Goal: Task Accomplishment & Management: Manage account settings

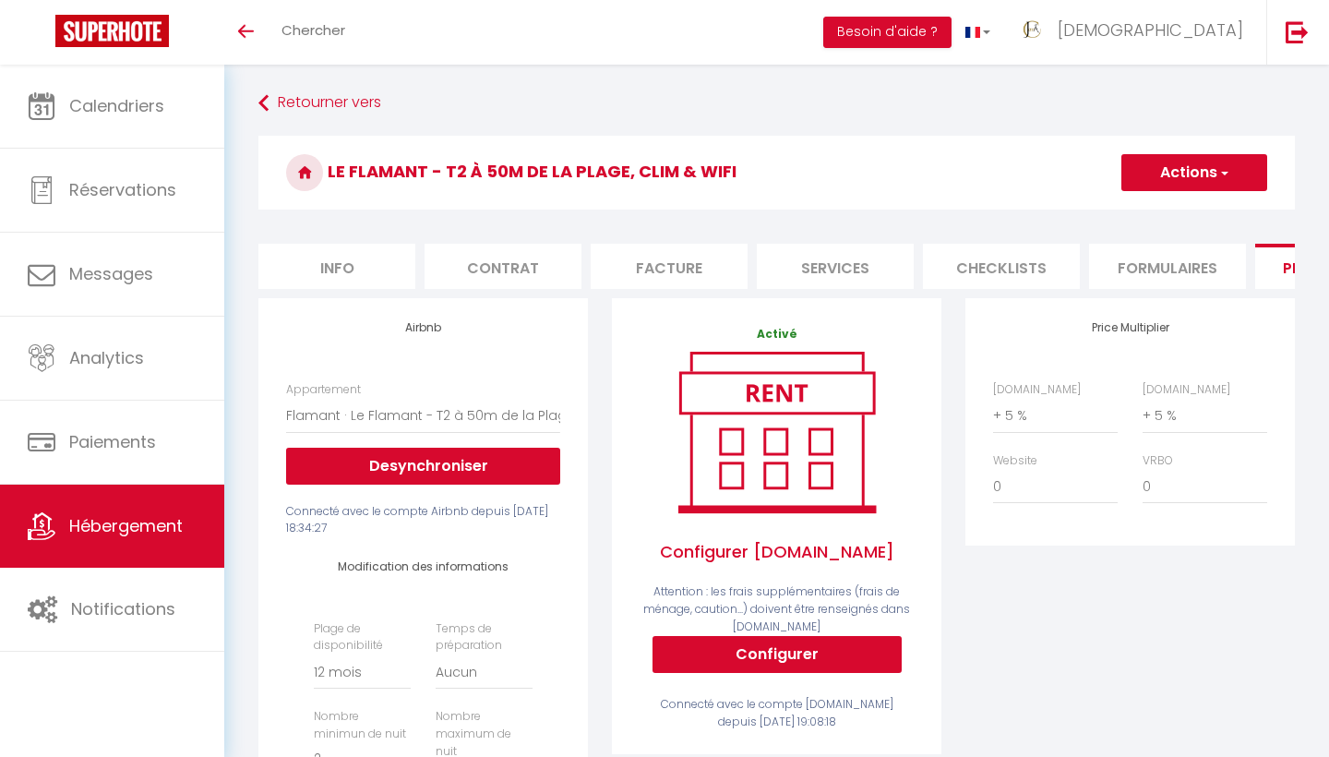
select select "16784-1476564397946789428"
select select "365"
select select "EUR"
select select
select select "+ 5 %"
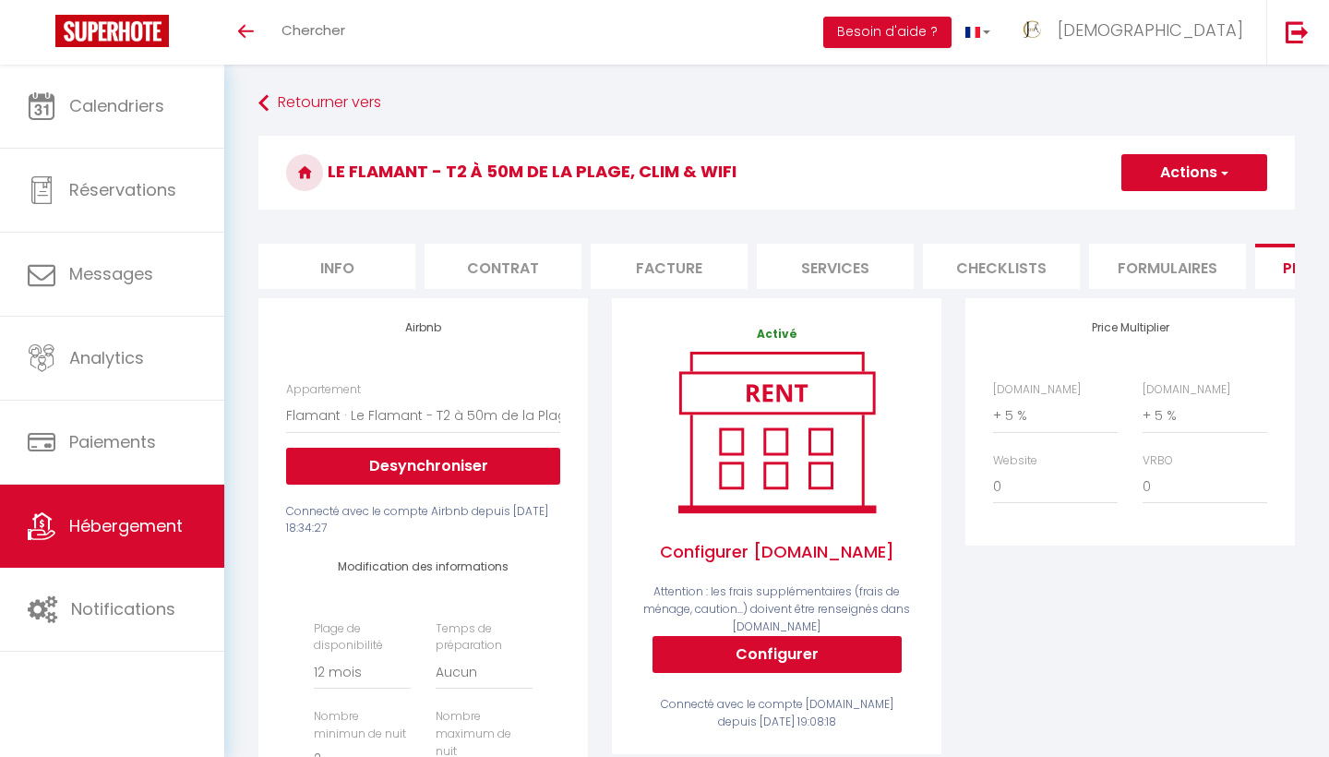
select select "+ 5 %"
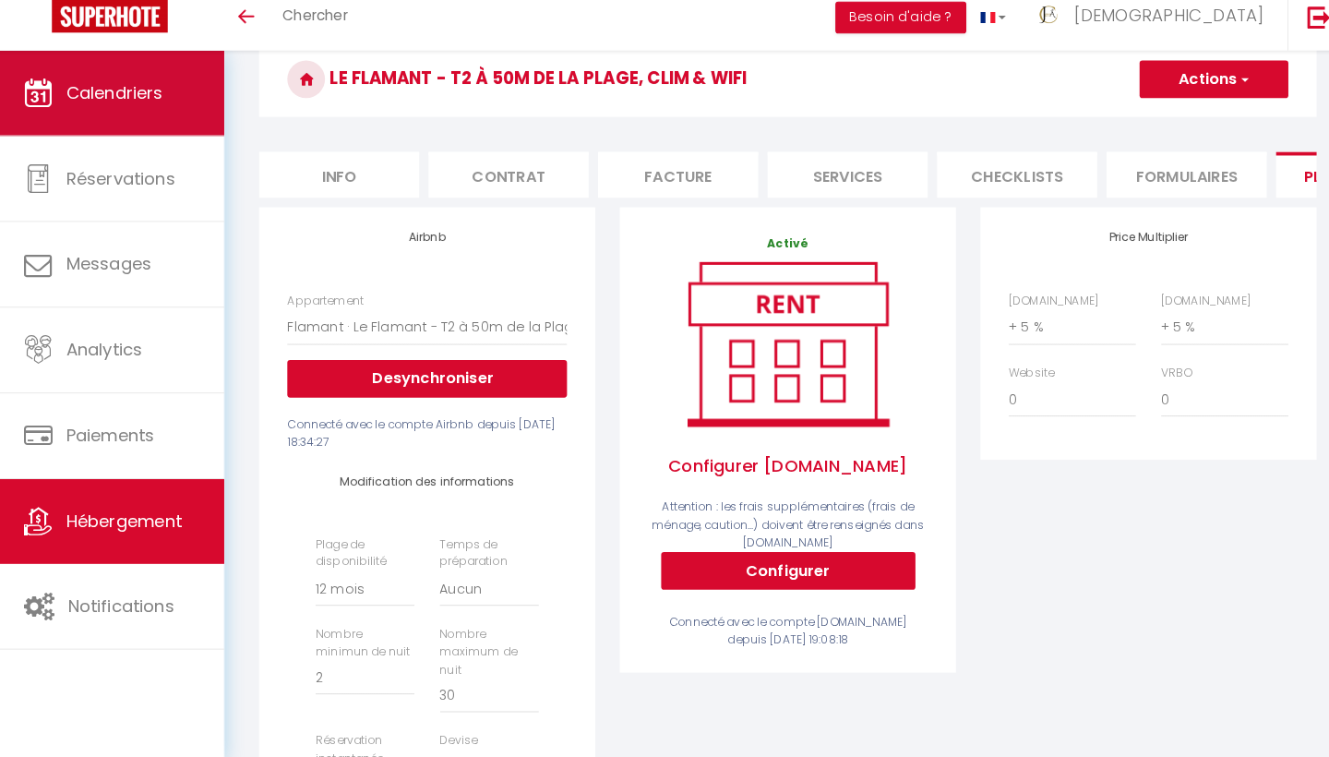
click at [84, 94] on span "Calendriers" at bounding box center [116, 105] width 95 height 23
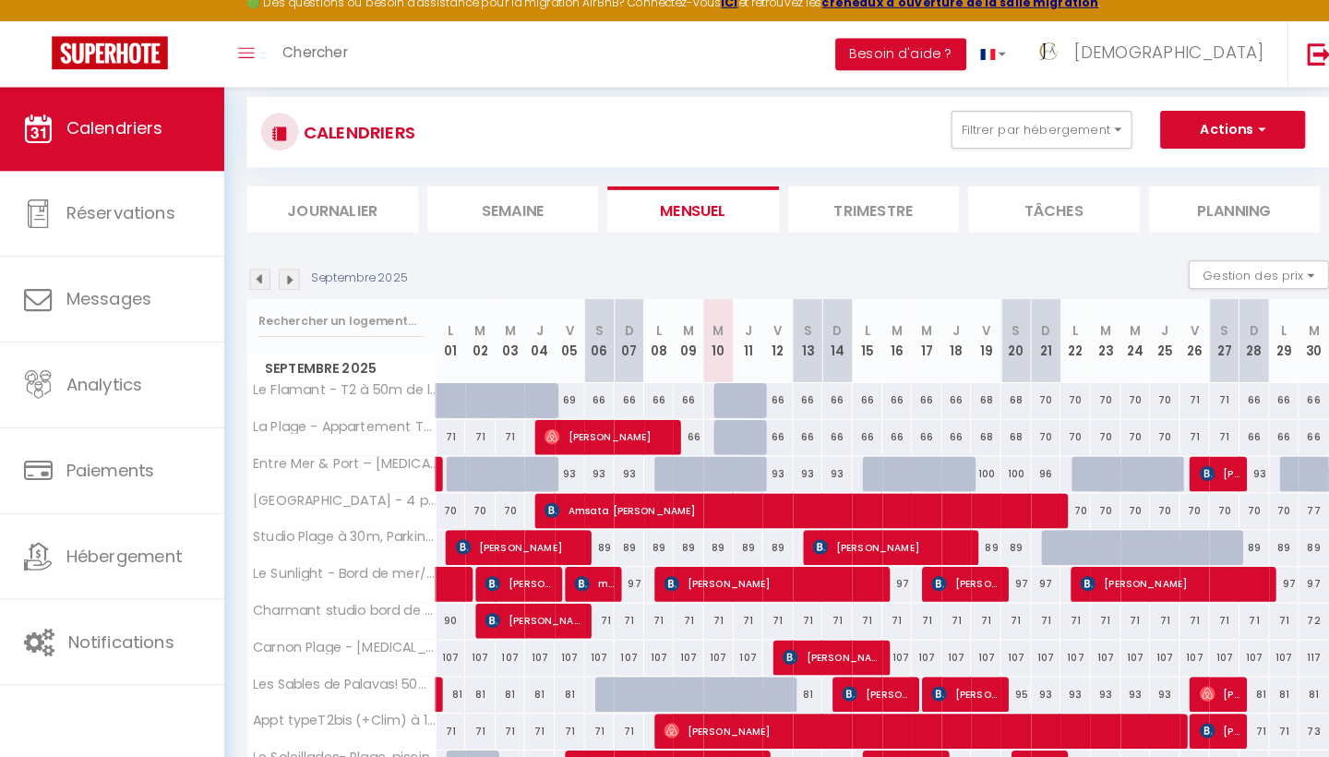
scroll to position [127, 0]
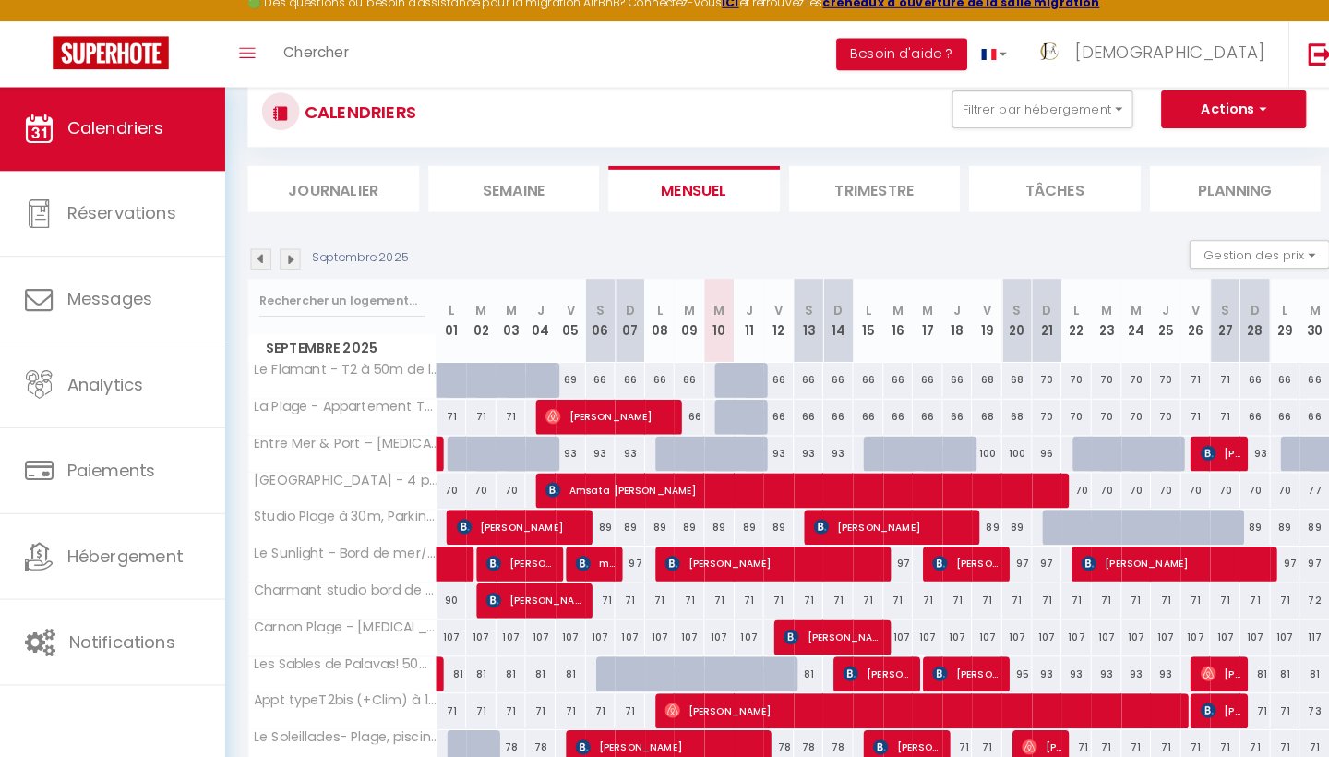
click at [593, 588] on div "71" at bounding box center [593, 604] width 30 height 34
type input "71"
type input "Sam 06 Septembre 2025"
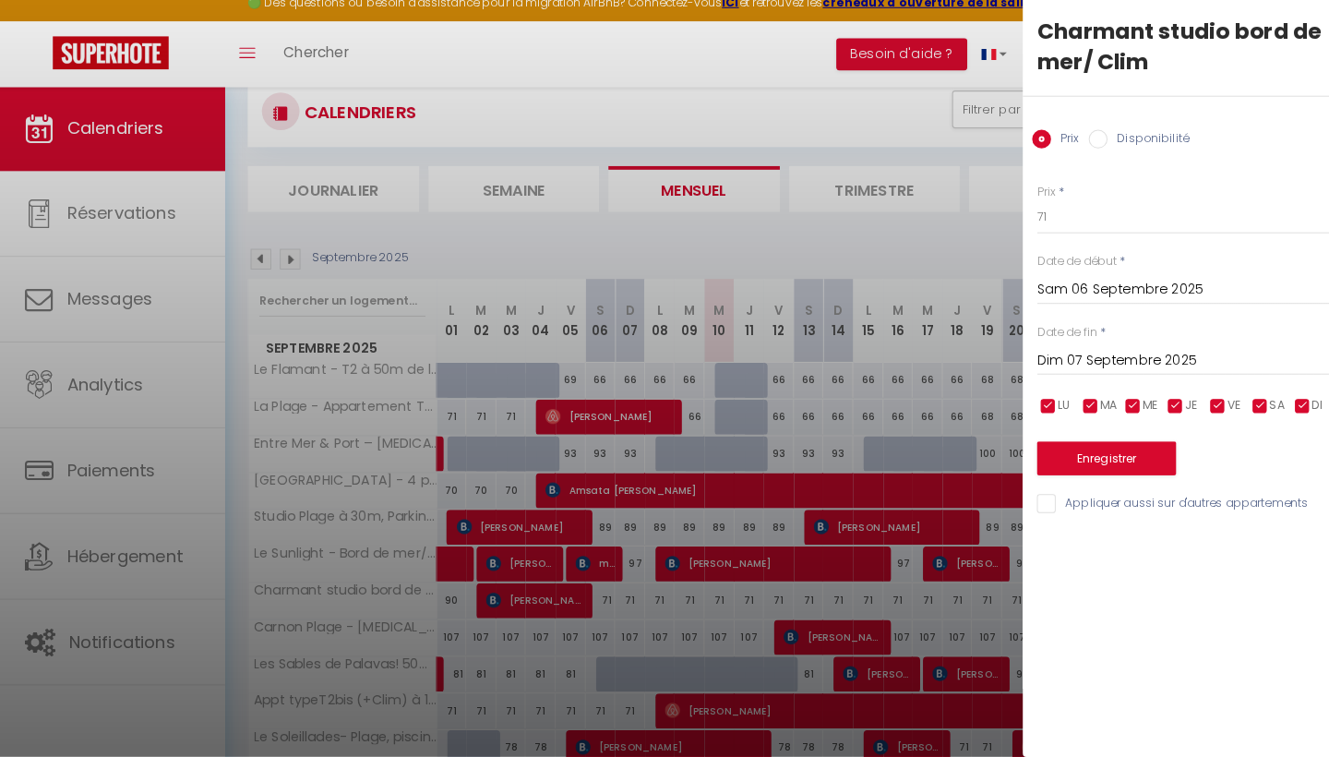
click at [1076, 356] on input "Dim 07 Septembre 2025" at bounding box center [1174, 368] width 309 height 24
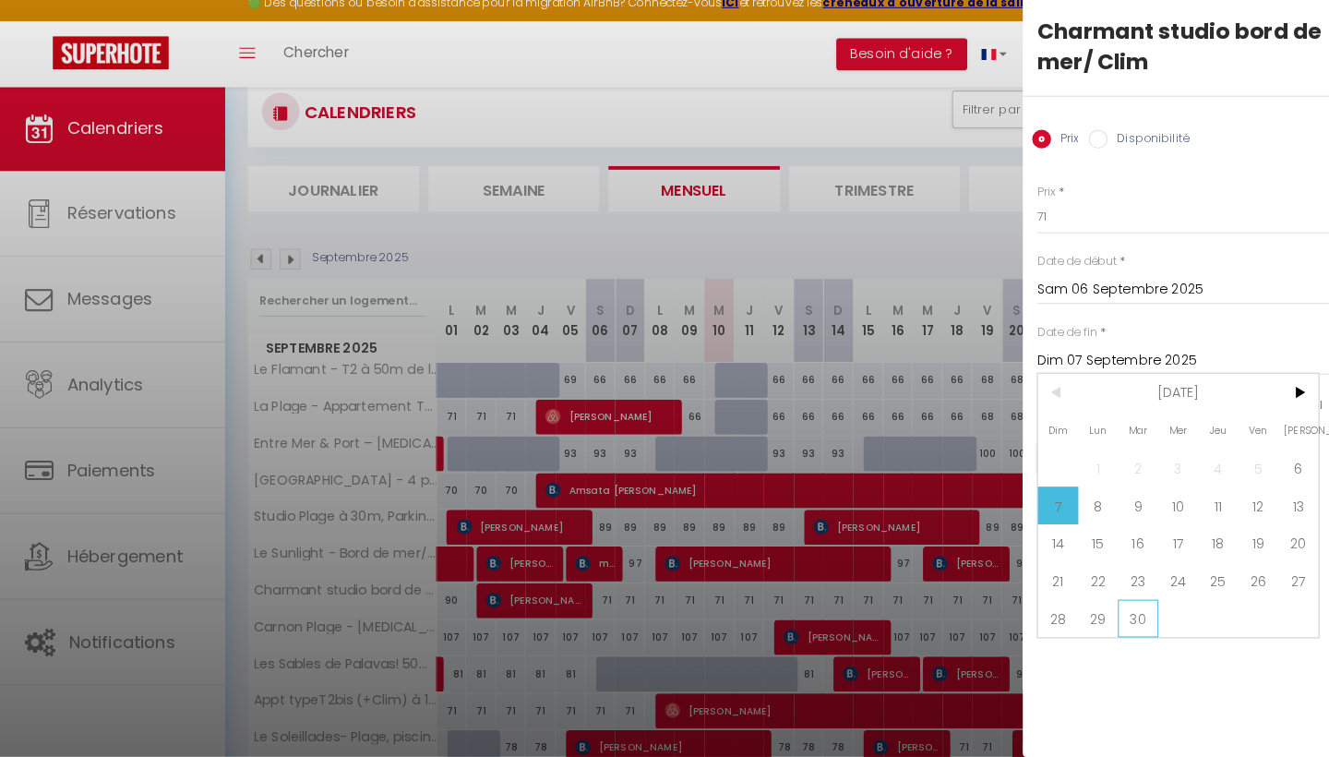
click at [1120, 614] on span "30" at bounding box center [1119, 621] width 40 height 37
type input "[DATE] Septembre 2025"
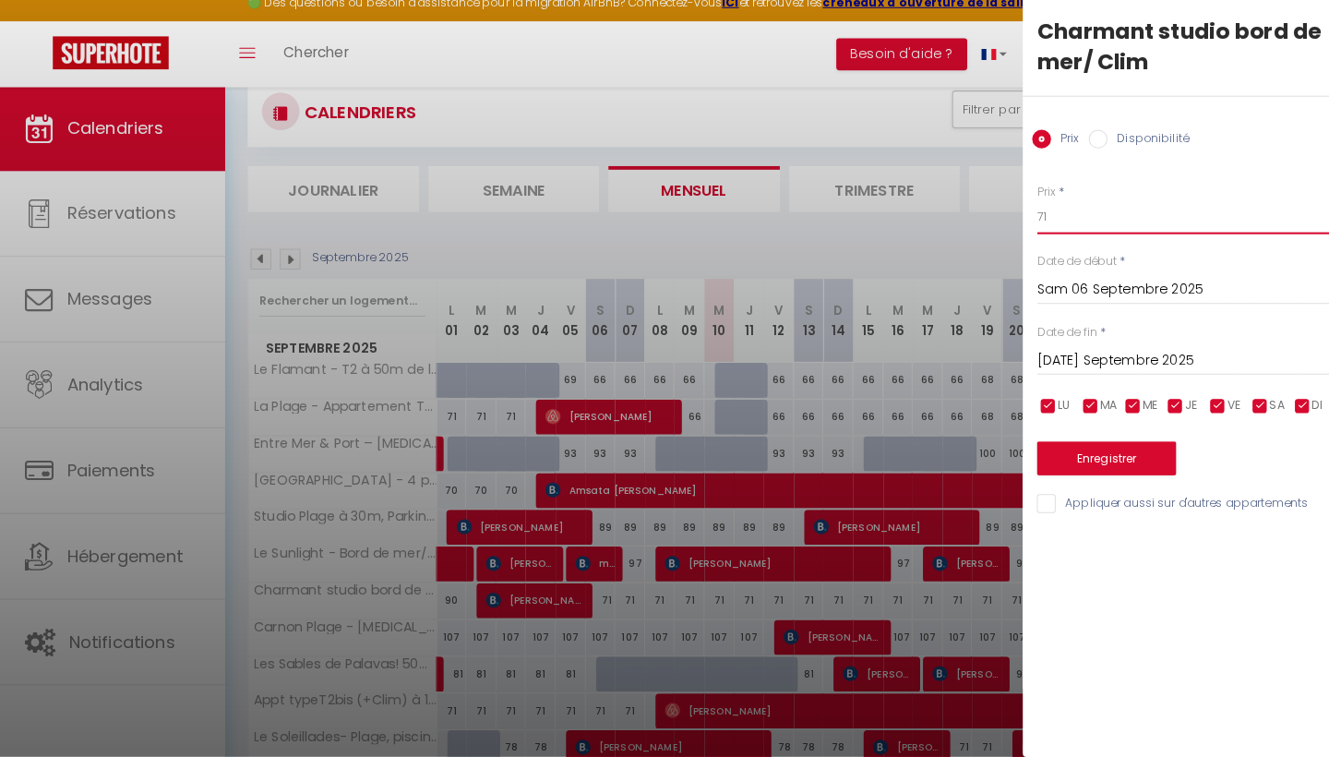
click at [1047, 227] on input "71" at bounding box center [1174, 227] width 309 height 33
type input "7"
type input "67"
click at [1104, 449] on button "Enregistrer" at bounding box center [1088, 464] width 137 height 33
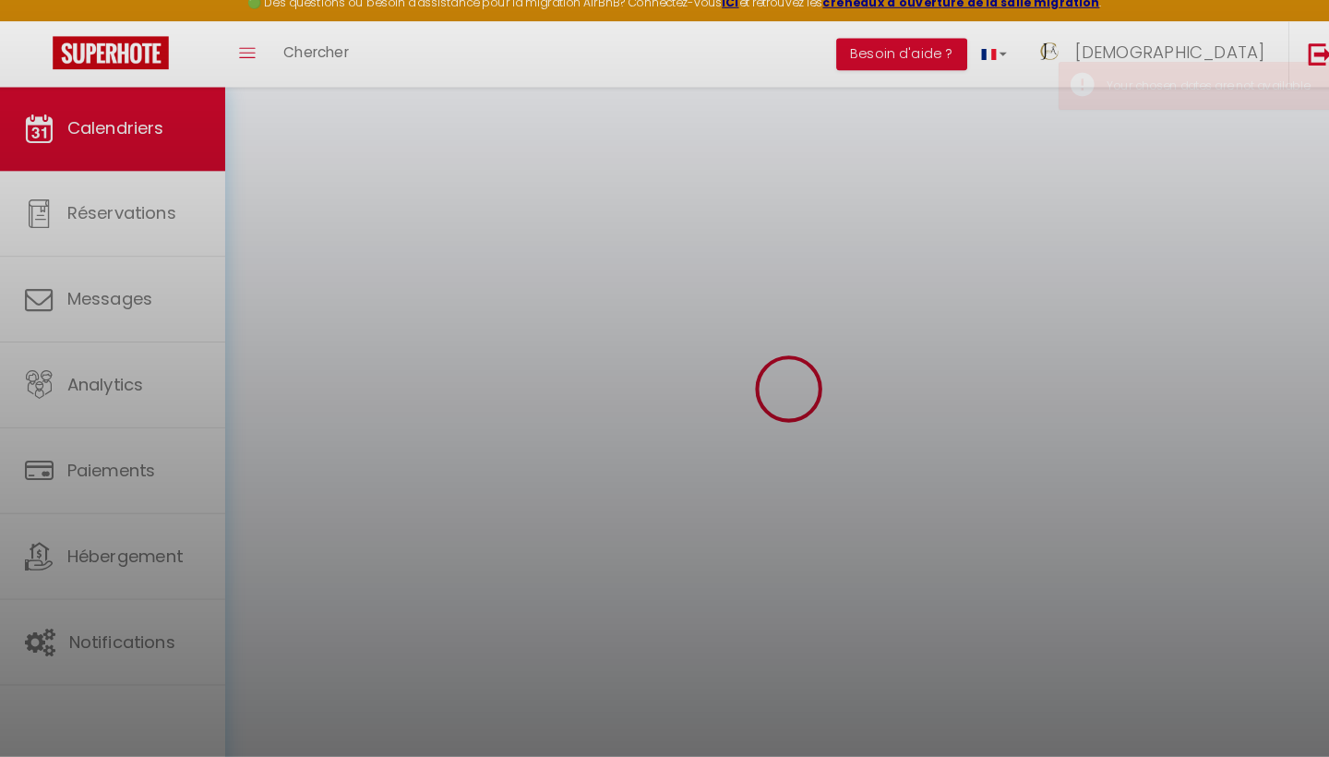
scroll to position [100, 0]
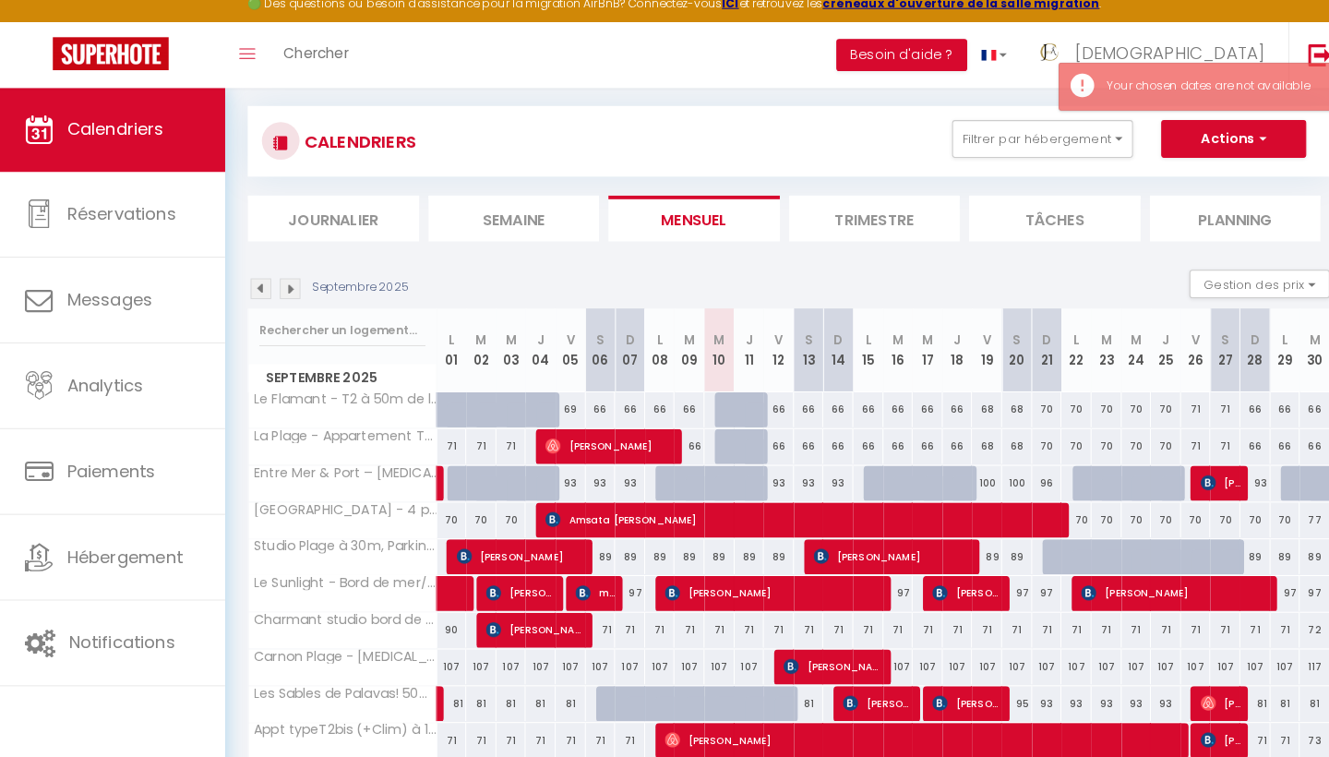
click at [734, 615] on div "71" at bounding box center [739, 632] width 30 height 34
type input "71"
type input "Jeu 11 Septembre 2025"
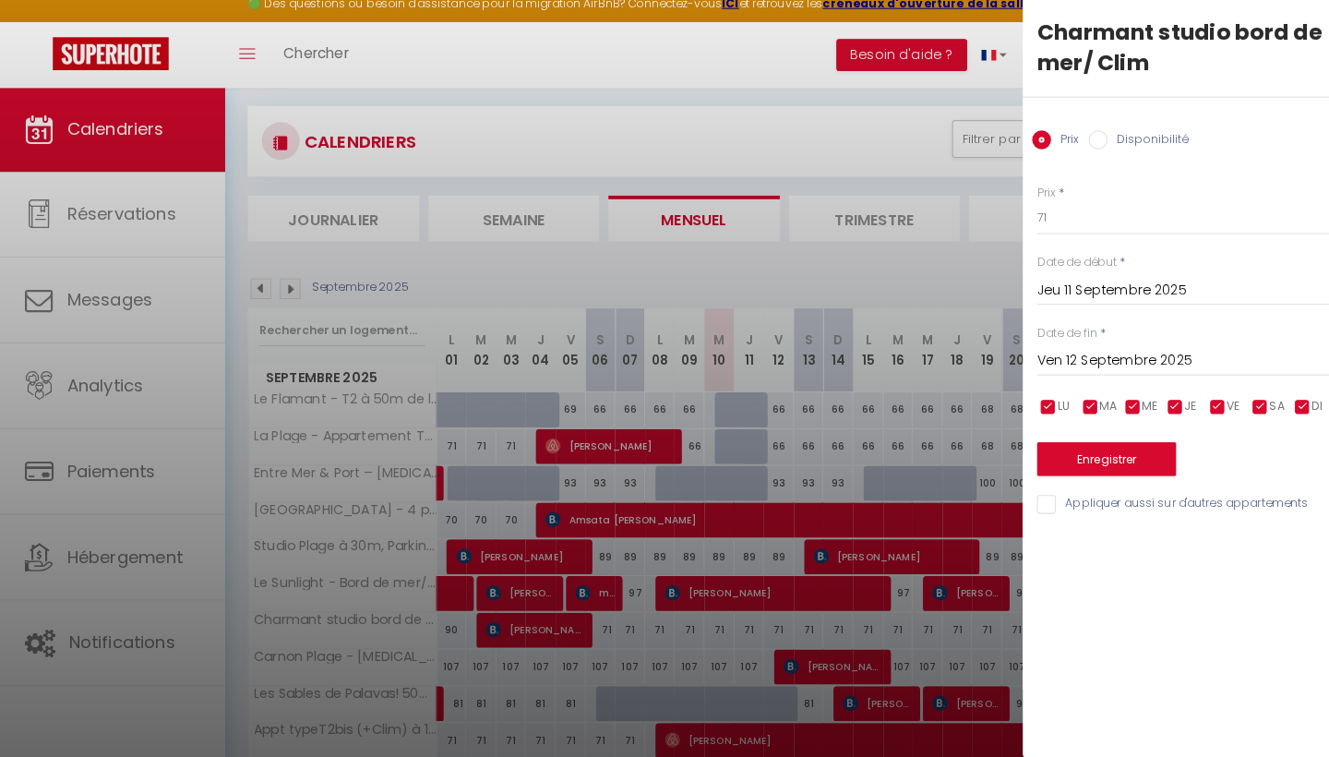
click at [1055, 356] on input "Ven 12 Septembre 2025" at bounding box center [1174, 368] width 309 height 24
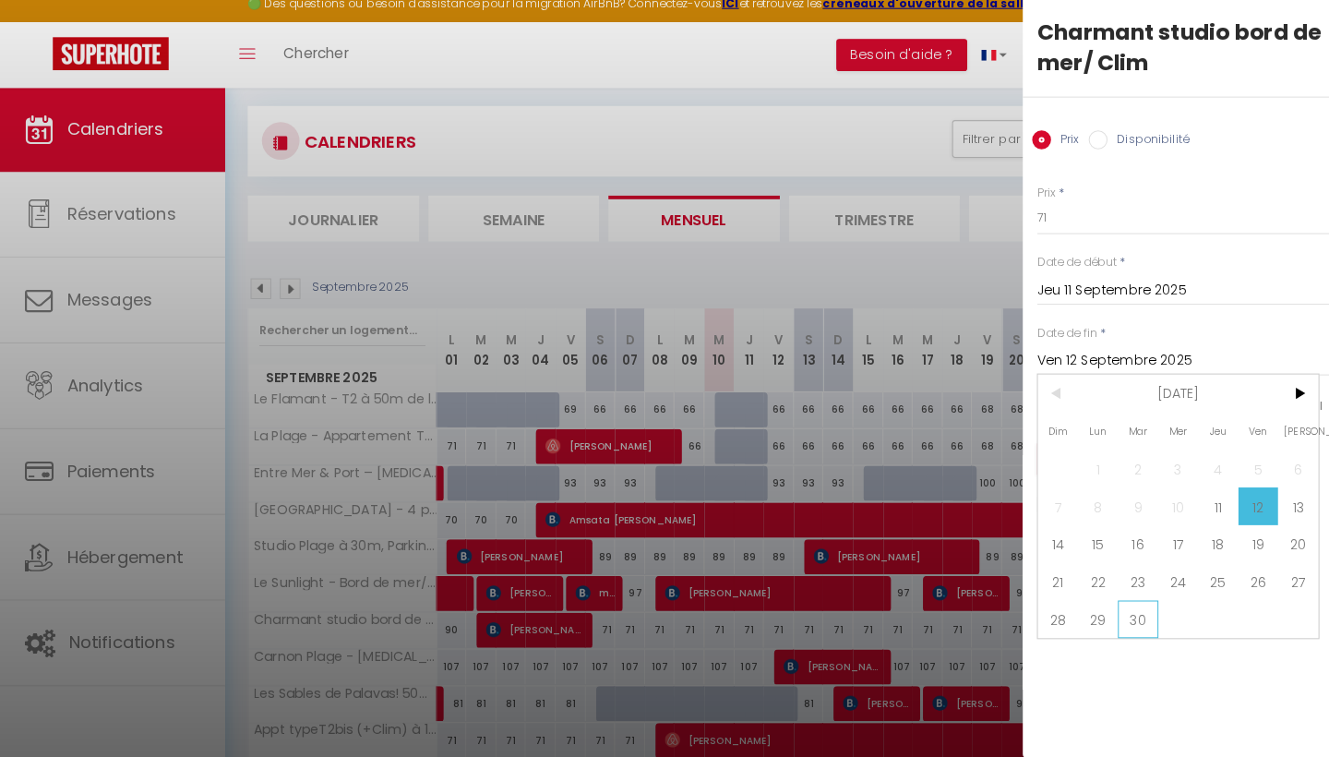
click at [1117, 613] on span "30" at bounding box center [1119, 621] width 40 height 37
type input "[DATE] Septembre 2025"
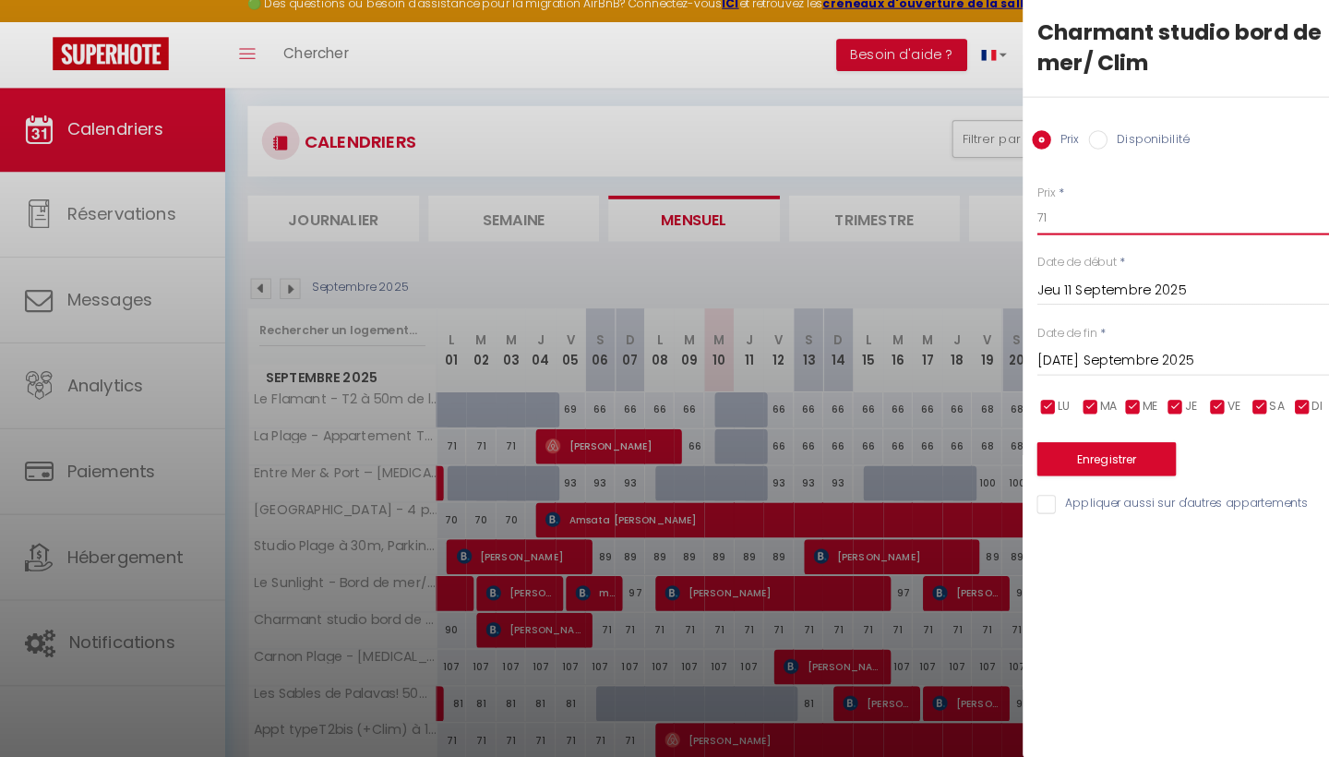
click at [1064, 221] on input "71" at bounding box center [1174, 227] width 309 height 33
type input "7"
type input "67"
click at [1061, 451] on button "Enregistrer" at bounding box center [1088, 464] width 137 height 33
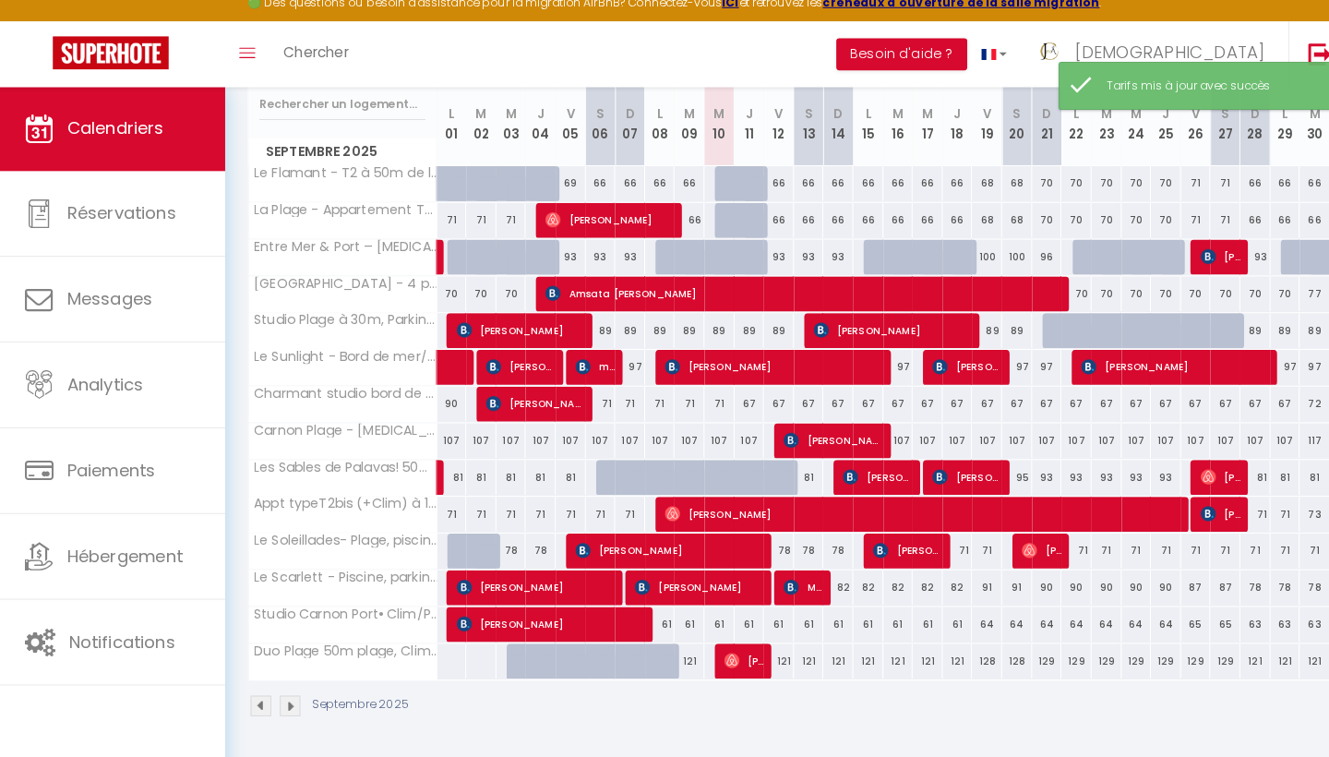
scroll to position [320, 0]
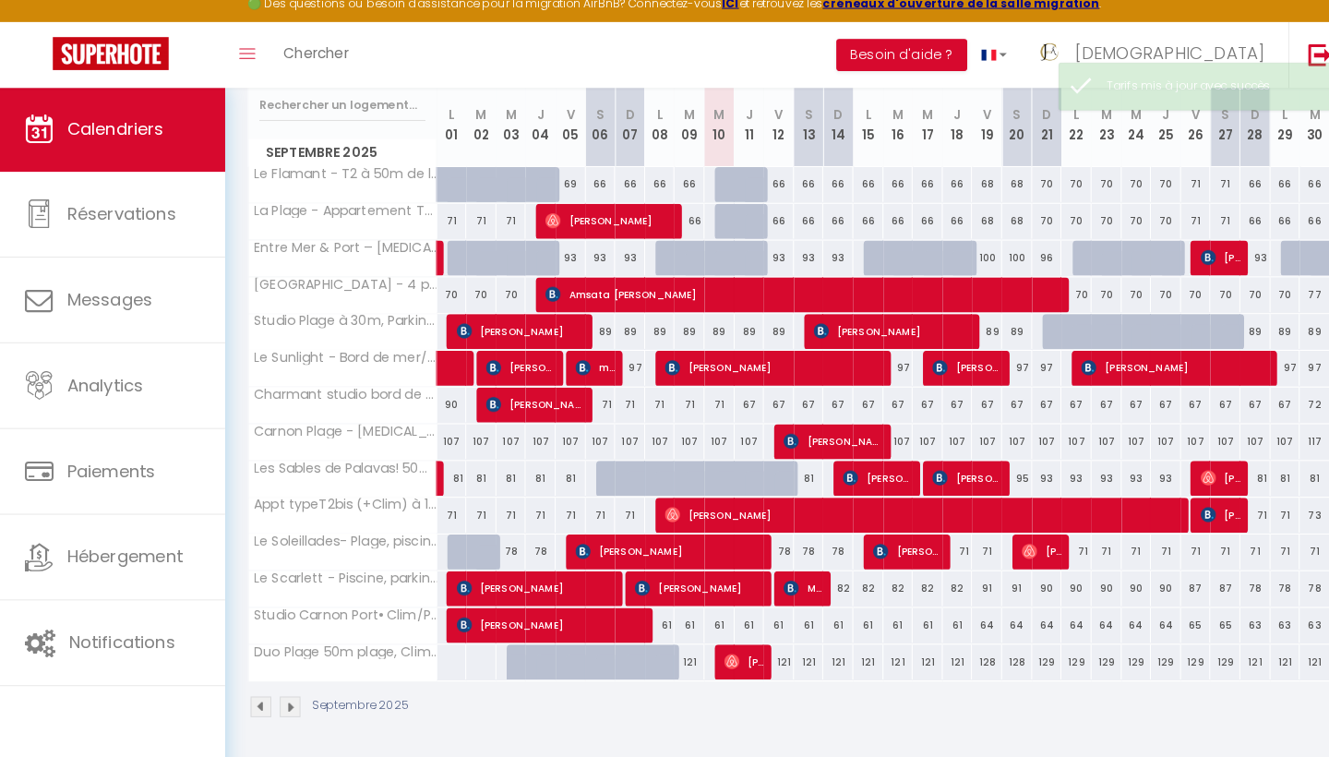
click at [1286, 394] on div "72" at bounding box center [1292, 411] width 30 height 34
type input "72"
type input "[DATE] Septembre 2025"
type input "Mer 01 Octobre 2025"
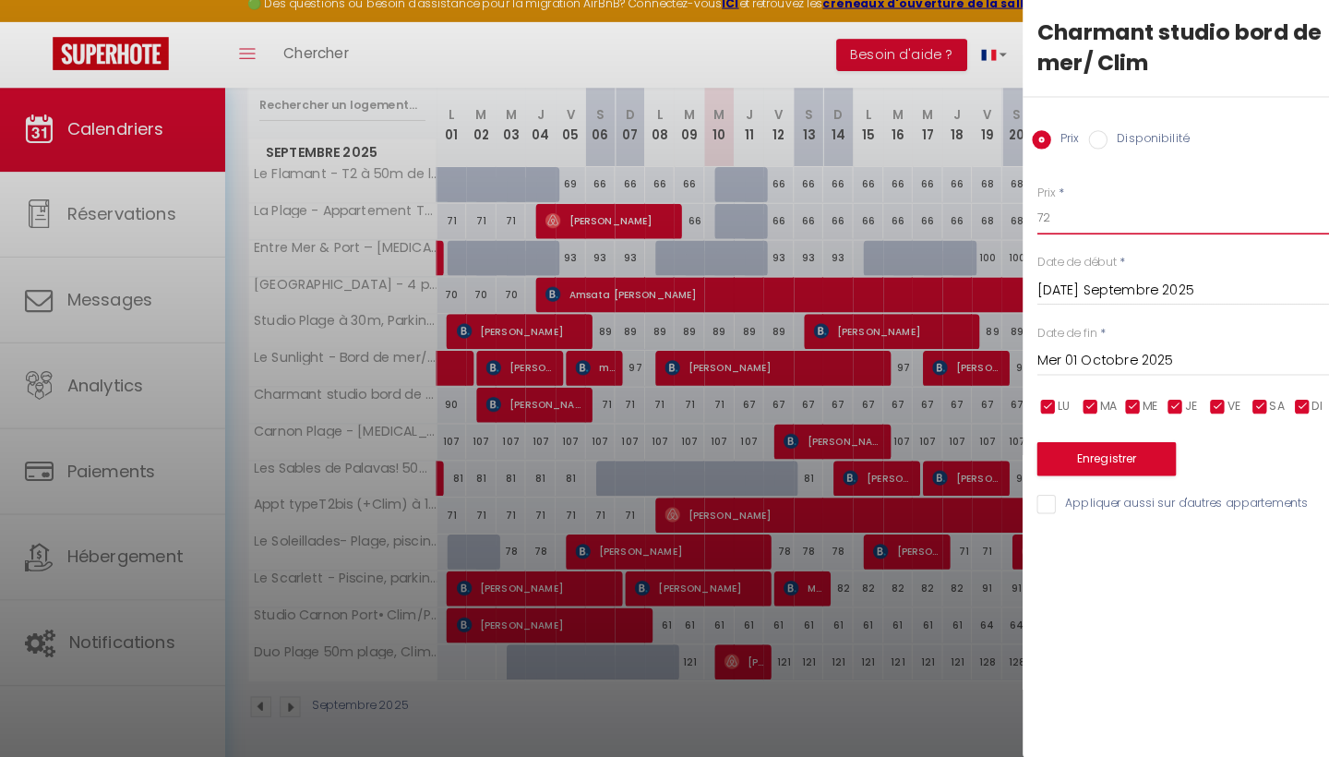
click at [1070, 211] on input "72" at bounding box center [1174, 227] width 309 height 33
type input "7"
type input "67"
click at [1087, 454] on button "Enregistrer" at bounding box center [1088, 464] width 137 height 33
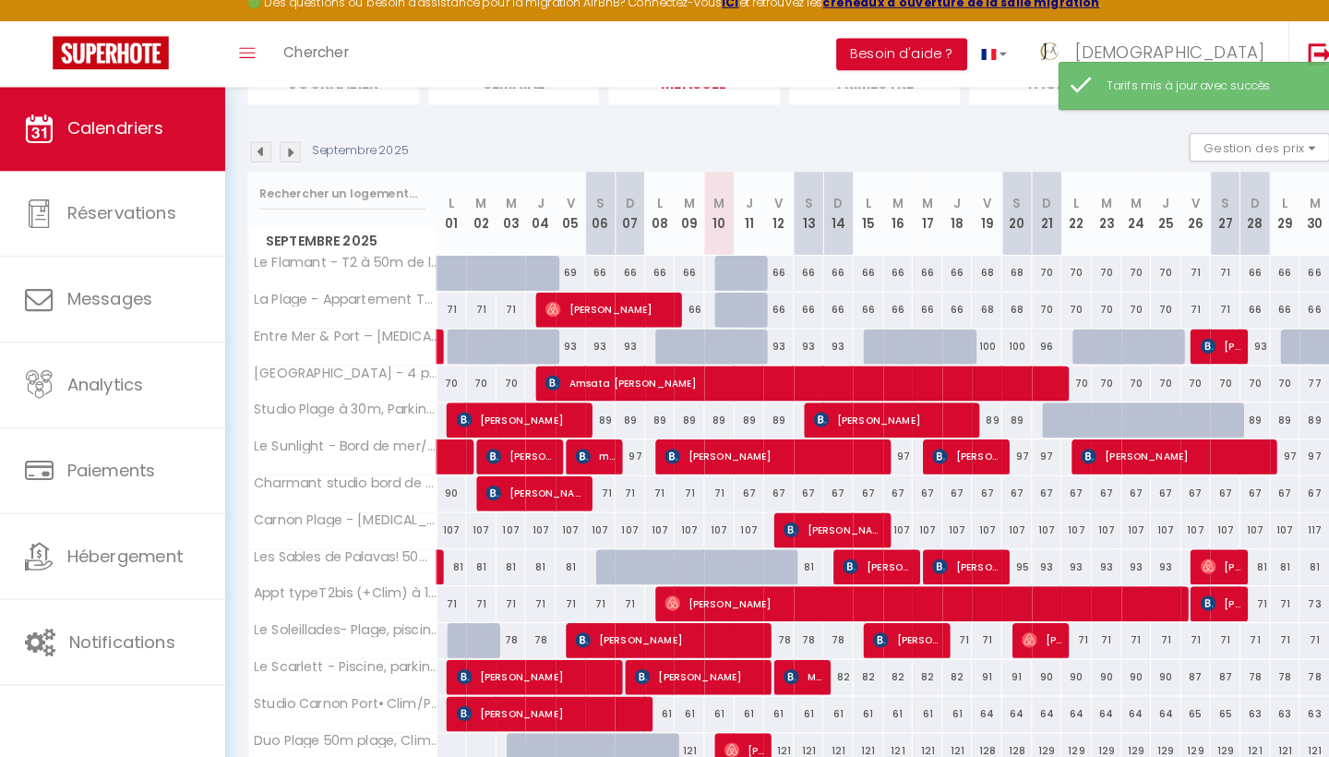
scroll to position [234, 0]
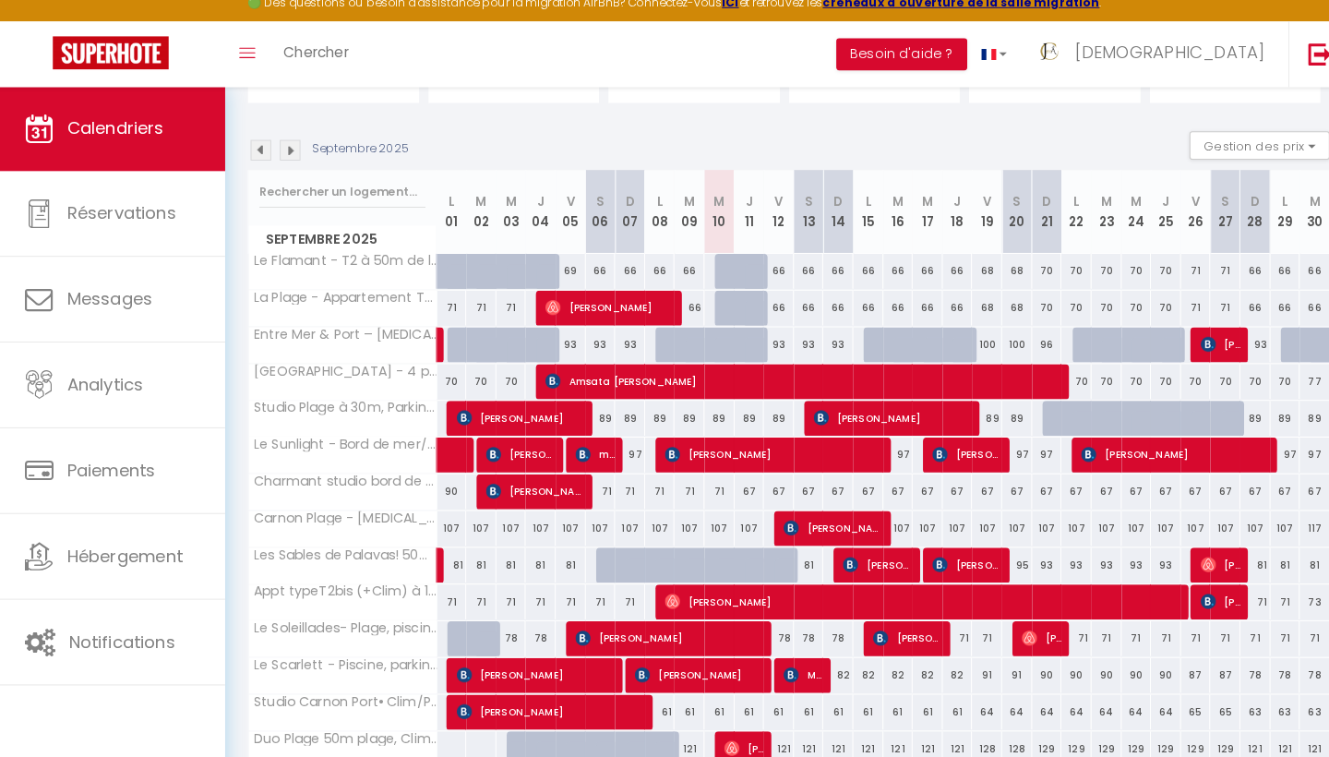
click at [885, 516] on div "107" at bounding box center [884, 533] width 30 height 34
type input "107"
type input "[DATE] Septembre 2025"
type input "Mer 17 Septembre 2025"
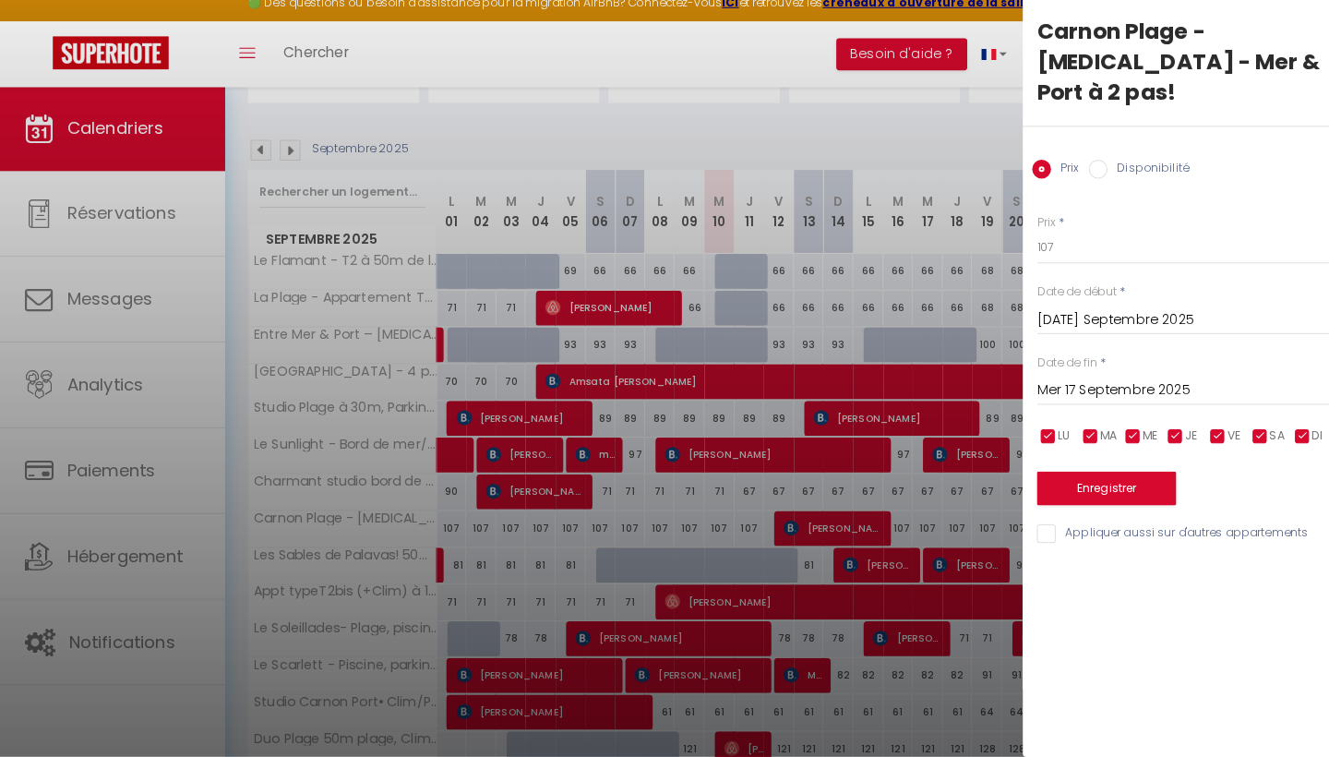
click at [1085, 386] on input "Mer 17 Septembre 2025" at bounding box center [1174, 398] width 309 height 24
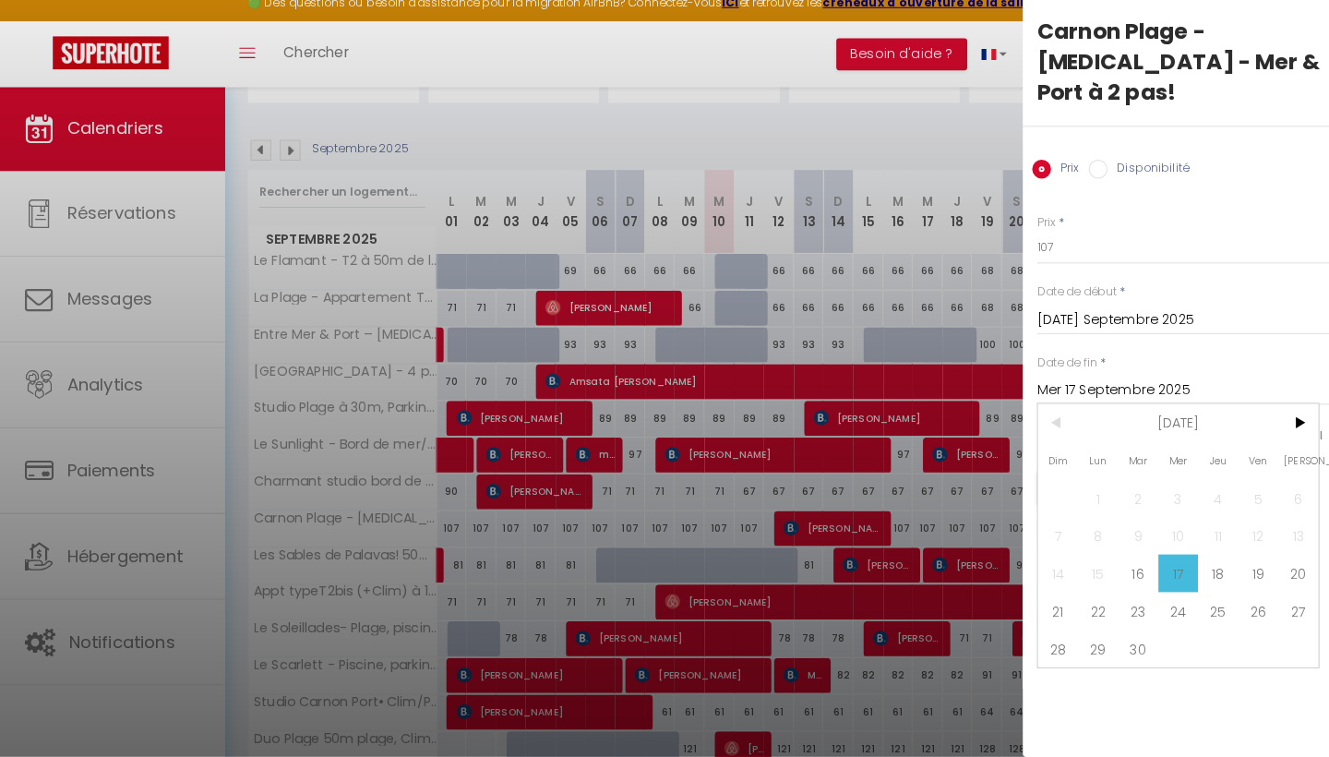
click at [858, 70] on div at bounding box center [664, 378] width 1329 height 757
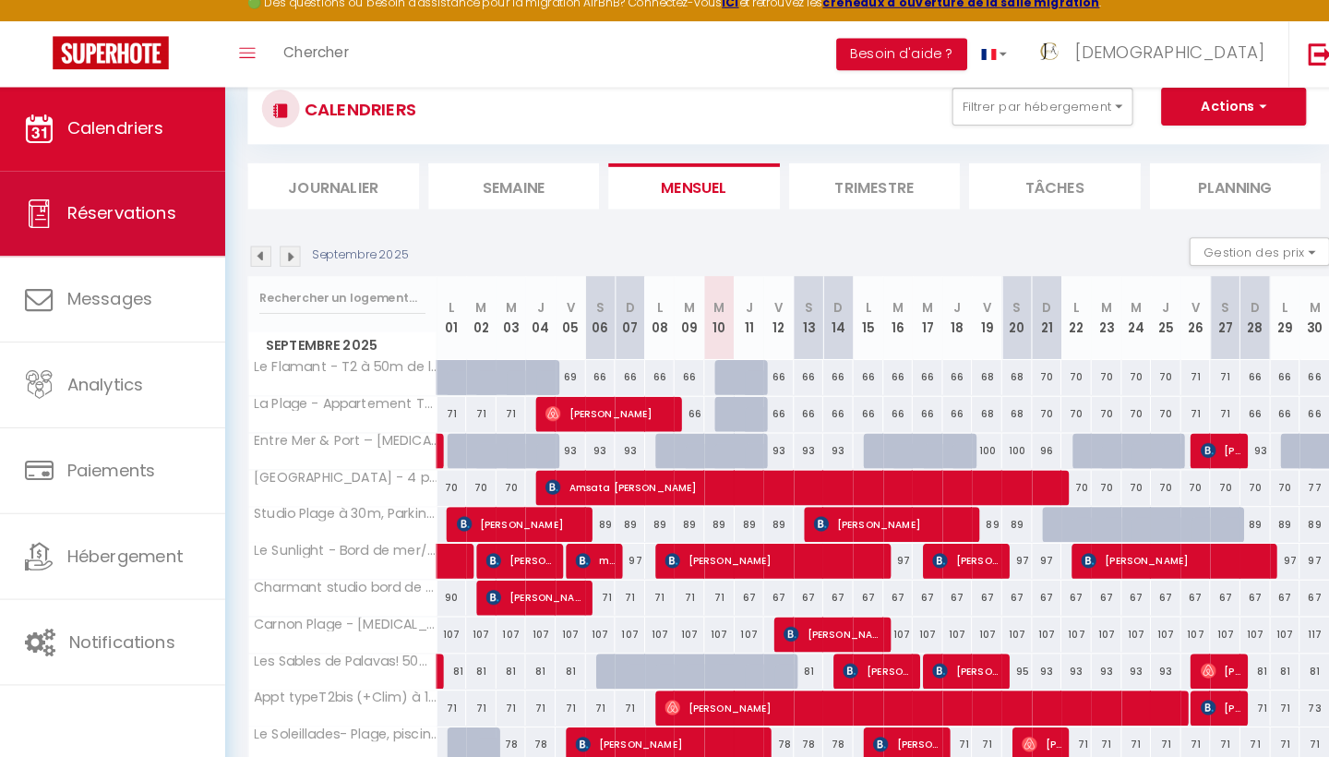
scroll to position [136, 0]
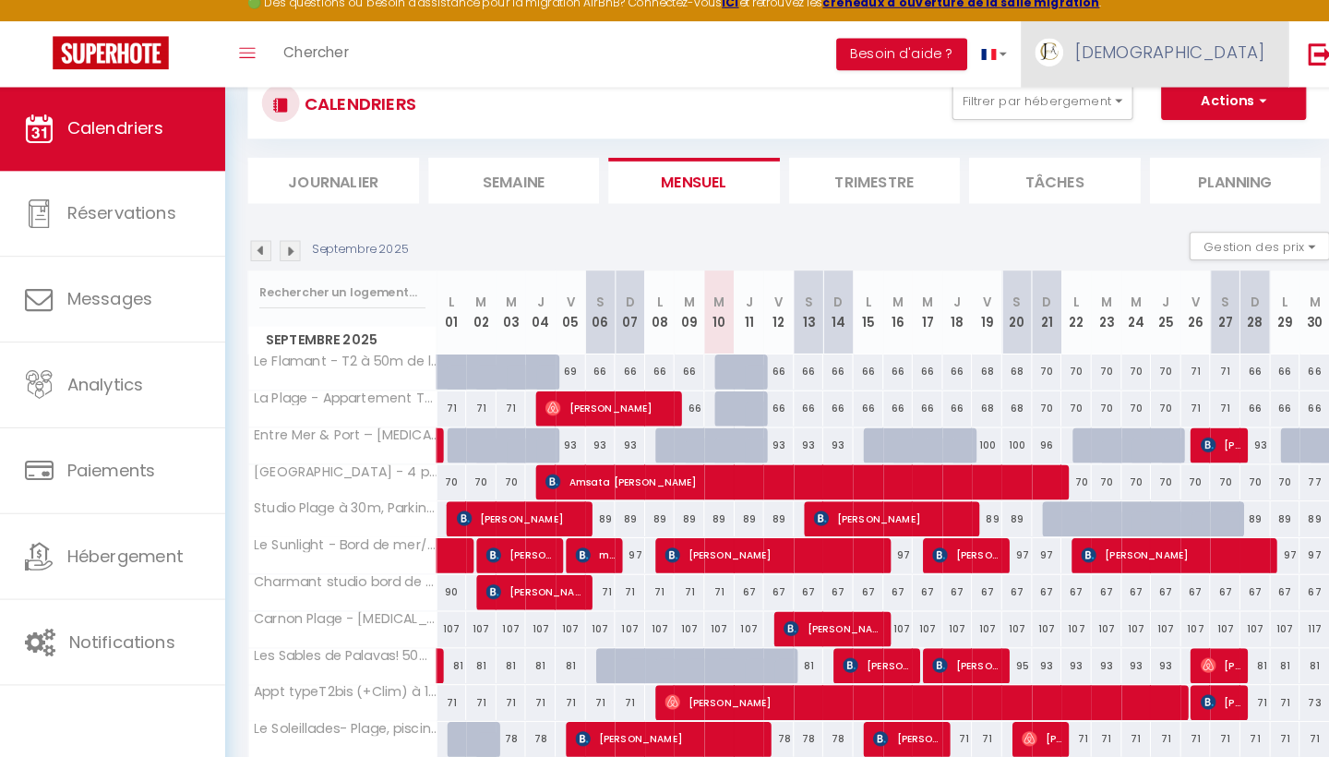
click at [1206, 61] on span "[DEMOGRAPHIC_DATA]" at bounding box center [1151, 65] width 186 height 23
click at [1173, 114] on link "Paramètres" at bounding box center [1192, 128] width 137 height 31
select select "fr"
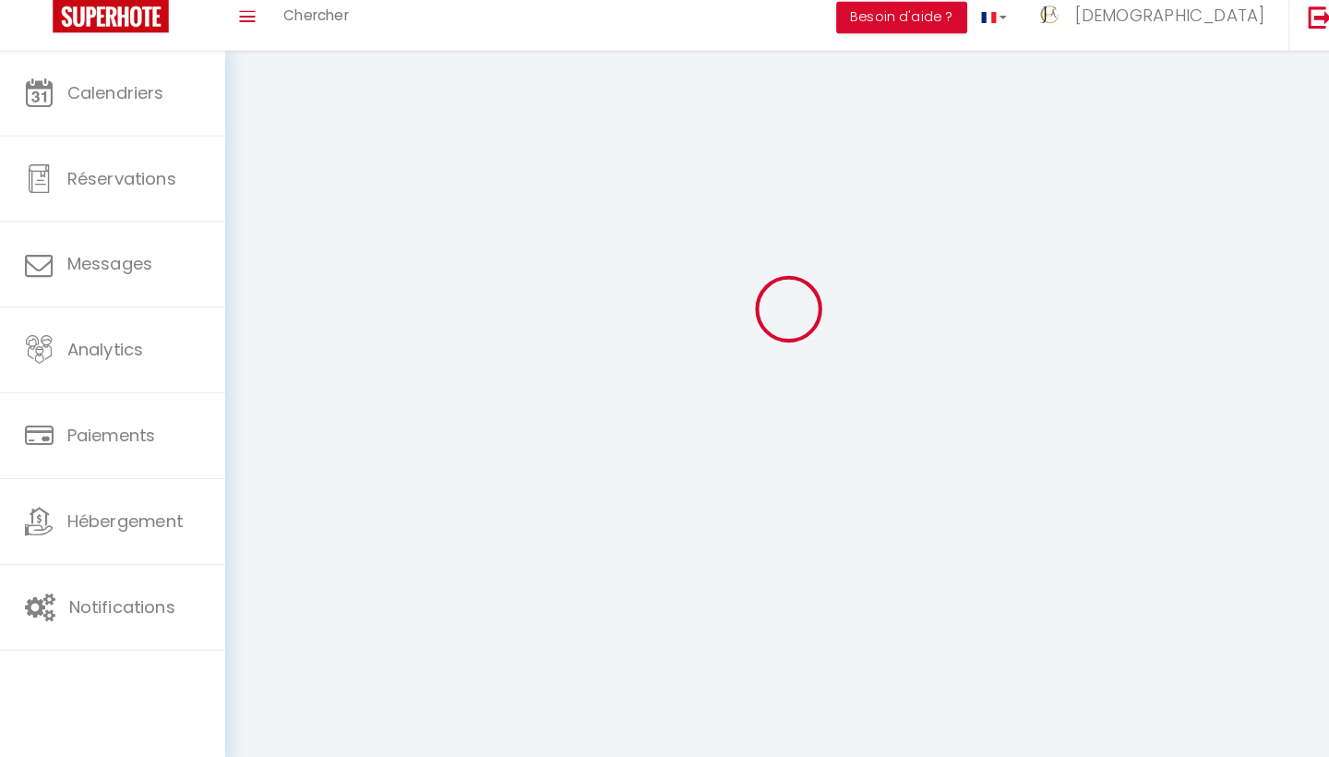
type input "[DEMOGRAPHIC_DATA]"
type input "Conciergerie"
type input "[PHONE_NUMBER]"
type input "6 bis boulevarrd [PERSON_NAME]. B3"
type input "34000"
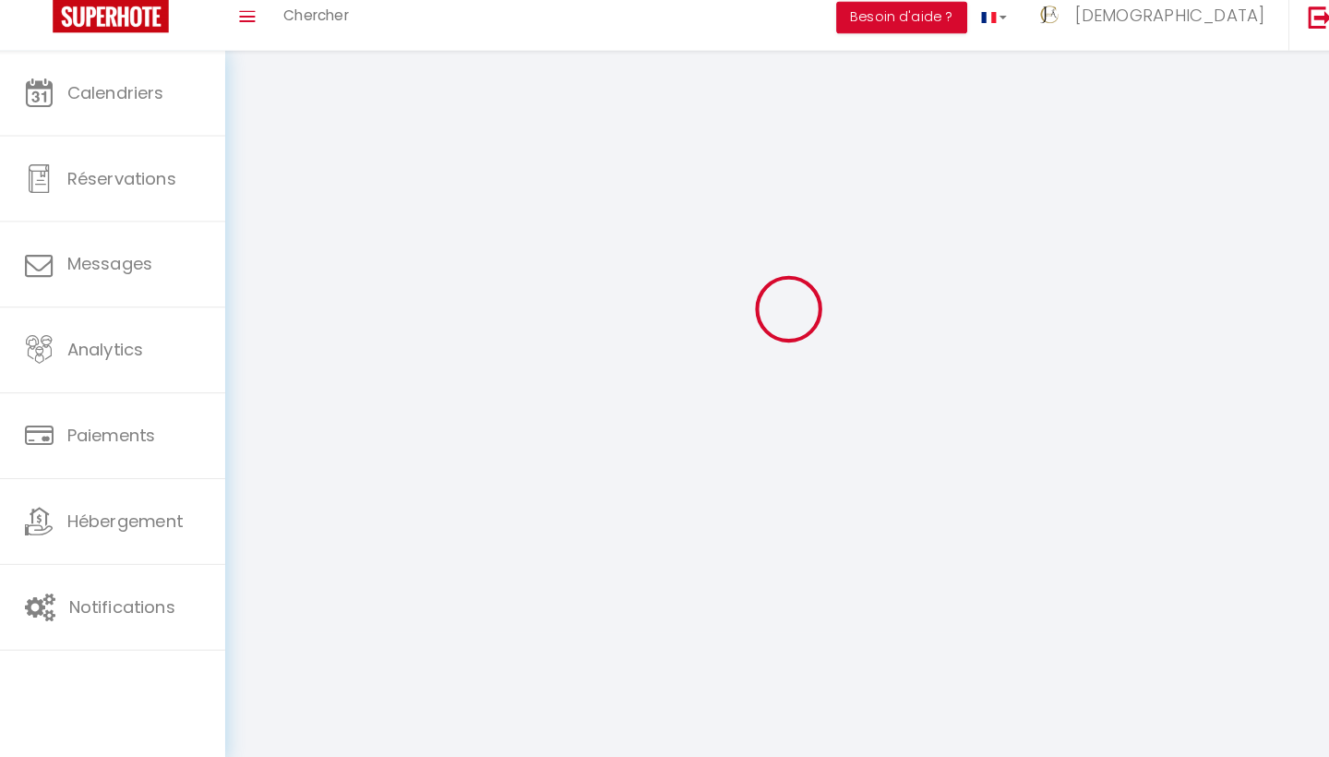
type input "[GEOGRAPHIC_DATA]"
type input "EMCuXzSTKEcnCXjzL9sBOzTCF"
type input "hnhnp3CpUJIxHhOwRzzDBzsRA"
type input "[URL][DOMAIN_NAME]"
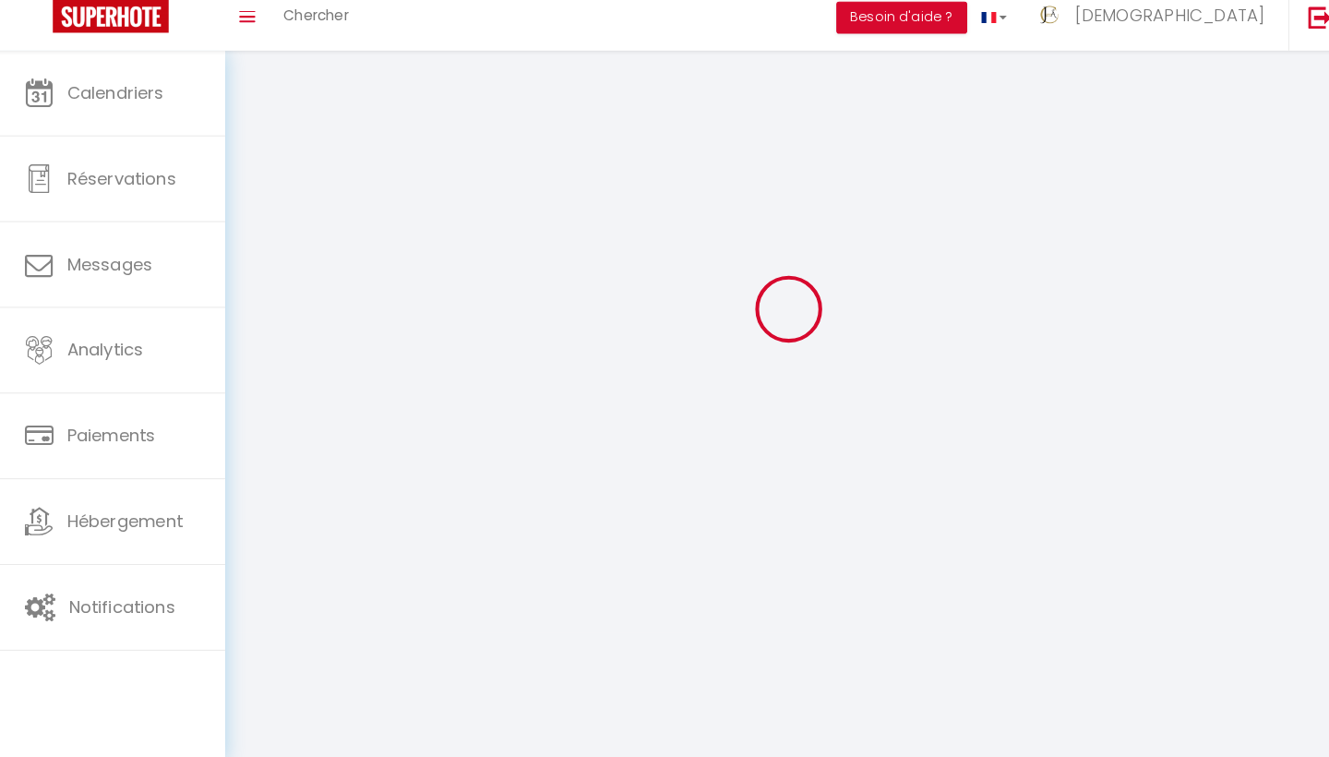
select select "1"
select select "28"
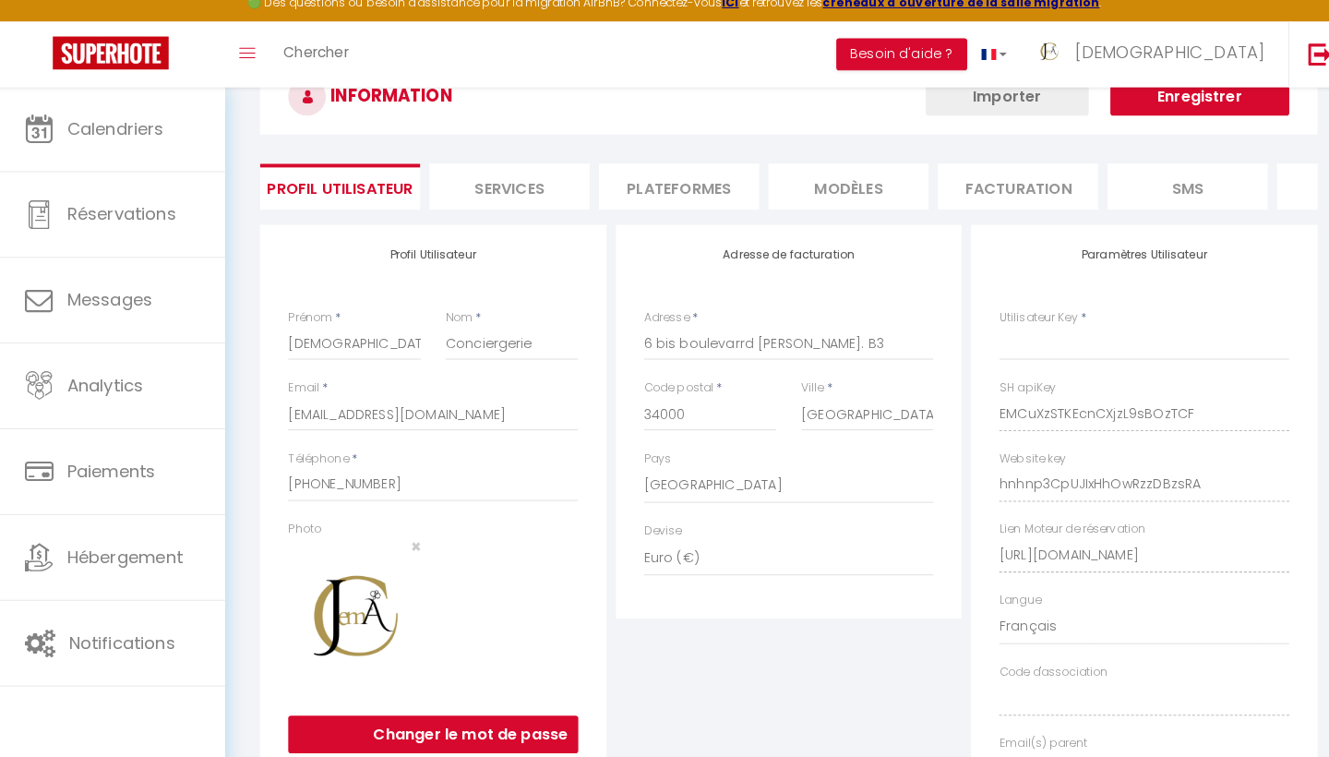
type input "EMCuXzSTKEcnCXjzL9sBOzTCF"
type input "hnhnp3CpUJIxHhOwRzzDBzsRA"
type input "[URL][DOMAIN_NAME]"
select select "fr"
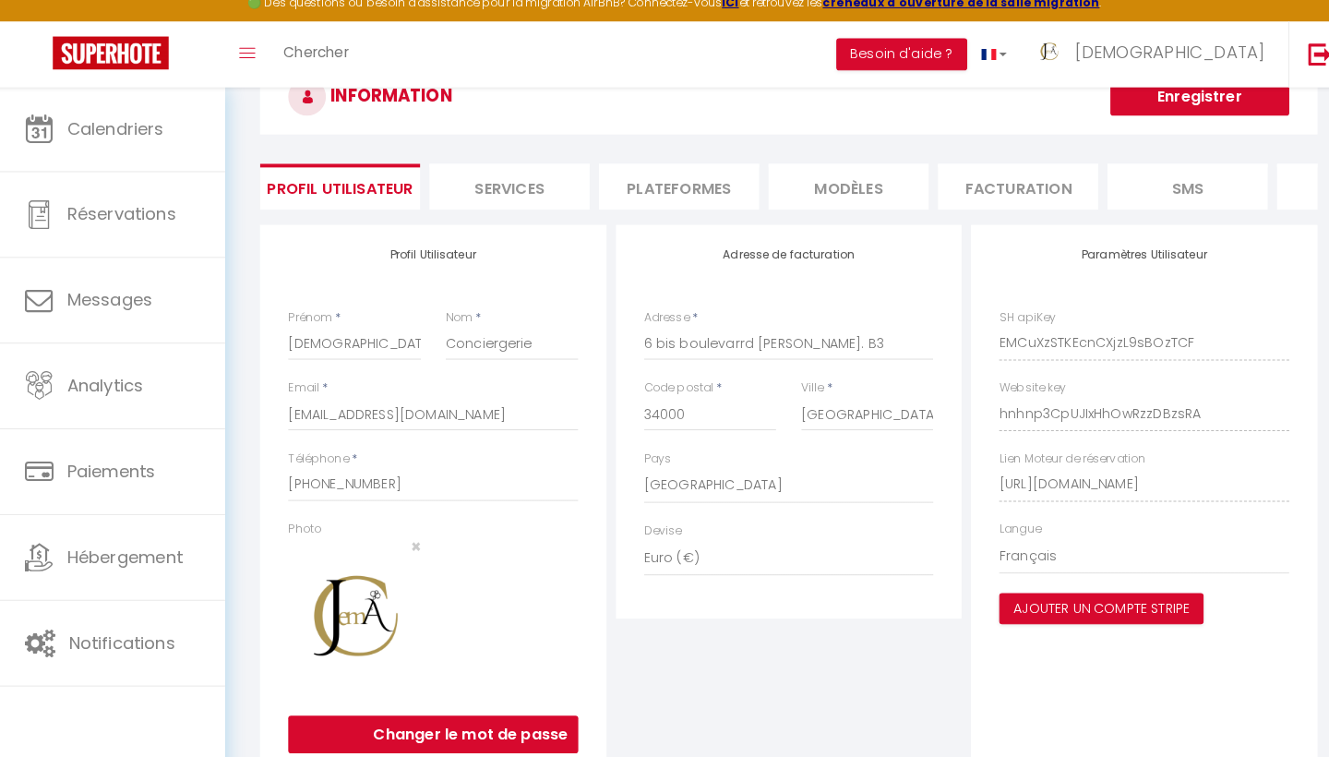
click at [693, 175] on li "Plateformes" at bounding box center [669, 197] width 157 height 45
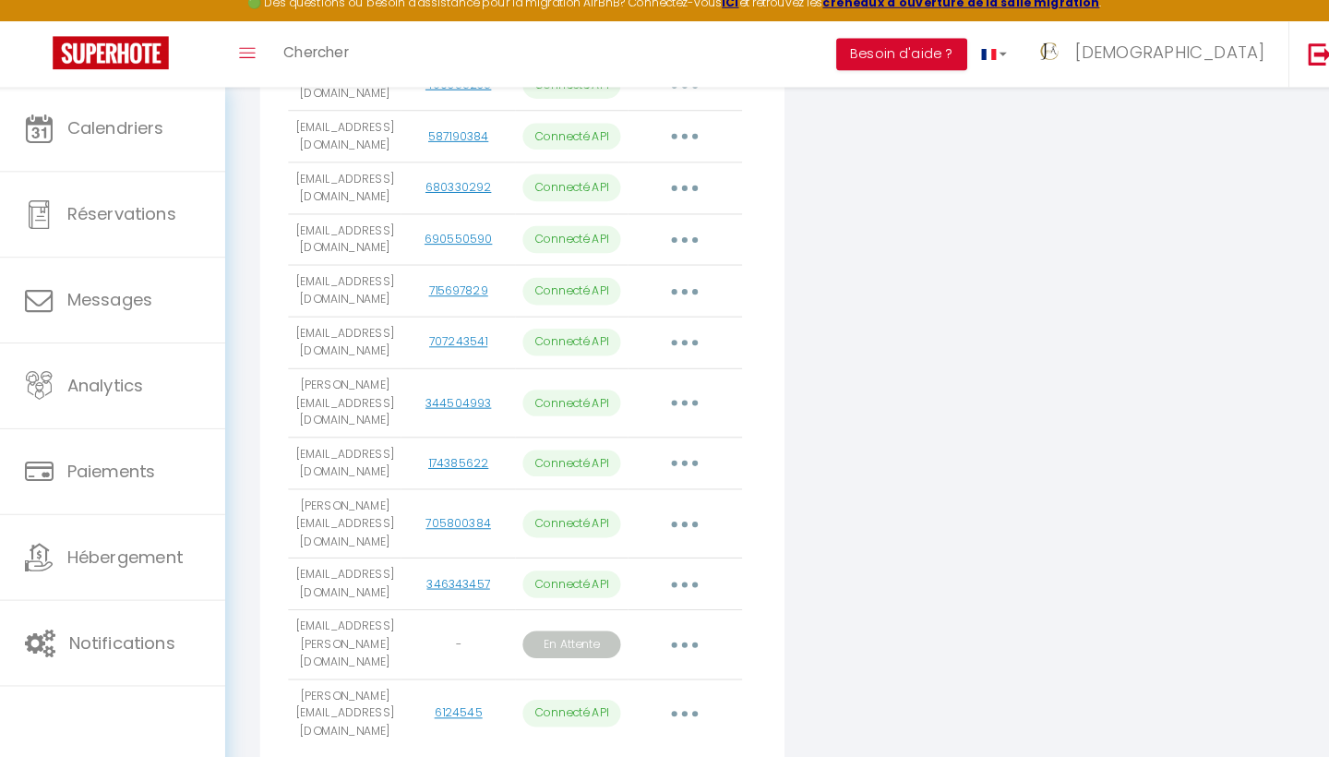
scroll to position [566, 0]
click at [681, 336] on button "button" at bounding box center [675, 351] width 52 height 30
click at [629, 377] on link "Importer les appartements" at bounding box center [593, 392] width 204 height 31
select select "75594"
select select "75592"
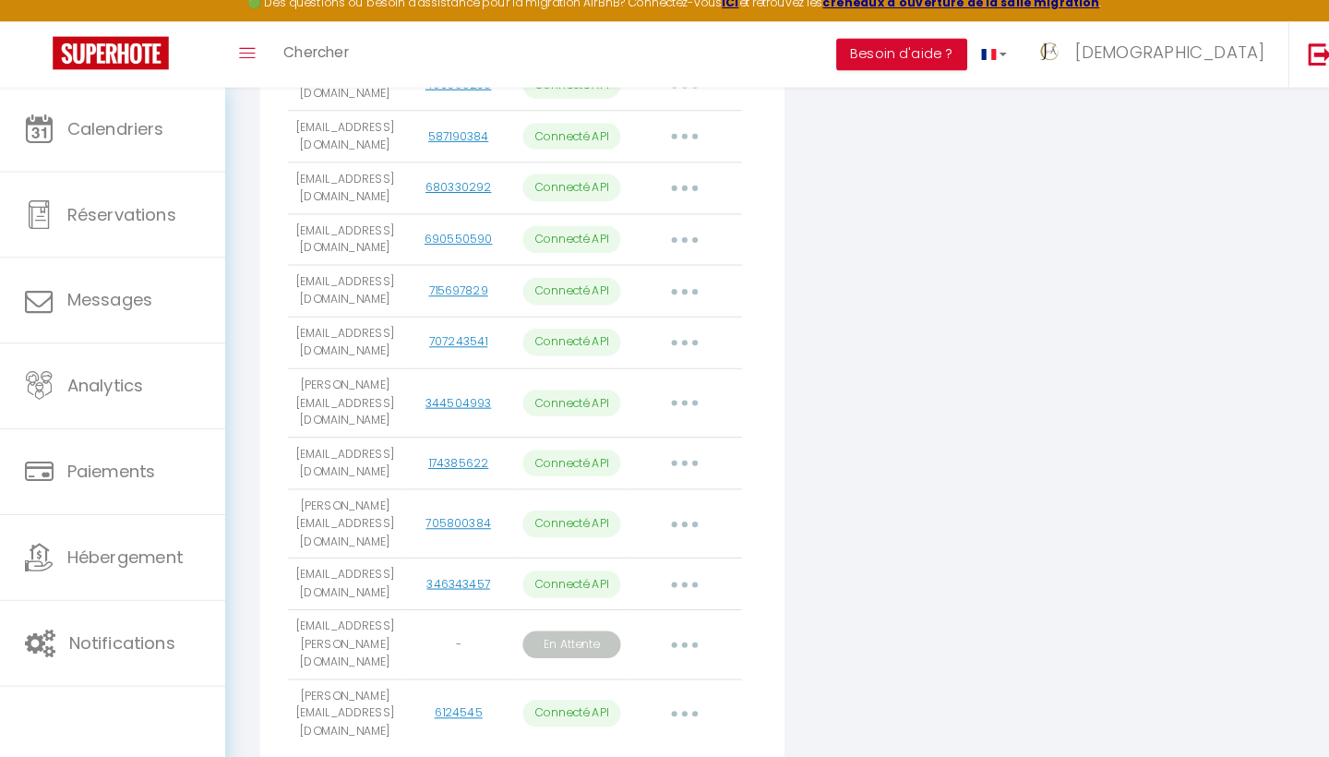
select select "76523"
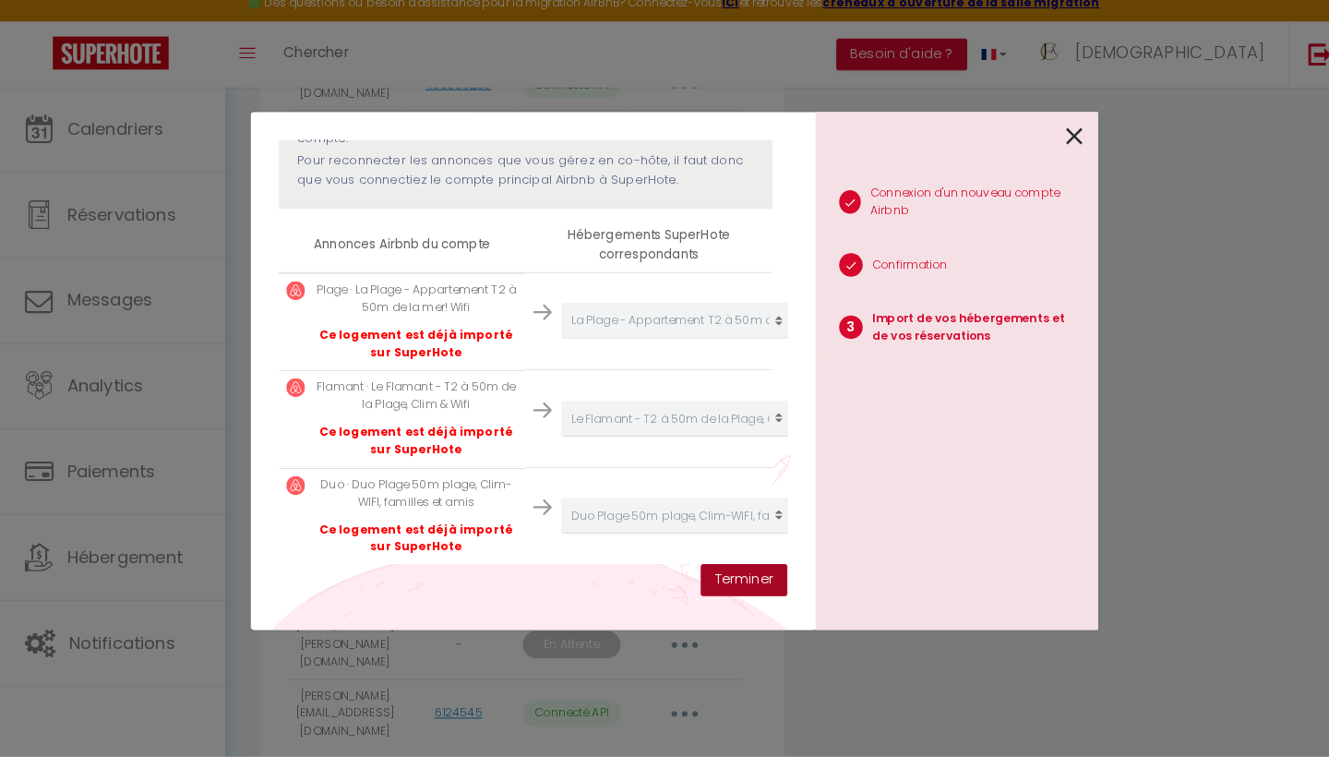
click at [736, 568] on button "Terminer" at bounding box center [732, 583] width 85 height 31
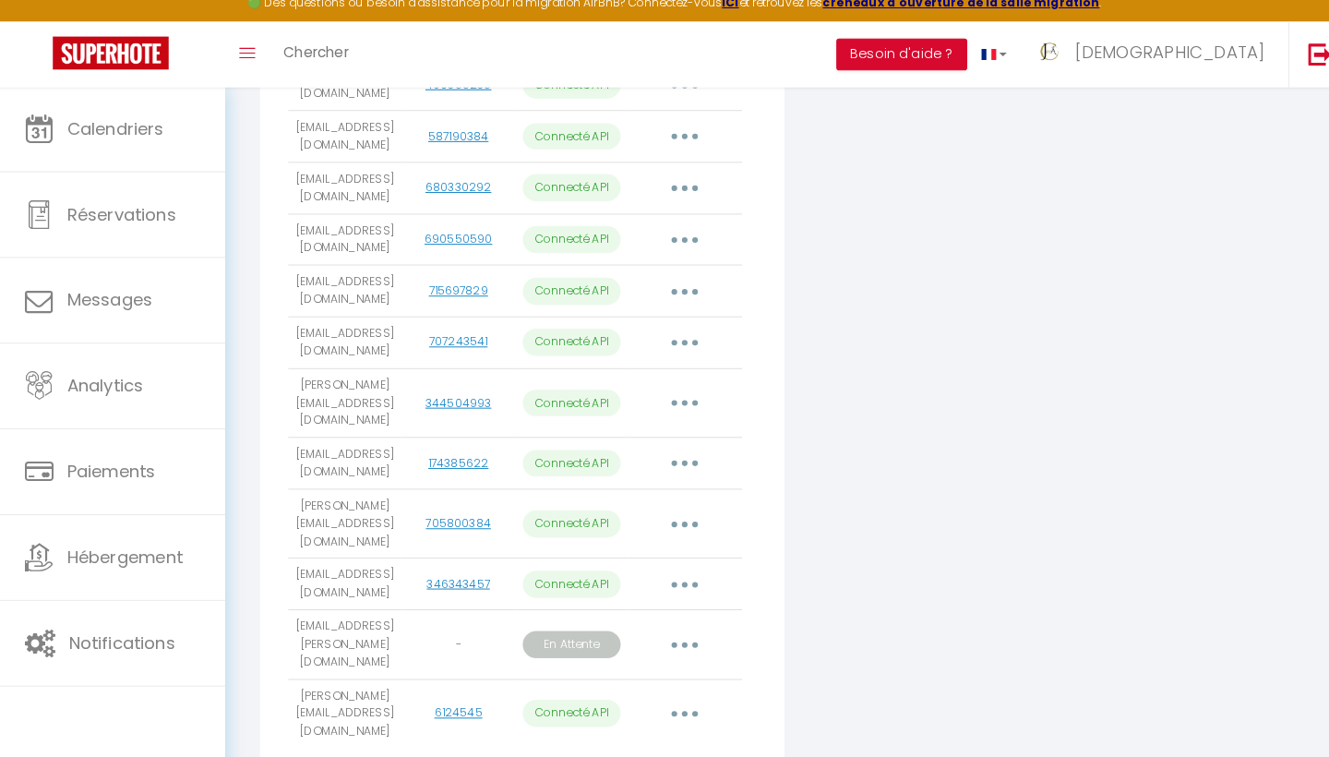
click at [676, 336] on button "button" at bounding box center [675, 351] width 52 height 30
click at [648, 377] on link "Importer les appartements" at bounding box center [593, 392] width 204 height 31
select select "75594"
select select "75592"
select select "76523"
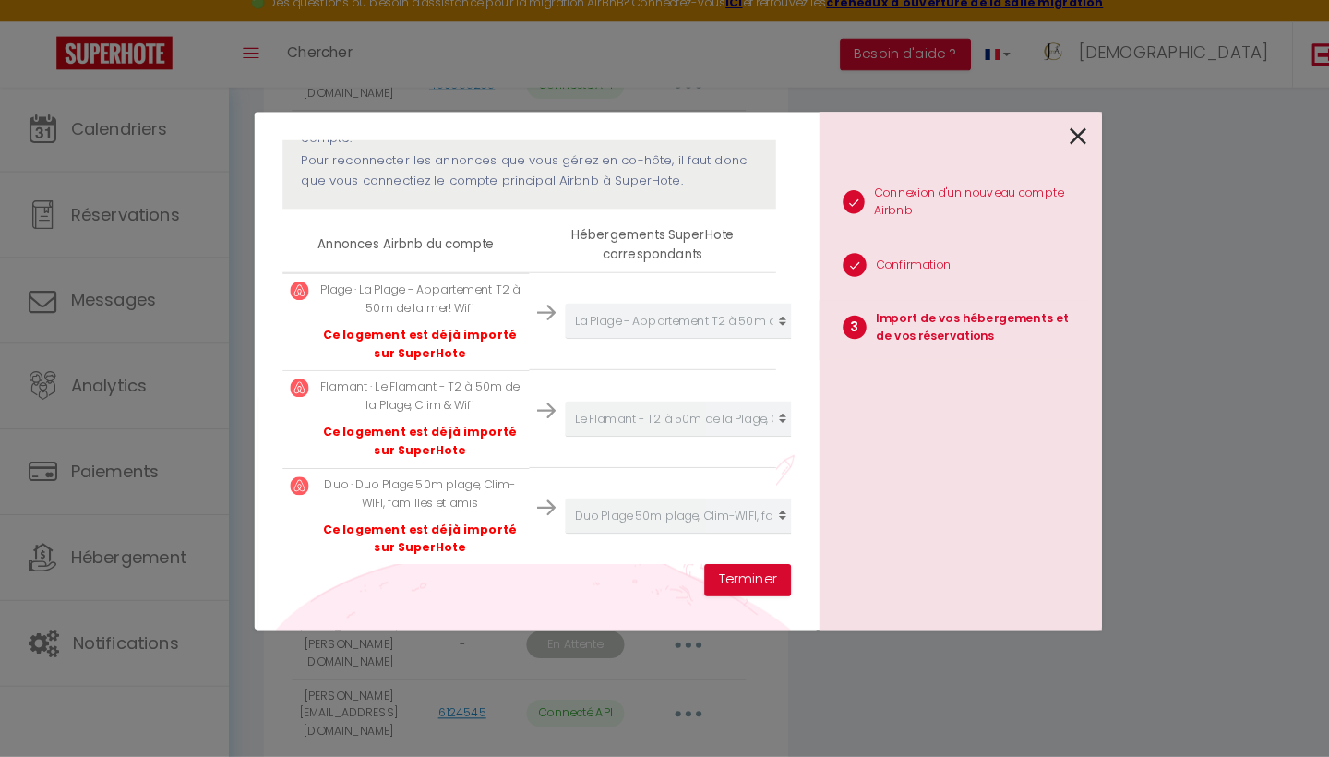
click at [535, 503] on img at bounding box center [535, 512] width 18 height 18
click at [393, 526] on p "Ce logement est déjà importé sur SuperHote" at bounding box center [411, 543] width 199 height 35
click at [742, 568] on button "Terminer" at bounding box center [732, 583] width 85 height 31
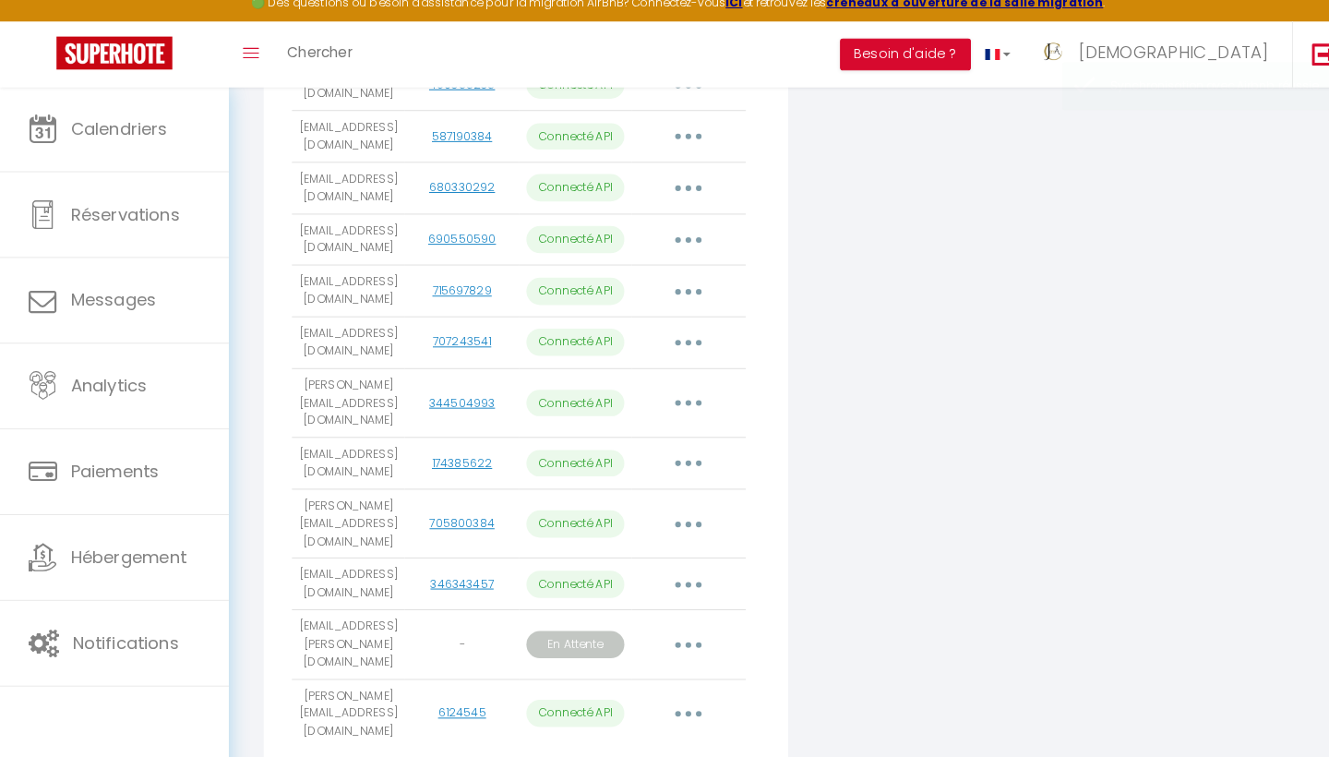
click at [678, 336] on button "button" at bounding box center [675, 351] width 52 height 30
click at [616, 444] on link "Reconnecter le compte" at bounding box center [593, 459] width 204 height 31
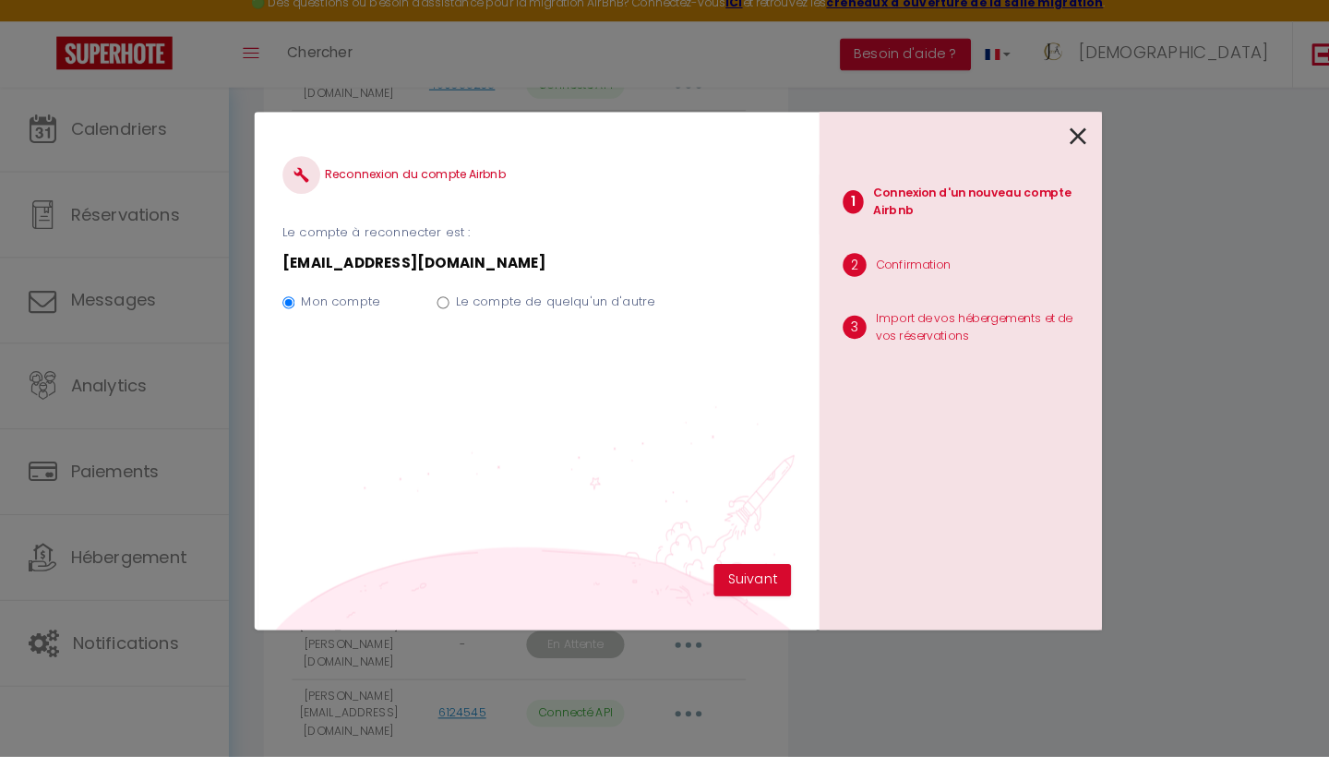
click at [434, 305] on input "Le compte de quelqu'un d'autre" at bounding box center [434, 311] width 12 height 12
radio input "true"
radio input "false"
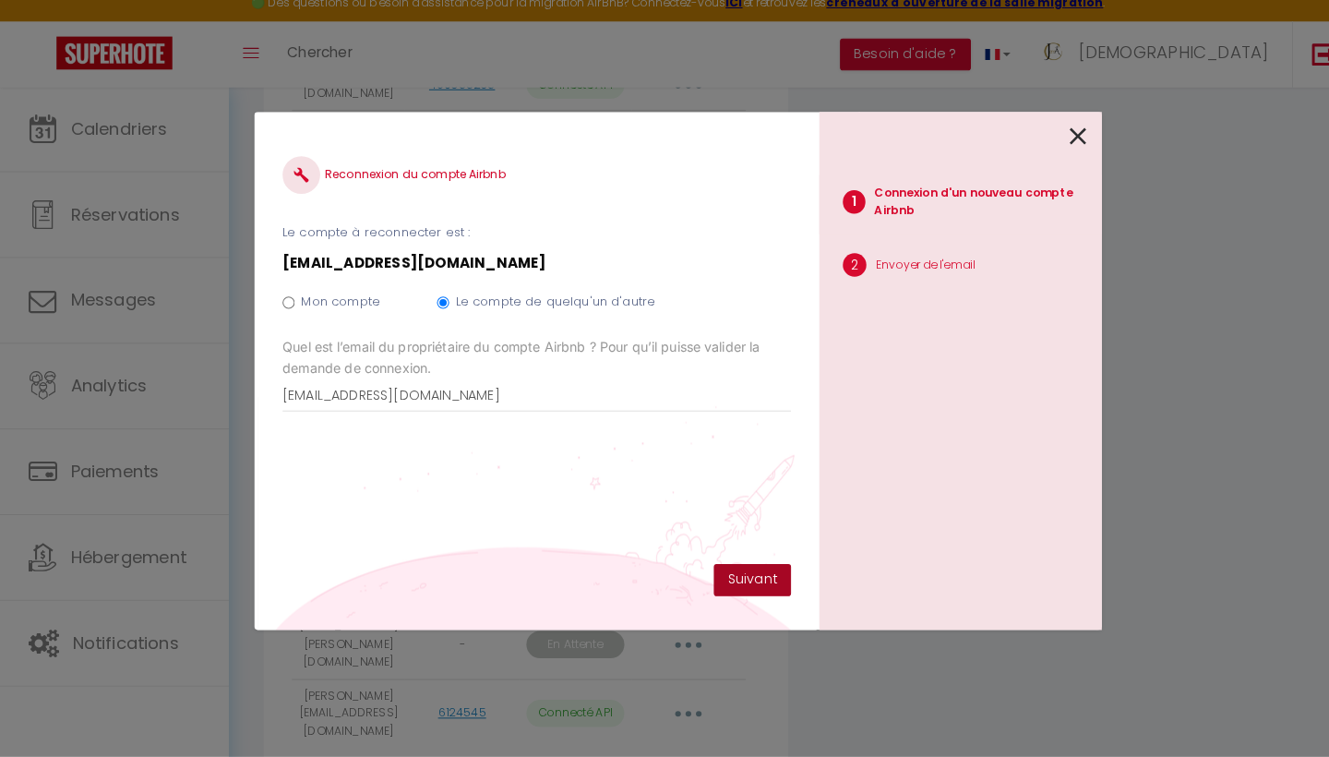
click at [736, 568] on button "Suivant" at bounding box center [738, 583] width 76 height 31
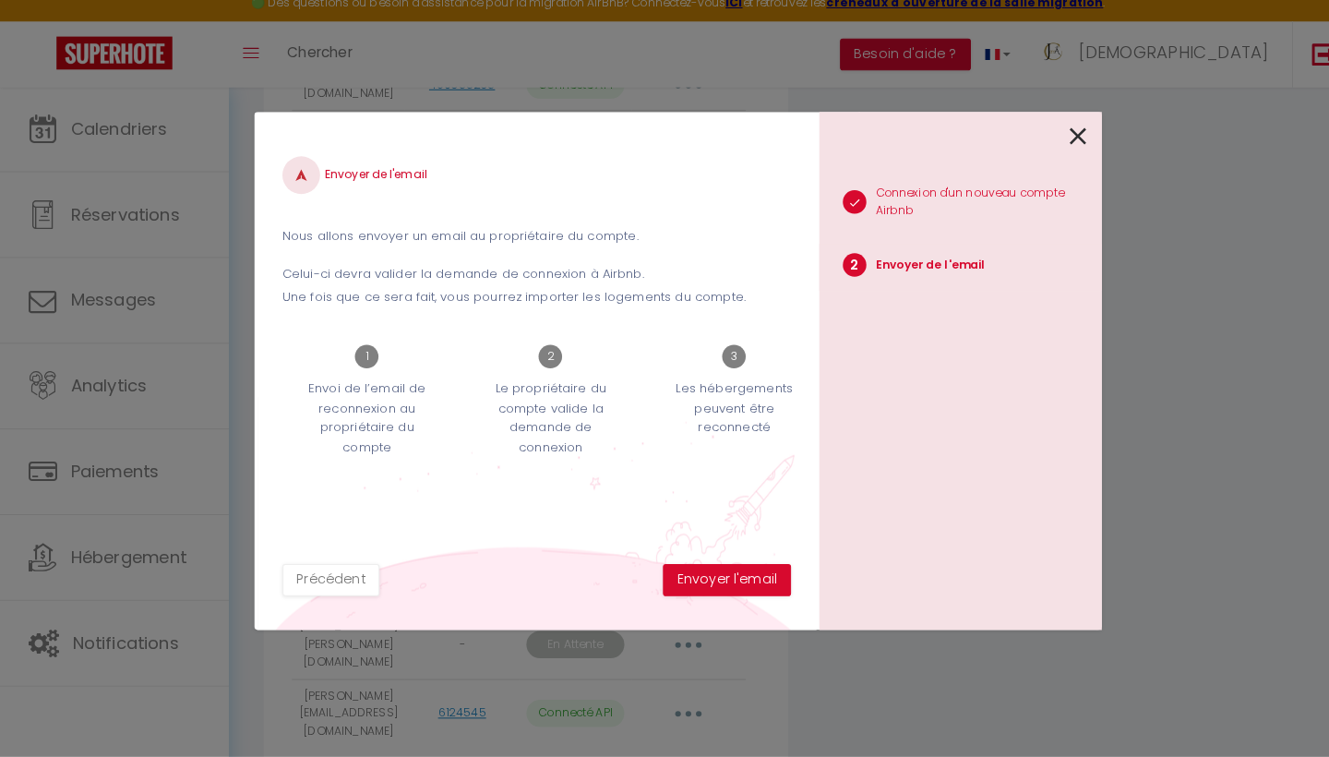
click at [1056, 136] on icon at bounding box center [1056, 149] width 17 height 28
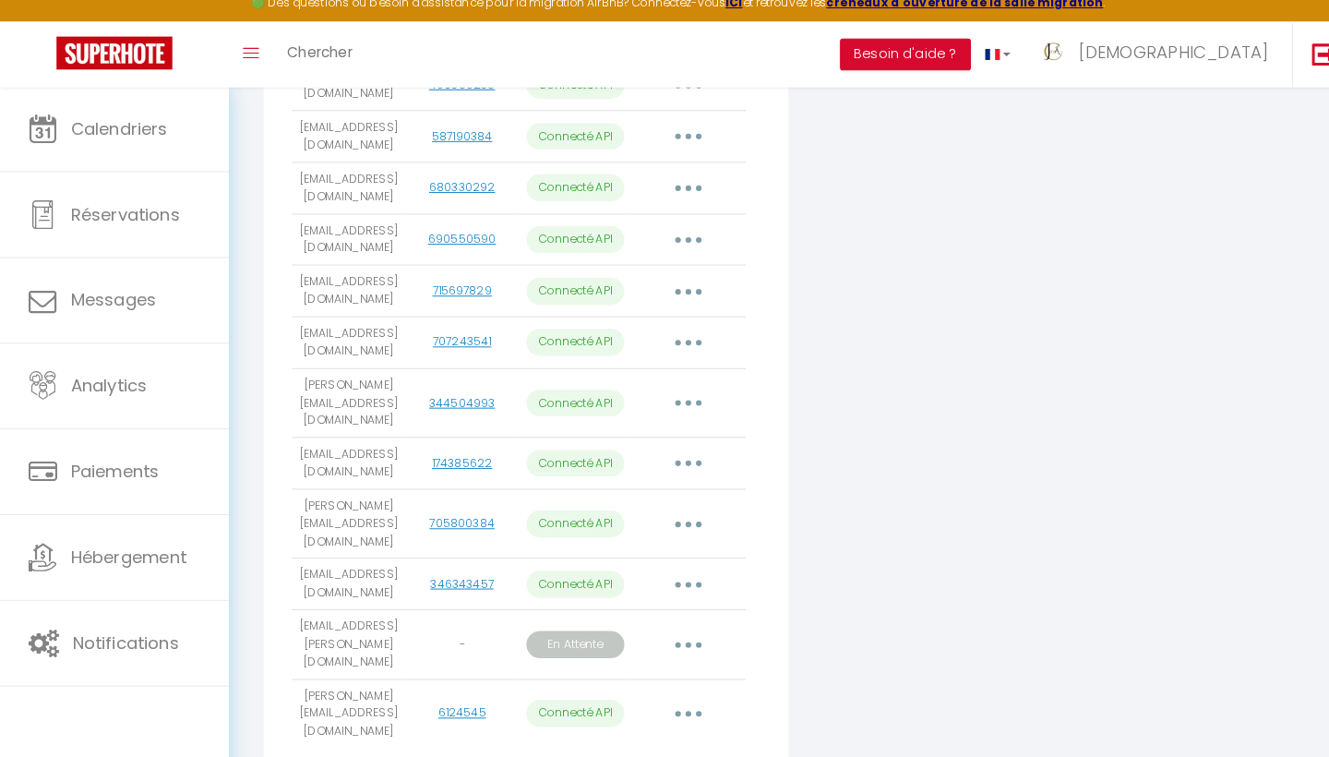
click at [679, 336] on button "button" at bounding box center [675, 351] width 52 height 30
click at [620, 444] on link "Reconnecter le compte" at bounding box center [593, 459] width 204 height 31
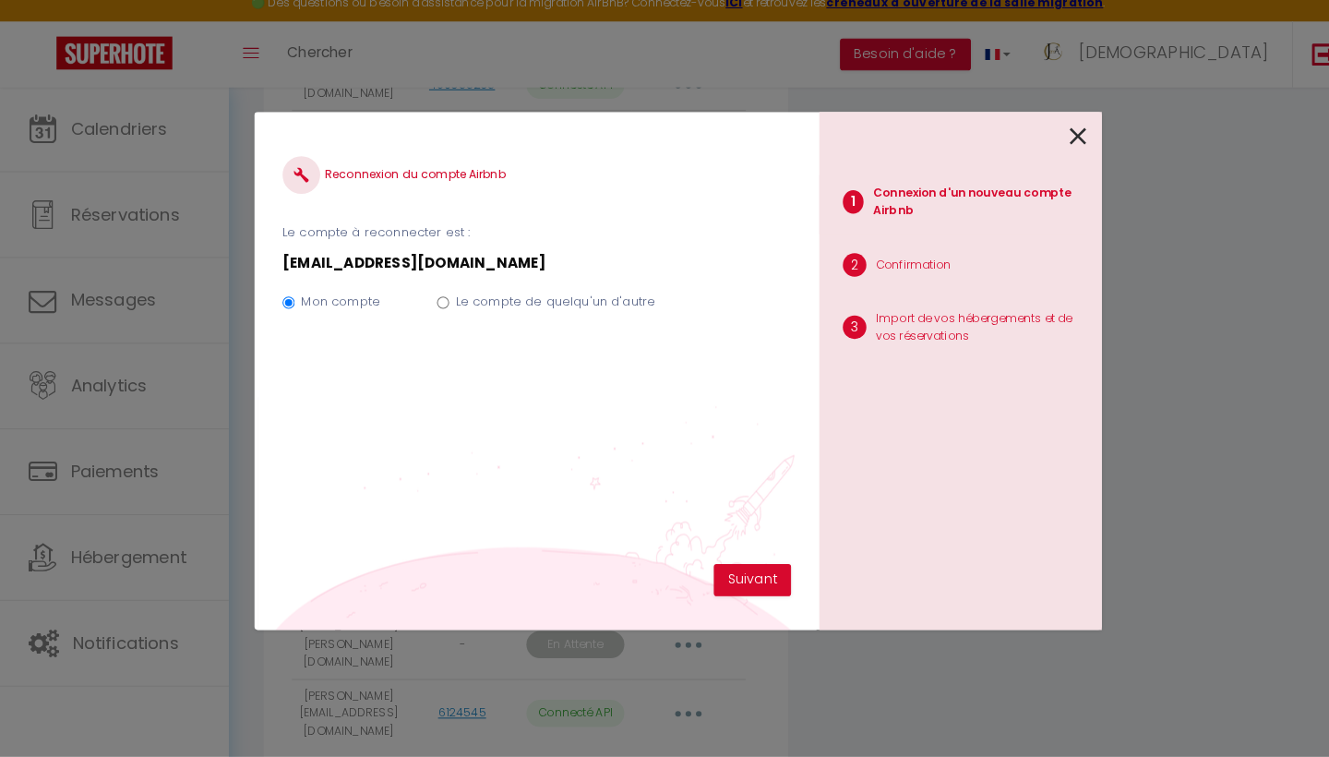
click at [508, 302] on label "Le compte de quelqu'un d'autre" at bounding box center [545, 311] width 196 height 18
click at [440, 305] on input "Le compte de quelqu'un d'autre" at bounding box center [434, 311] width 12 height 12
radio input "true"
radio input "false"
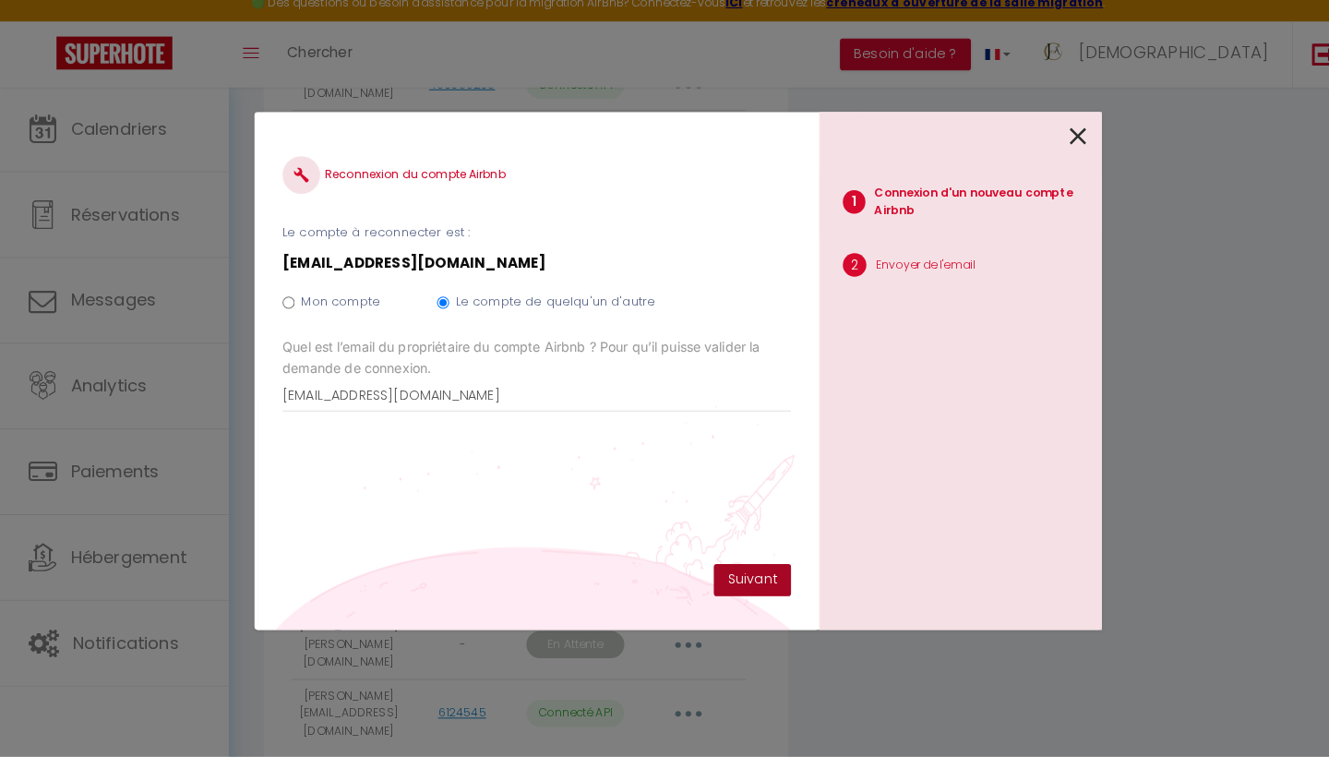
click at [740, 568] on button "Suivant" at bounding box center [738, 583] width 76 height 31
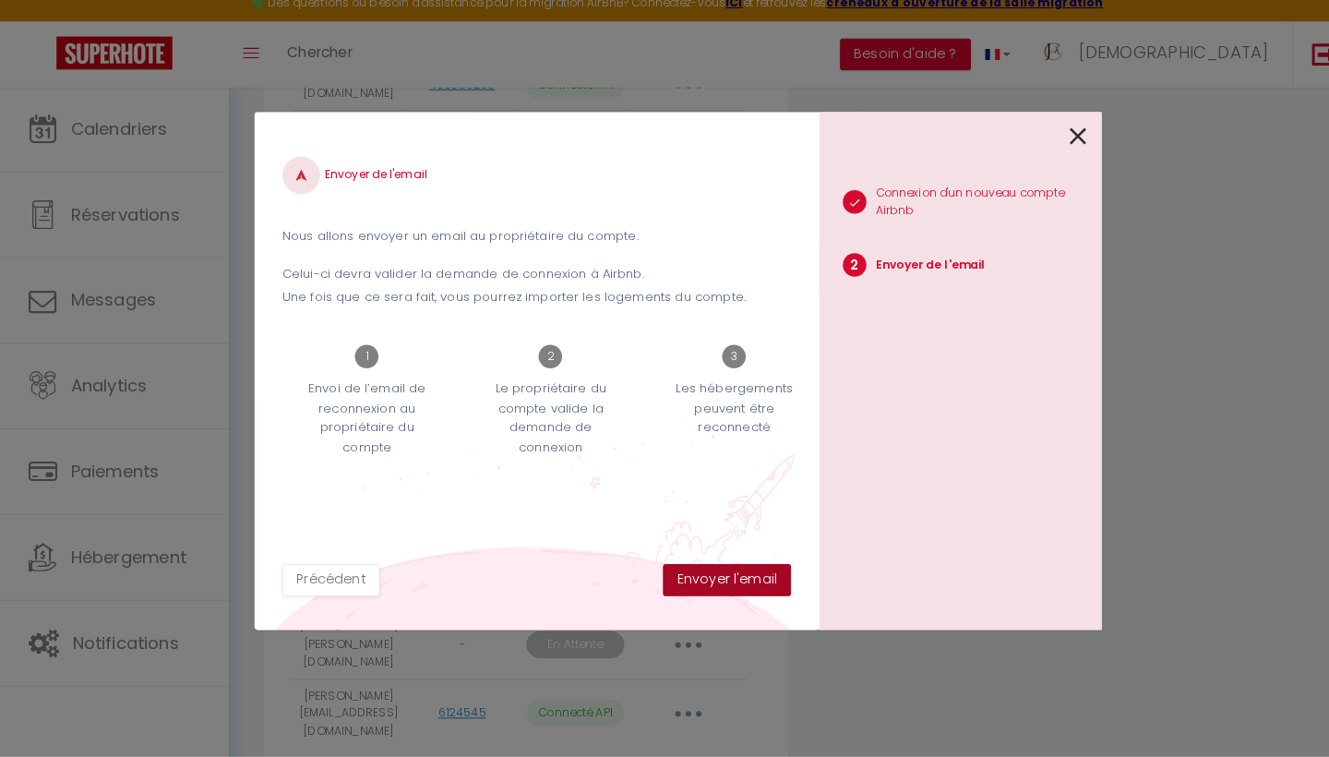
click at [702, 568] on button "Envoyer l'email" at bounding box center [713, 583] width 126 height 31
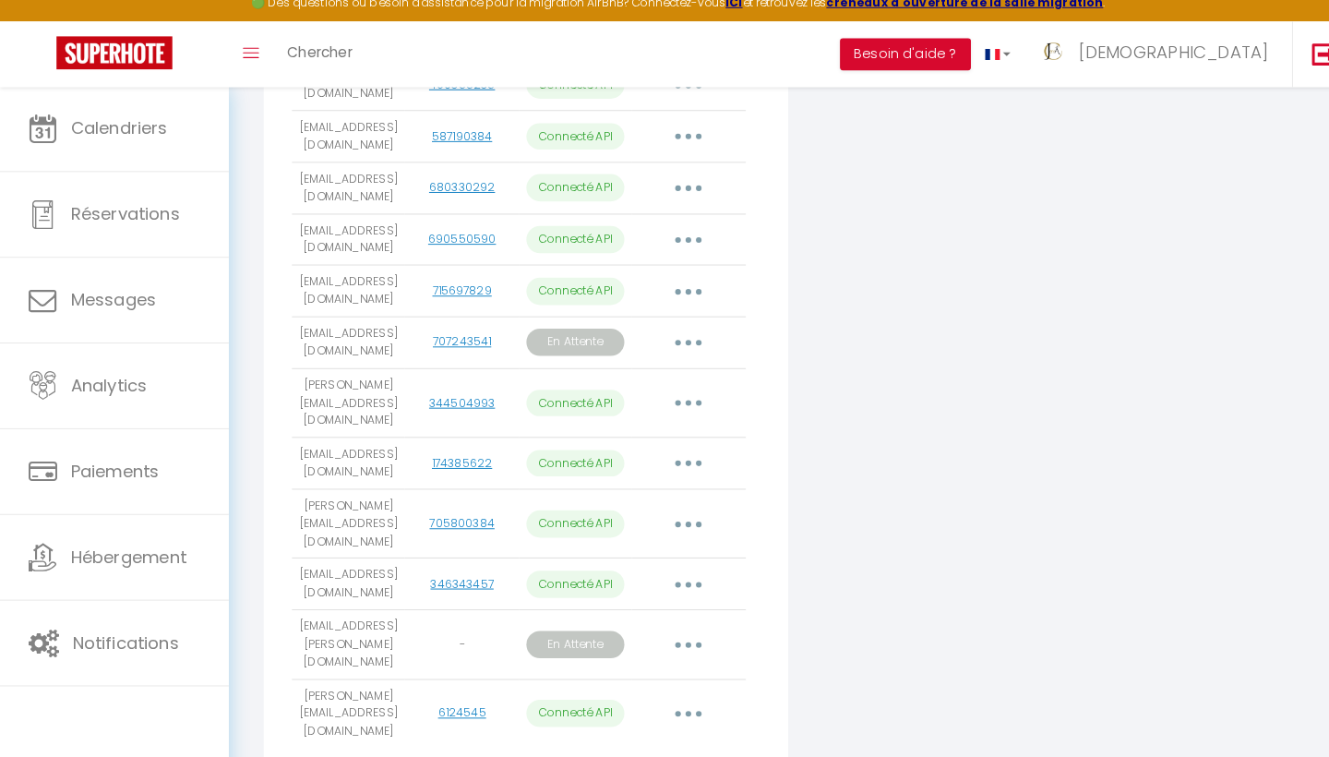
scroll to position [566, 0]
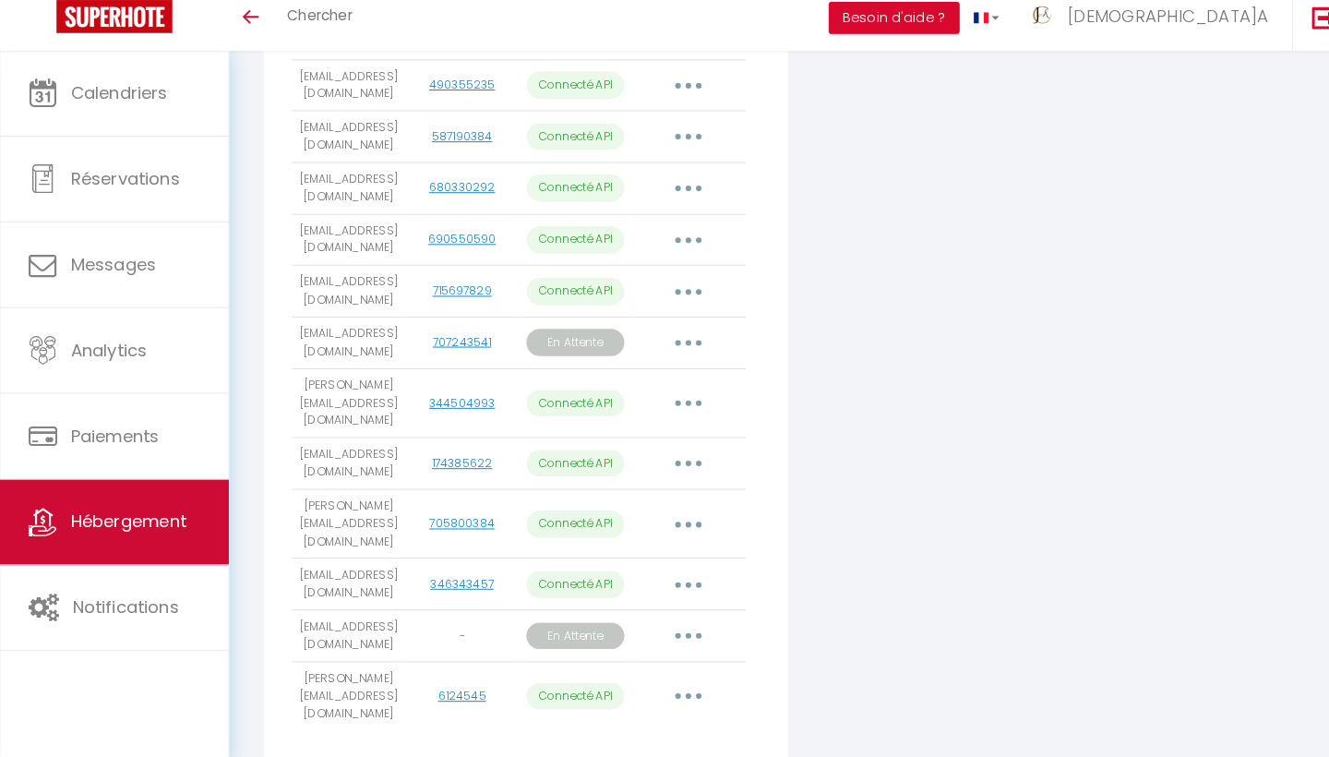
click at [168, 514] on span "Hébergement" at bounding box center [126, 525] width 114 height 23
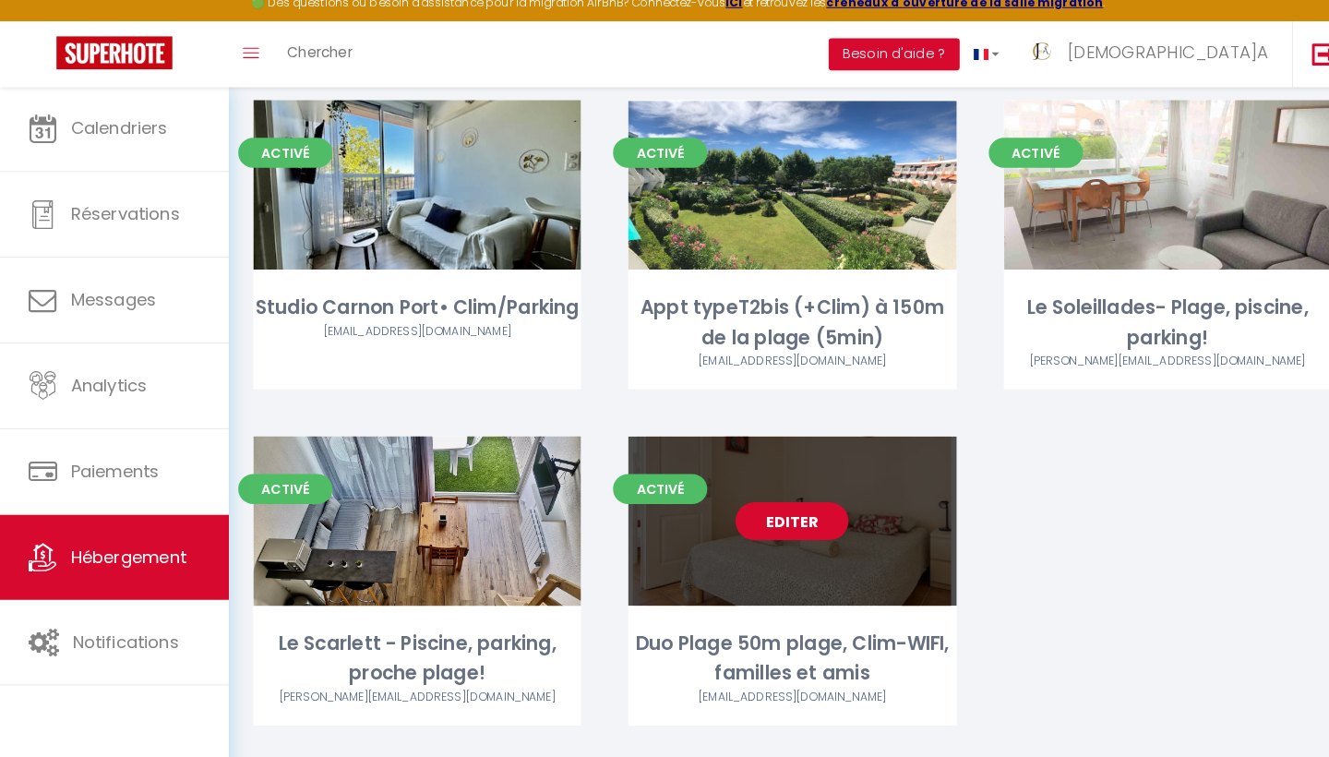
scroll to position [1217, 0]
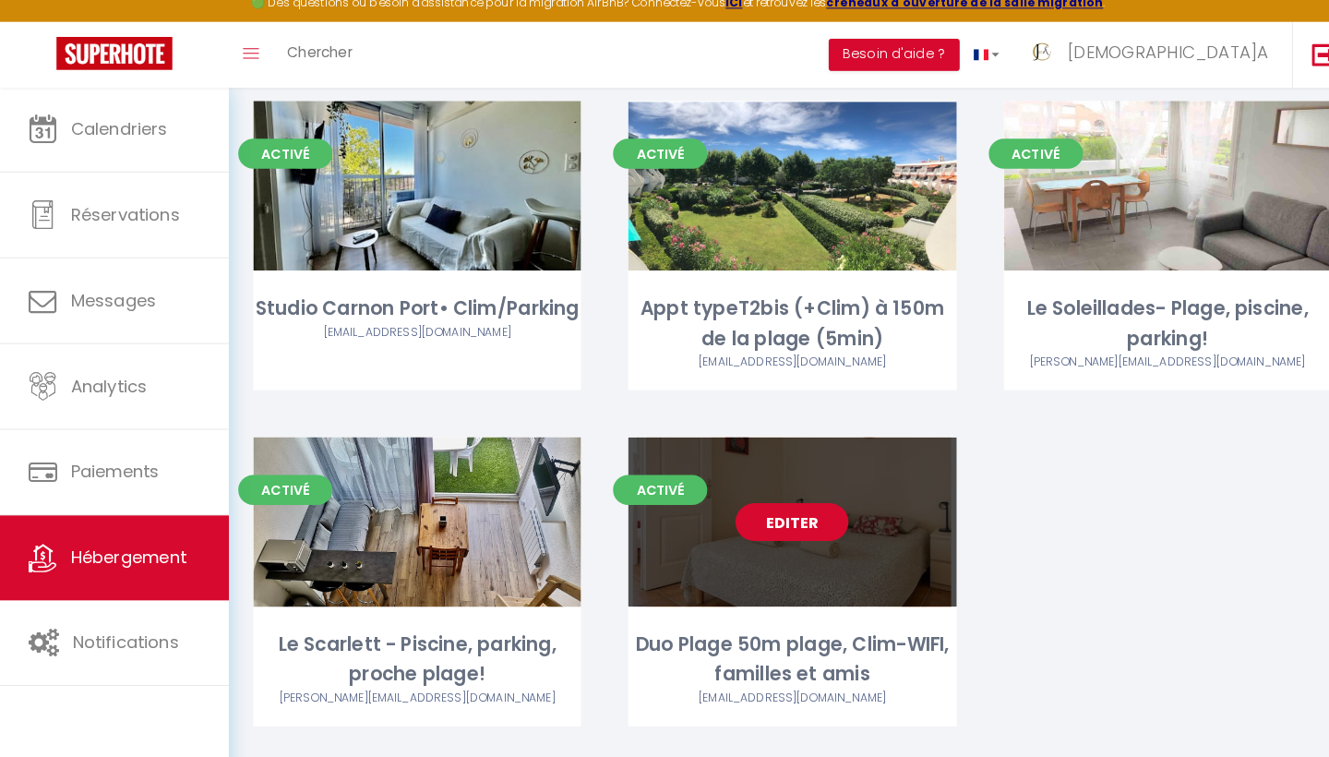
click at [753, 508] on link "Editer" at bounding box center [776, 526] width 111 height 37
select select "3"
select select "2"
select select "1"
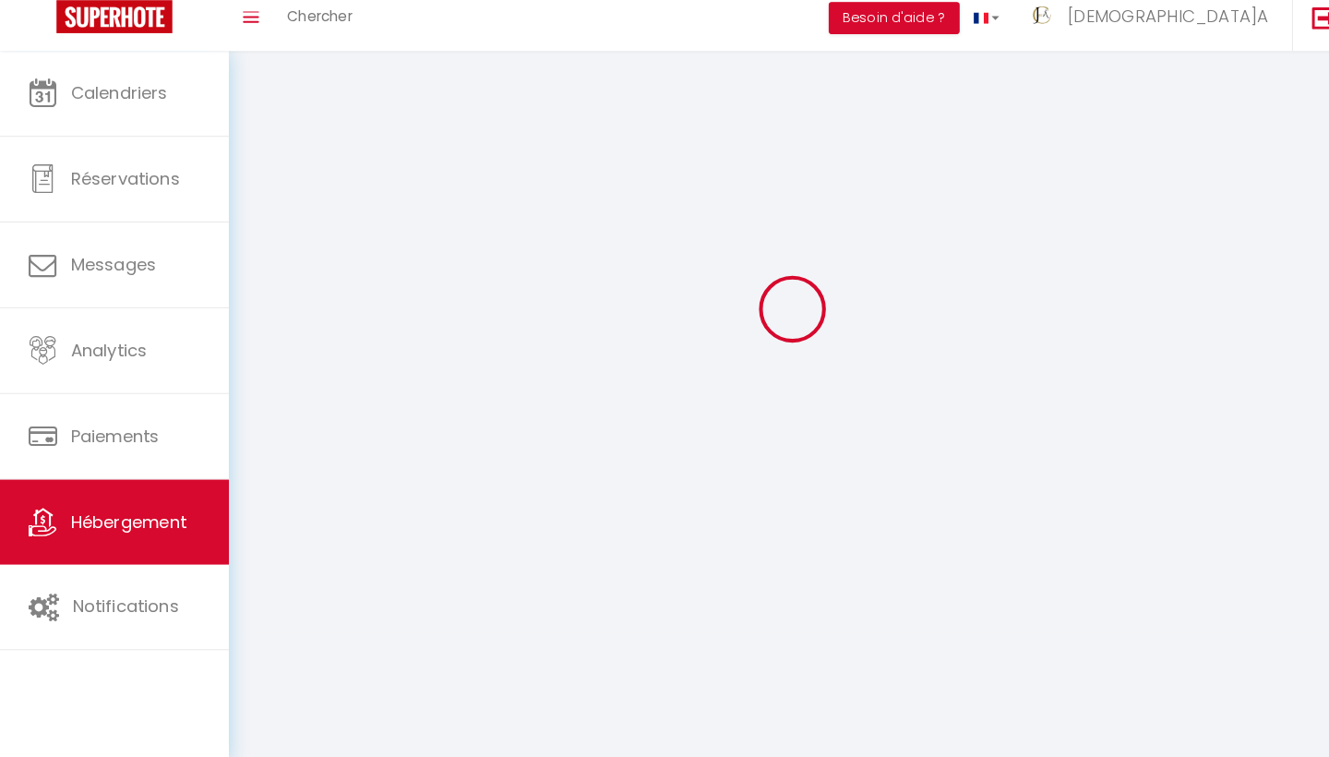
select select
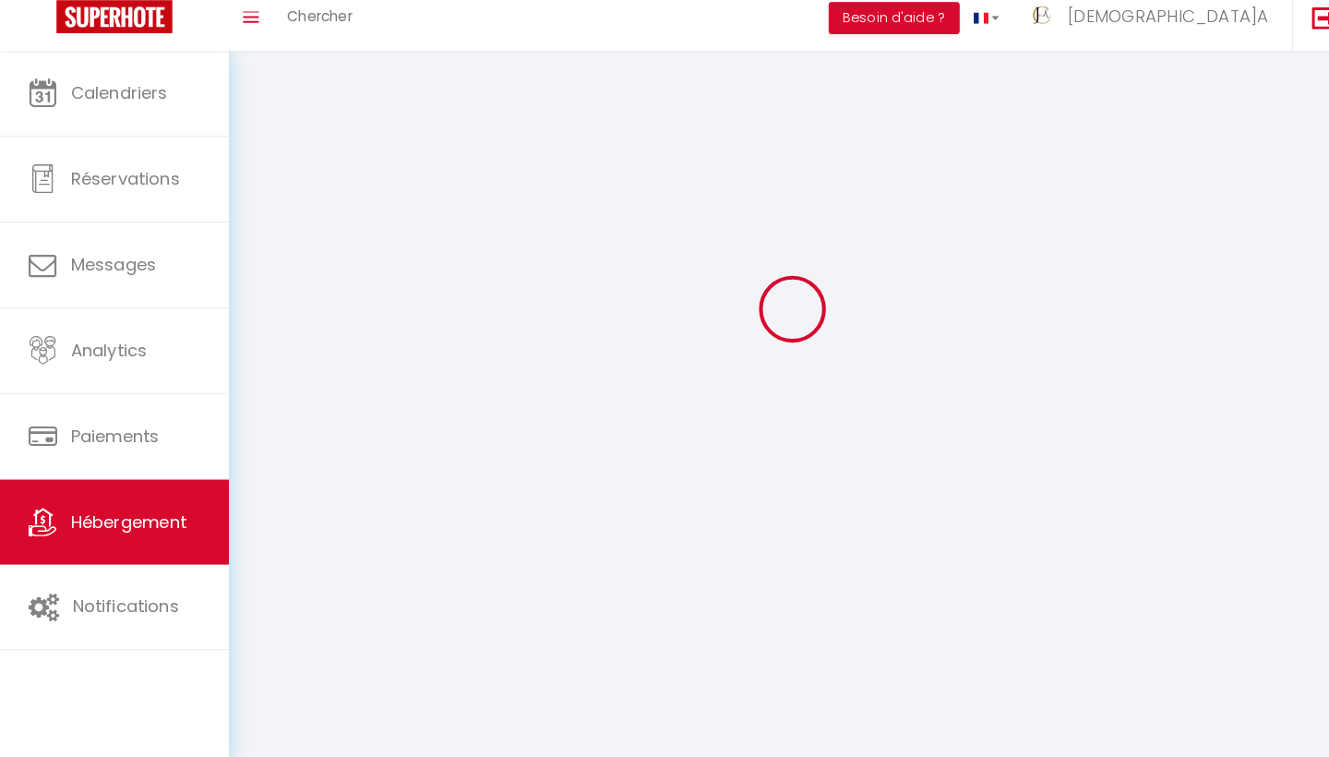
select select
checkbox input "false"
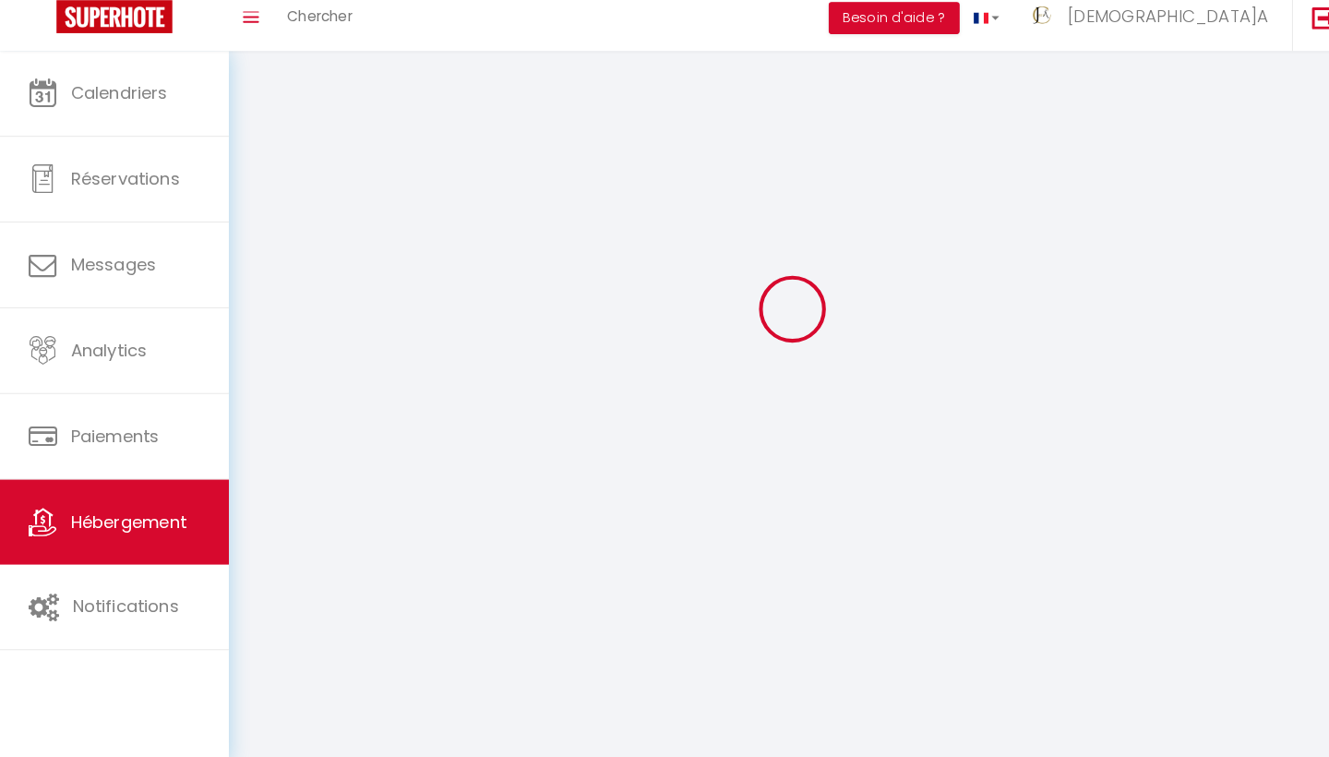
checkbox input "false"
select select
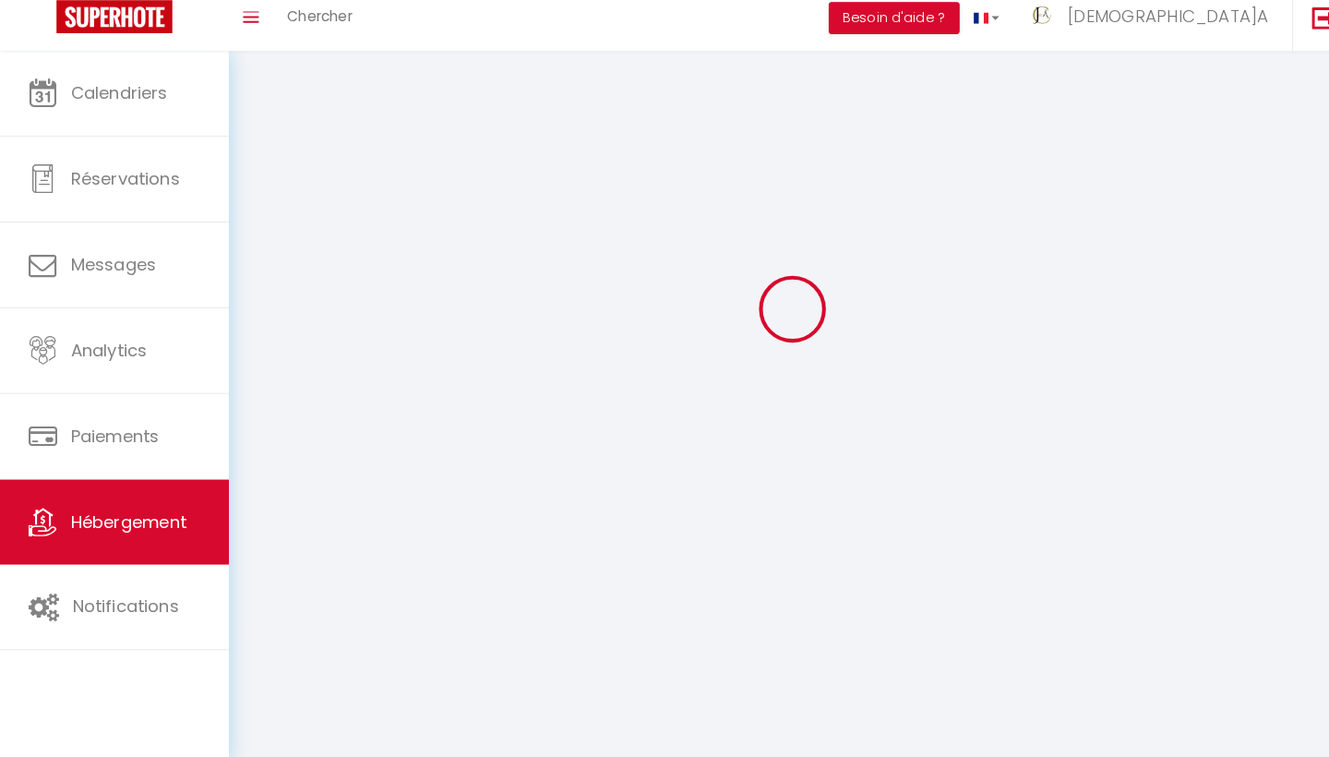
select select
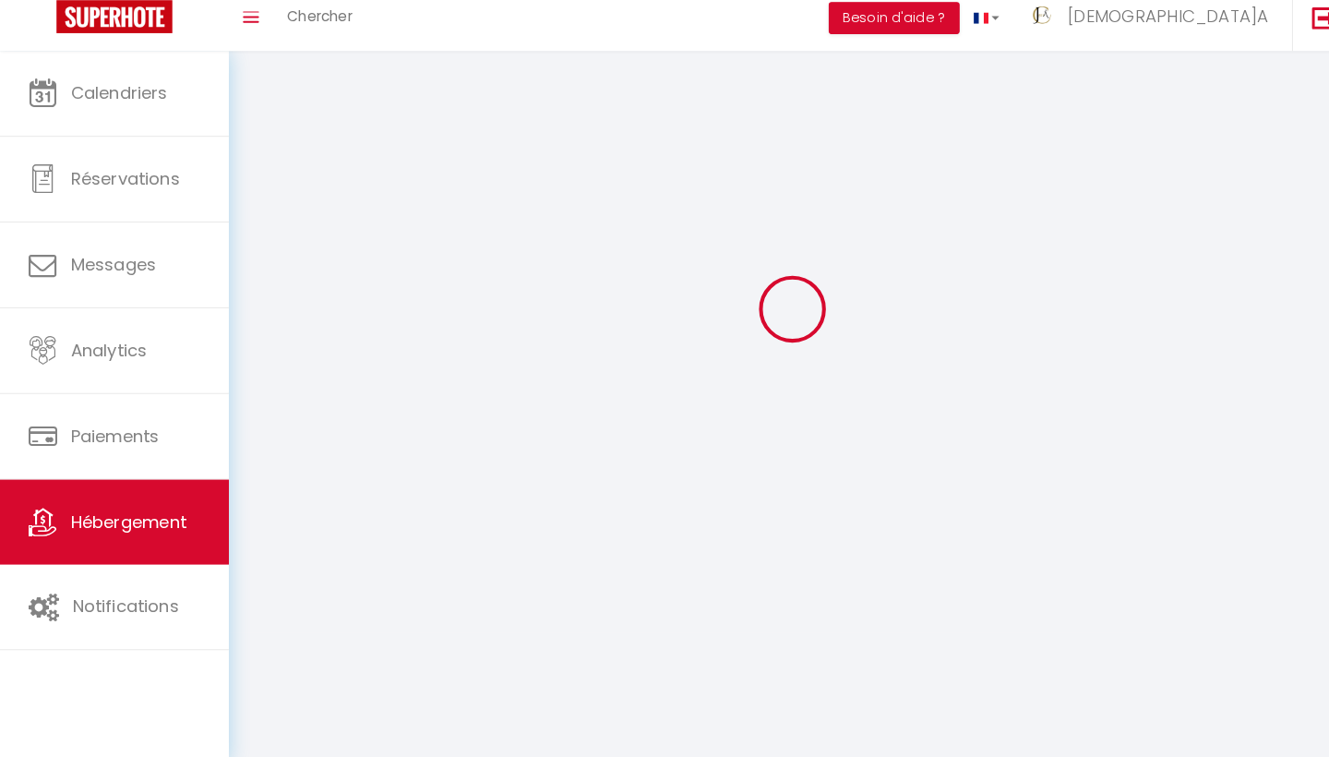
checkbox input "false"
select select
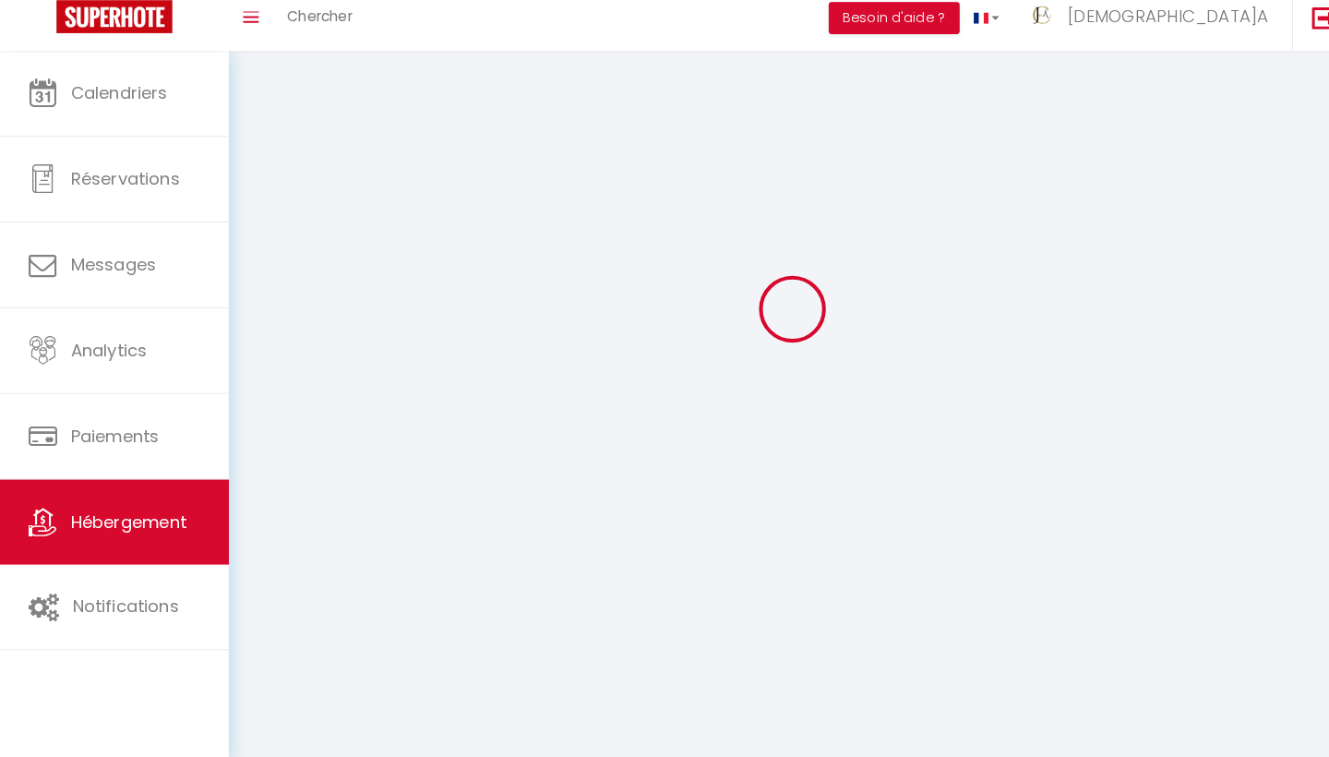
select select
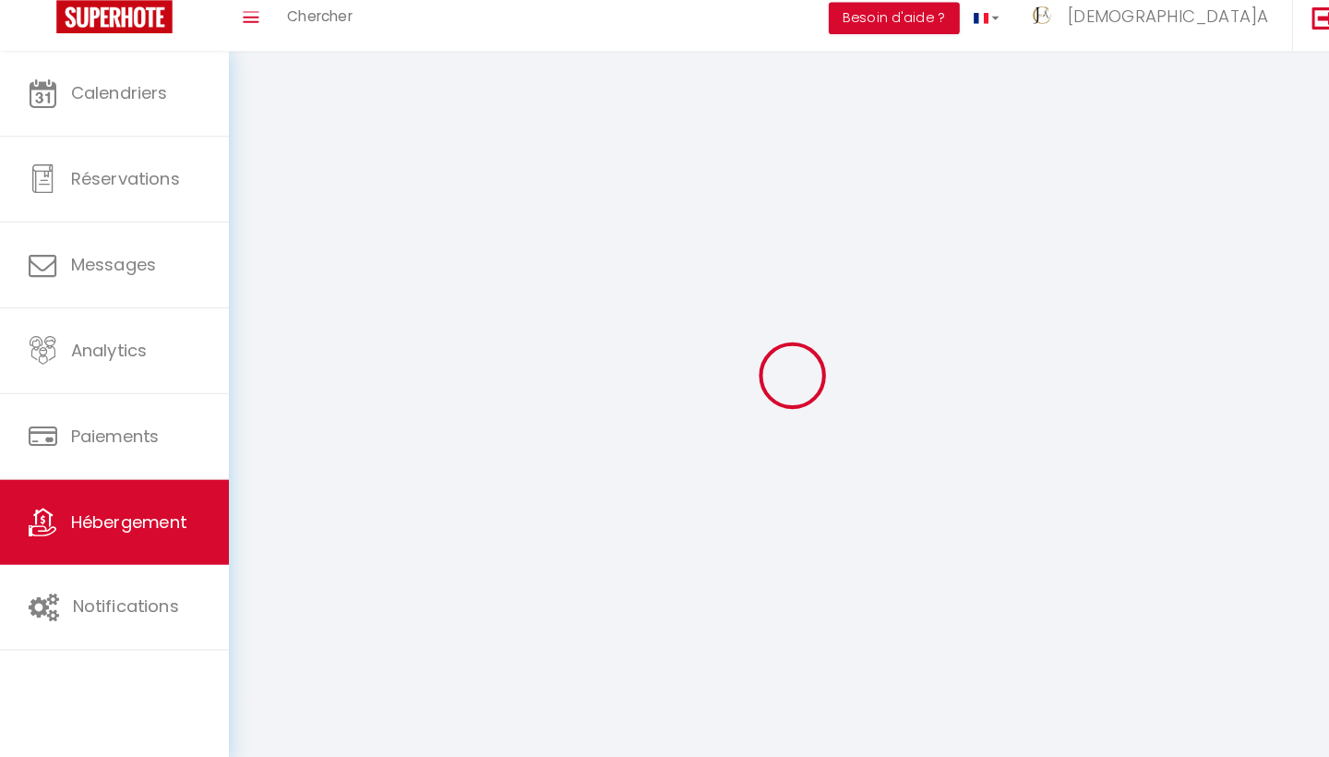
select select
checkbox input "false"
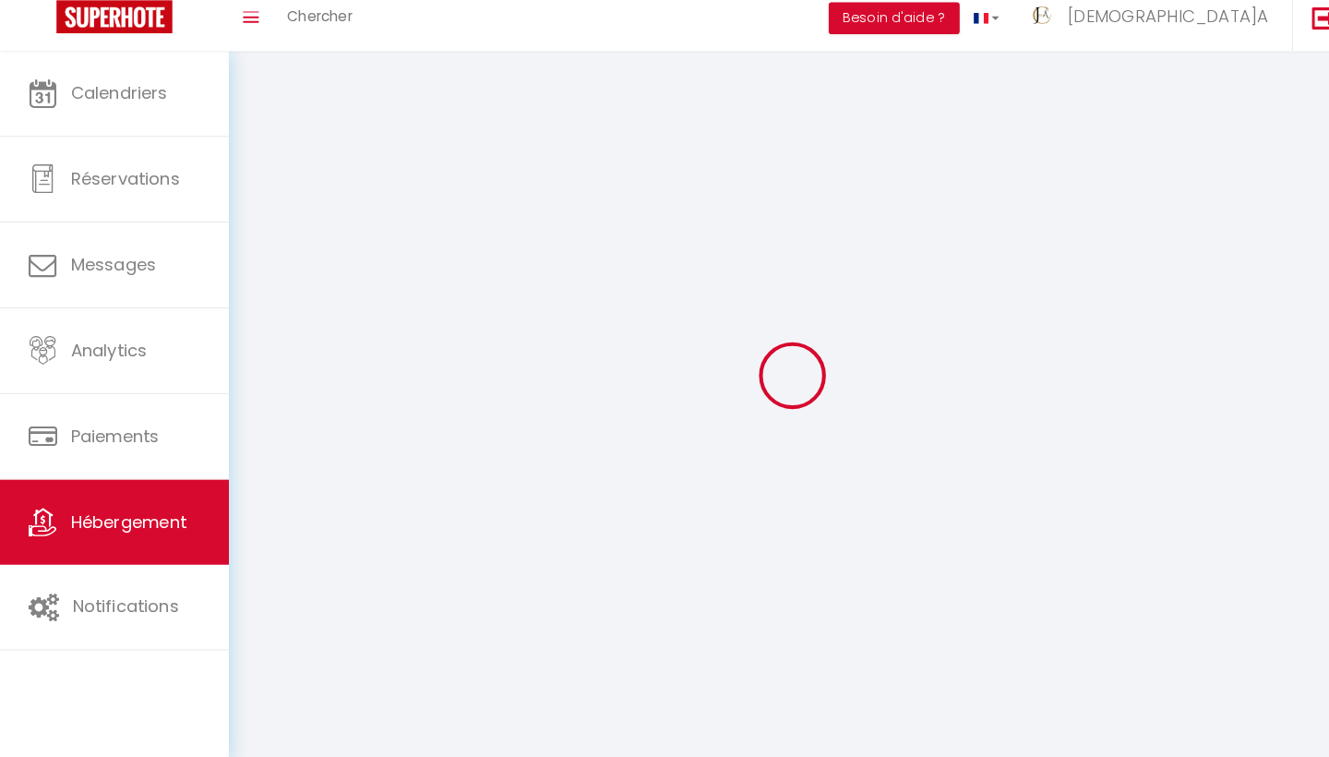
checkbox input "false"
select select
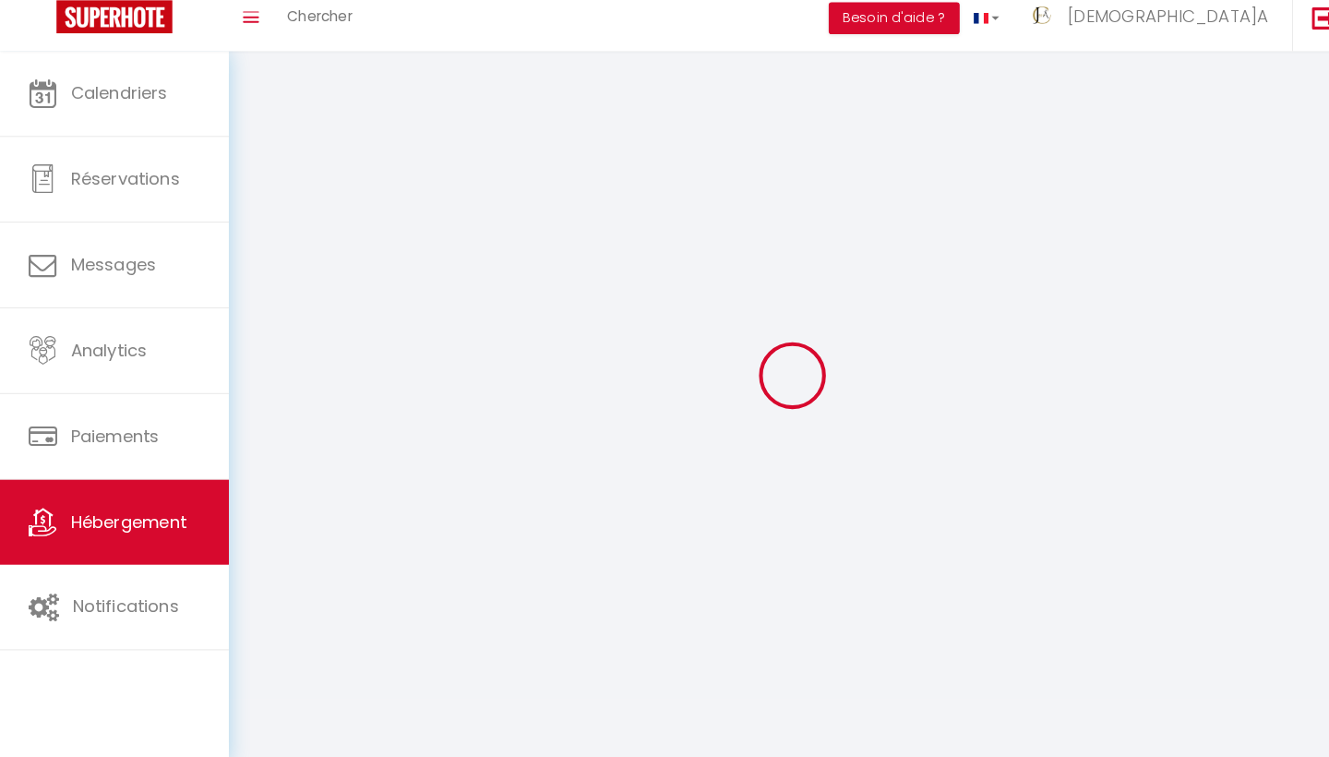
select select
checkbox input "false"
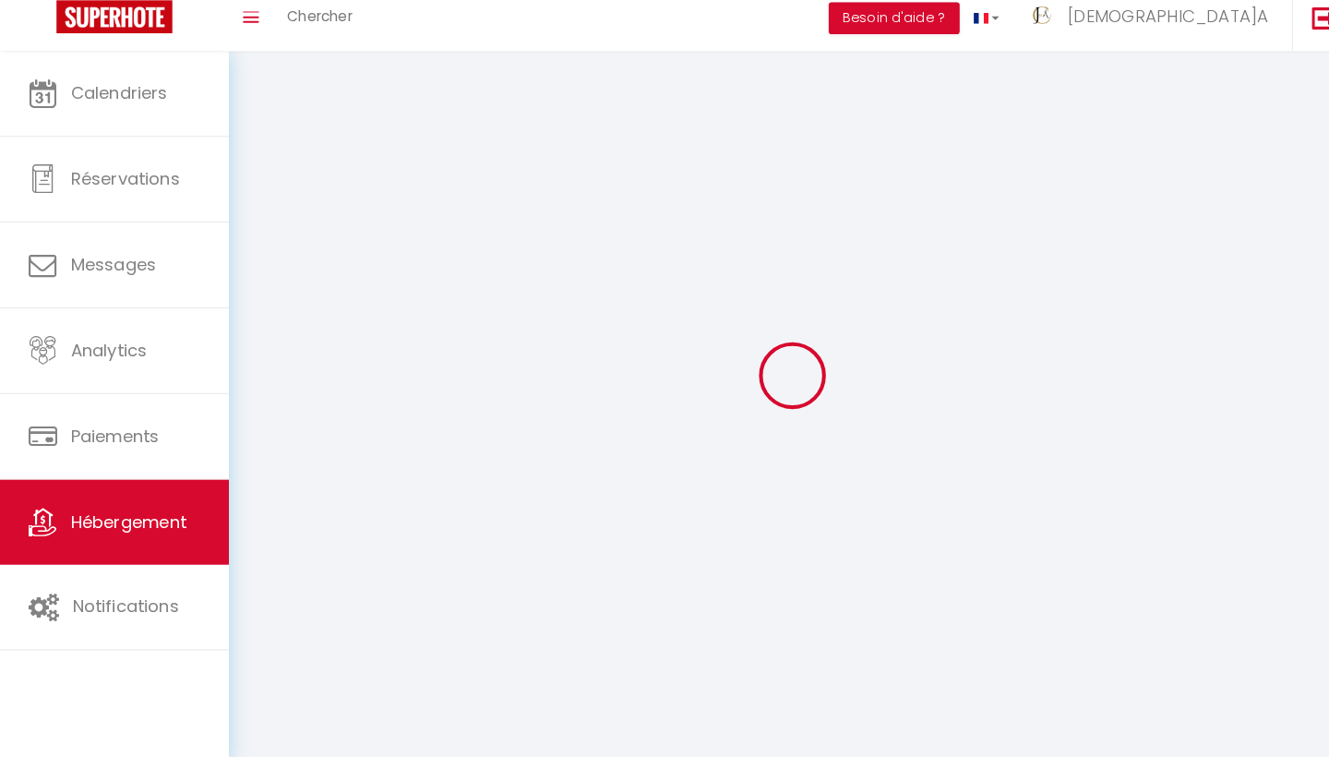
checkbox input "false"
select select
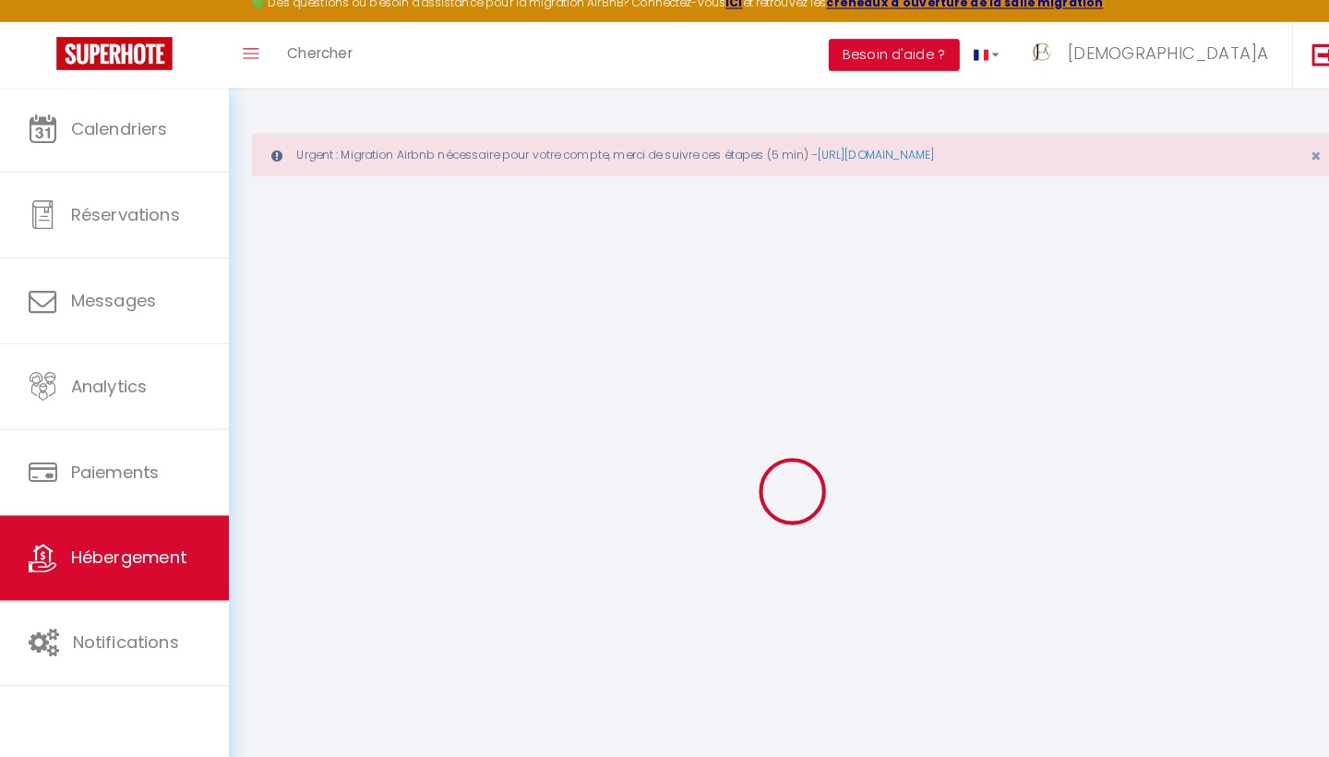
select select
checkbox input "false"
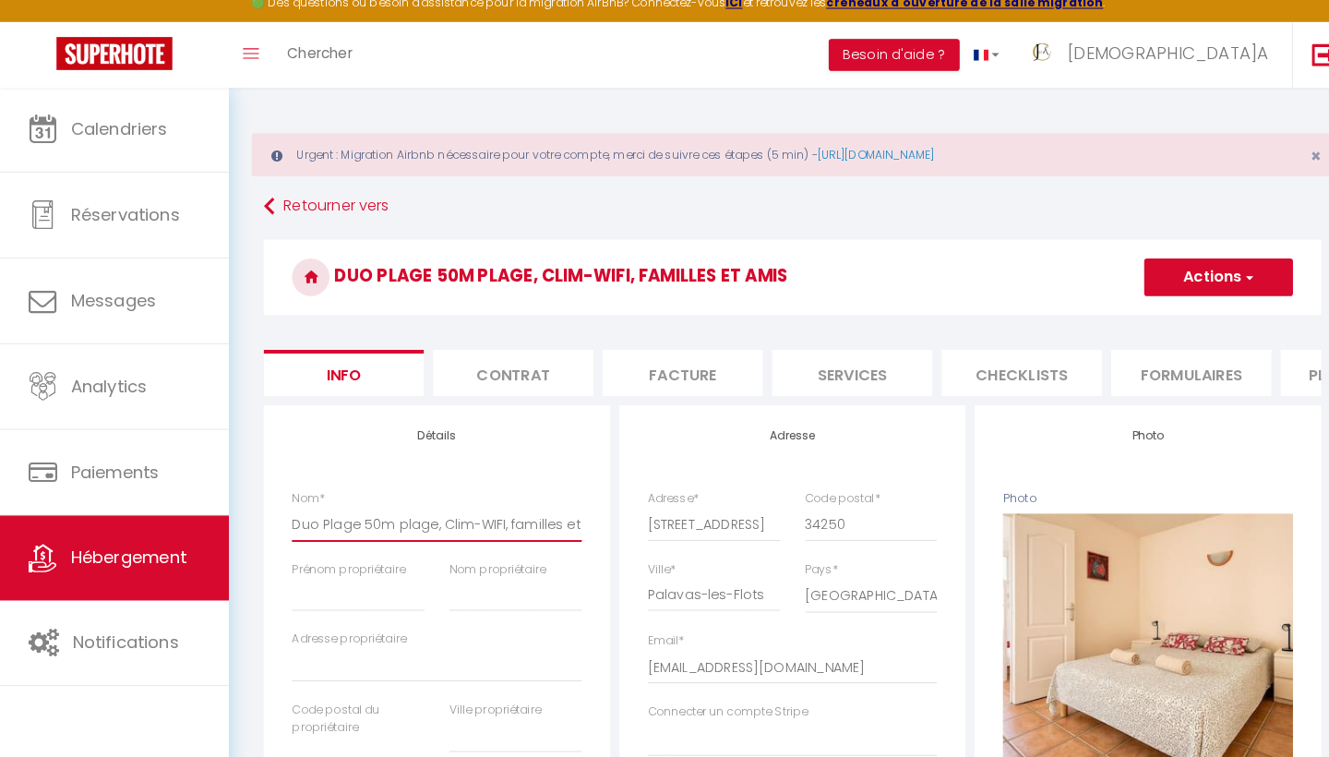
click at [401, 514] on input "Duo Plage 50m plage, Clim-WIFI, familles et amis" at bounding box center [428, 527] width 284 height 33
paste input "• 2 Apparts Clim/ WiFi, Familles & A"
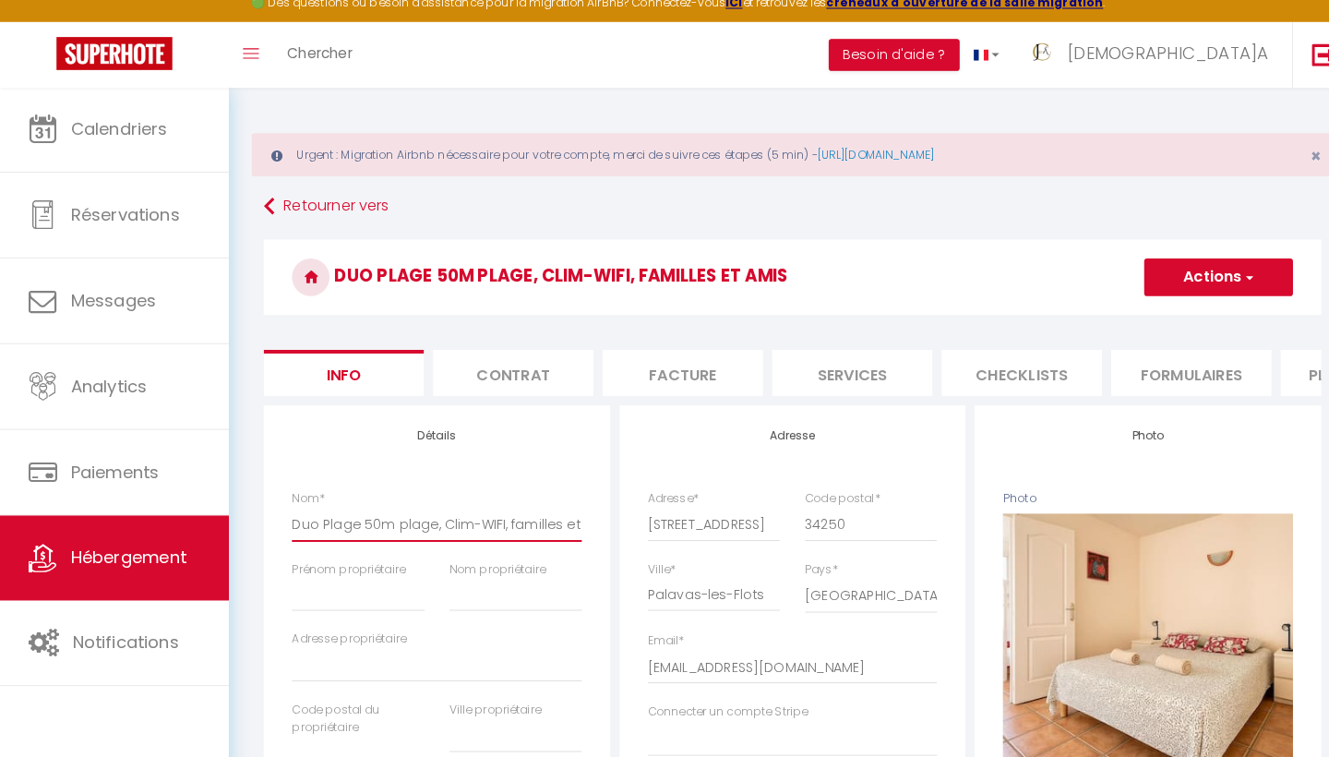
type input "Duo Plage • 2 Apparts Clim/ WiFi, Familles & Amis"
select select
checkbox input "false"
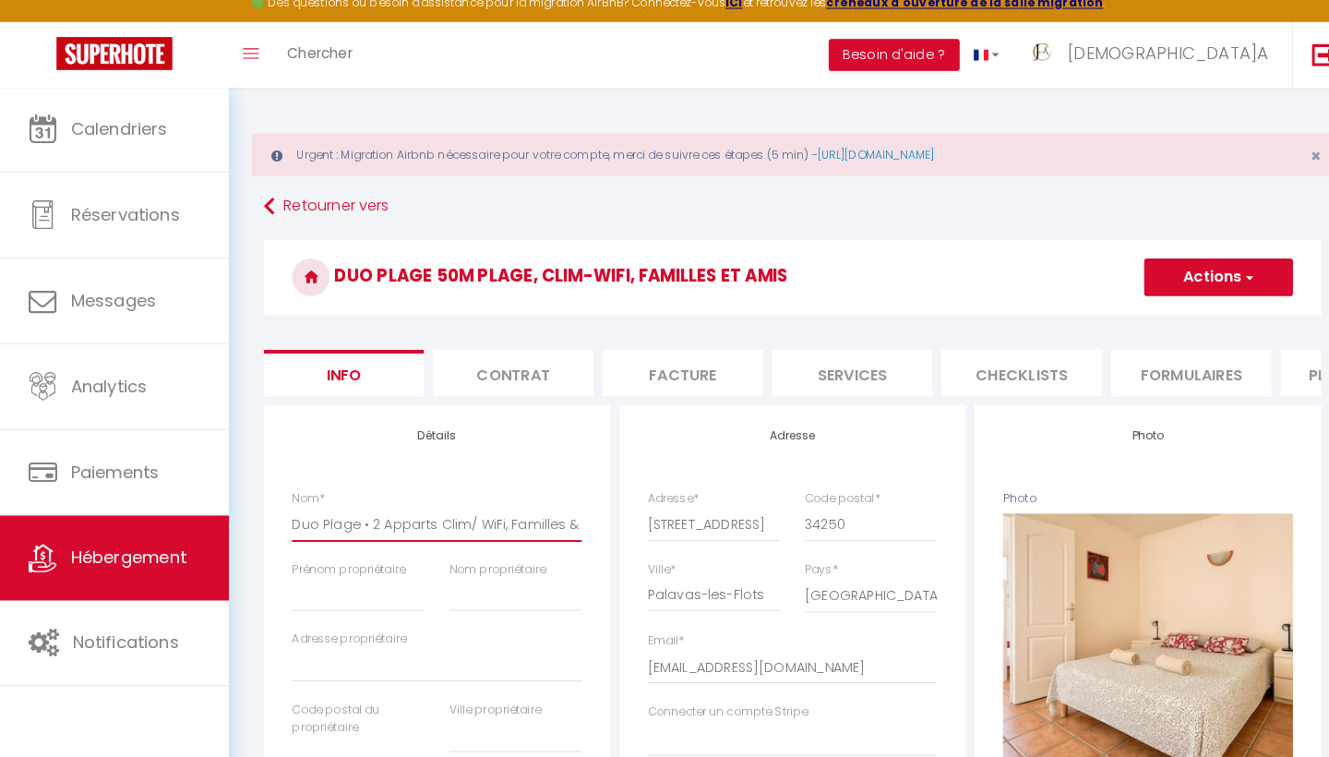
checkbox input "false"
type input "Duo Plage • 2 Apparts Clim/ WiFi, Familles & Amis"
click at [1223, 277] on span "button" at bounding box center [1223, 286] width 12 height 18
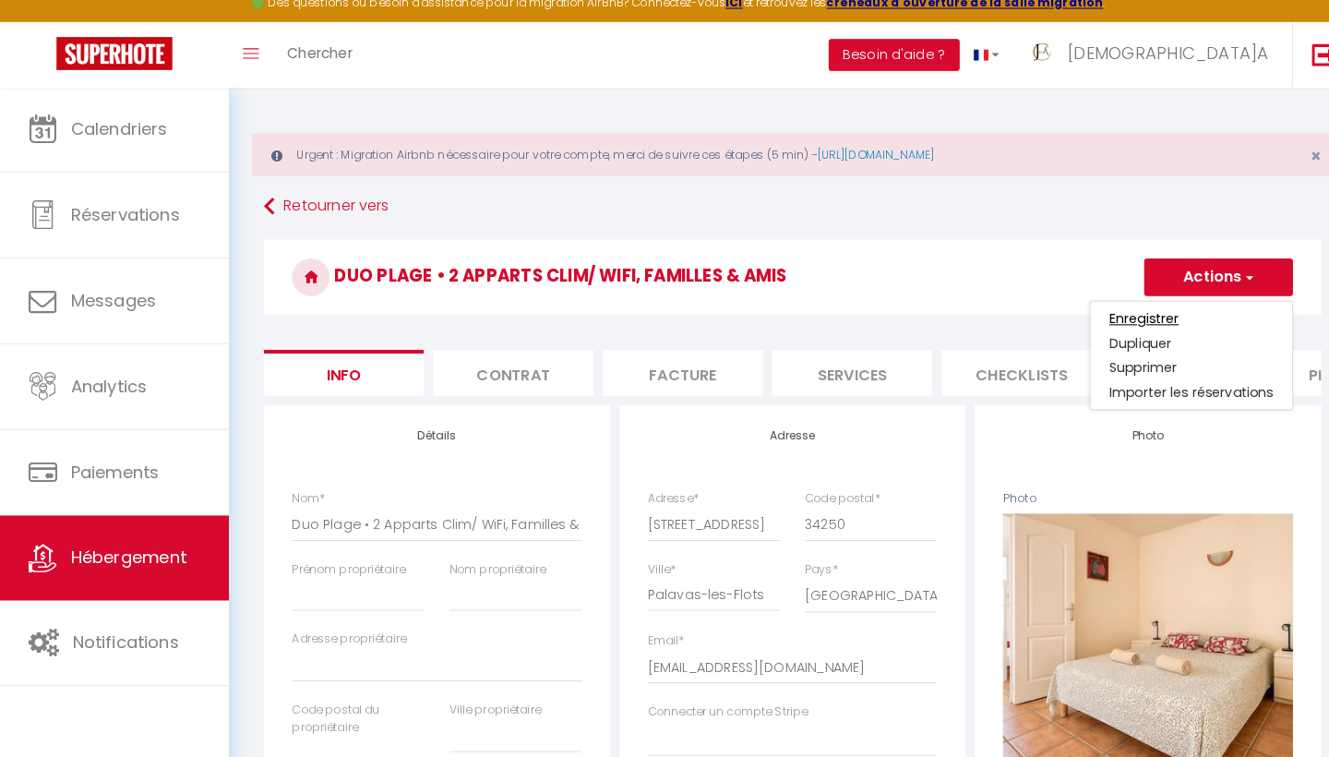
click at [1141, 317] on input "Enregistrer" at bounding box center [1121, 326] width 68 height 18
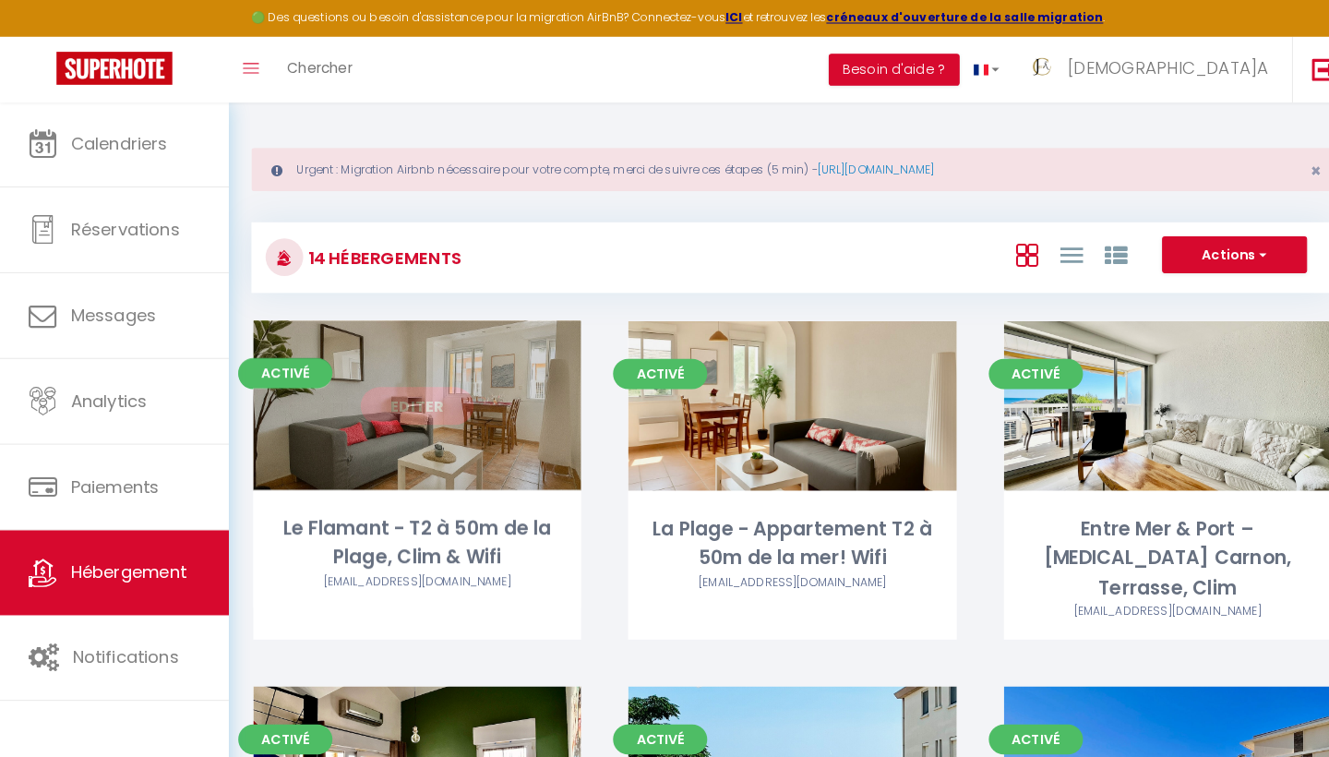
click at [417, 397] on link "Editer" at bounding box center [408, 397] width 111 height 37
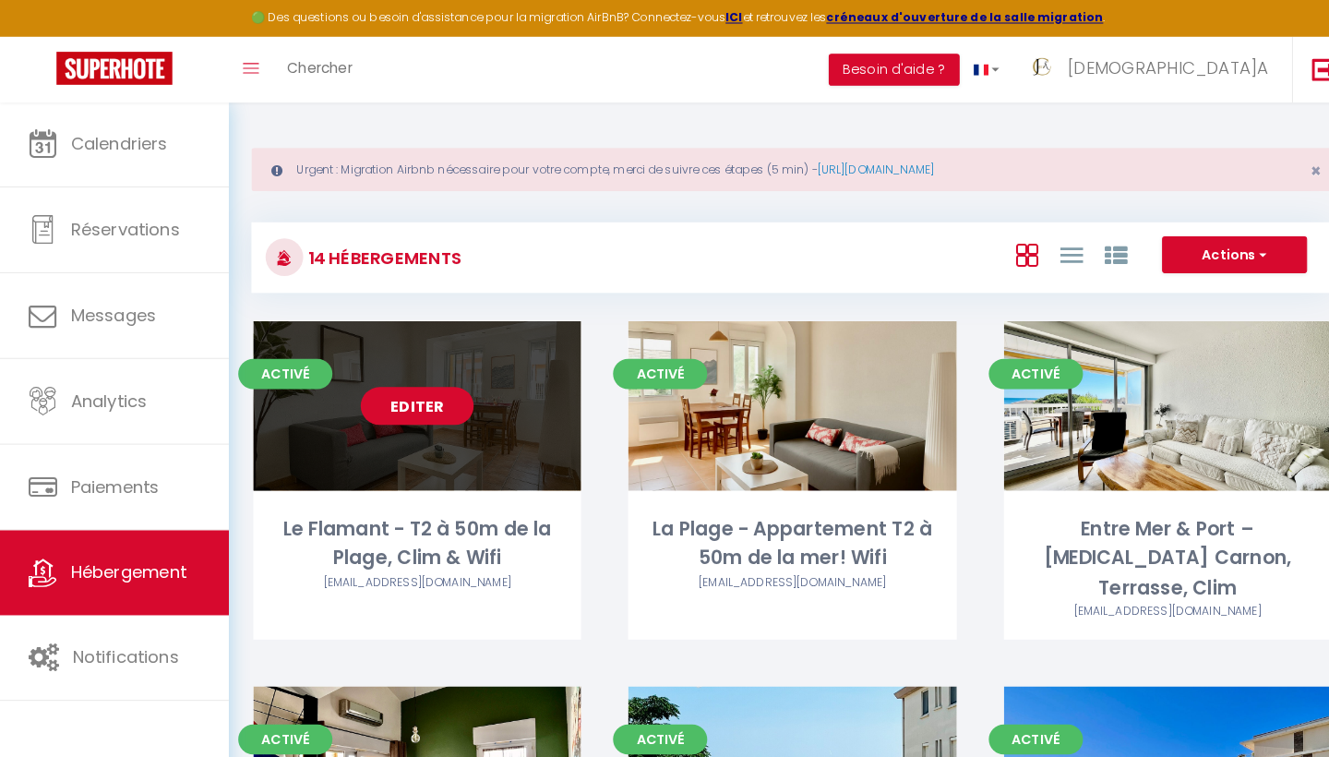
click at [397, 400] on link "Editer" at bounding box center [408, 397] width 111 height 37
click at [423, 391] on link "Editer" at bounding box center [408, 397] width 111 height 37
select select "3"
select select "2"
select select "1"
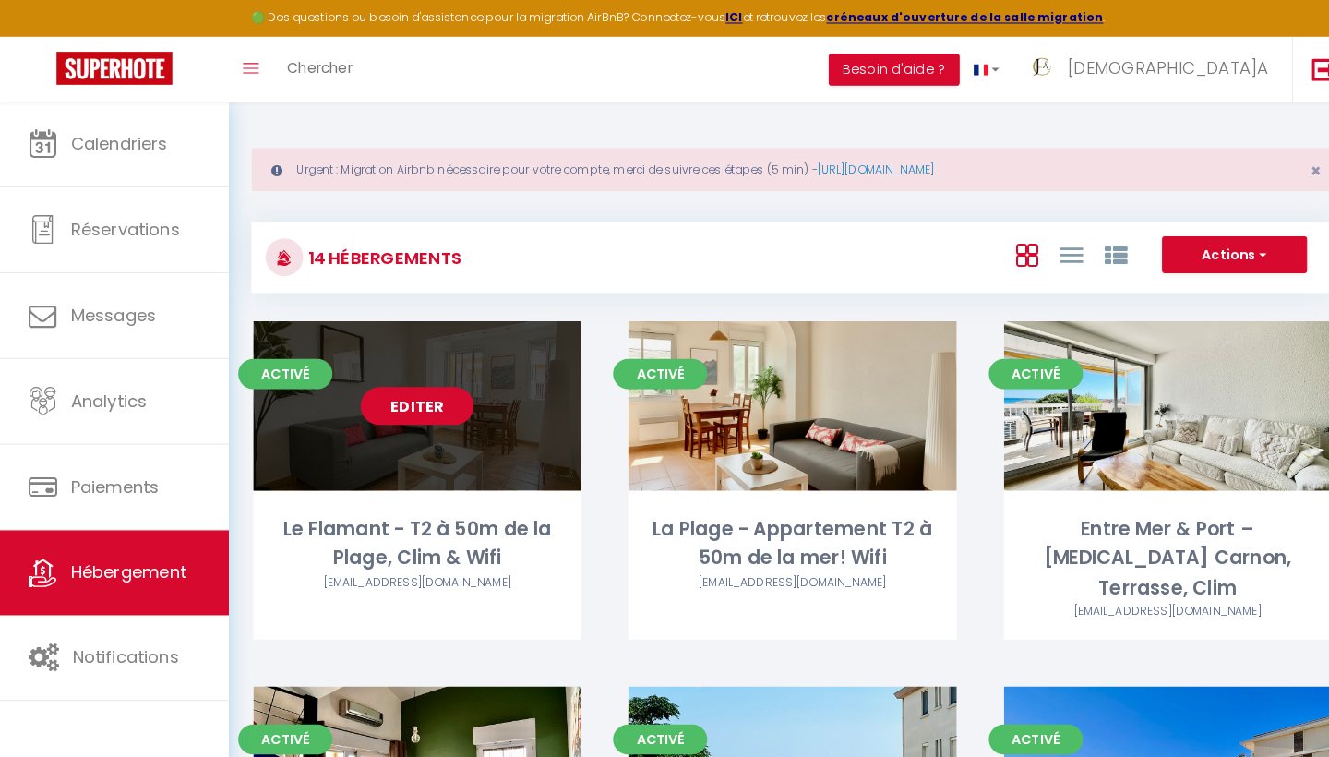
select select "1"
select select "28"
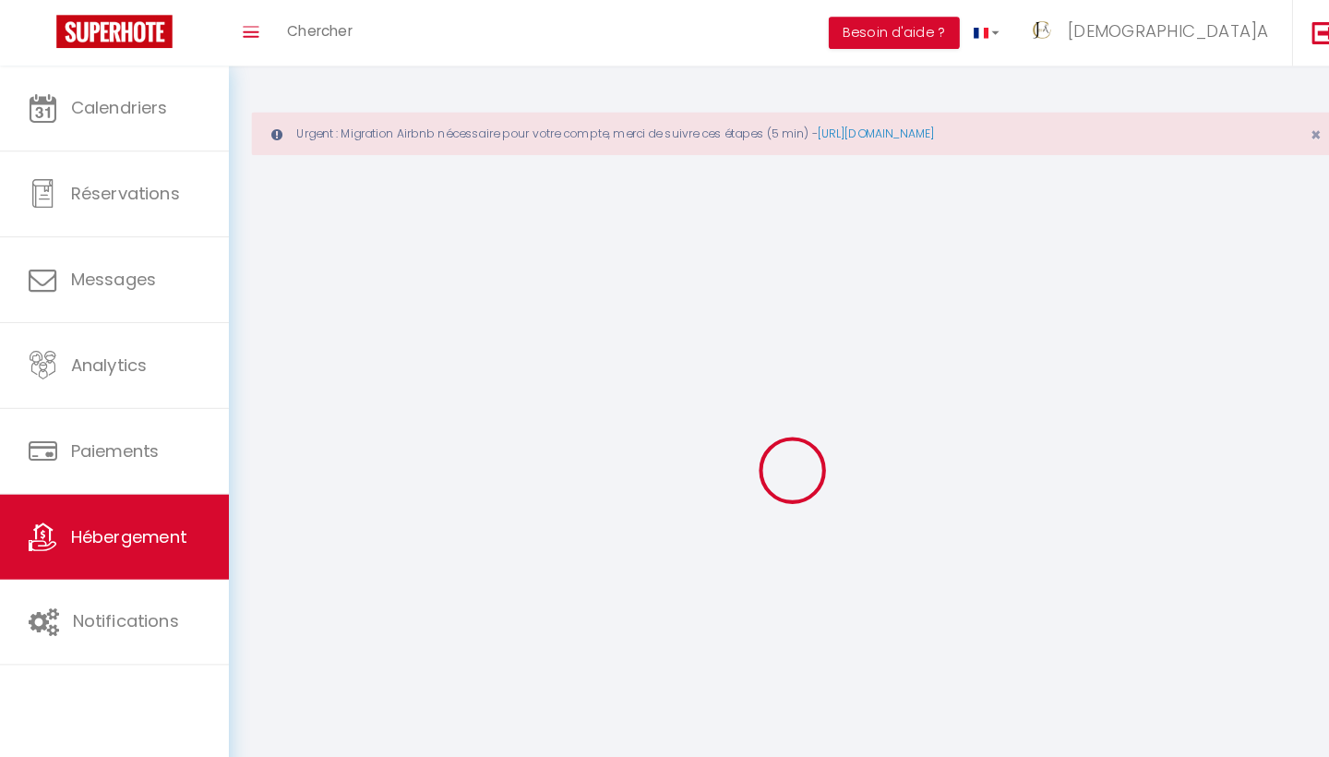
select select
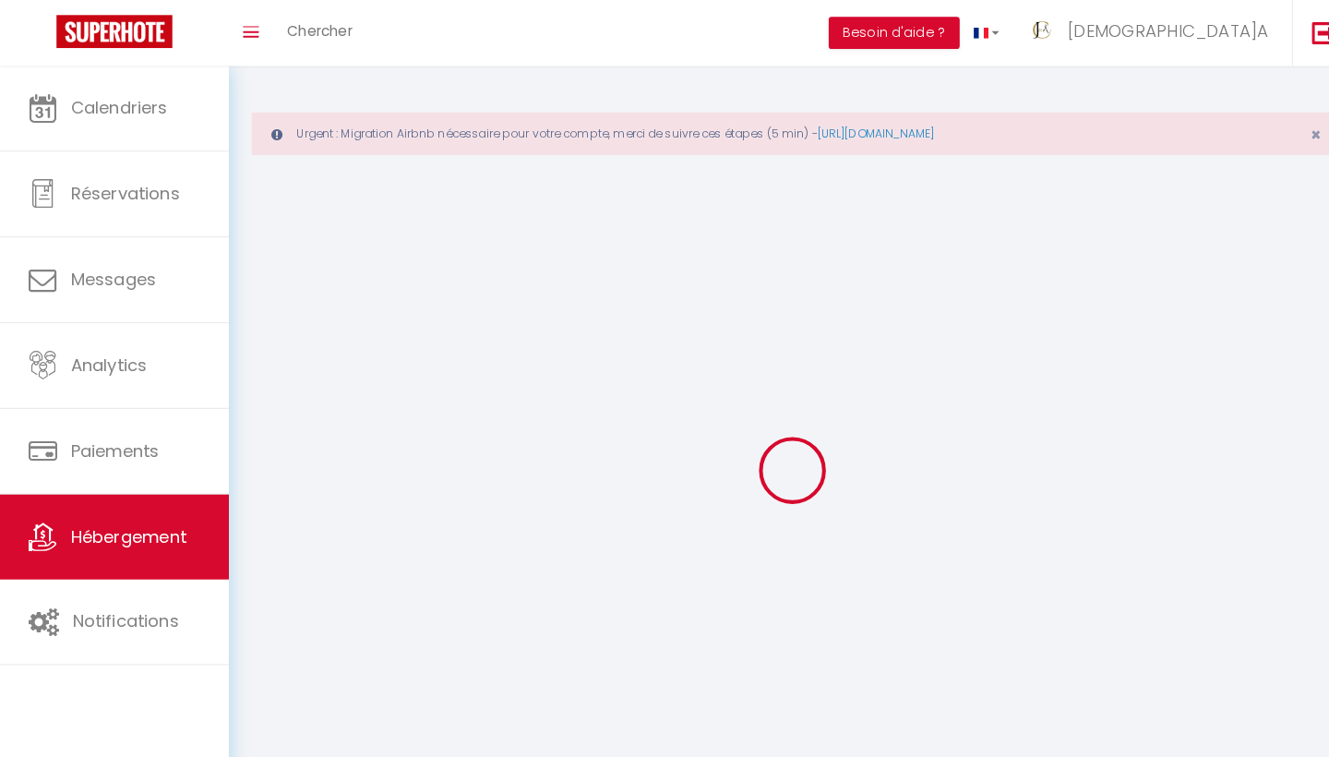
select select
checkbox input "false"
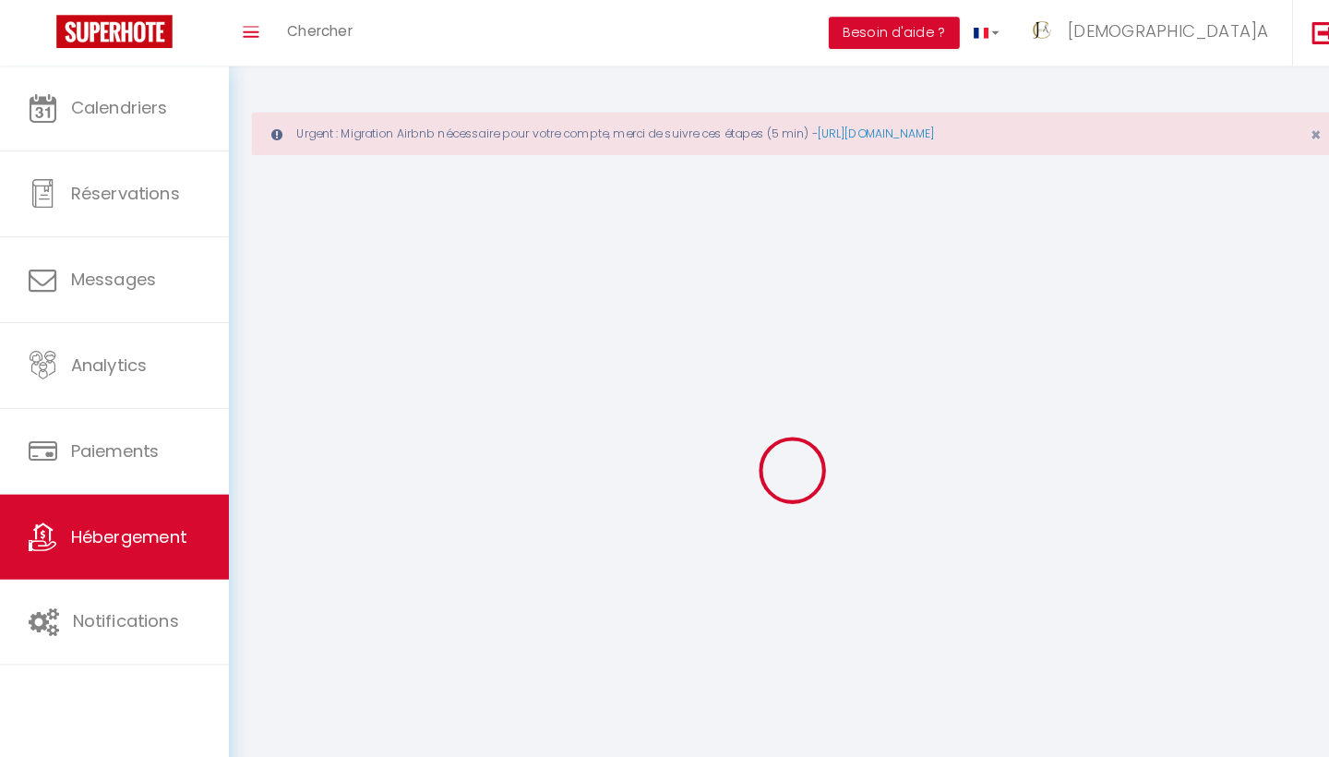
select select
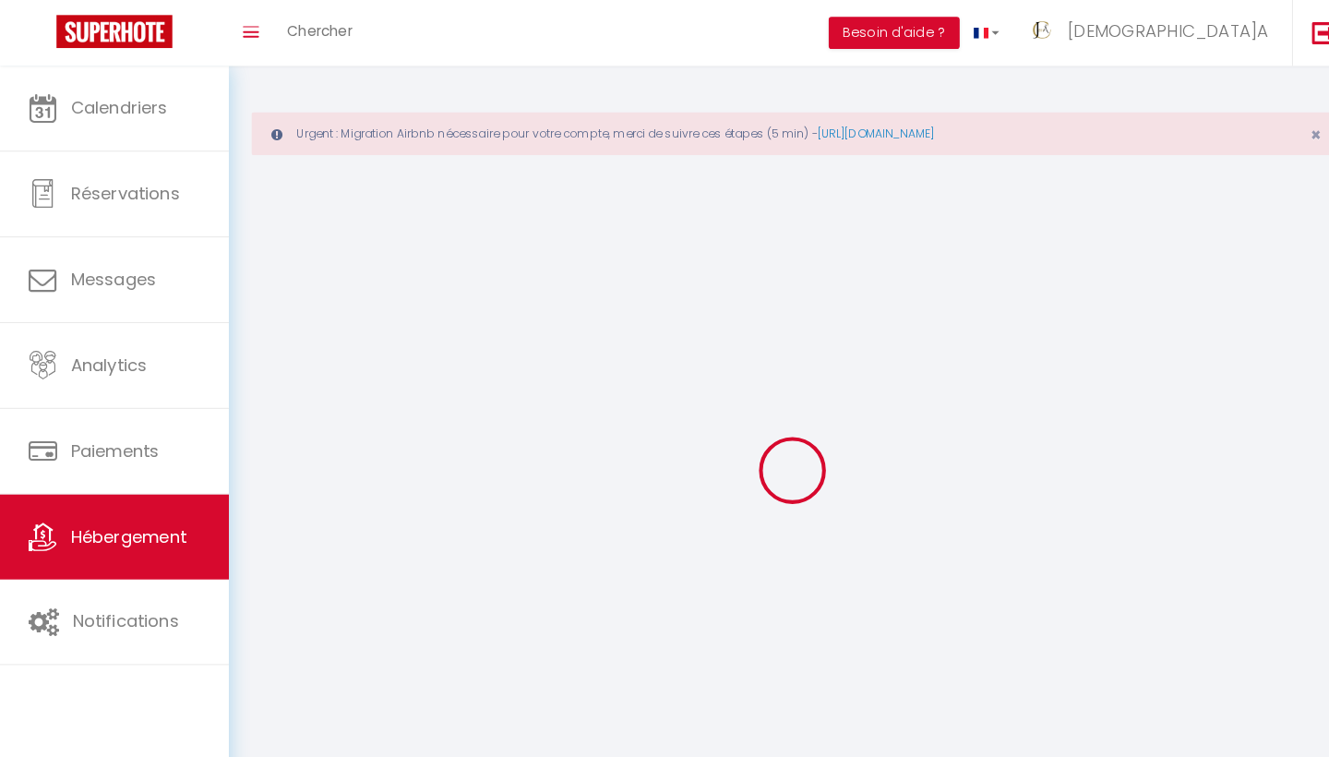
select select
checkbox input "false"
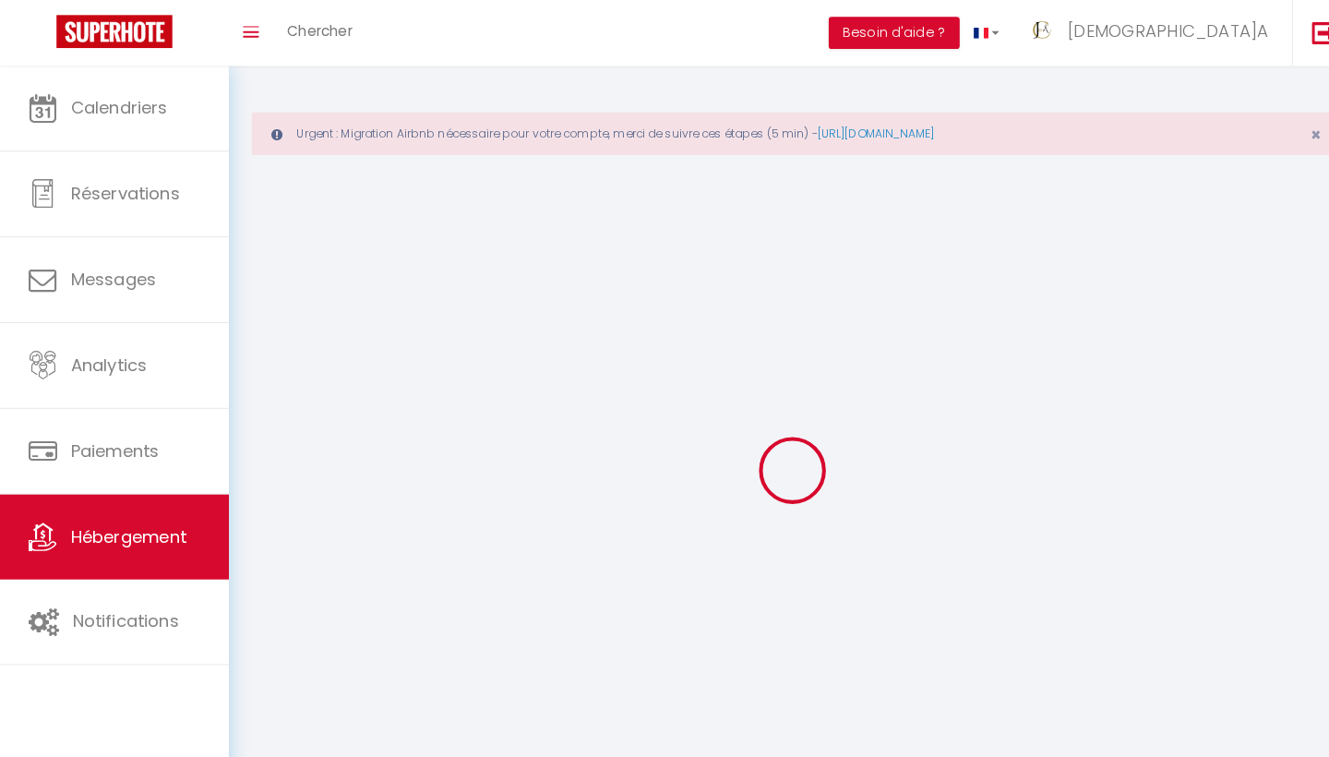
checkbox input "false"
select select
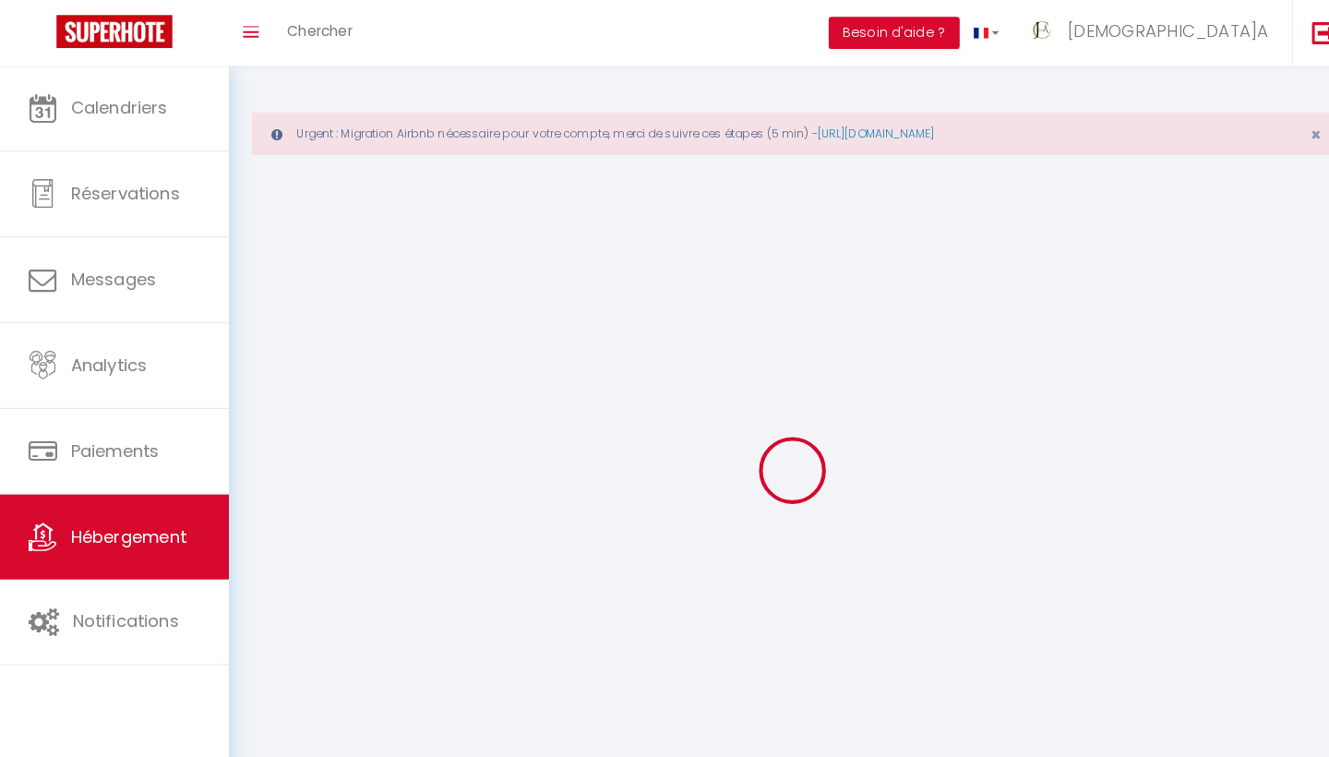
select select
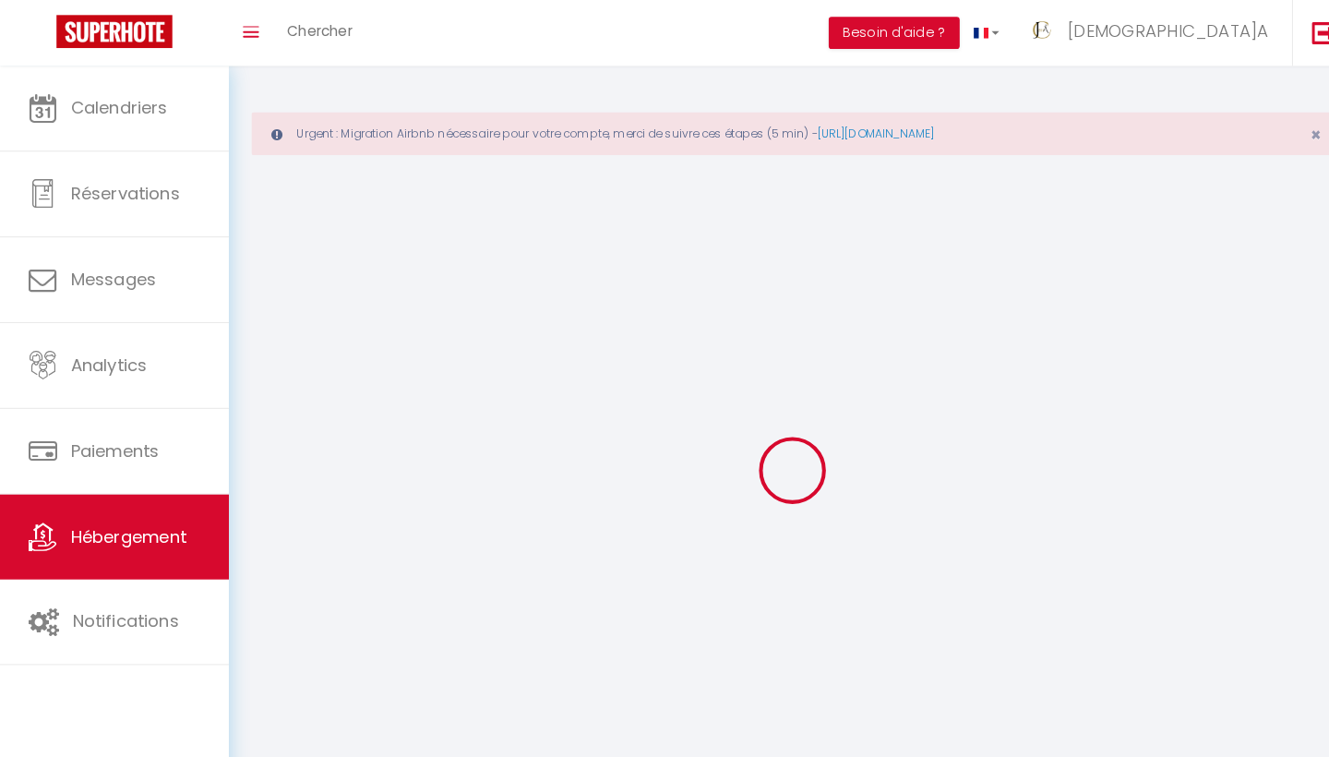
checkbox input "false"
select select
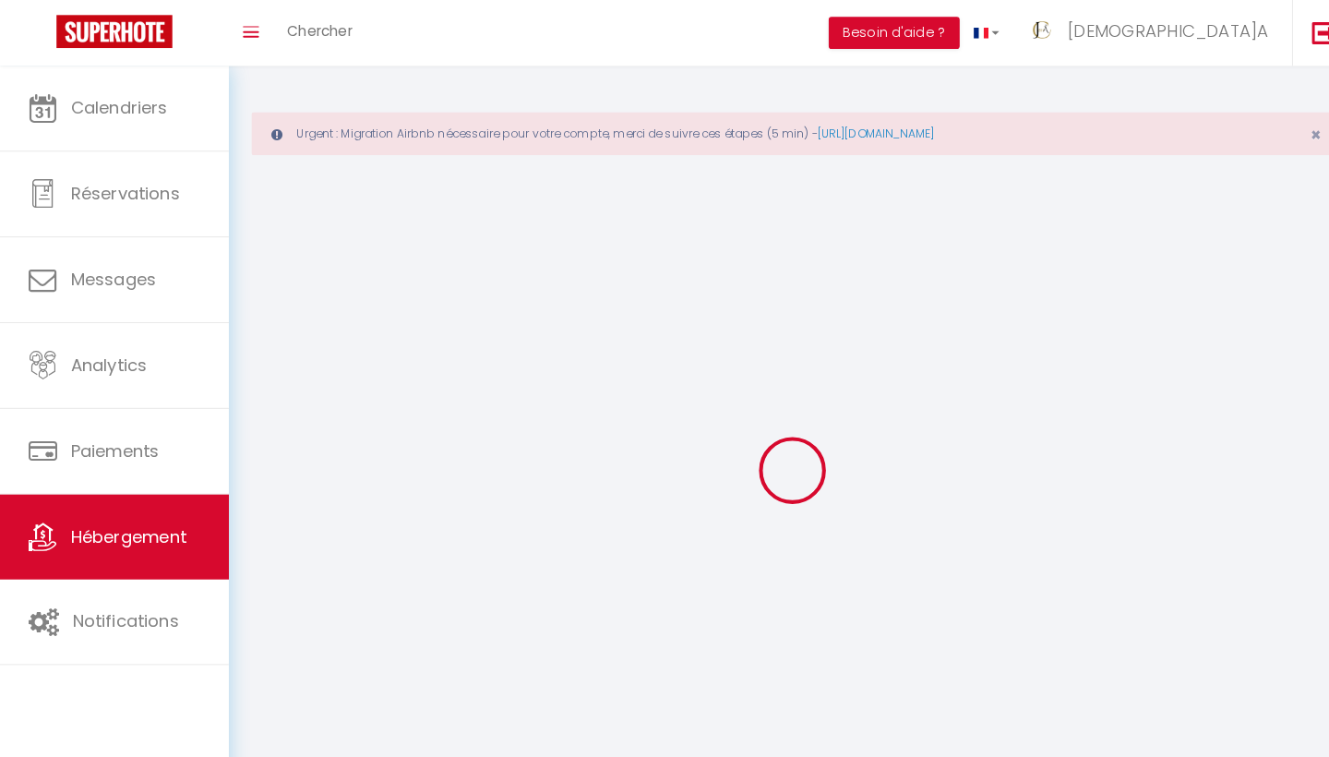
select select
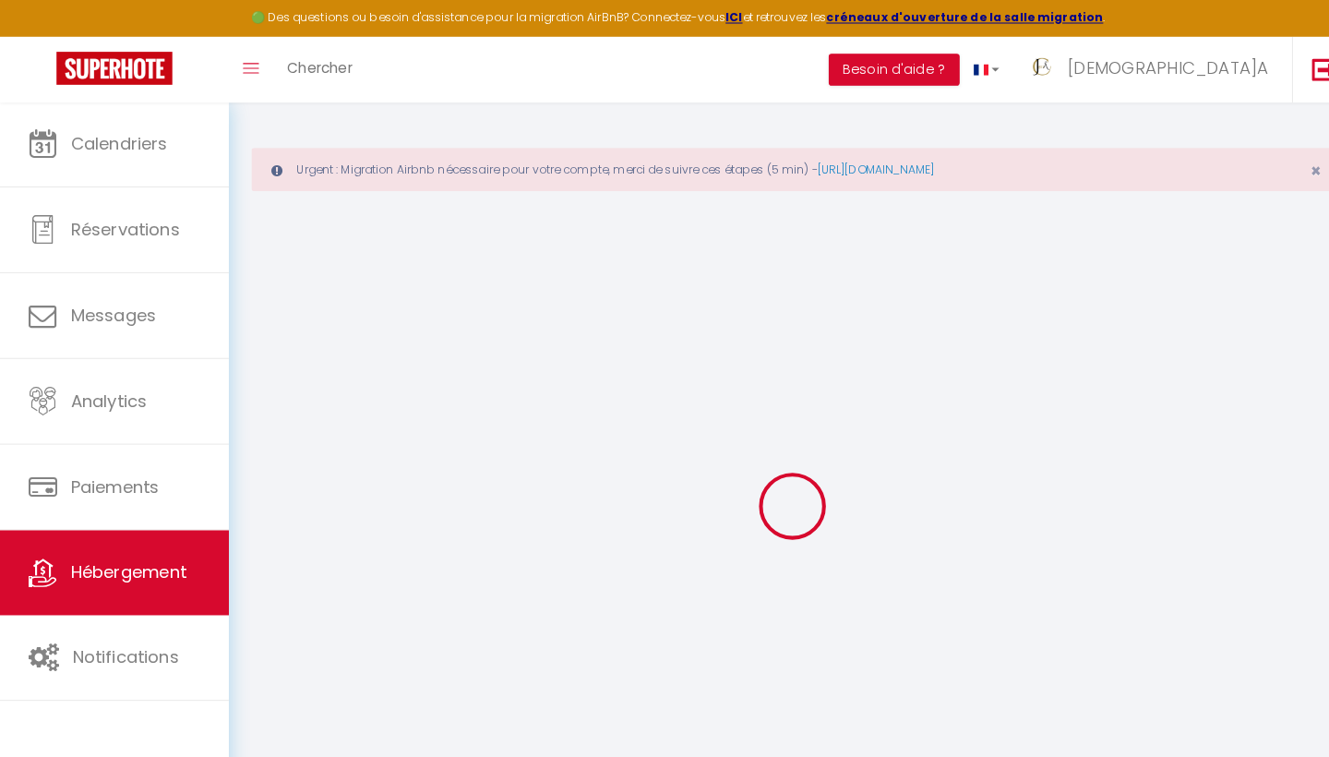
select select
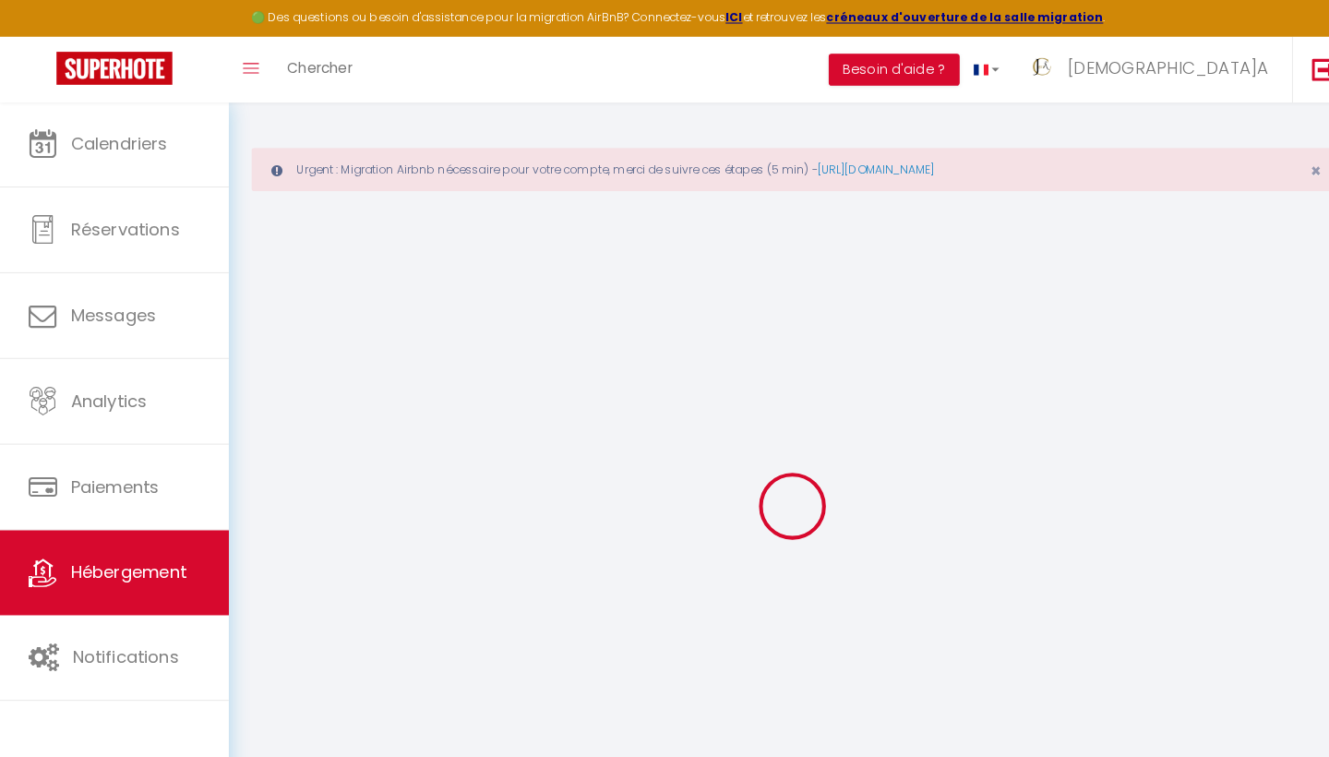
select select
checkbox input "false"
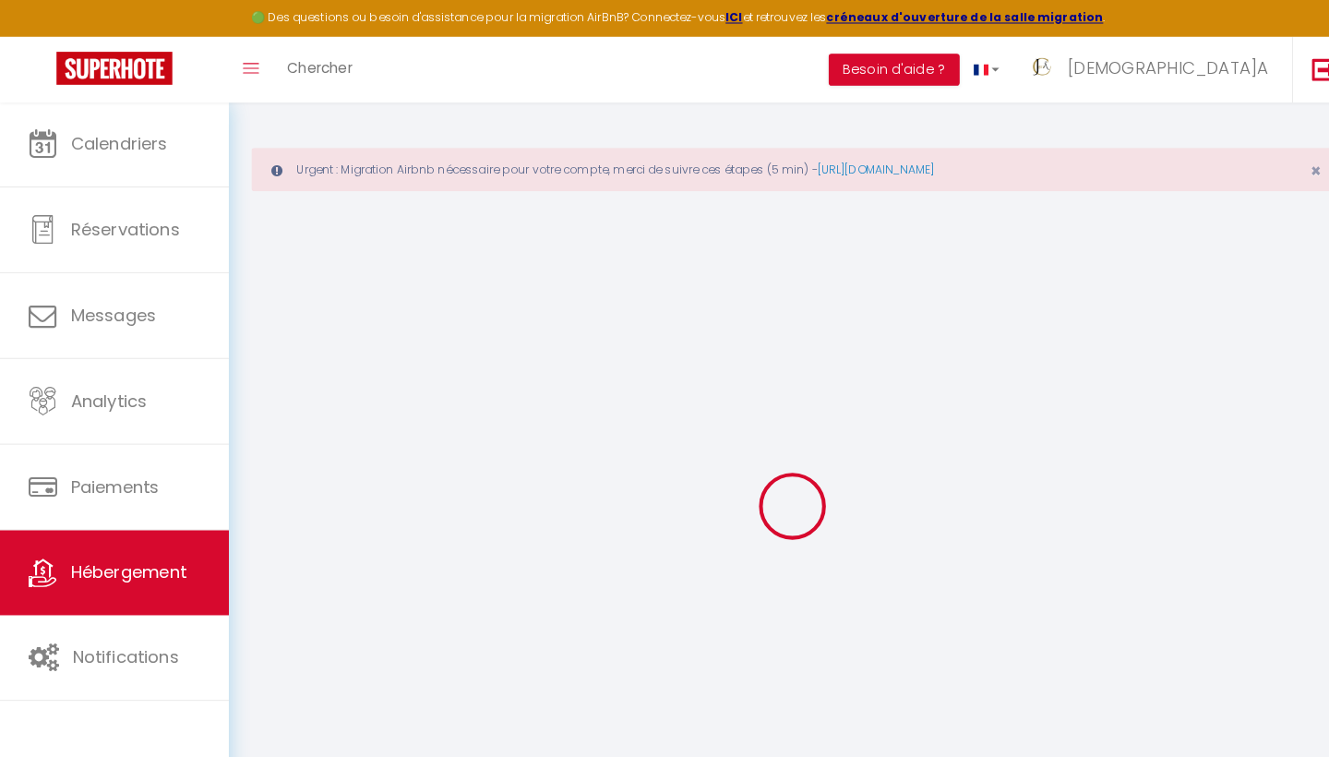
select select
type input "Le Flamant - T2 à 50m de la Plage, Clim & Wifi"
type input "[DEMOGRAPHIC_DATA]"
type input "Conciergerie"
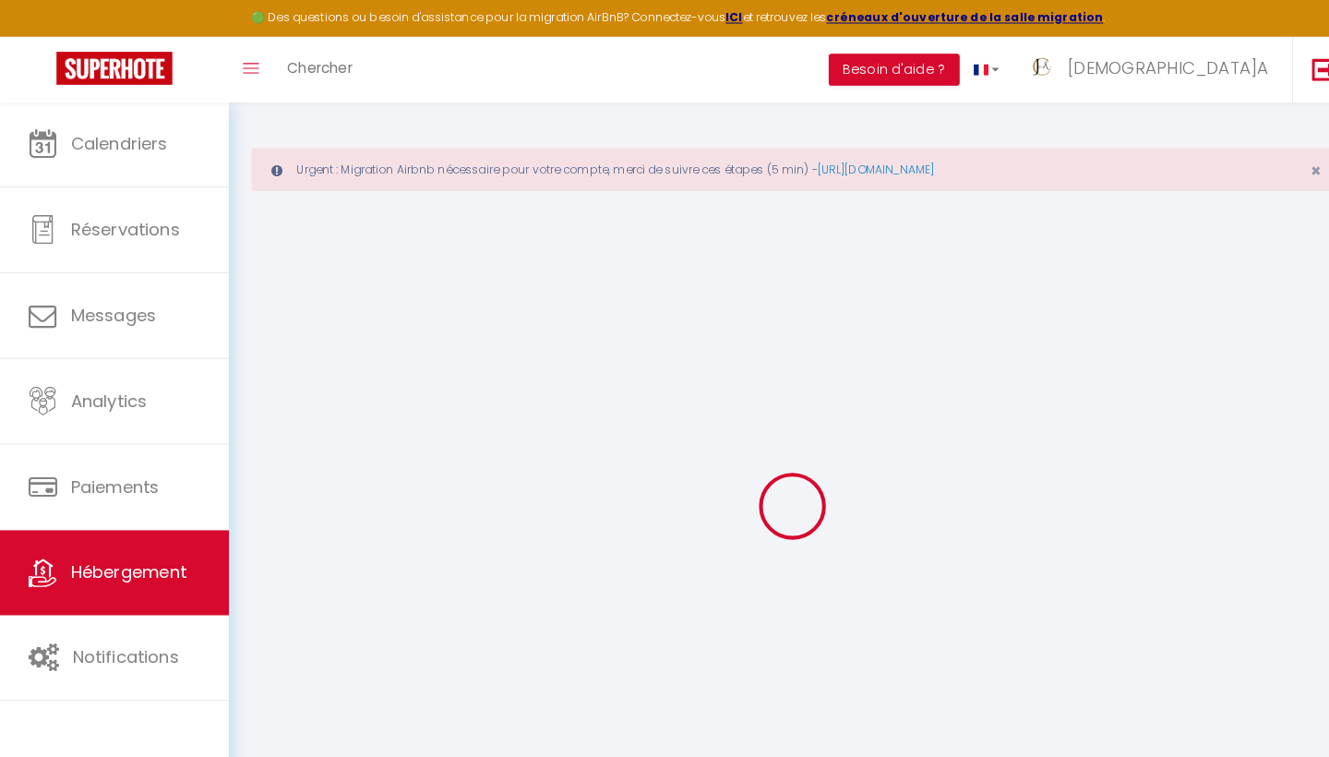
select select "2"
type input "45"
select select
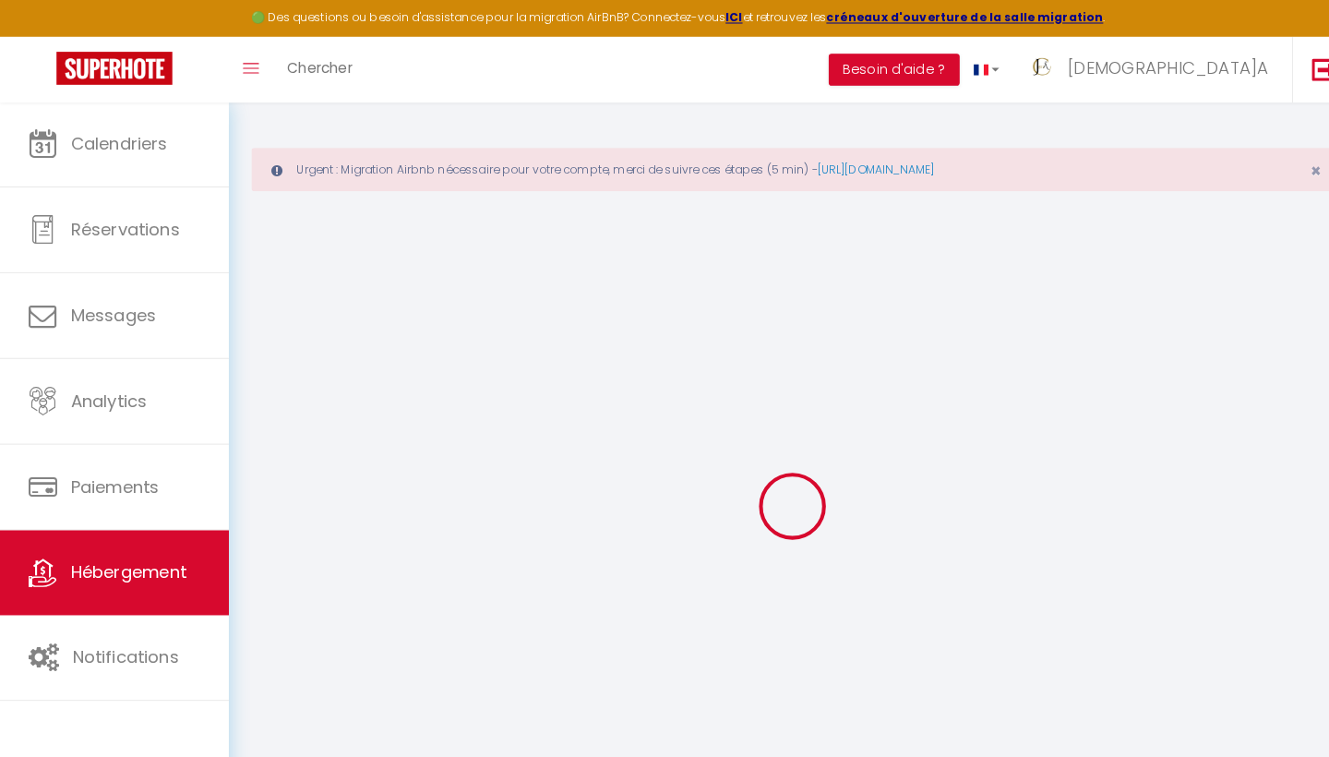
select select
type input "17 eur de l'institut"
type input "34250"
type input "Palavas-les-Flots"
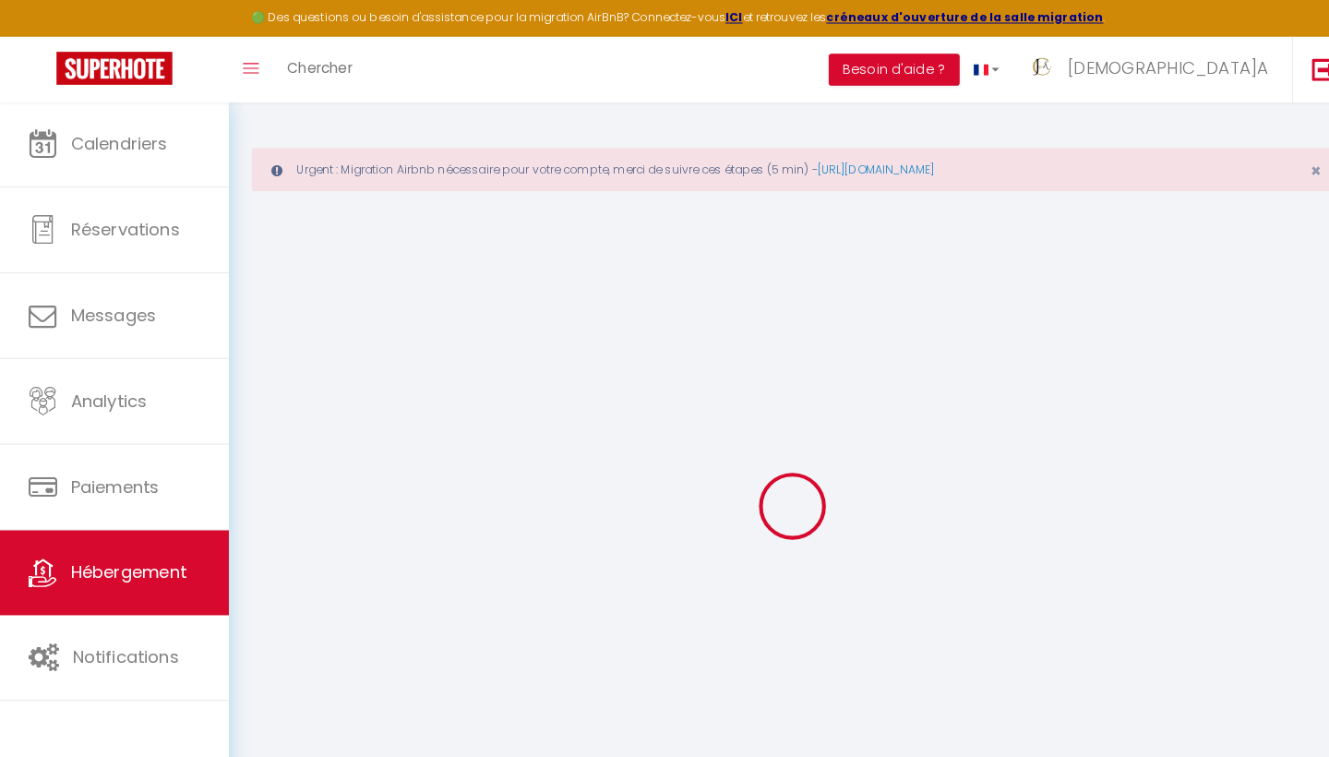
type input "[EMAIL_ADDRESS][DOMAIN_NAME]"
select select
checkbox input "false"
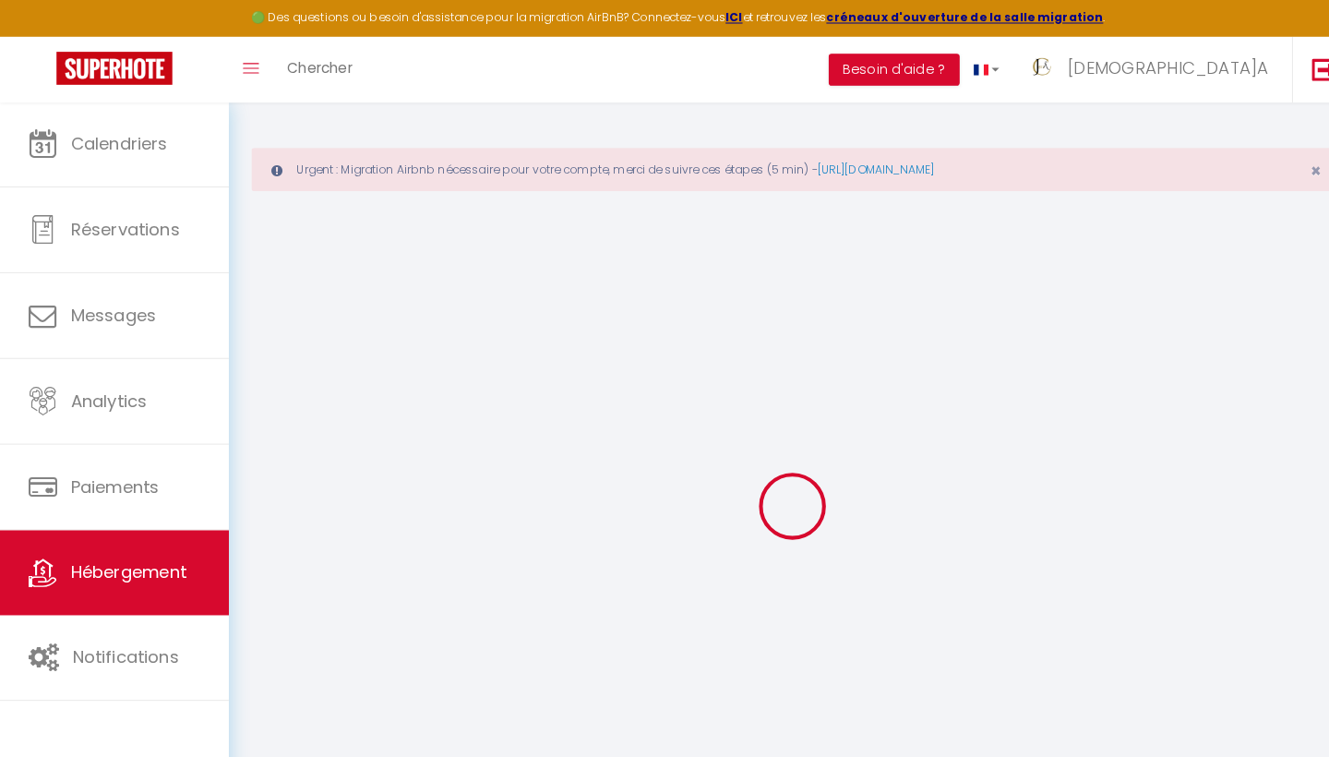
checkbox input "false"
type input "0"
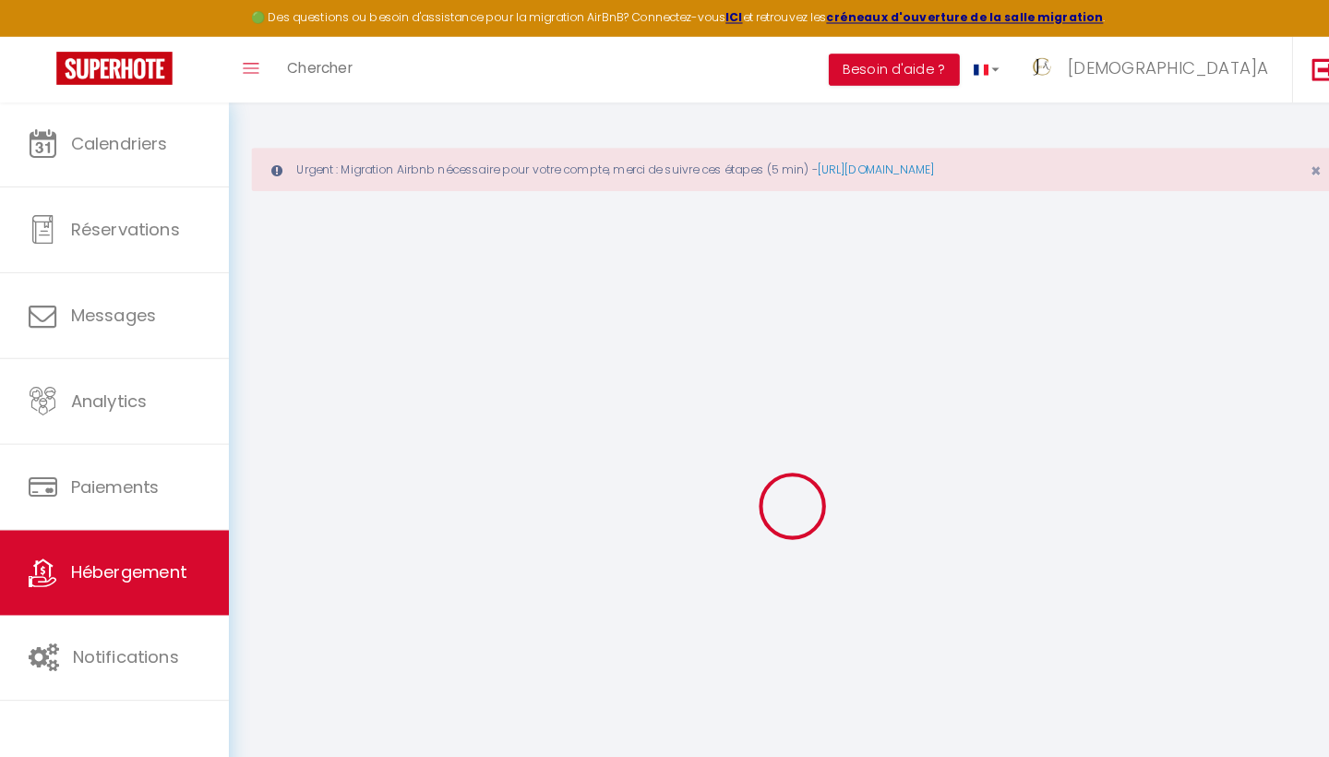
select select
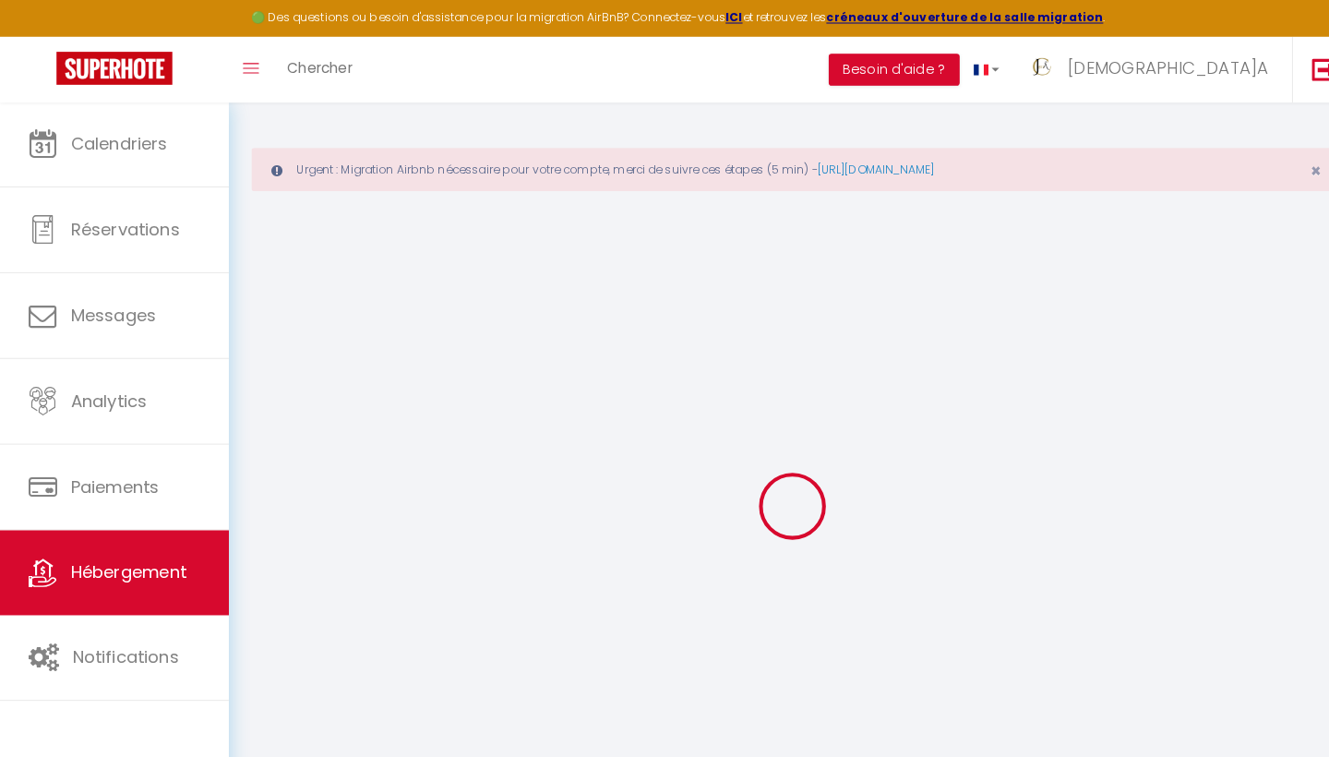
select select
checkbox input "false"
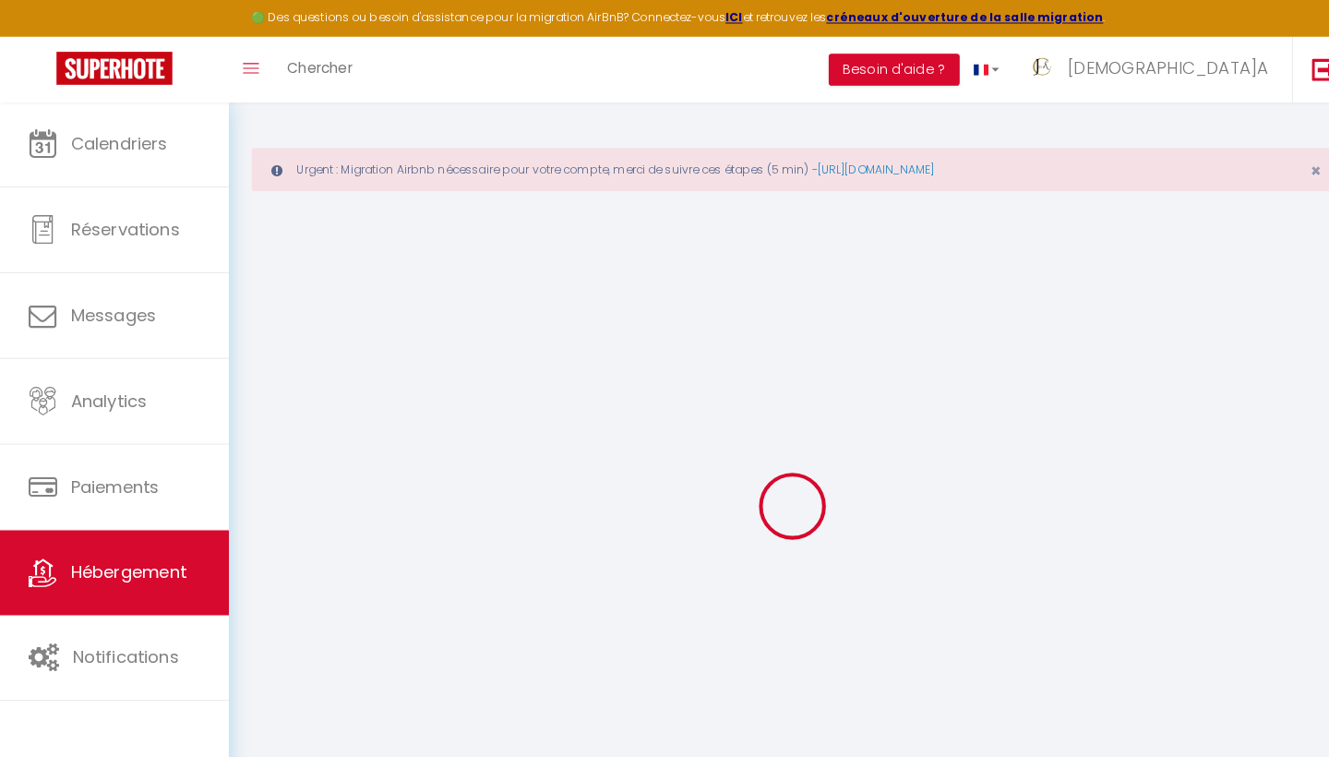
select select
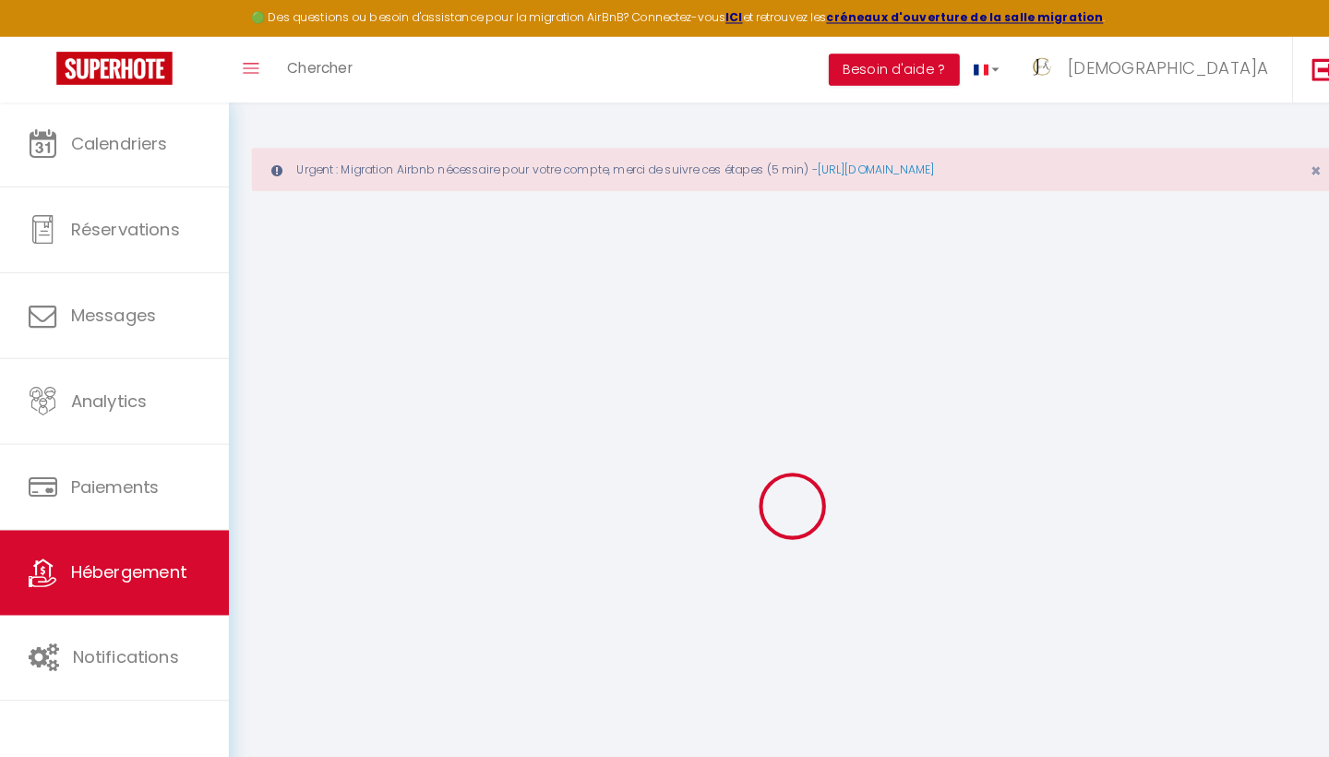
select select
checkbox input "false"
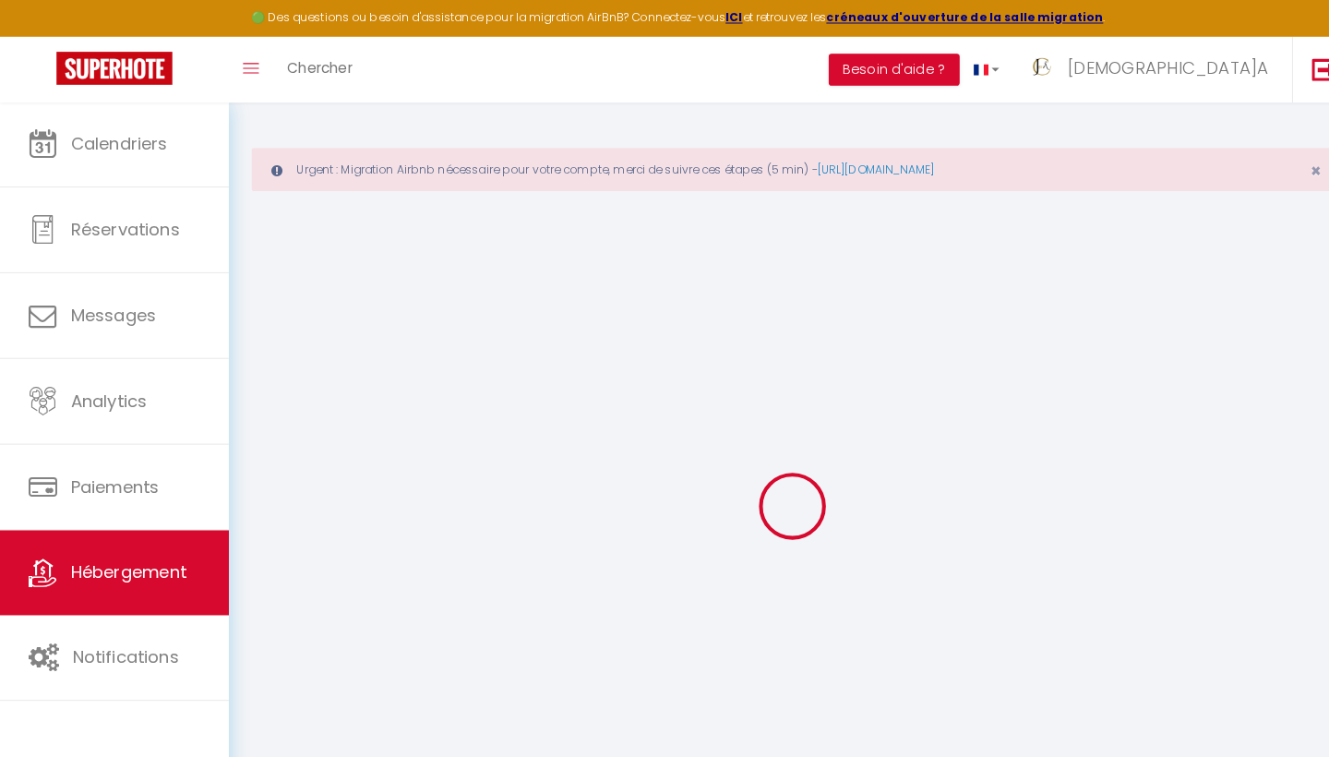
select select
checkbox input "false"
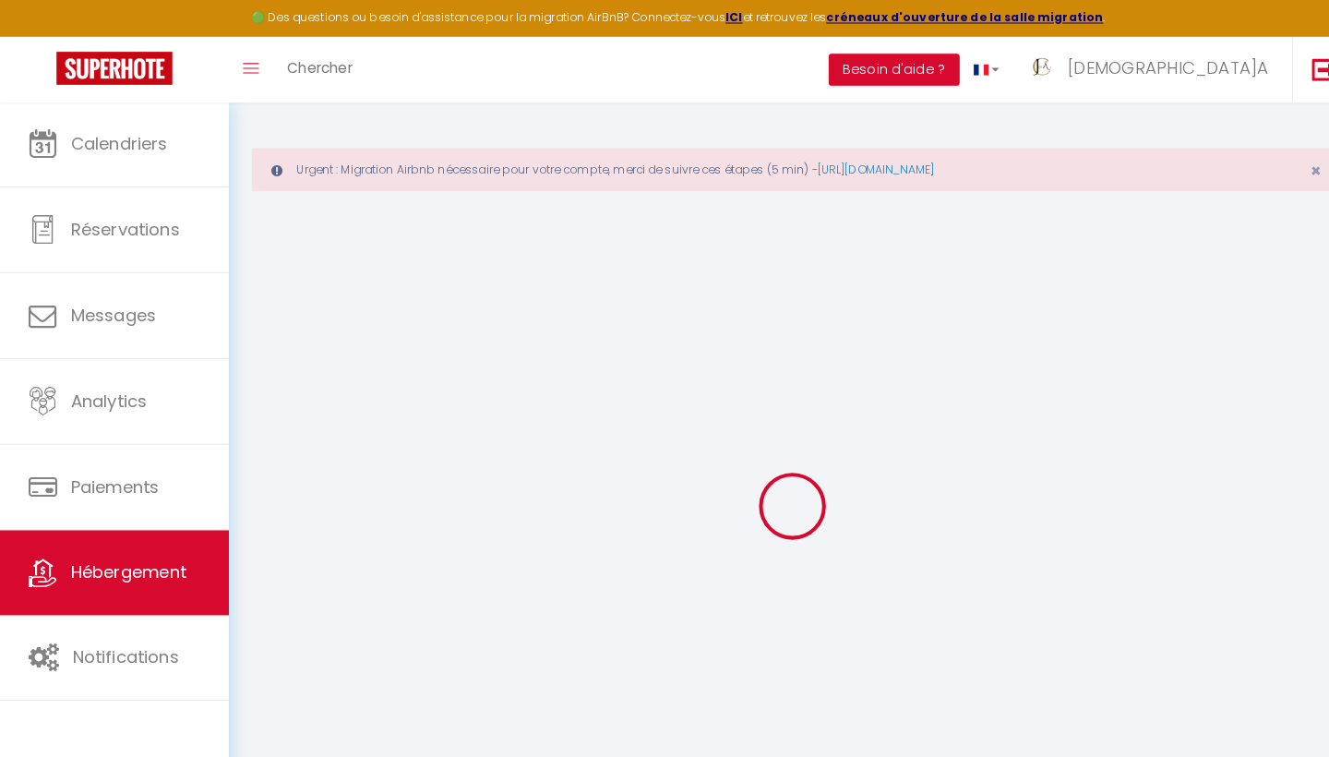
select select
checkbox input "false"
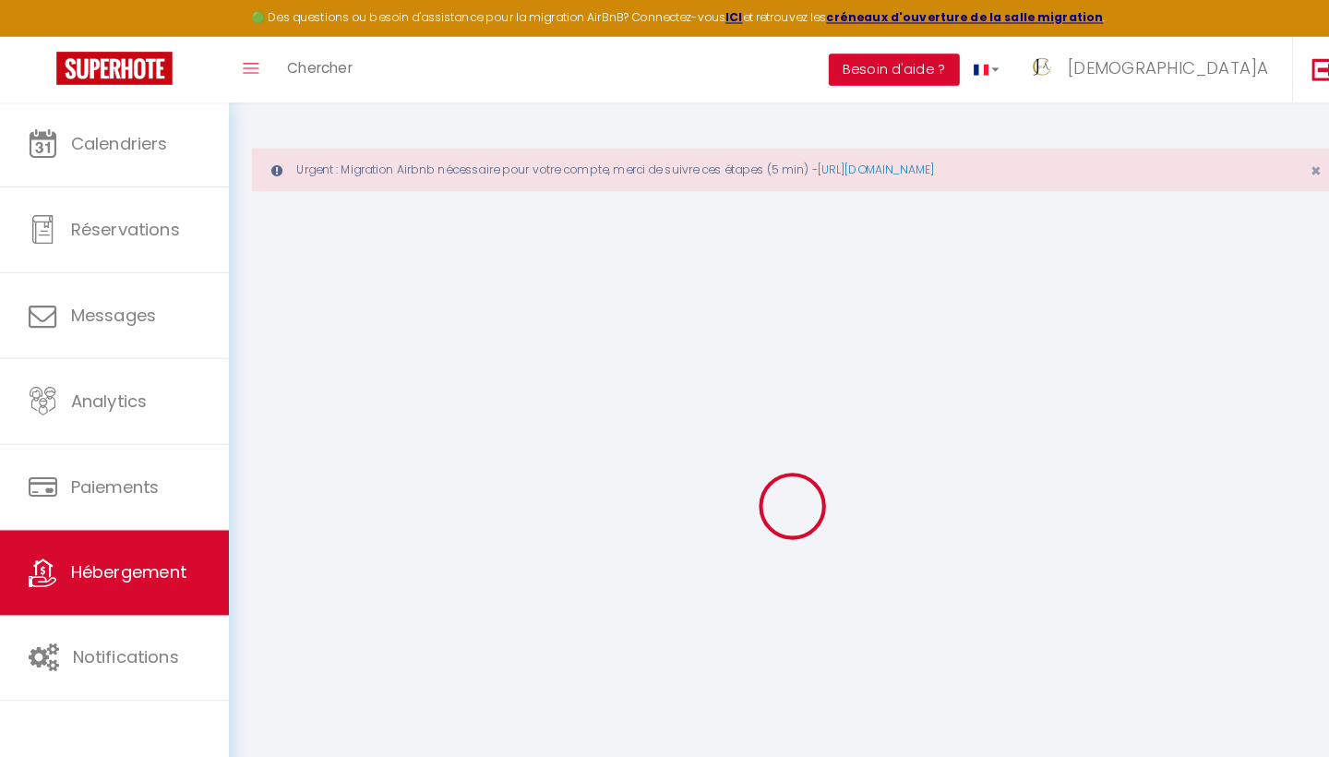
checkbox input "false"
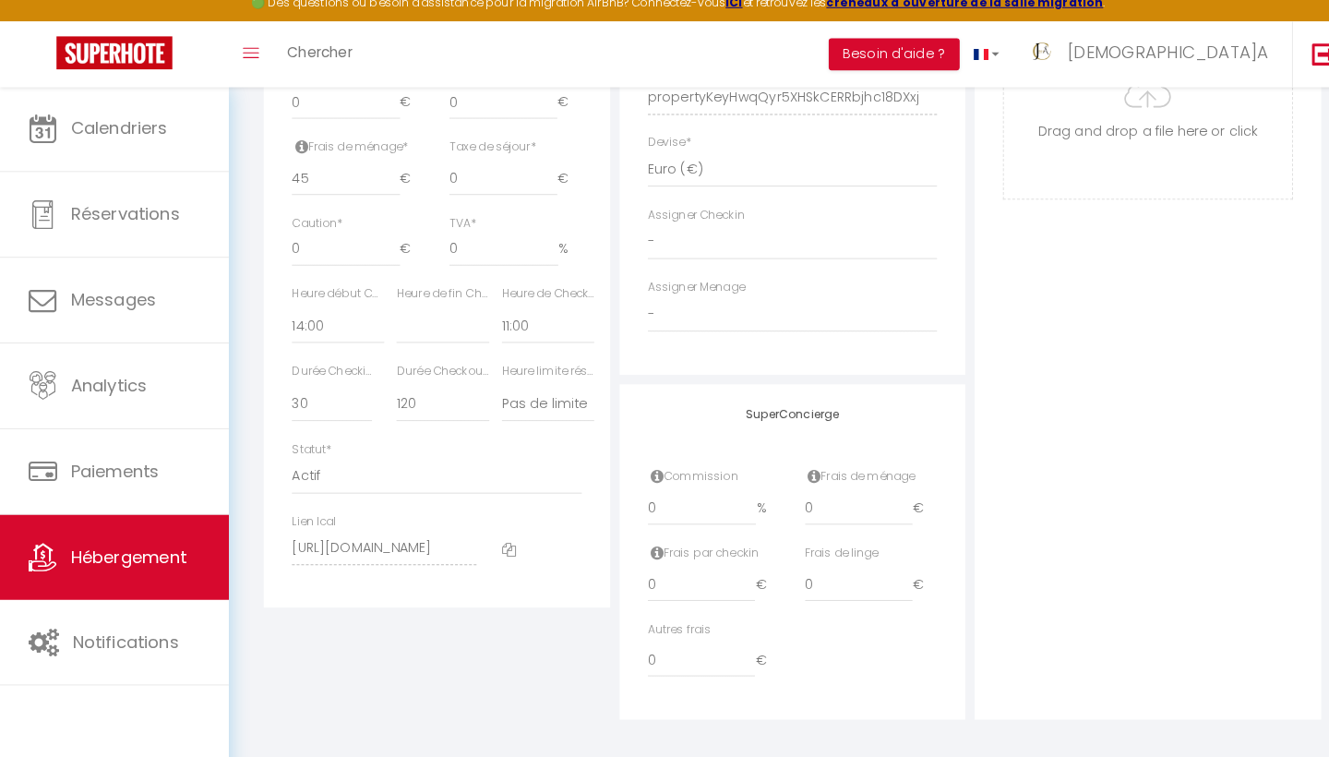
scroll to position [937, 0]
click at [497, 546] on icon at bounding box center [499, 553] width 14 height 14
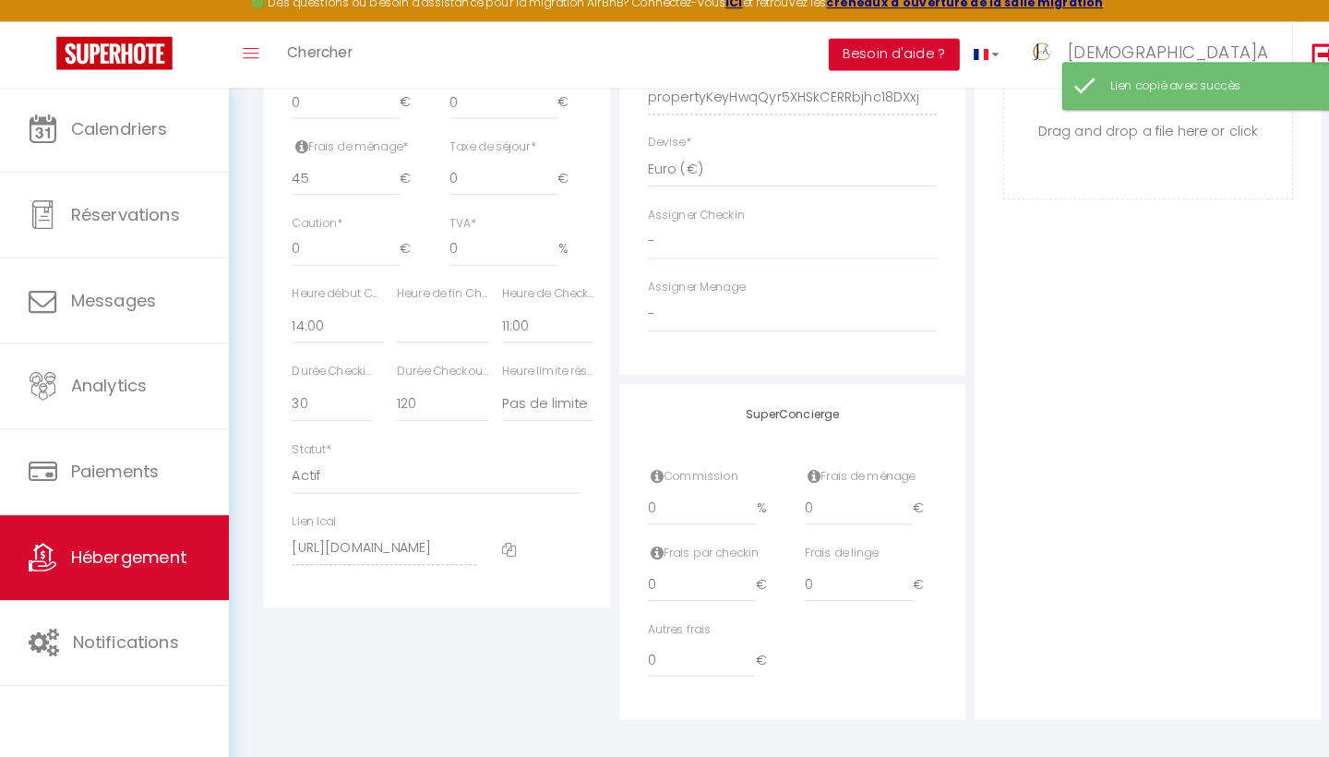
click at [157, 565] on link "Hébergement" at bounding box center [112, 561] width 224 height 83
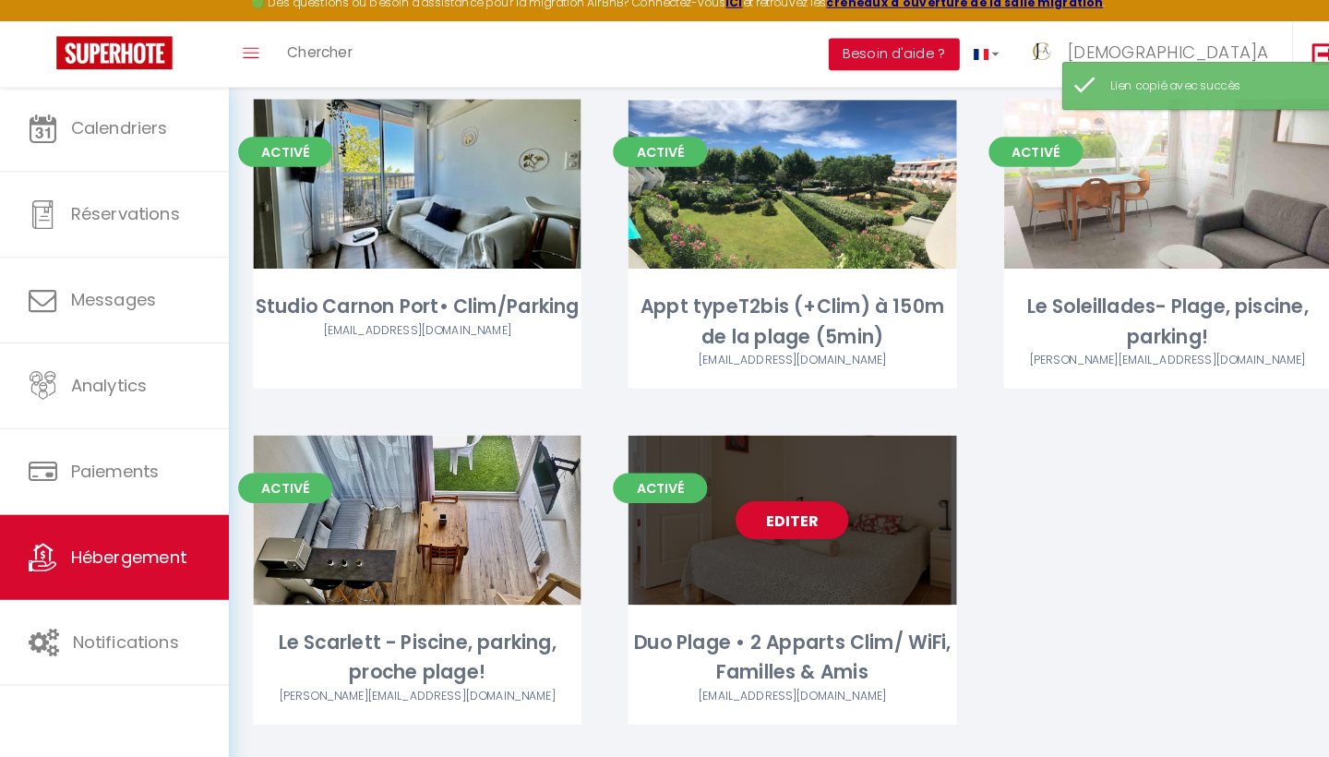
scroll to position [1217, 0]
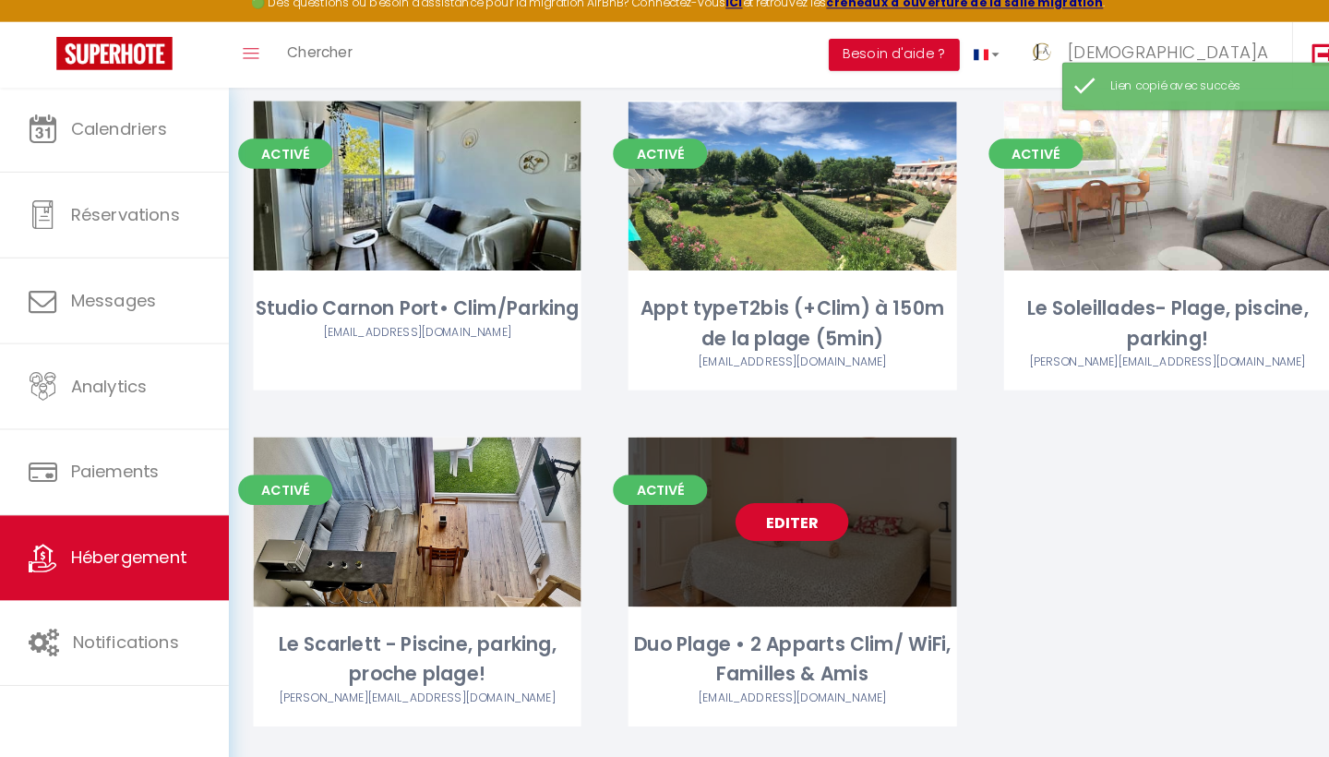
click at [776, 508] on link "Editer" at bounding box center [776, 526] width 111 height 37
select select "3"
select select "2"
select select "1"
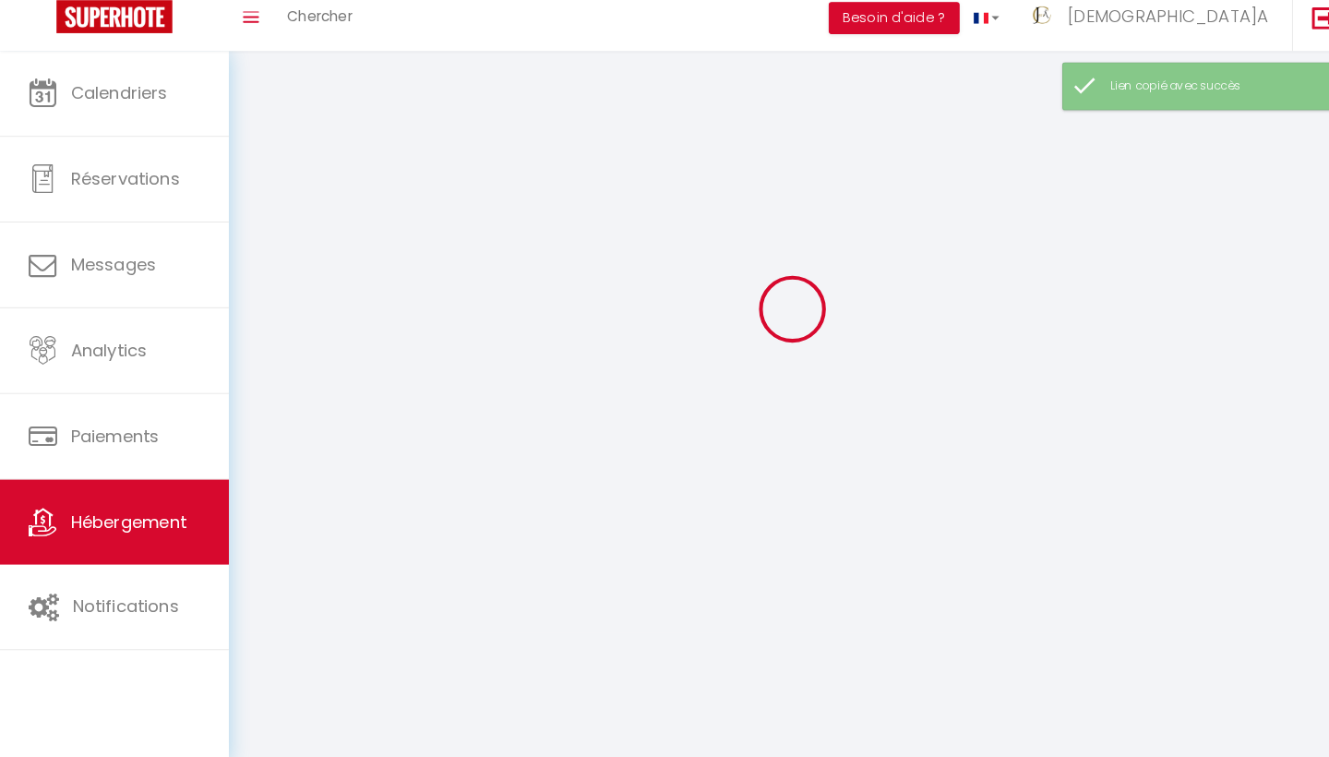
select select
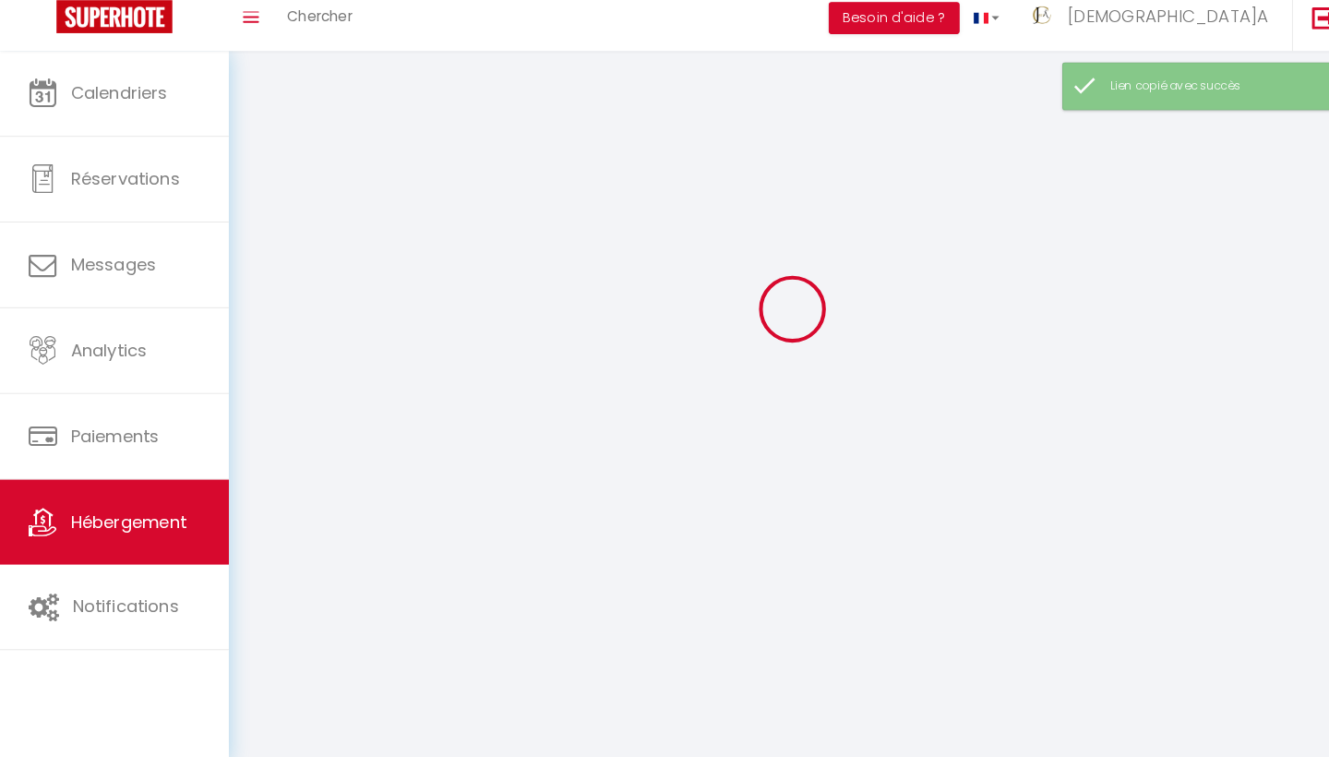
select select
checkbox input "false"
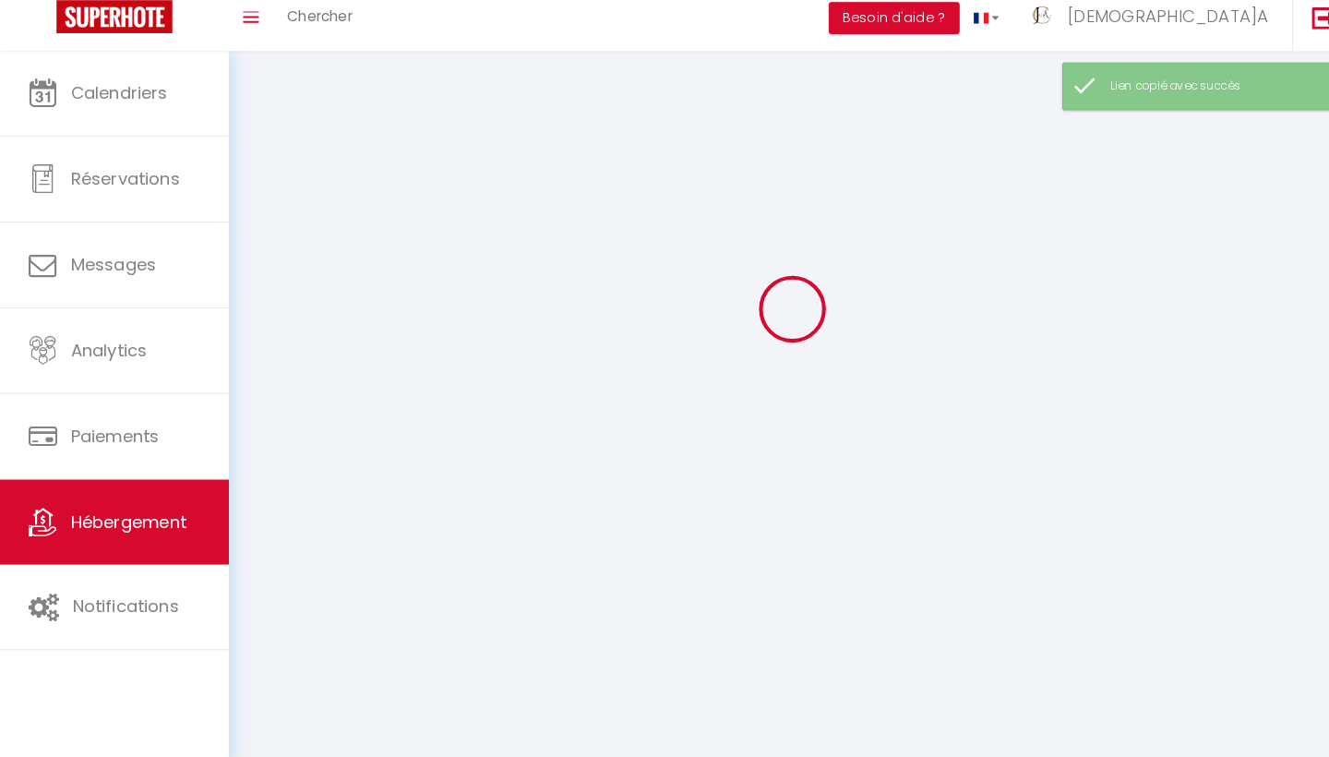
checkbox input "false"
select select
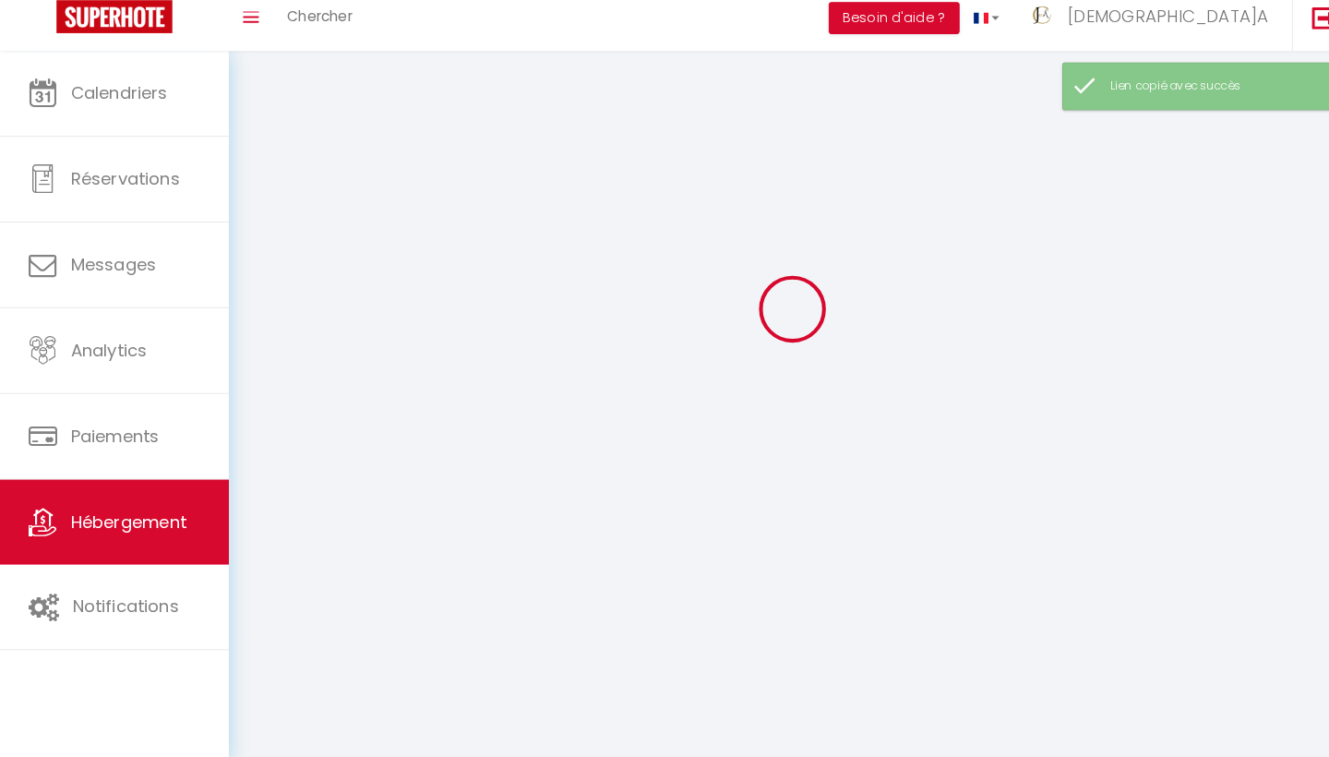
select select
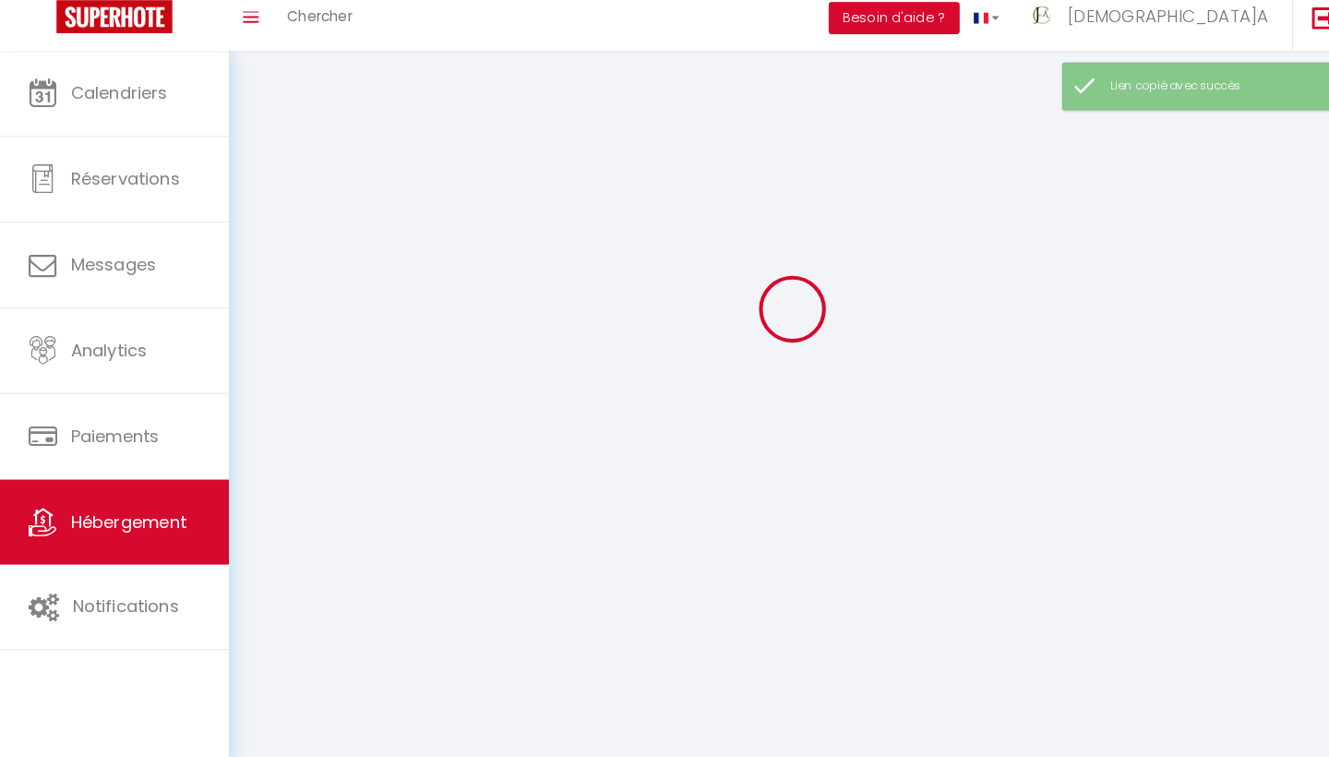
checkbox input "false"
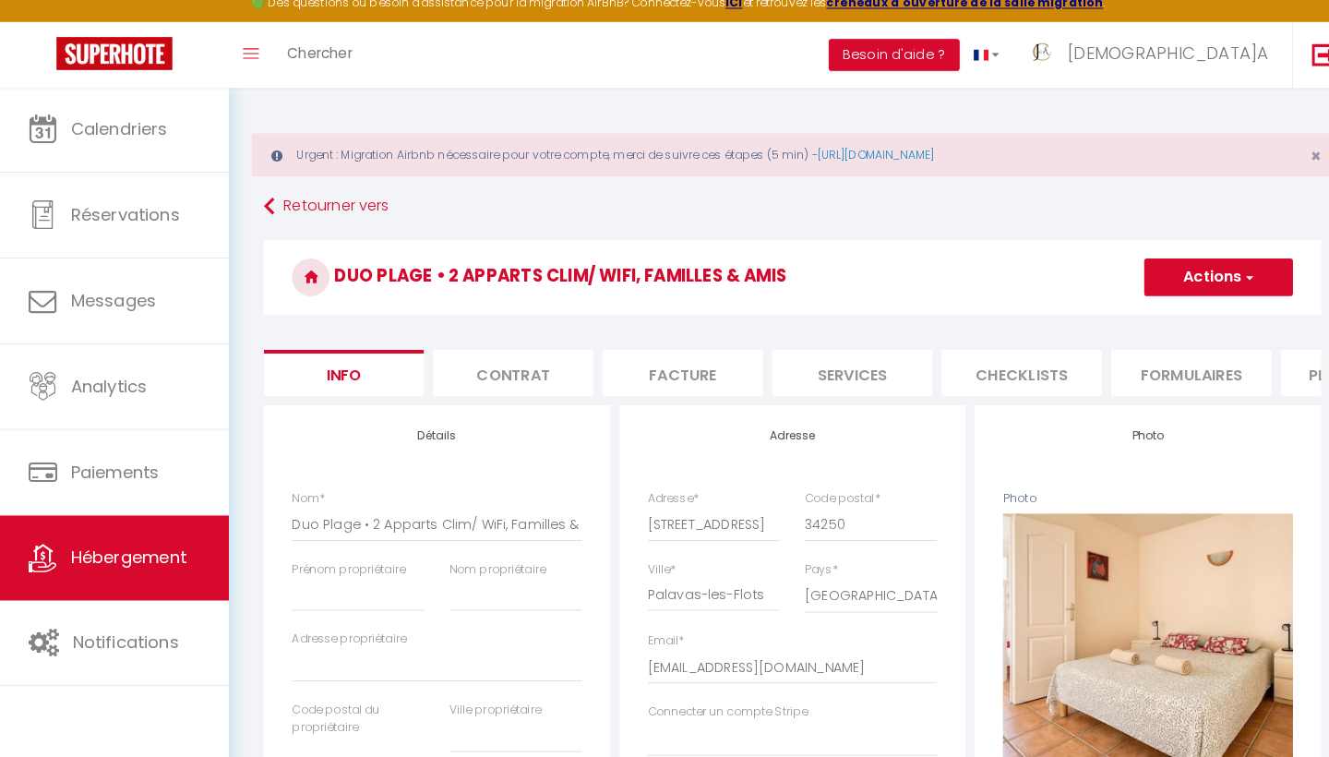
click at [1287, 361] on li "Plateformes" at bounding box center [1333, 379] width 157 height 45
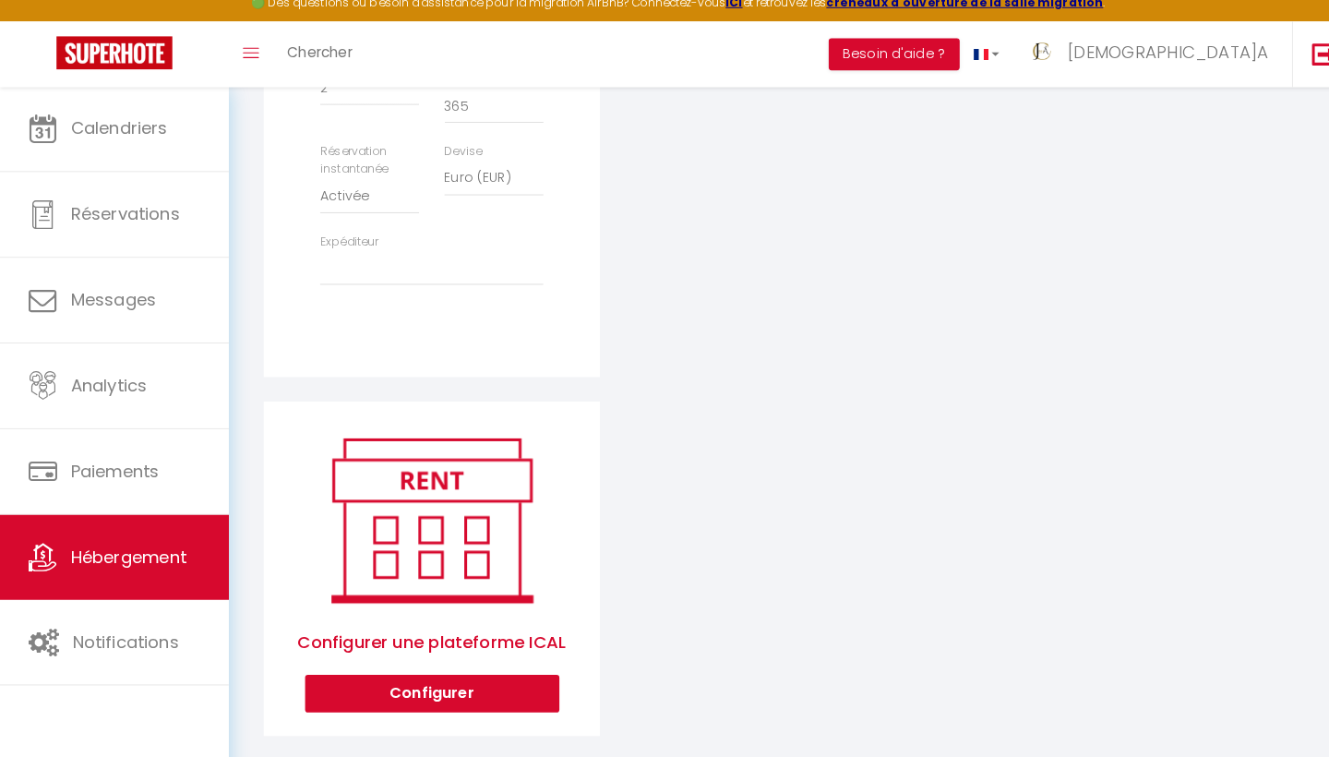
scroll to position [771, 0]
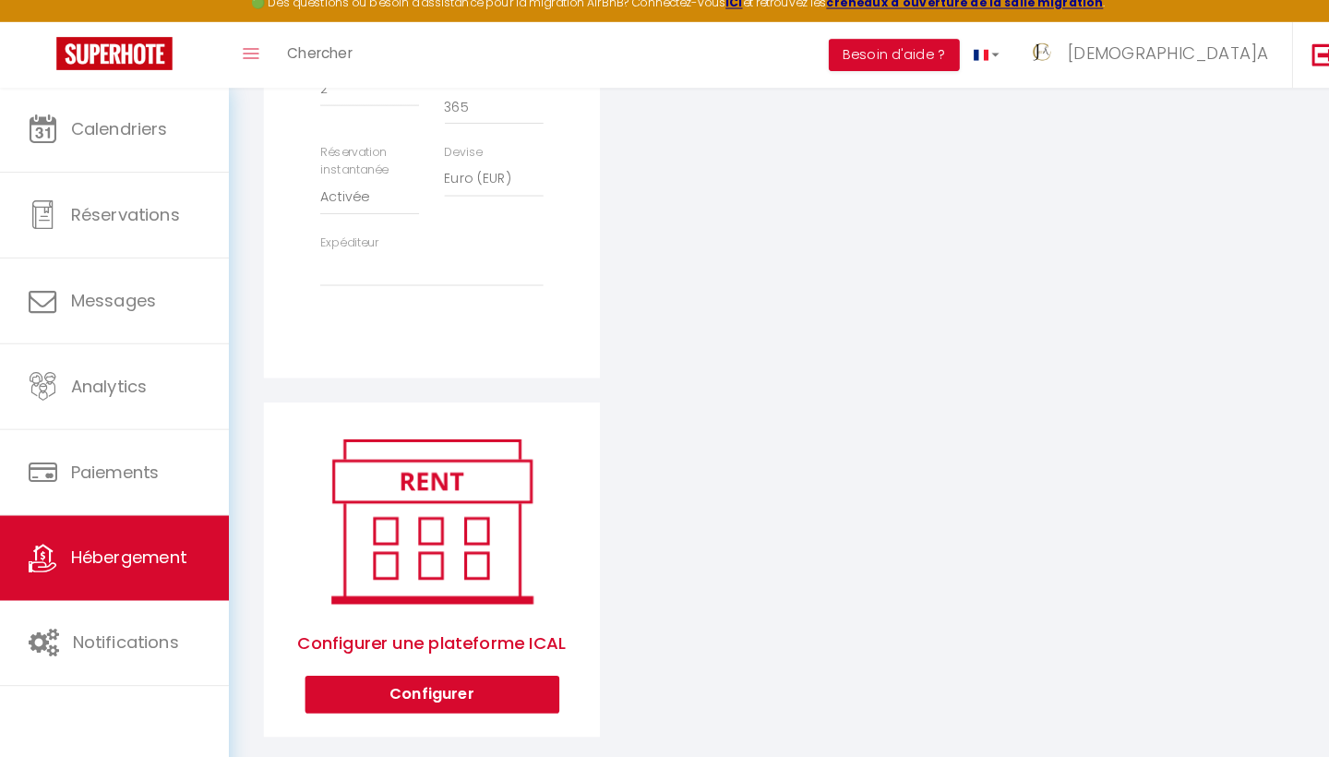
click at [425, 676] on button "Configurer" at bounding box center [423, 694] width 249 height 37
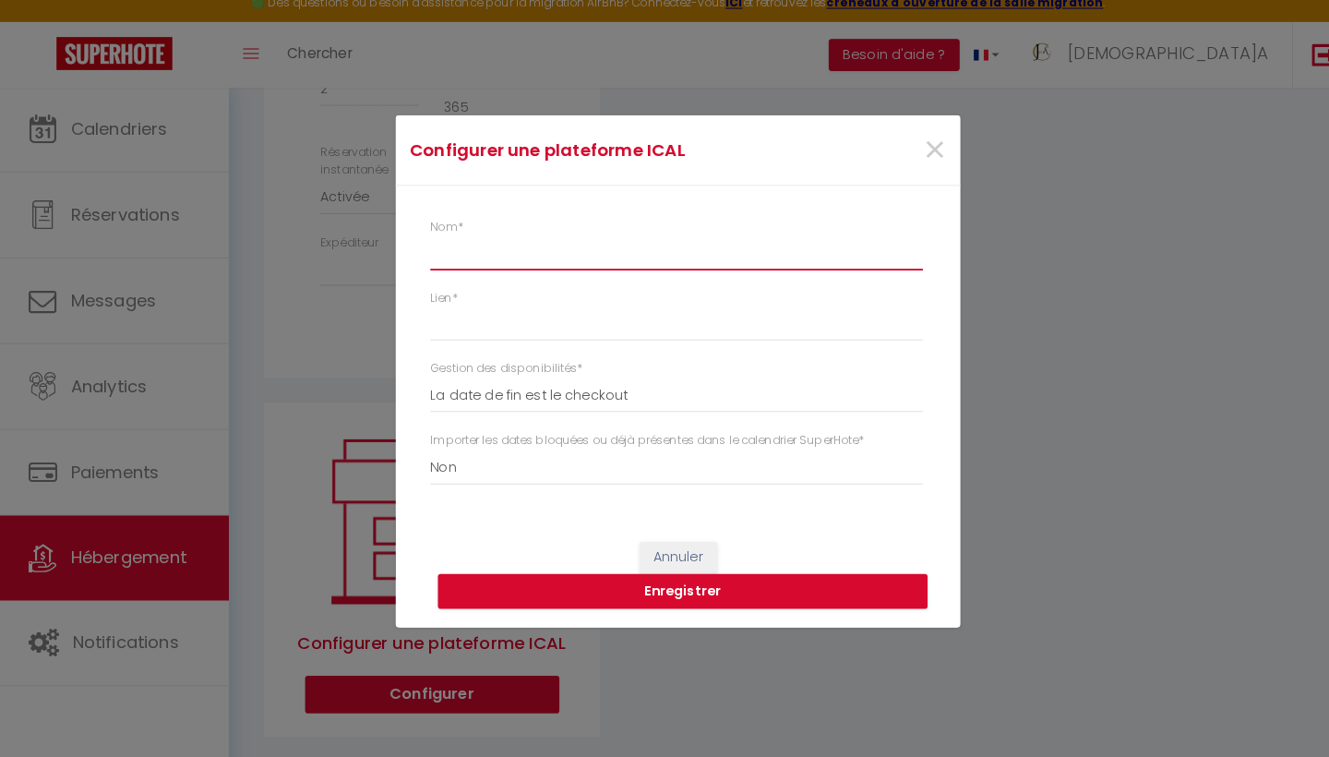
click at [449, 255] on input "Nom *" at bounding box center [663, 262] width 483 height 33
click at [501, 319] on input "Lien *" at bounding box center [663, 331] width 483 height 33
paste input "[URL][DOMAIN_NAME]"
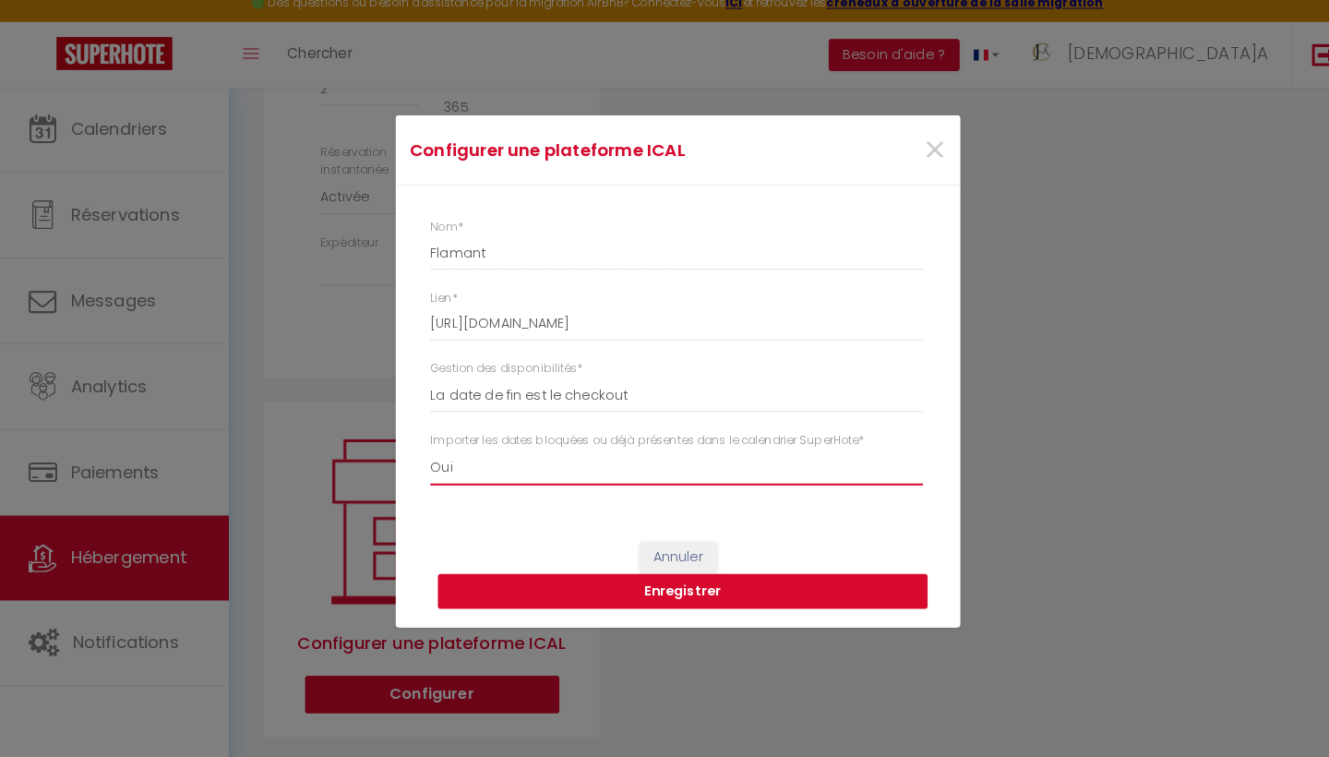
click at [652, 580] on button "Enregistrer" at bounding box center [669, 594] width 480 height 35
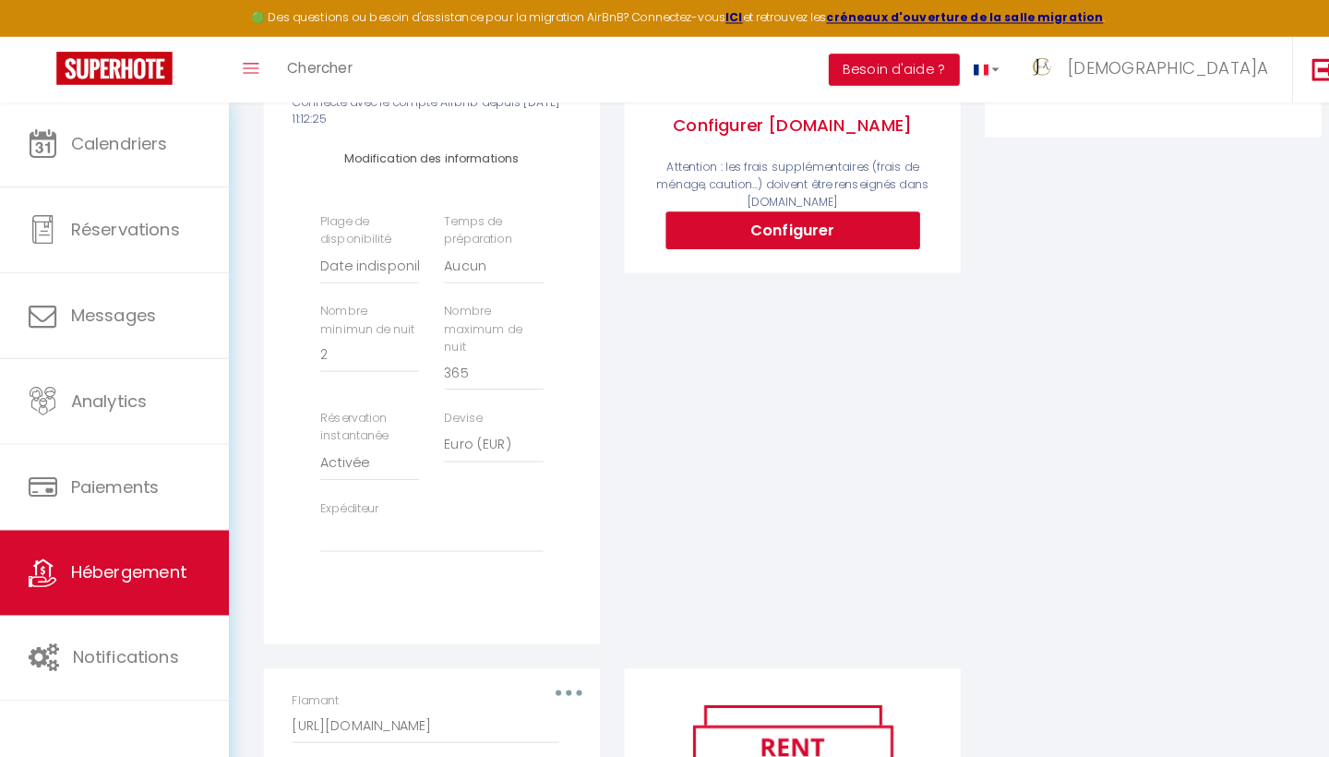
scroll to position [11, 0]
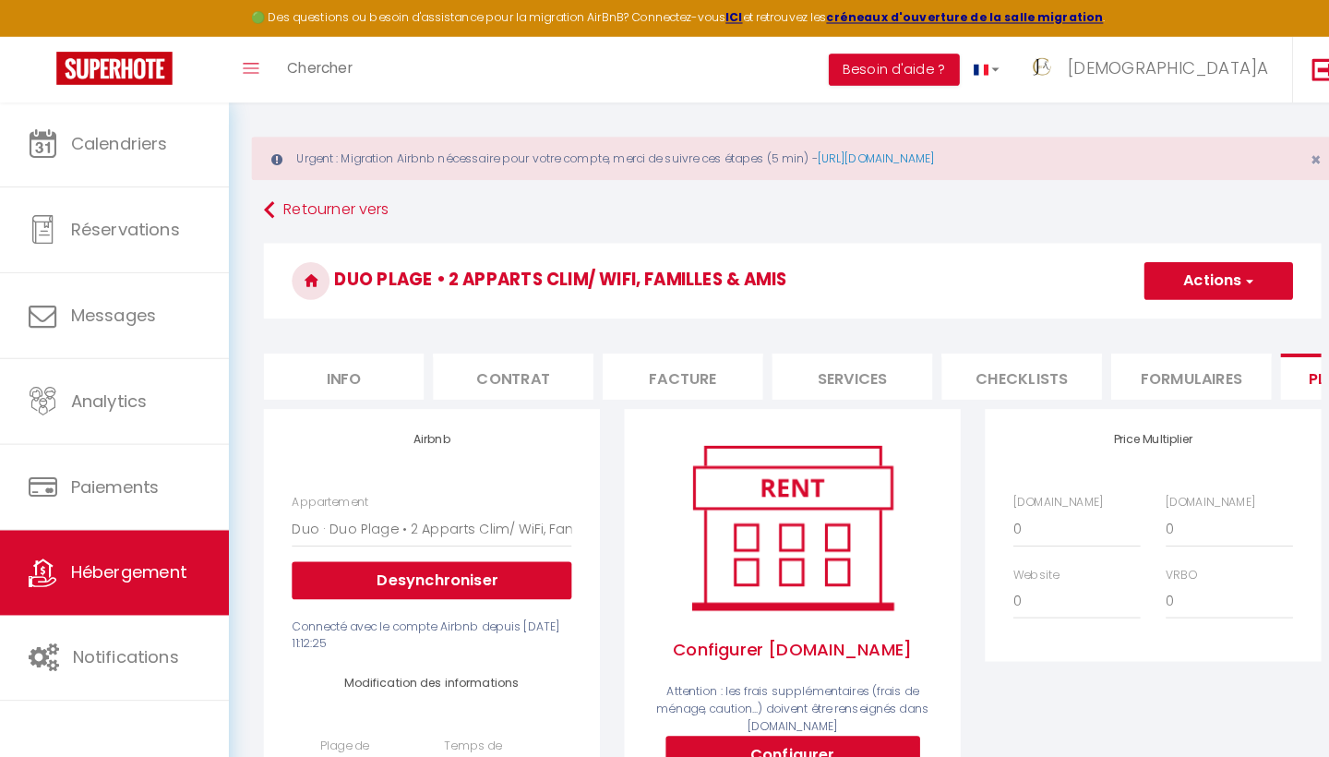
click at [155, 560] on span "Hébergement" at bounding box center [126, 560] width 114 height 23
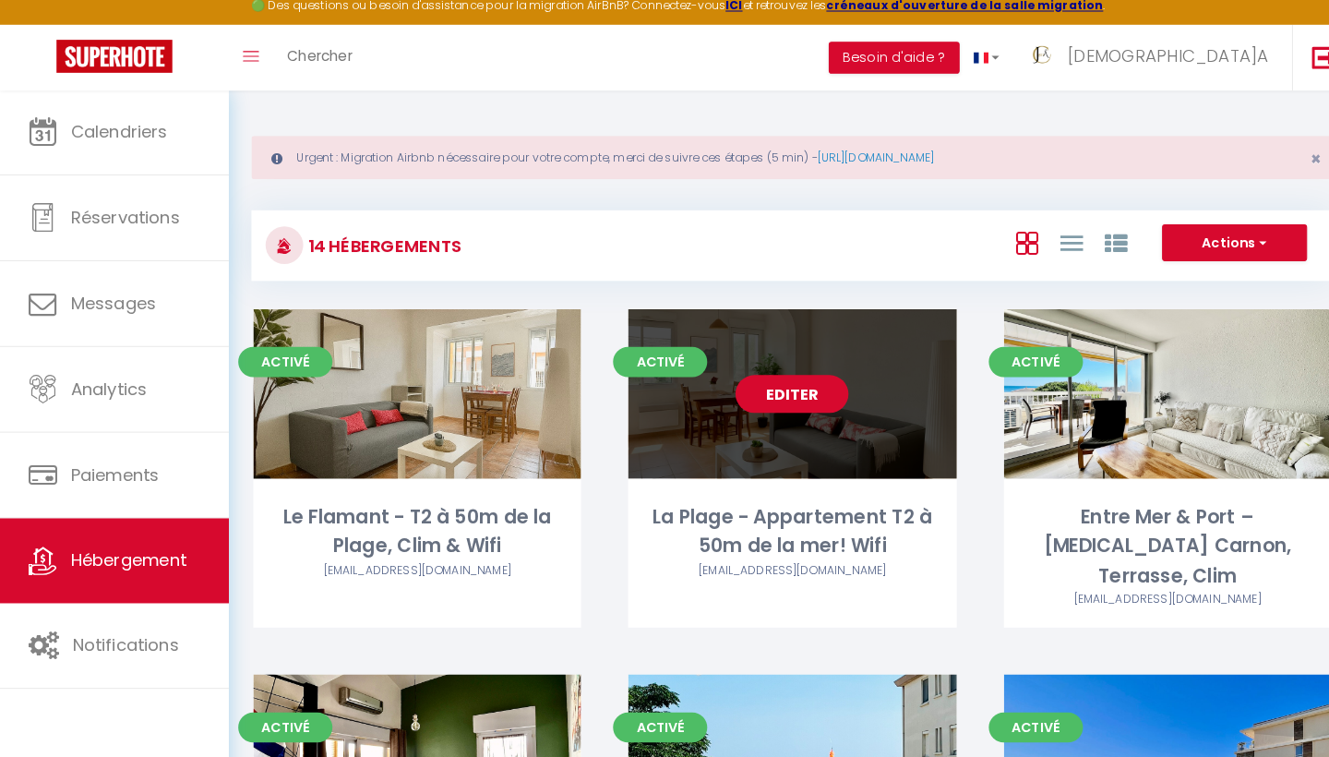
click at [779, 385] on link "Editer" at bounding box center [776, 397] width 111 height 37
click at [769, 386] on link "Editer" at bounding box center [776, 397] width 111 height 37
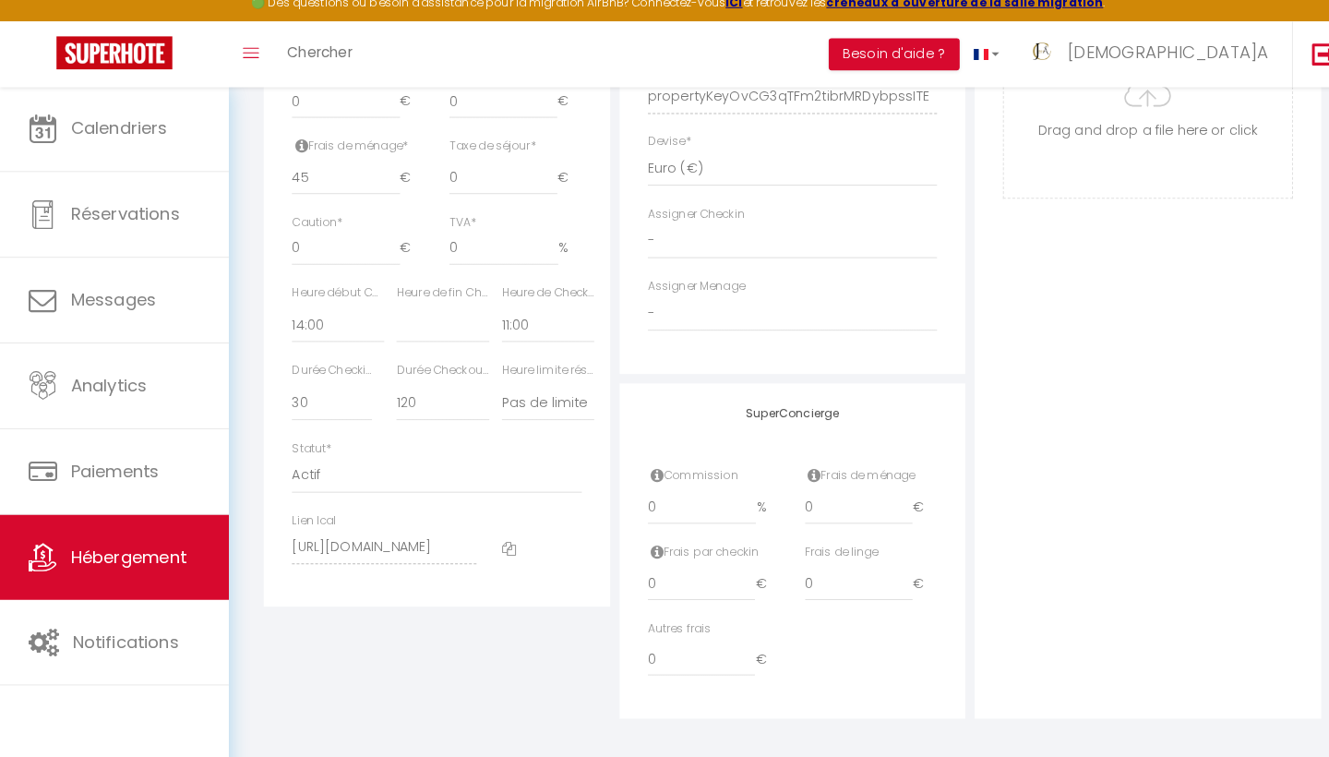
scroll to position [937, 0]
click at [498, 546] on icon at bounding box center [499, 553] width 14 height 14
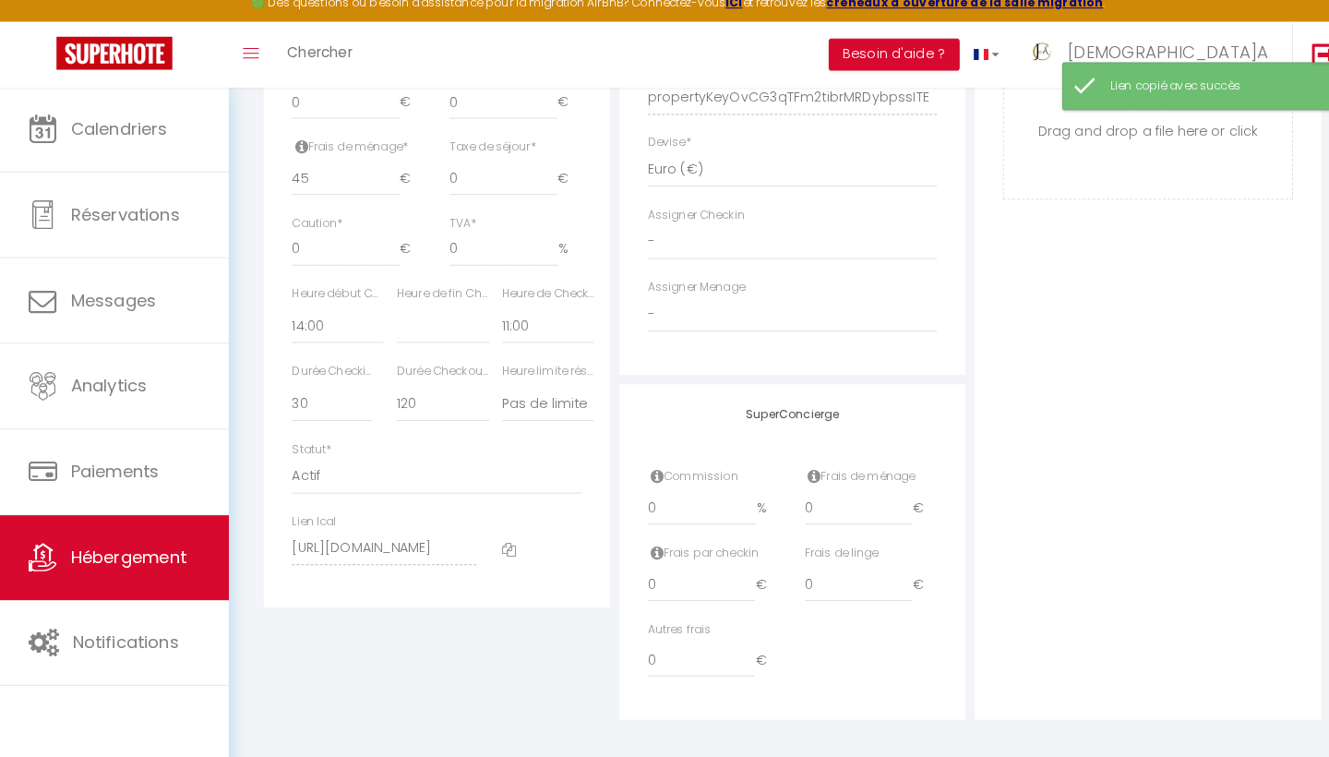
click at [150, 549] on span "Hébergement" at bounding box center [126, 560] width 114 height 23
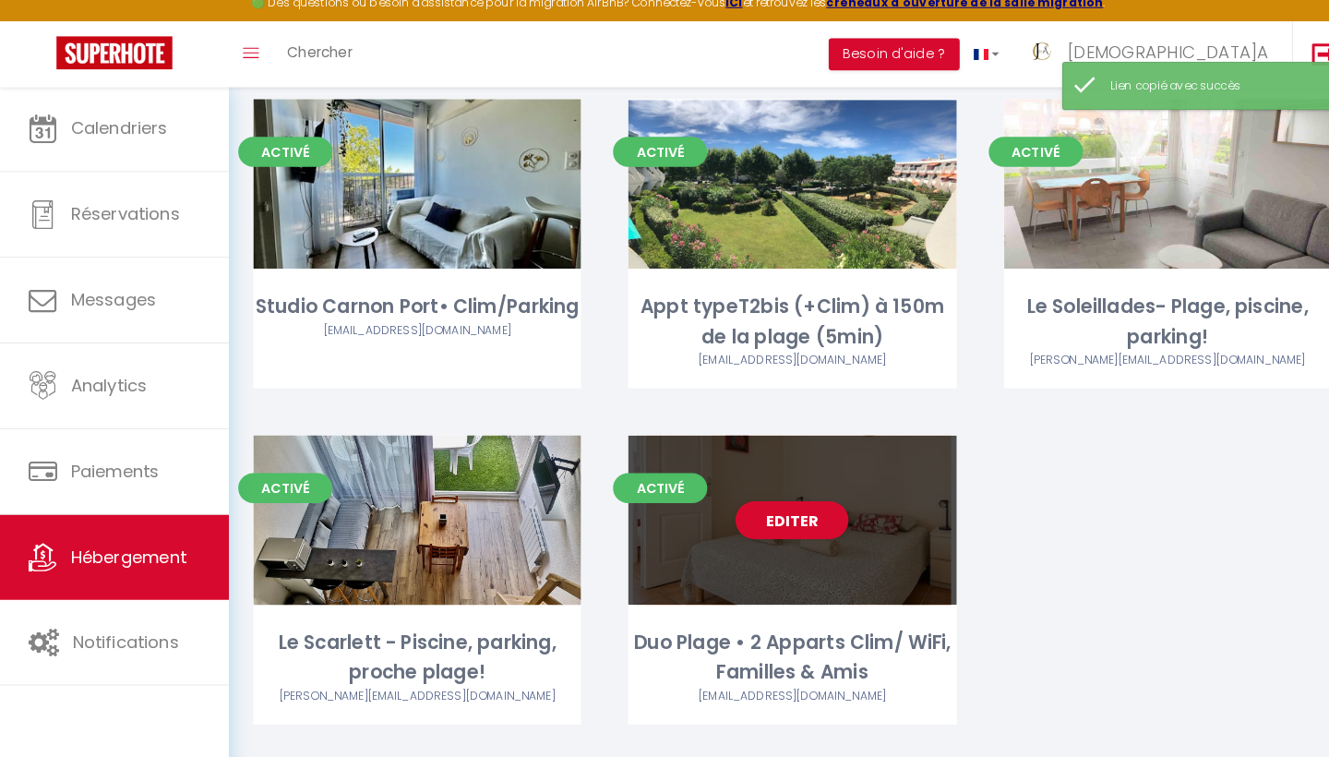
scroll to position [1217, 0]
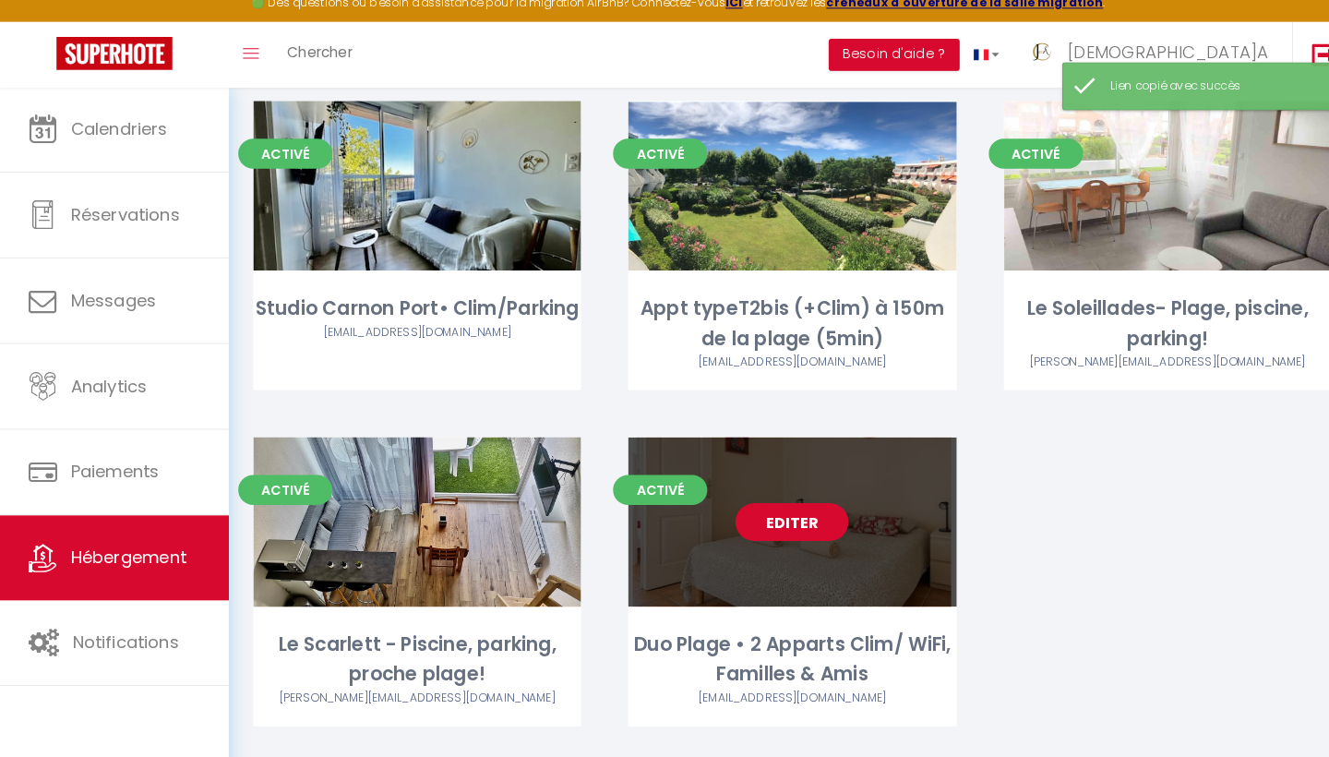
click at [781, 508] on link "Editer" at bounding box center [776, 526] width 111 height 37
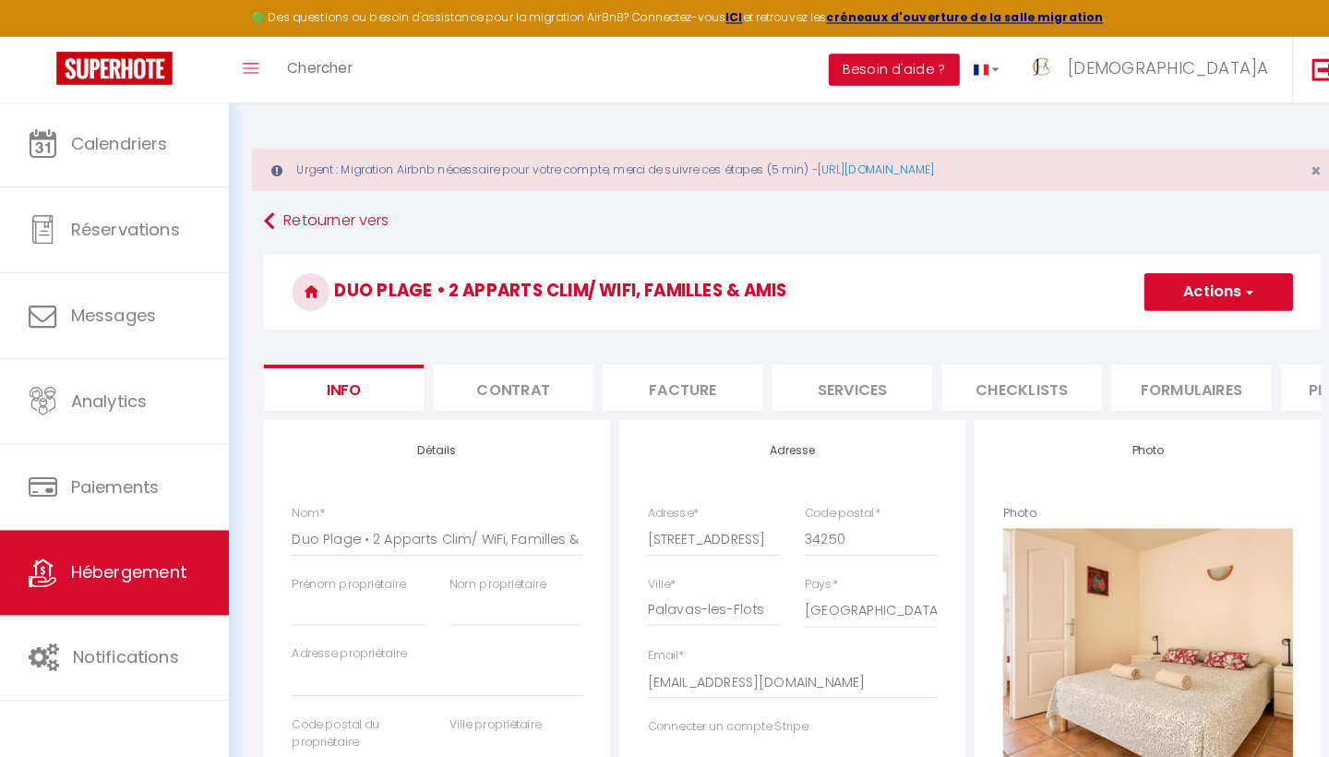
click at [1278, 385] on li "Plateformes" at bounding box center [1333, 379] width 157 height 45
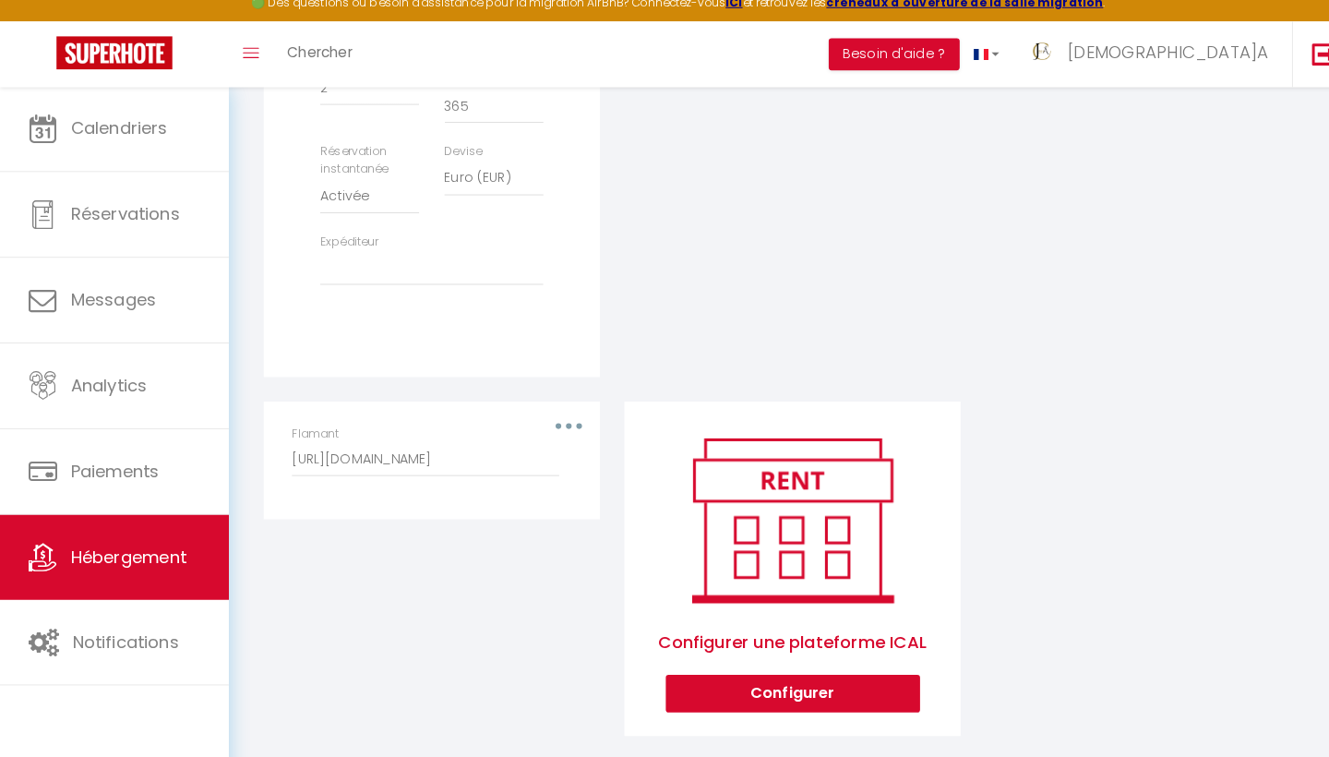
scroll to position [771, 0]
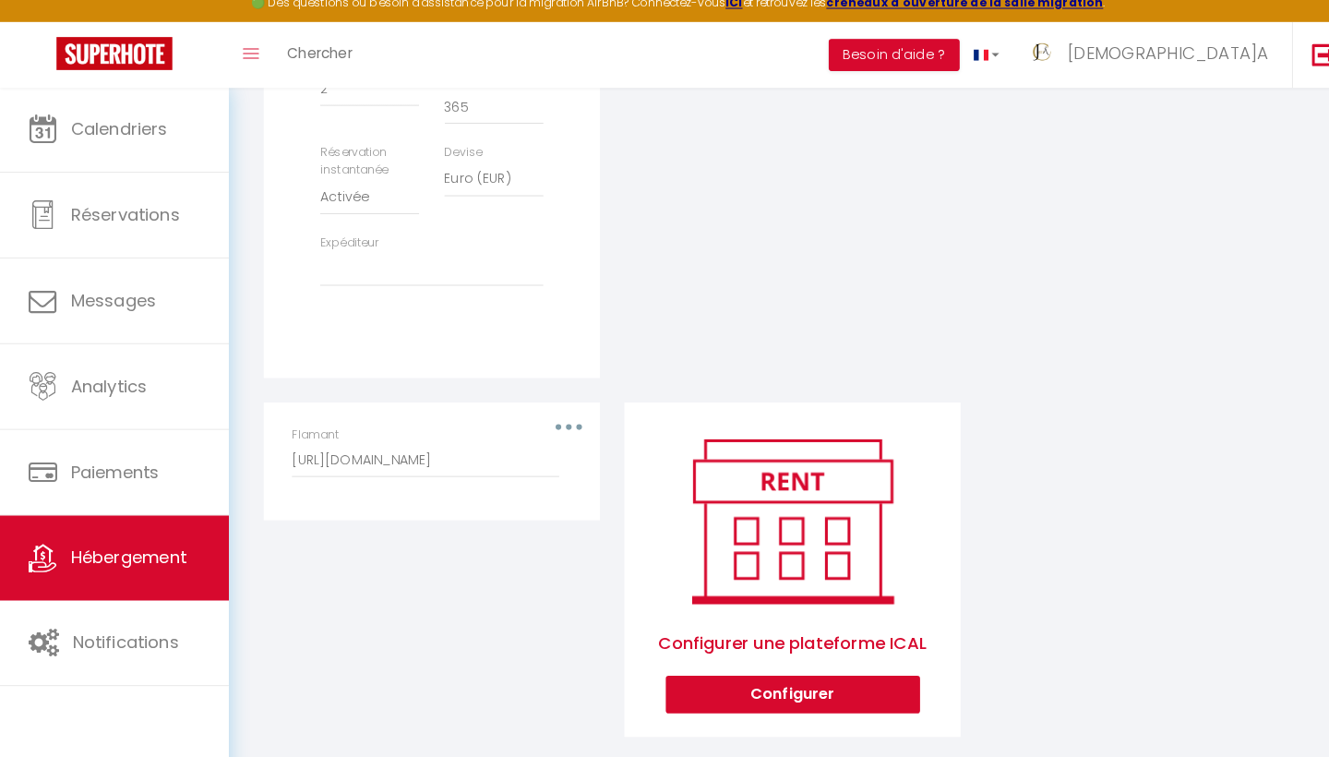
click at [755, 676] on button "Configurer" at bounding box center [776, 694] width 249 height 37
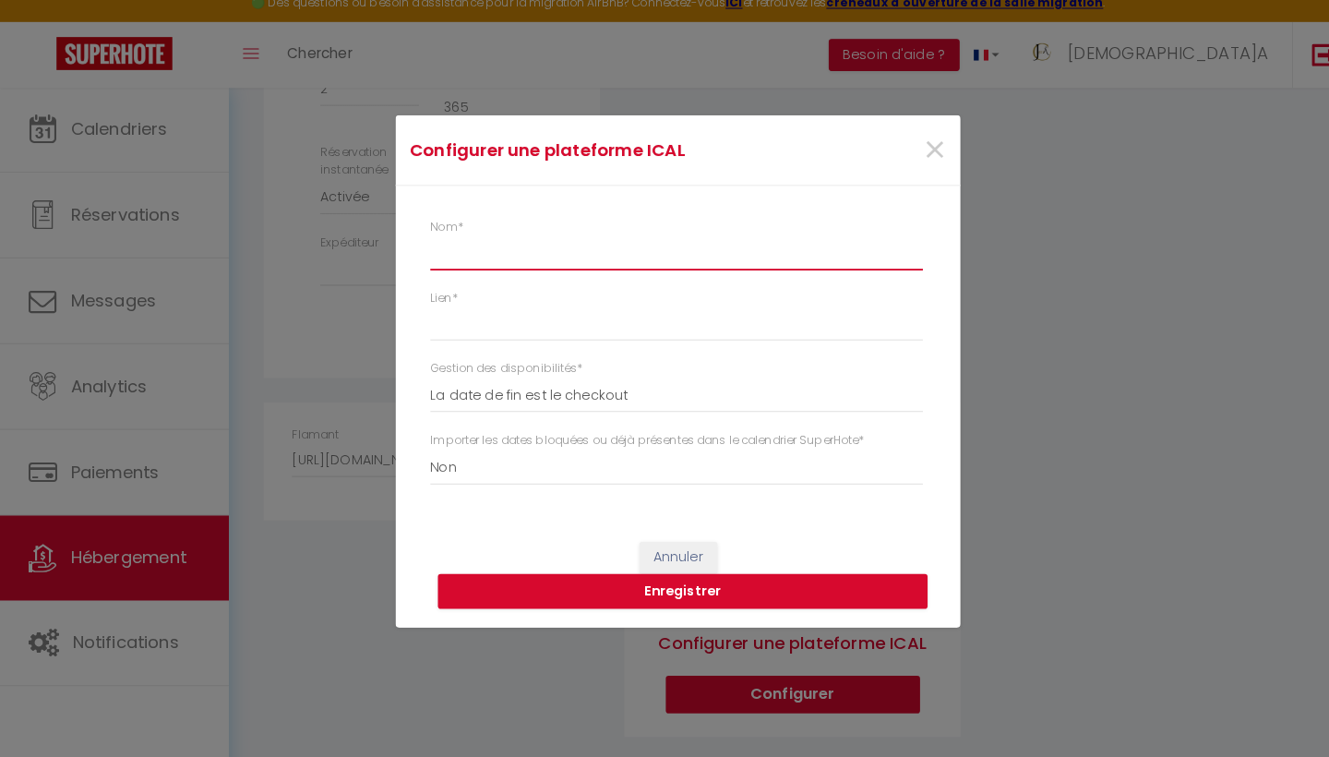
click at [479, 253] on input "Nom *" at bounding box center [663, 262] width 483 height 33
click at [486, 331] on input "Lien *" at bounding box center [663, 331] width 483 height 33
paste input "https://app.superhote.com/export-ics/4I1X8HPh7Q"
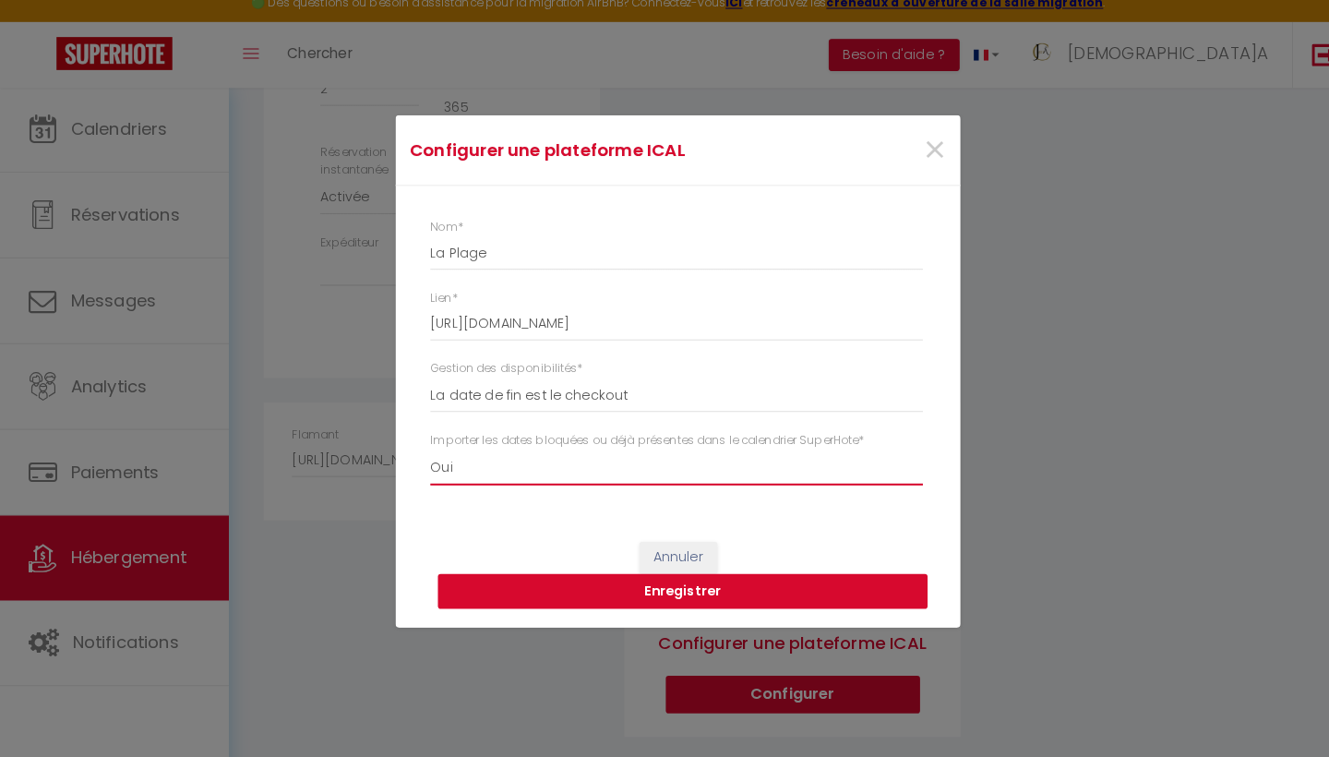
click at [666, 579] on button "Enregistrer" at bounding box center [669, 594] width 480 height 35
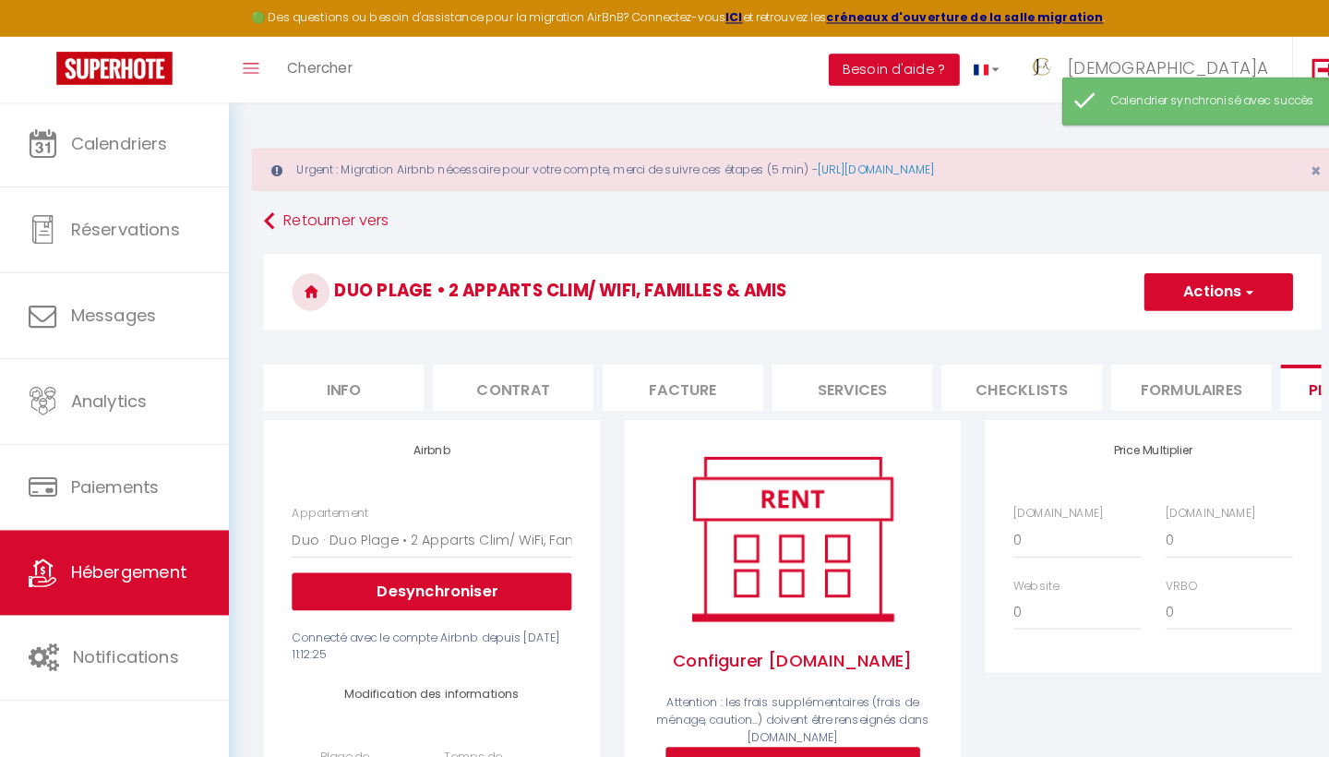
scroll to position [0, 0]
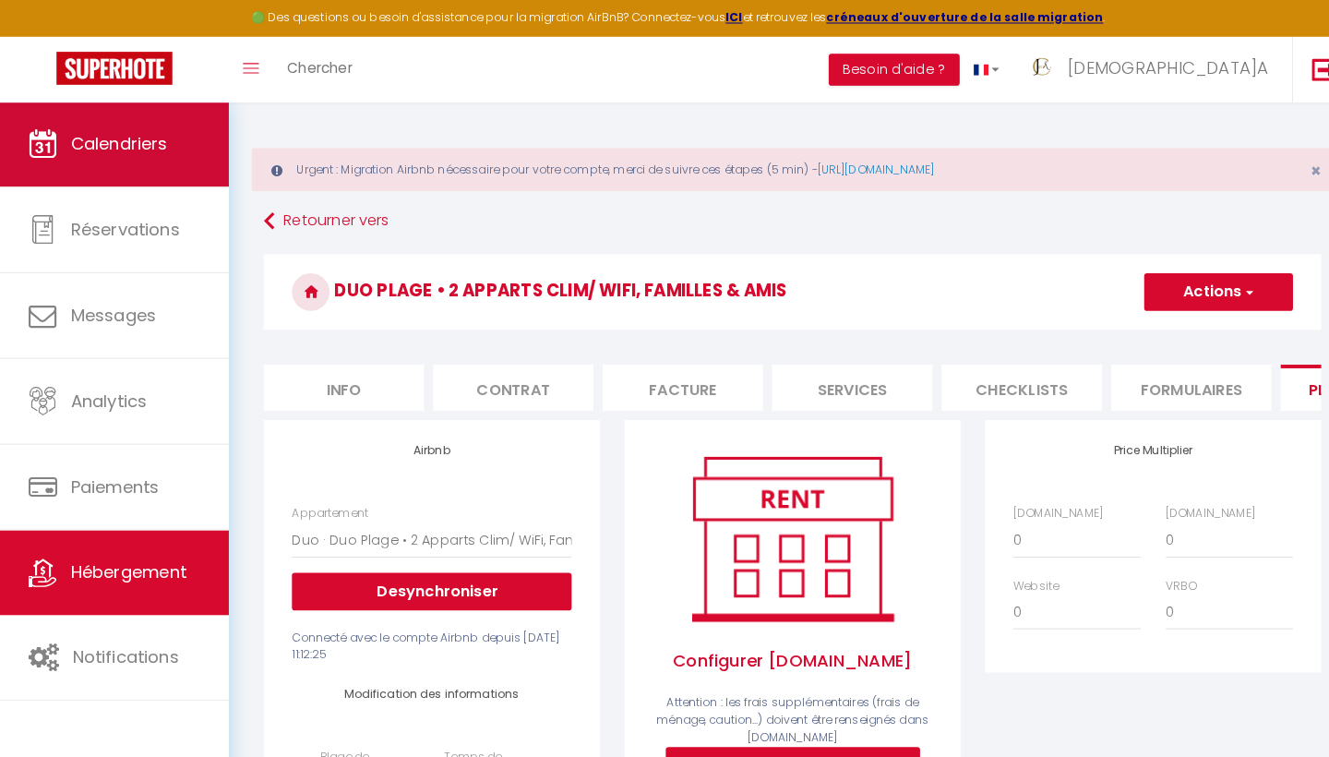
click at [164, 159] on link "Calendriers" at bounding box center [112, 141] width 224 height 83
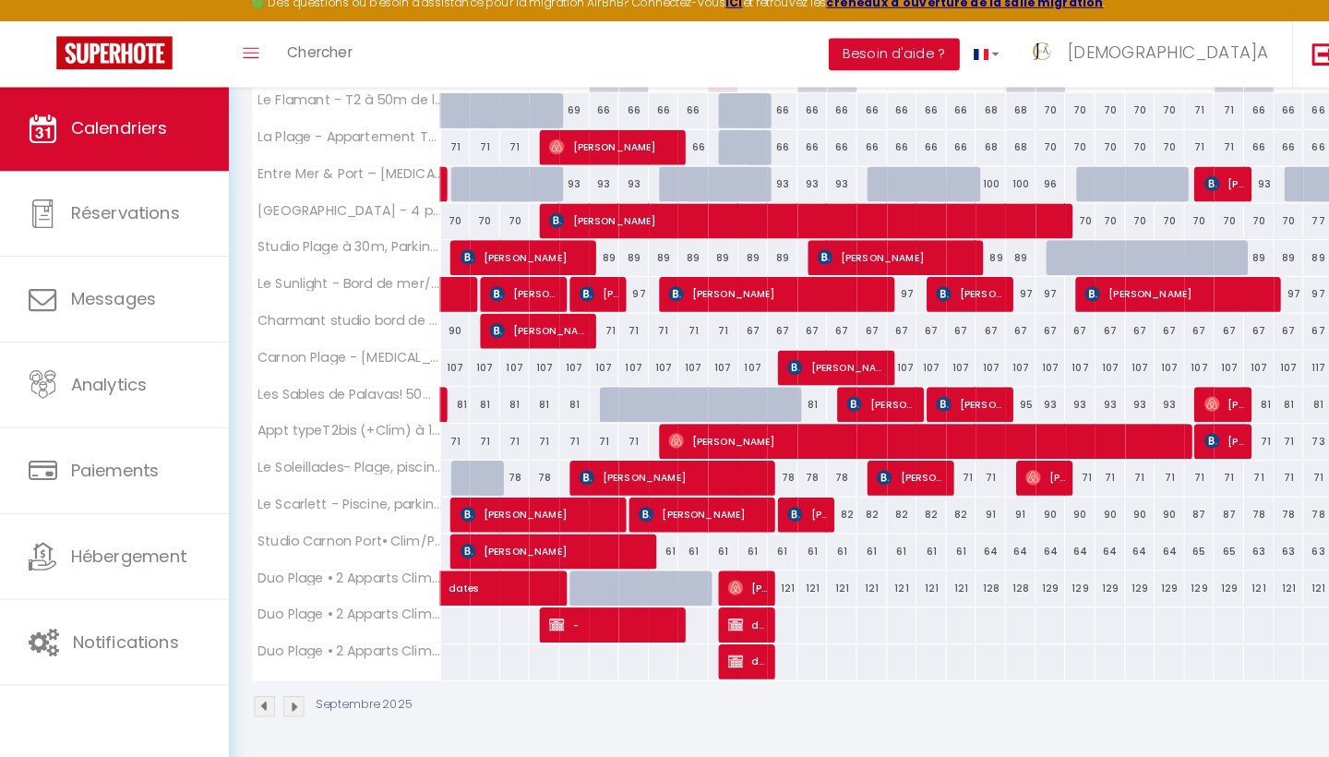
scroll to position [392, 0]
drag, startPoint x: 736, startPoint y: 607, endPoint x: 504, endPoint y: 641, distance: 234.0
click at [667, 609] on tr "Duo Plage • 2 Apparts Clim/ WiFi, Familles & Amis -" at bounding box center [777, 627] width 1060 height 36
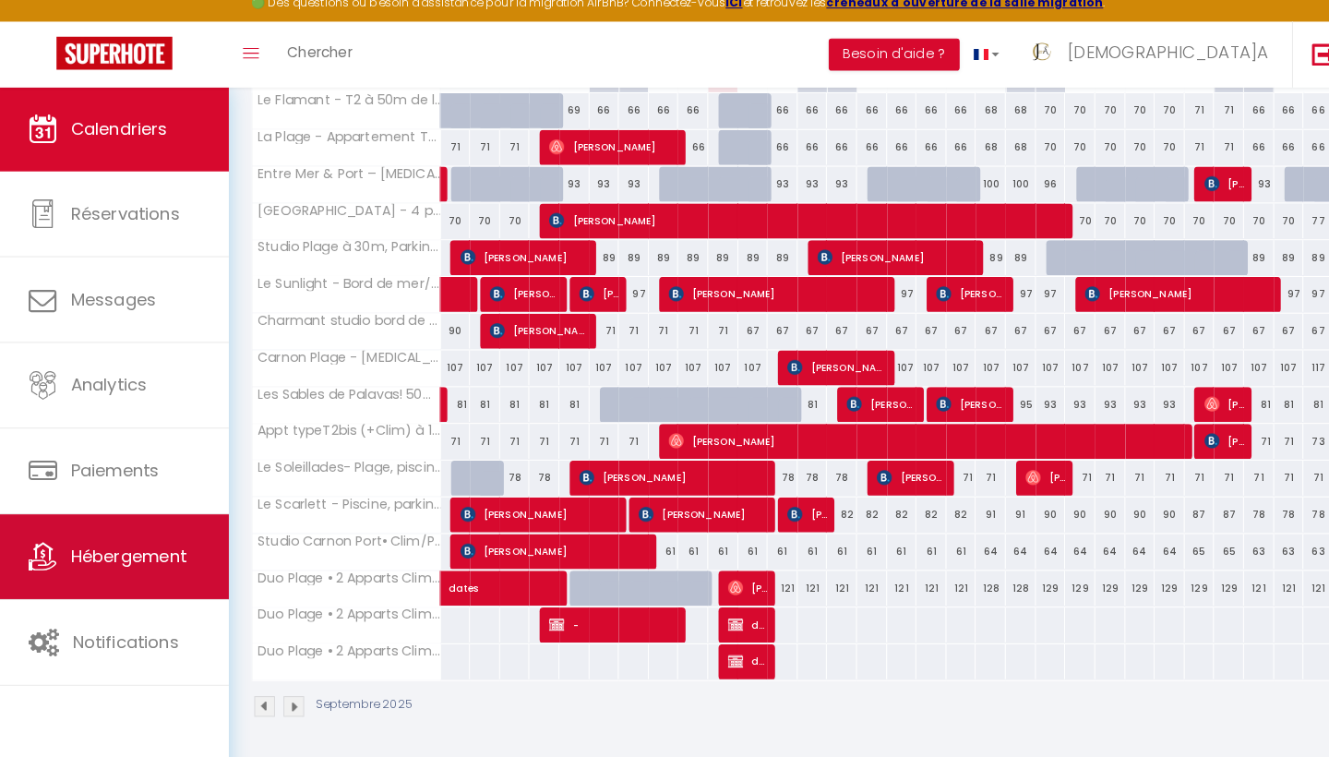
click at [137, 548] on span "Hébergement" at bounding box center [126, 559] width 114 height 23
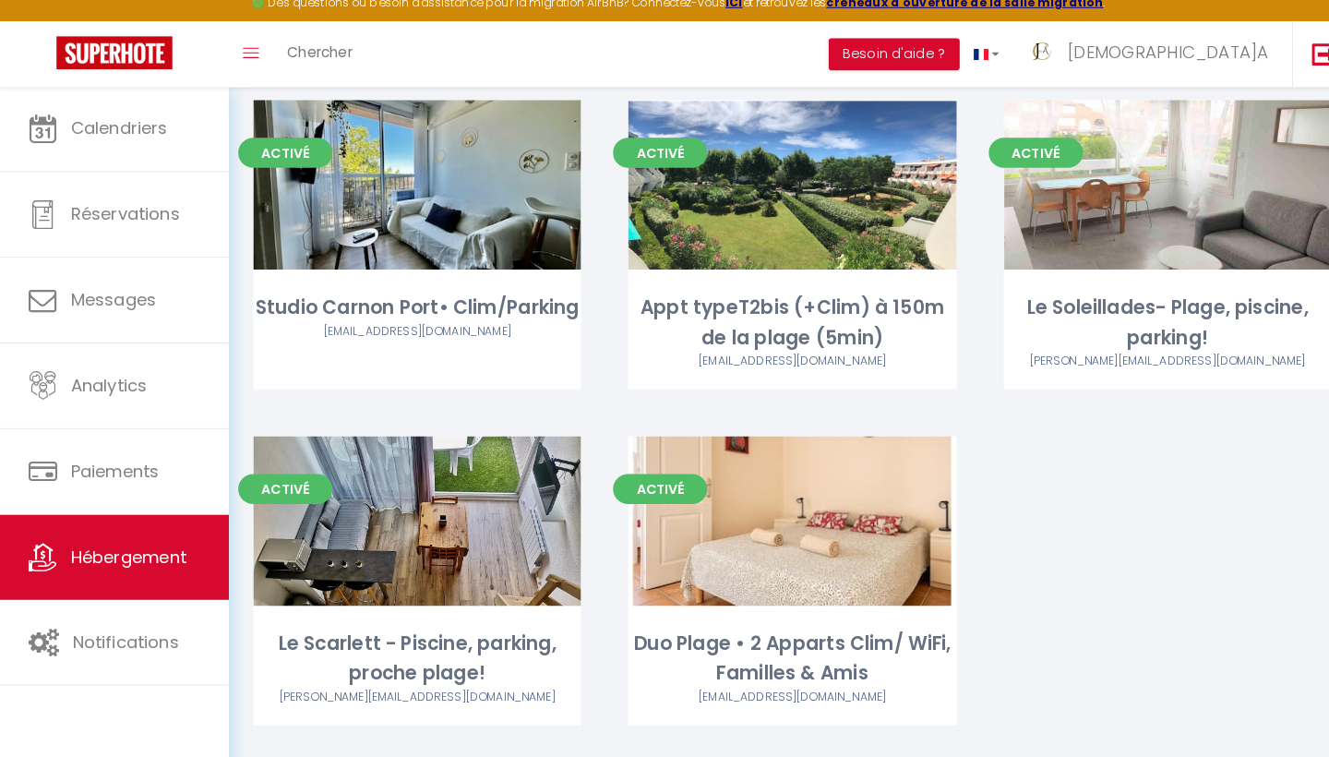
scroll to position [1217, 0]
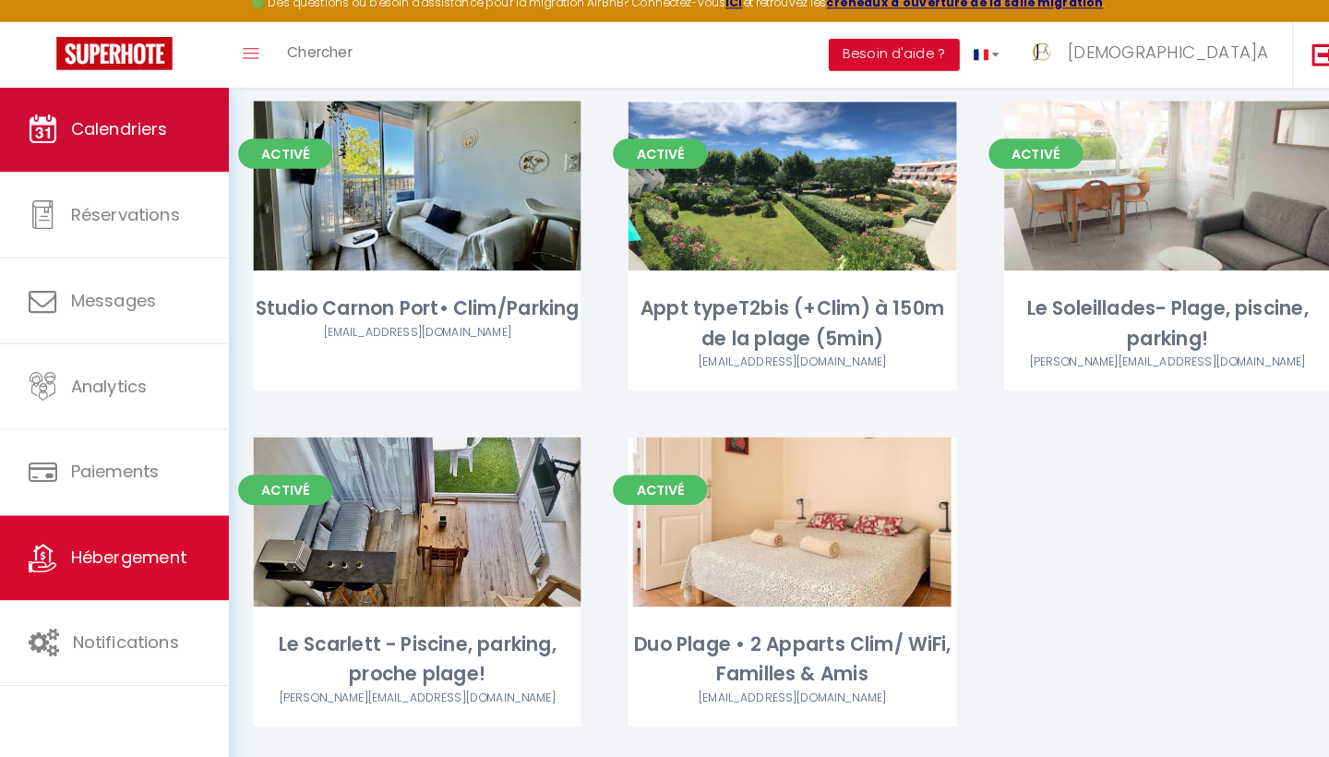
click at [125, 138] on span "Calendriers" at bounding box center [116, 140] width 95 height 23
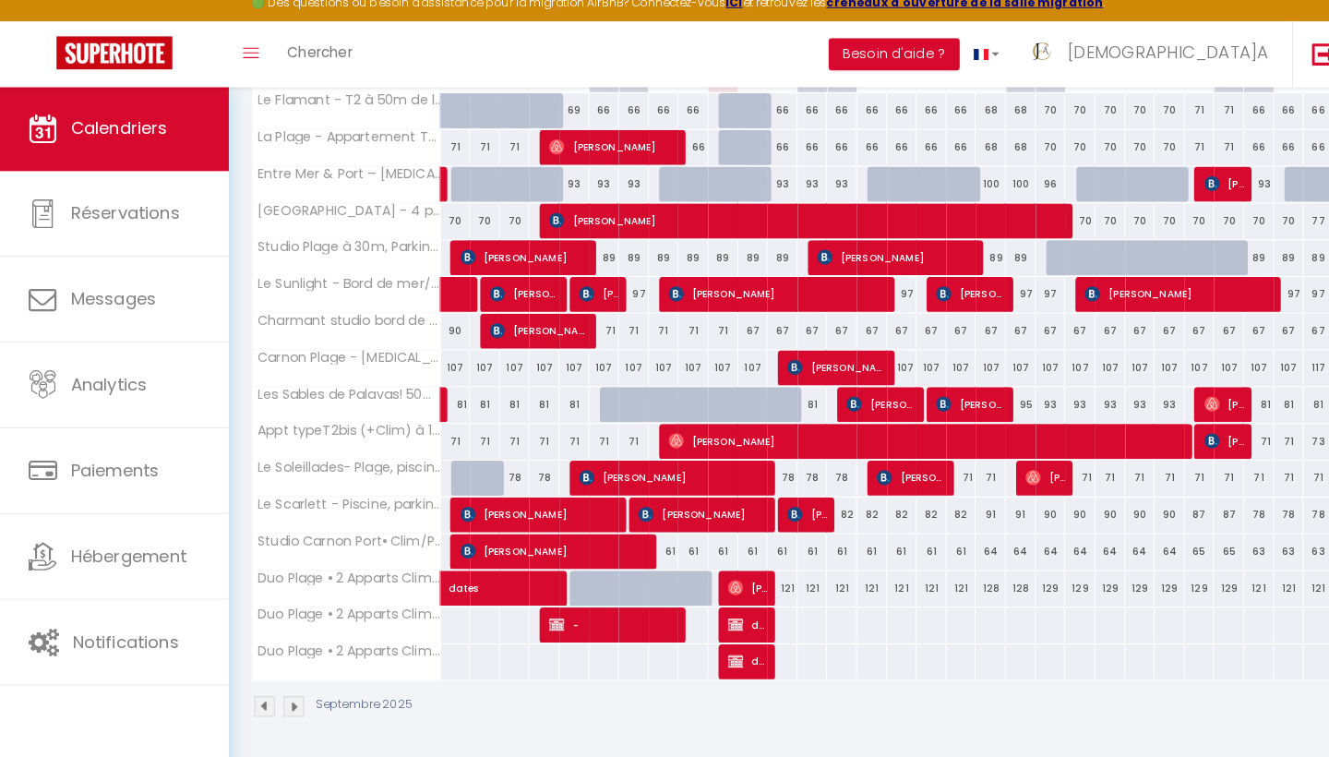
scroll to position [392, 0]
click at [603, 611] on span "-" at bounding box center [602, 626] width 128 height 35
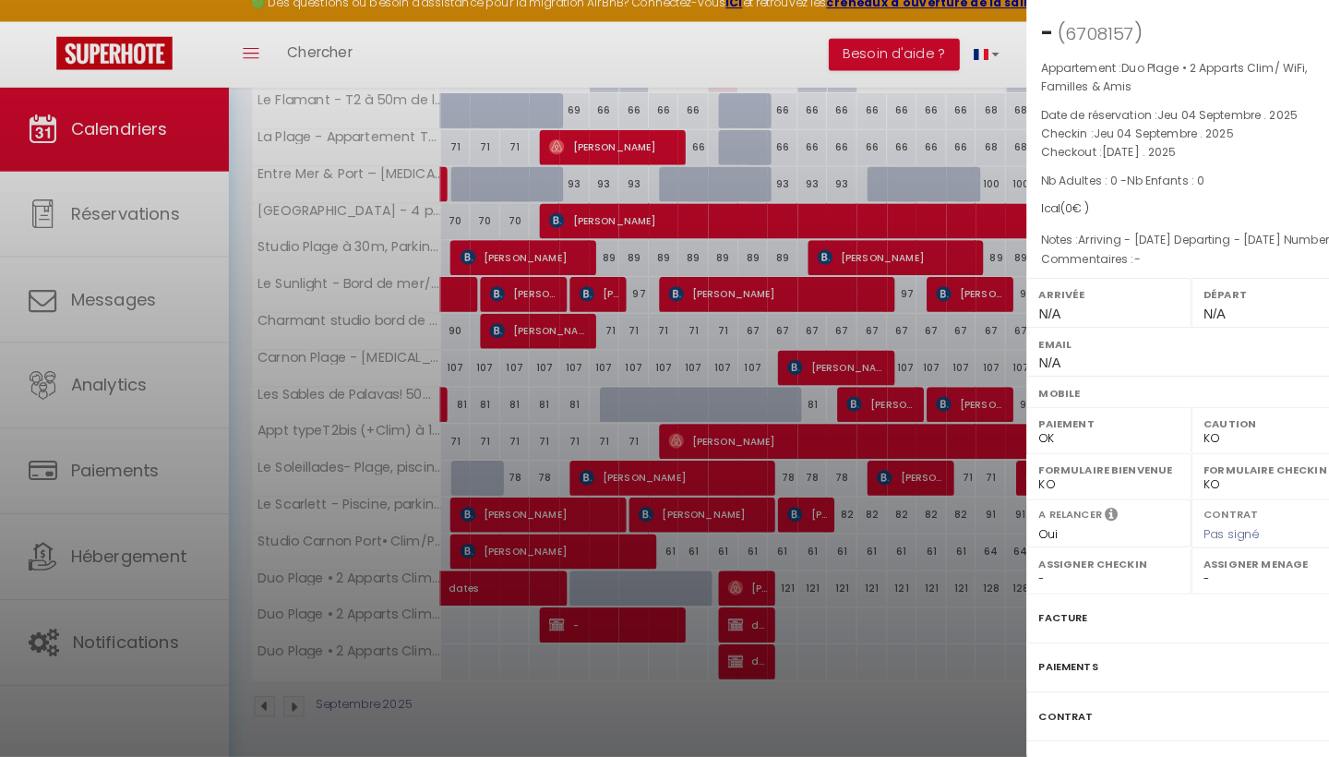
click at [603, 611] on div at bounding box center [664, 378] width 1329 height 757
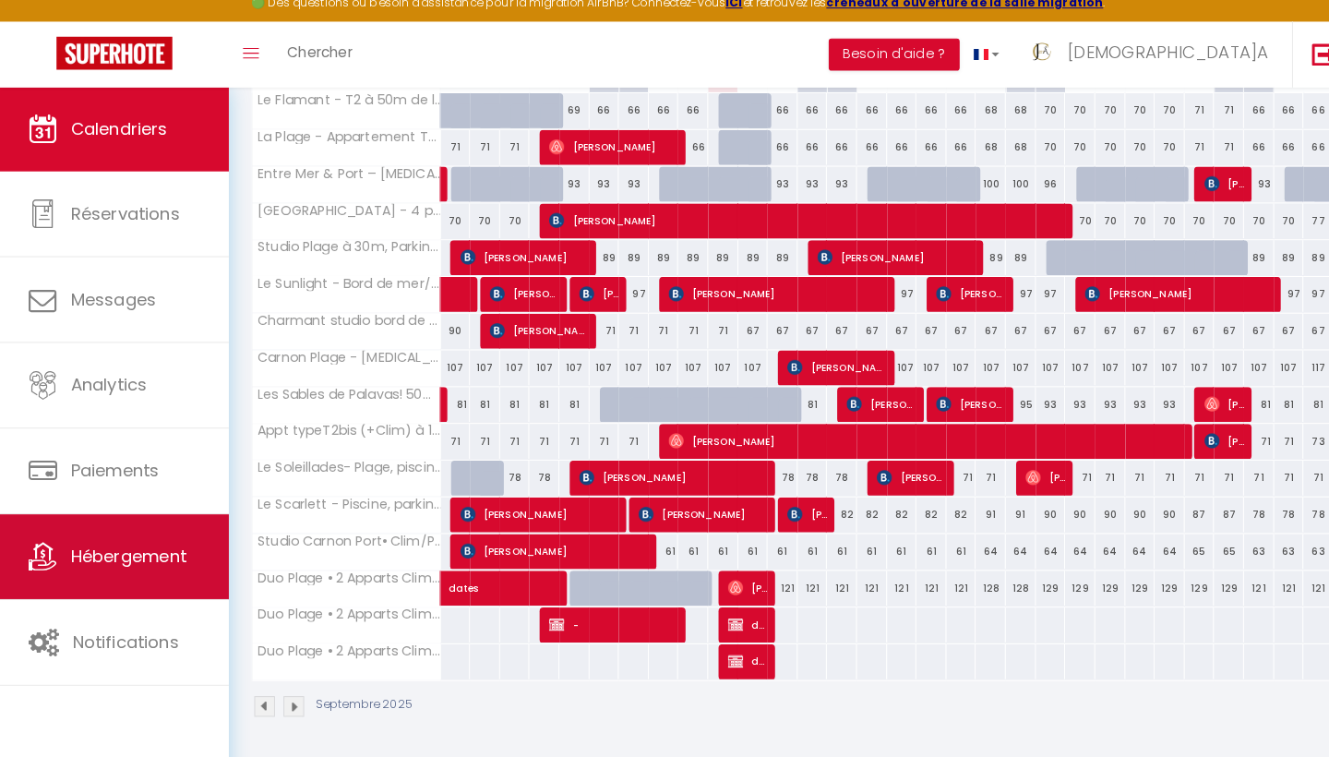
click at [152, 550] on span "Hébergement" at bounding box center [126, 559] width 114 height 23
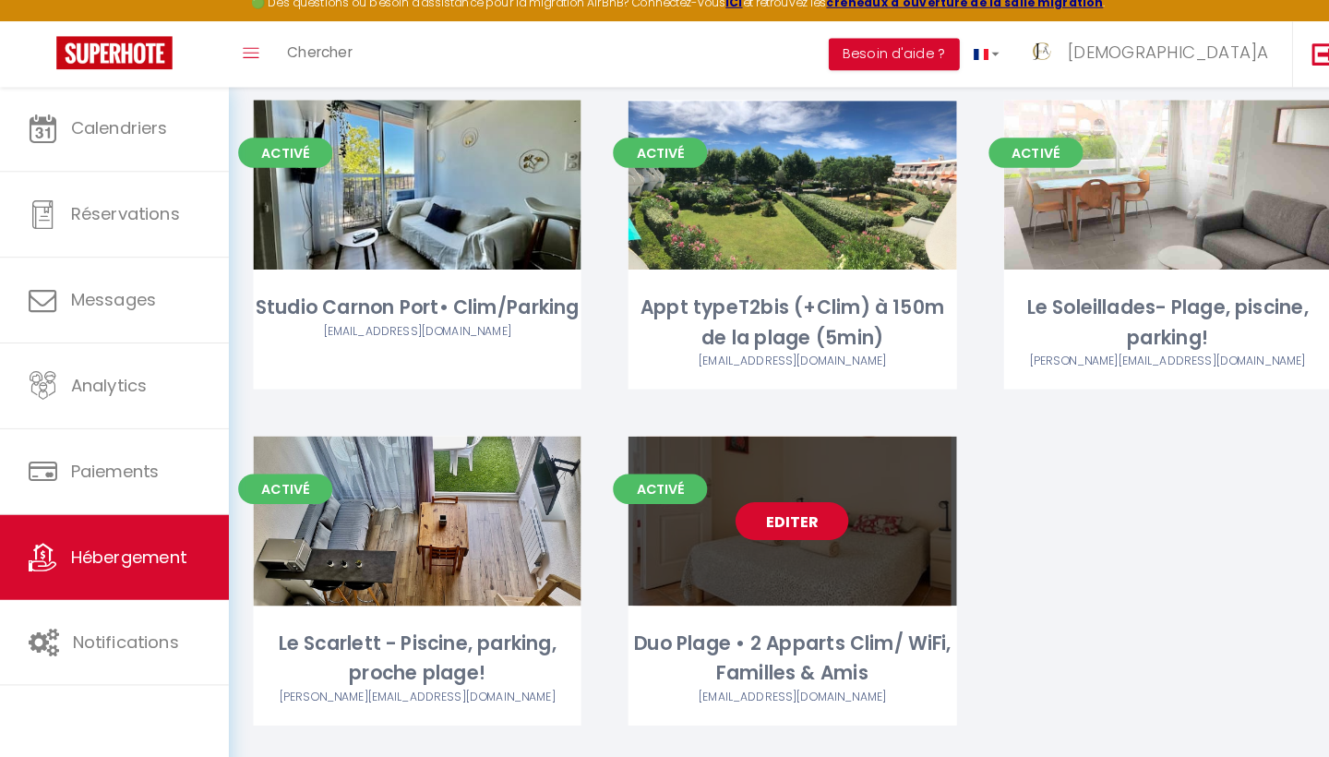
scroll to position [1217, 0]
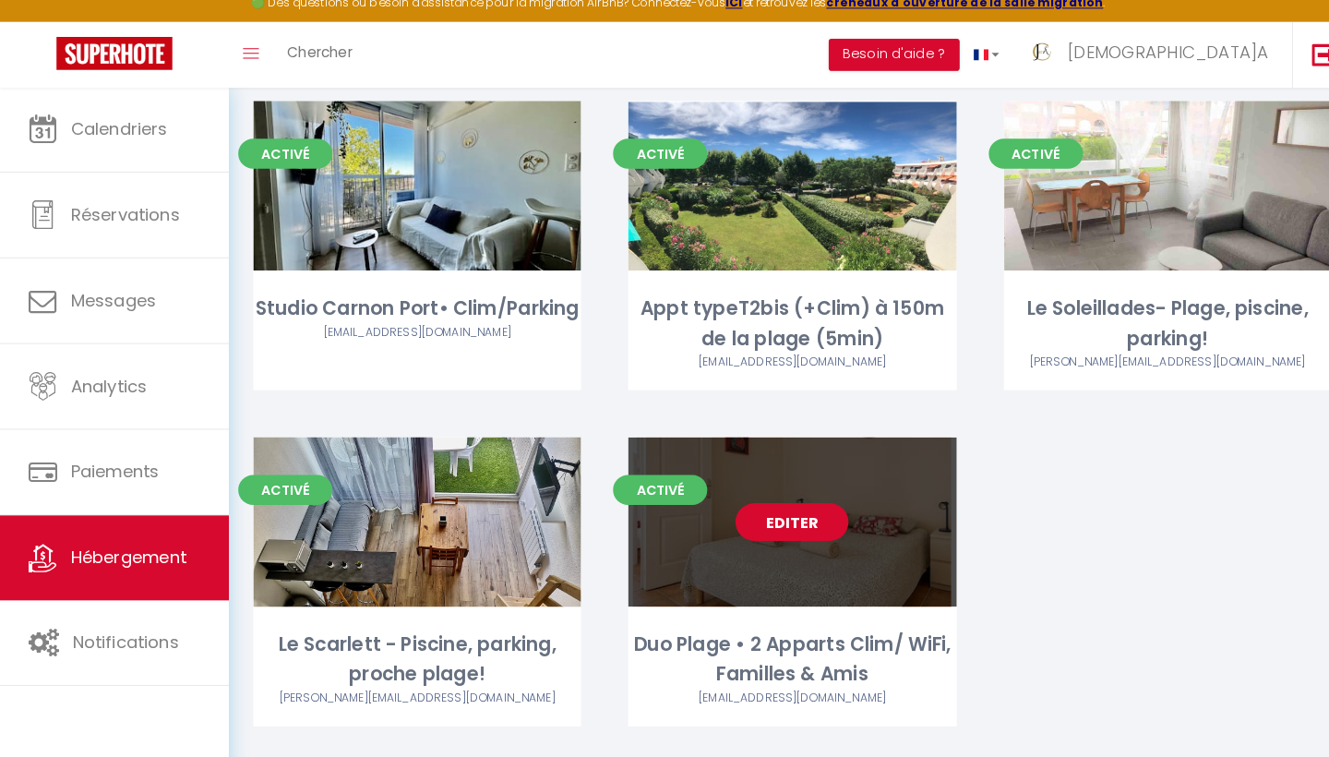
click at [788, 508] on link "Editer" at bounding box center [776, 526] width 111 height 37
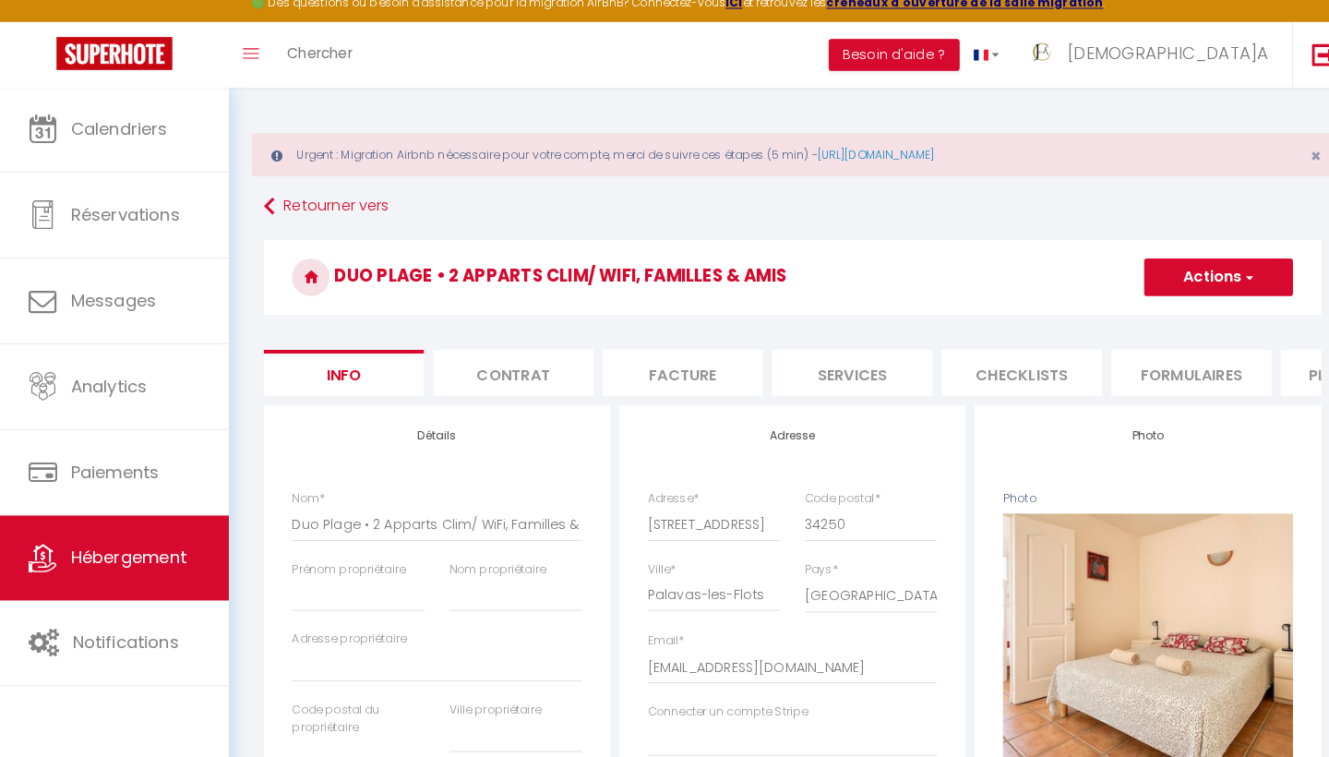
click at [1288, 379] on li "Plateformes" at bounding box center [1333, 379] width 157 height 45
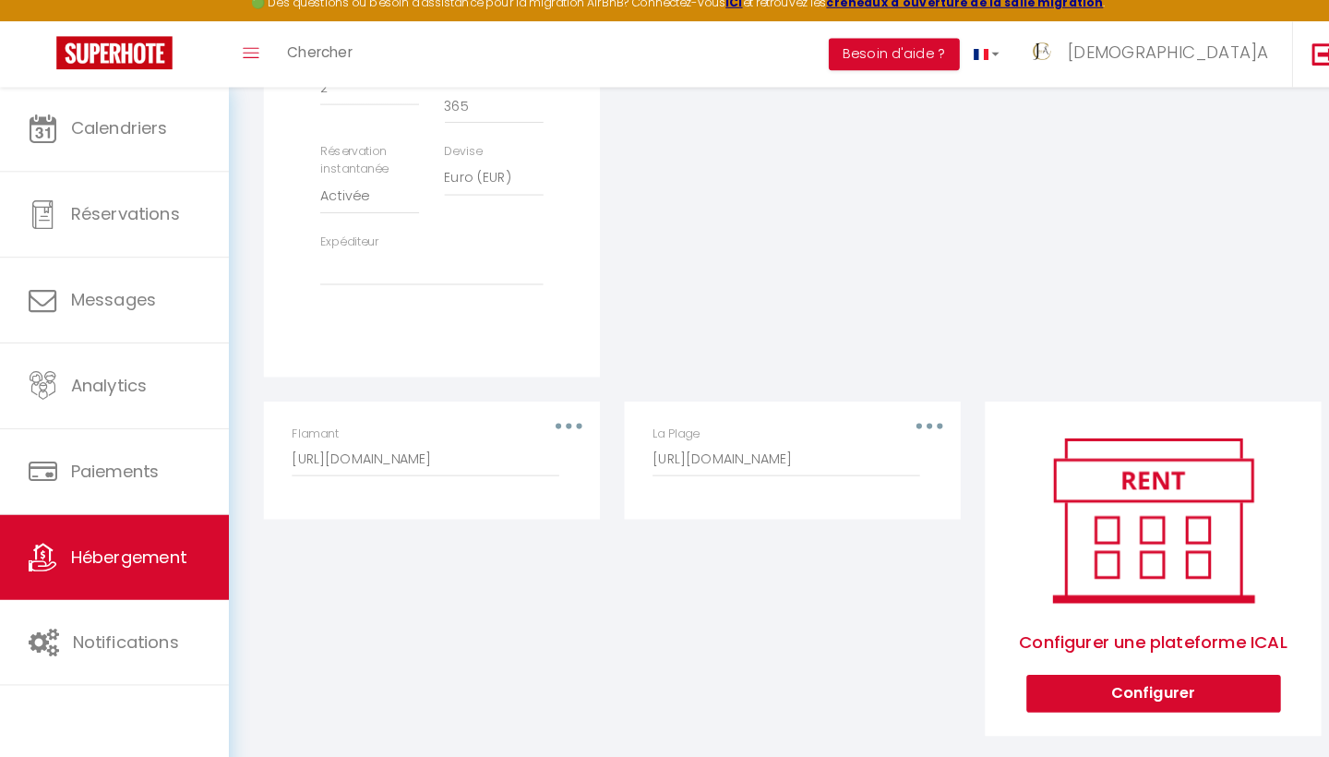
scroll to position [771, 0]
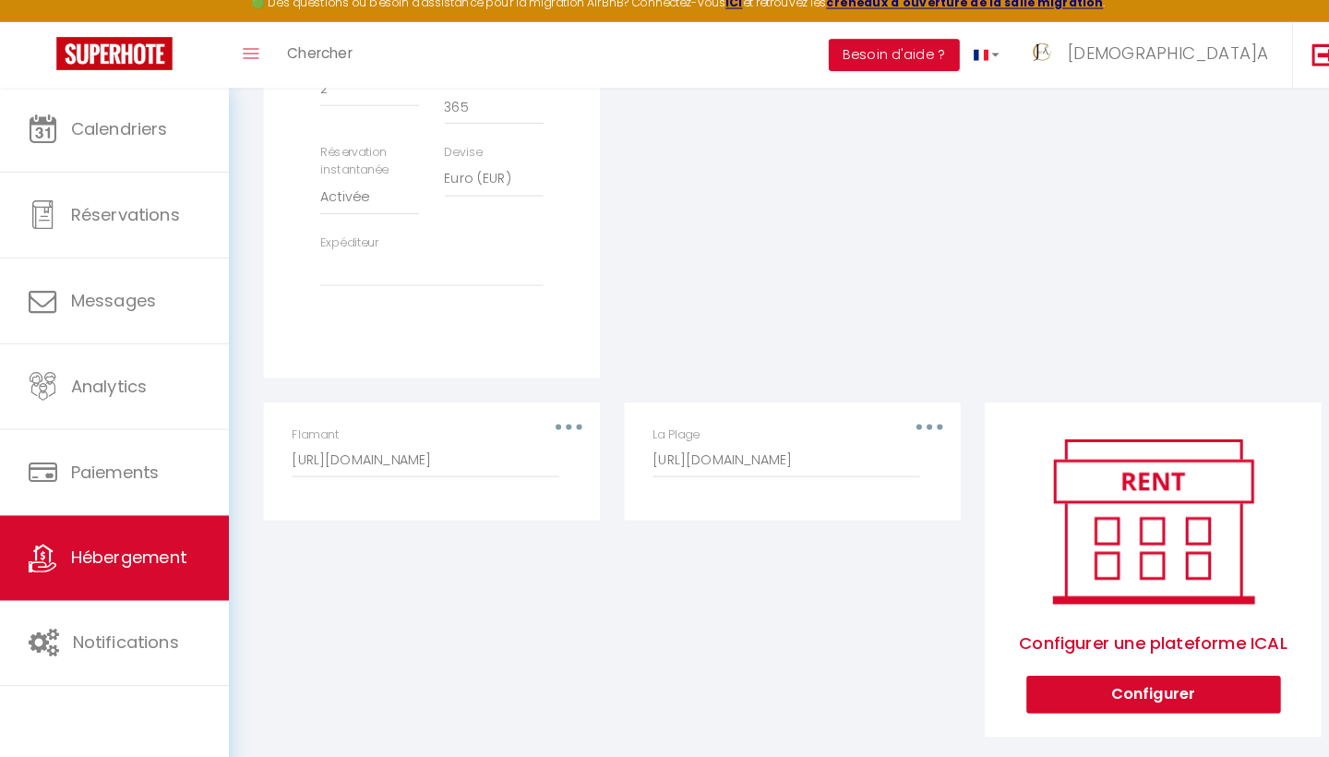
click at [559, 418] on button "button" at bounding box center [558, 433] width 52 height 30
click at [511, 492] on button "Supprimer" at bounding box center [509, 507] width 137 height 31
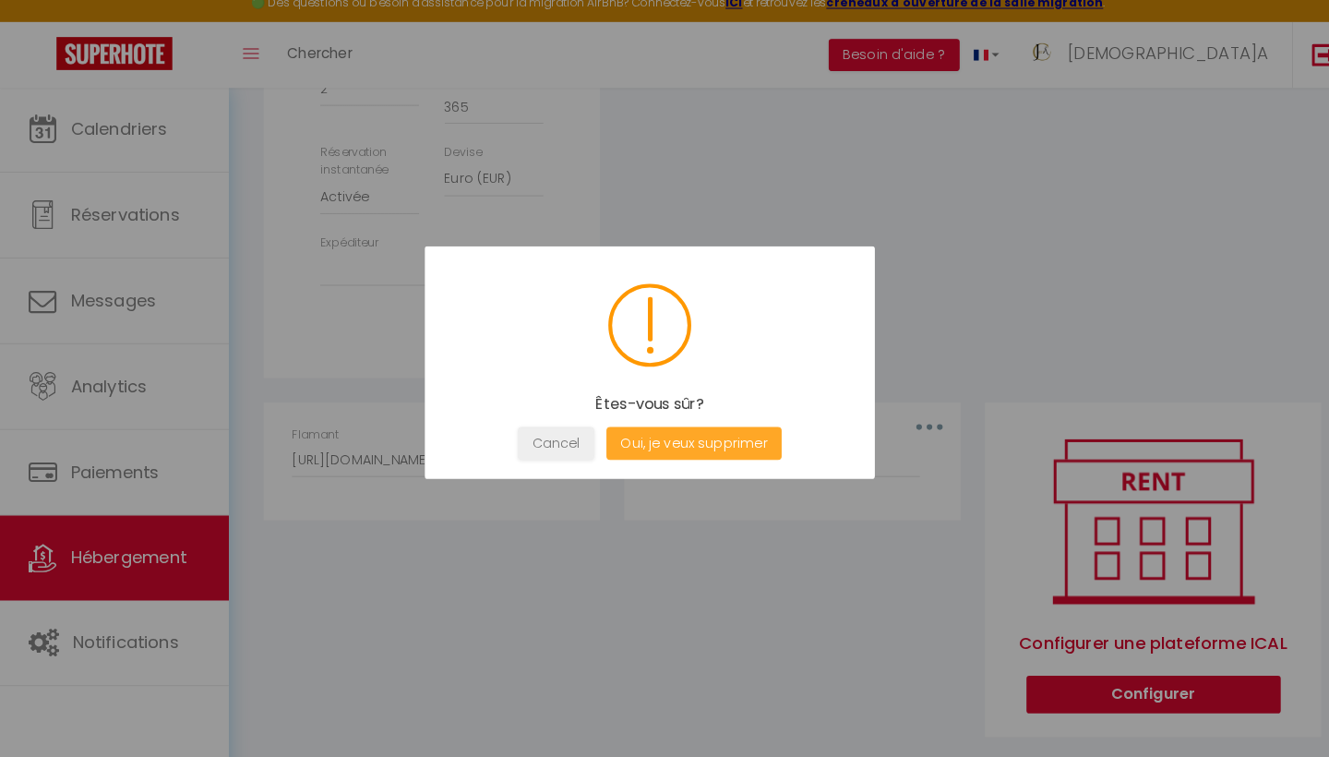
click at [655, 433] on button "Oui, je veux supprimer" at bounding box center [680, 449] width 172 height 32
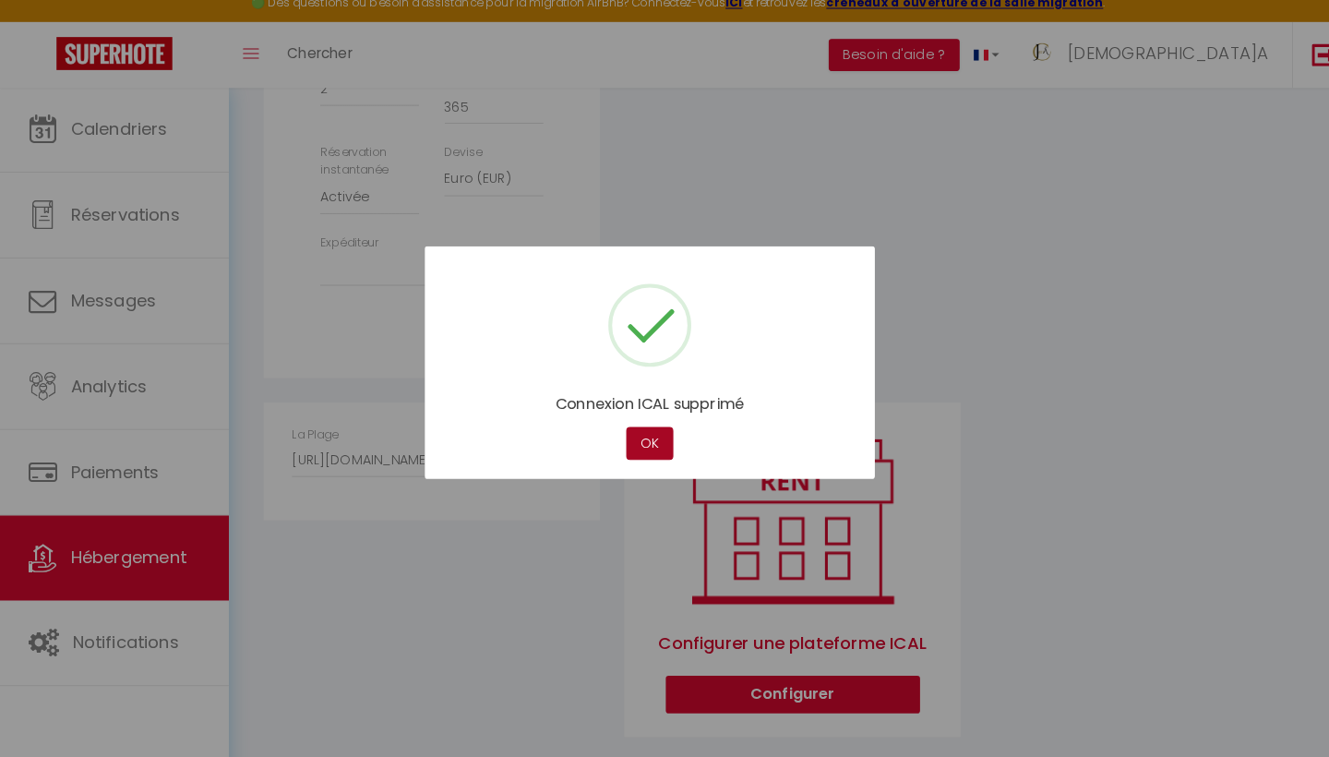
click at [635, 433] on button "OK" at bounding box center [637, 449] width 46 height 32
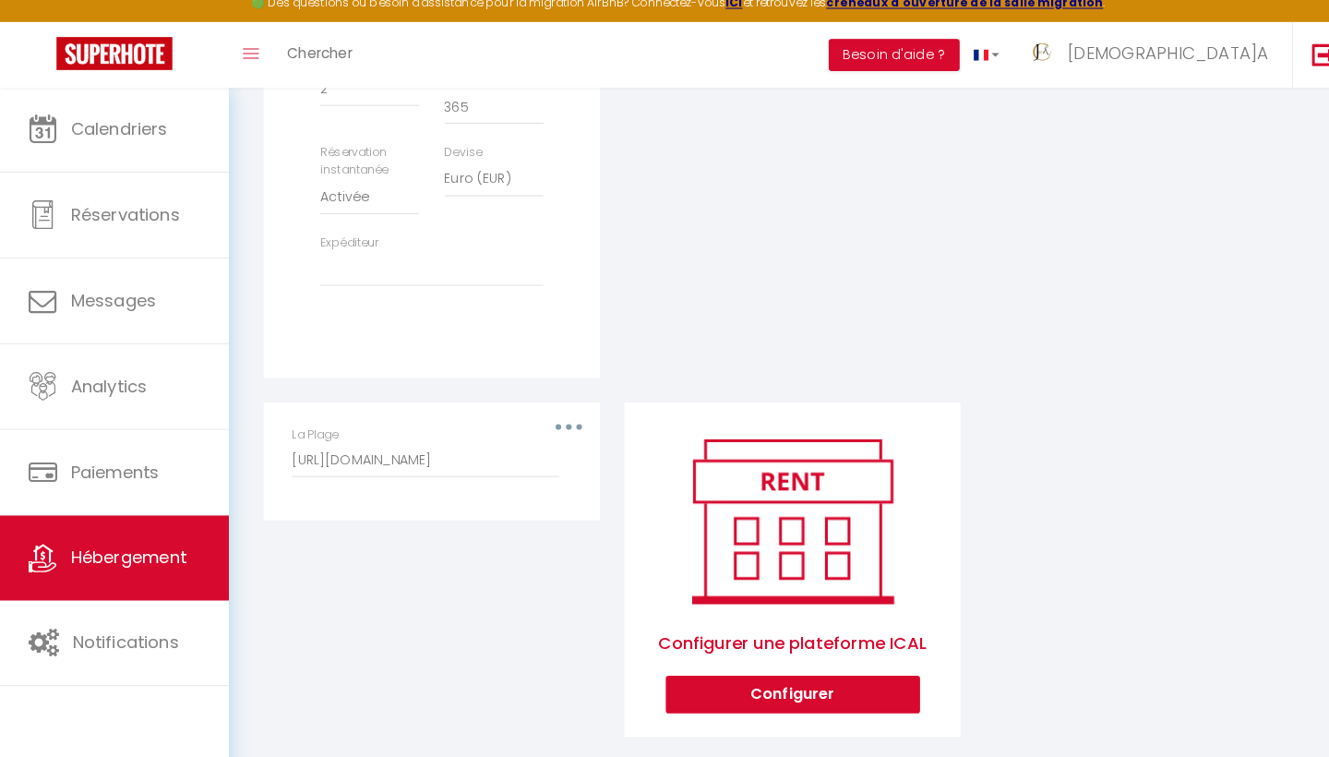
click at [555, 418] on button "button" at bounding box center [558, 433] width 52 height 30
click at [514, 492] on button "Supprimer" at bounding box center [509, 507] width 137 height 31
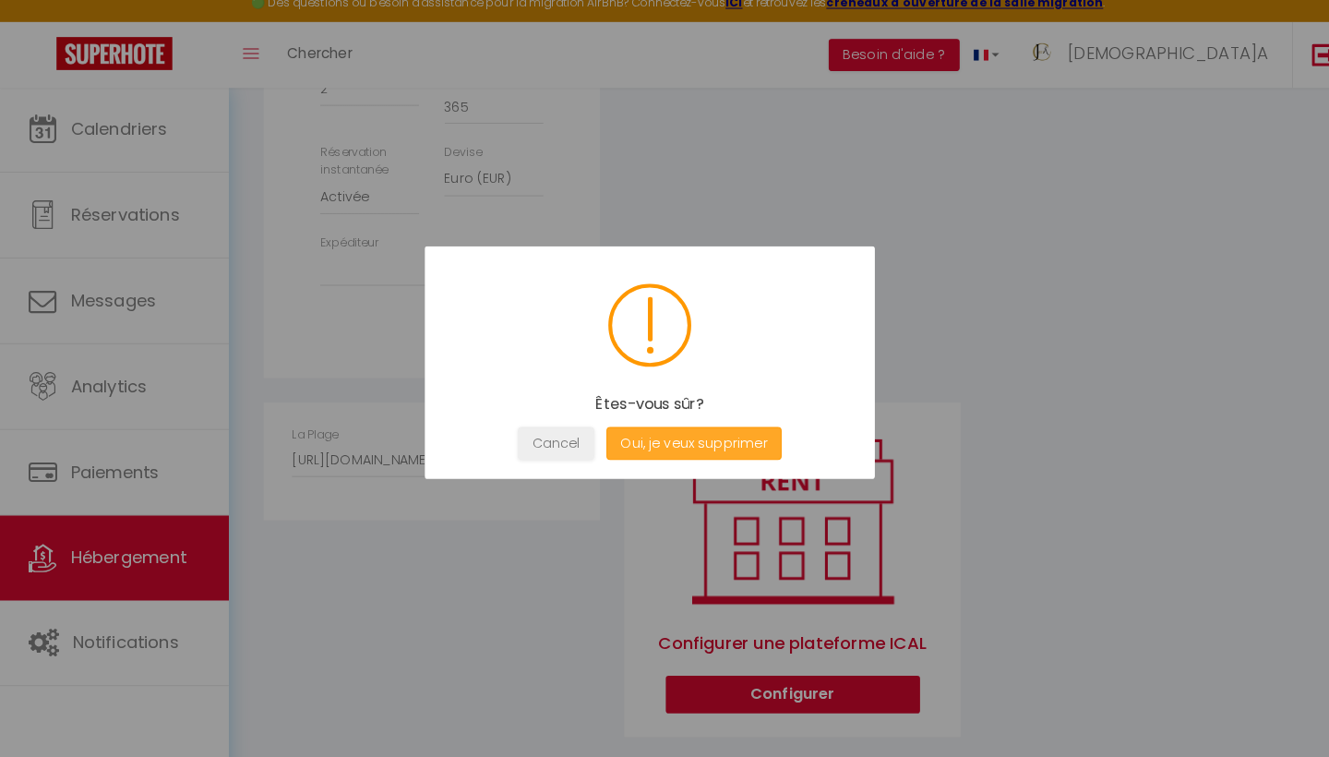
click at [646, 435] on button "Oui, je veux supprimer" at bounding box center [680, 449] width 172 height 32
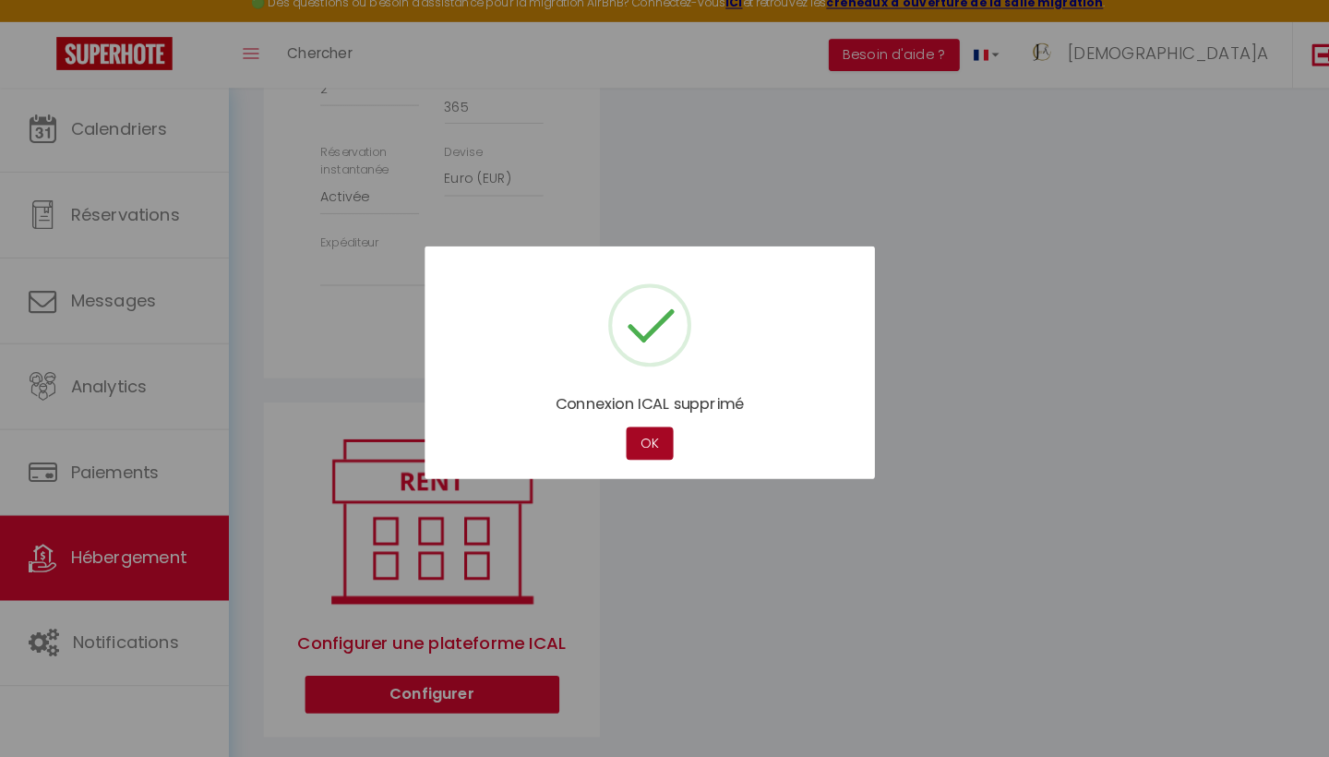
click at [638, 433] on button "OK" at bounding box center [637, 449] width 46 height 32
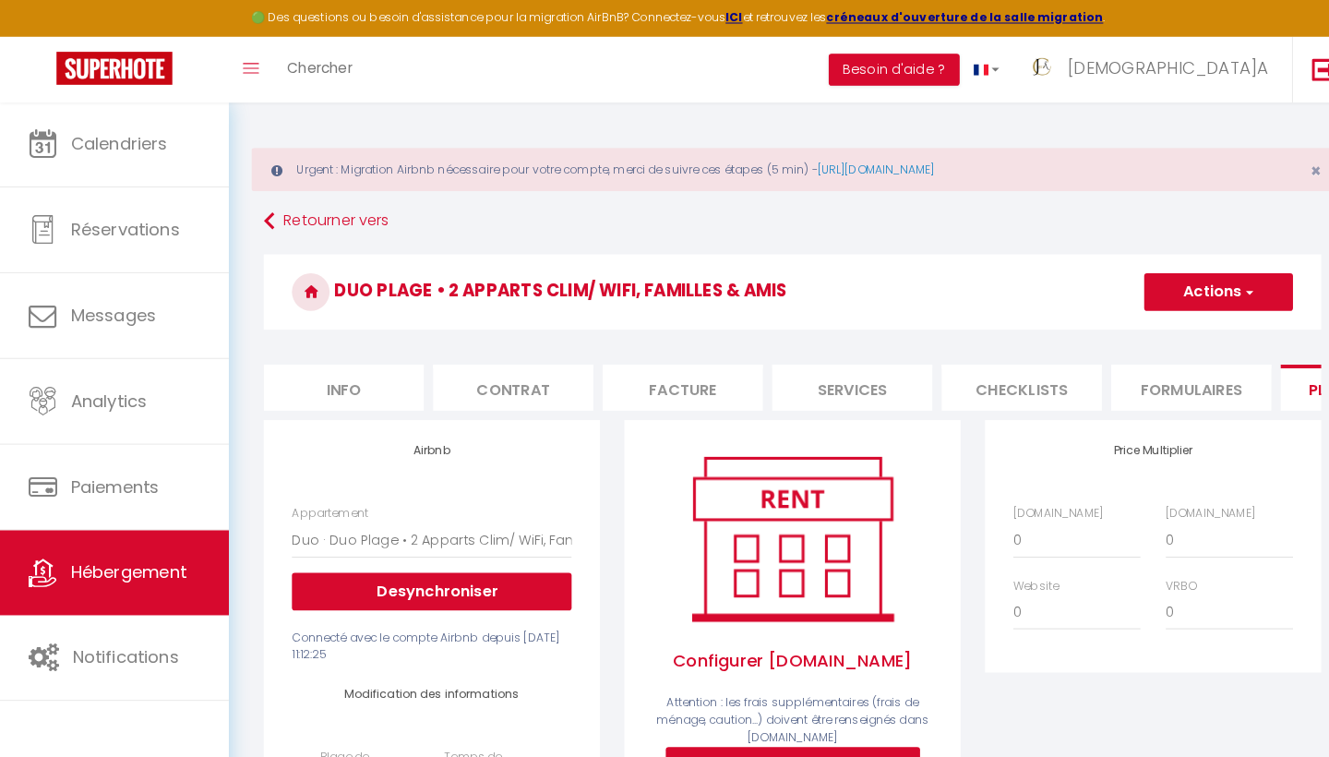
scroll to position [0, 0]
click at [358, 379] on li "Info" at bounding box center [336, 379] width 157 height 45
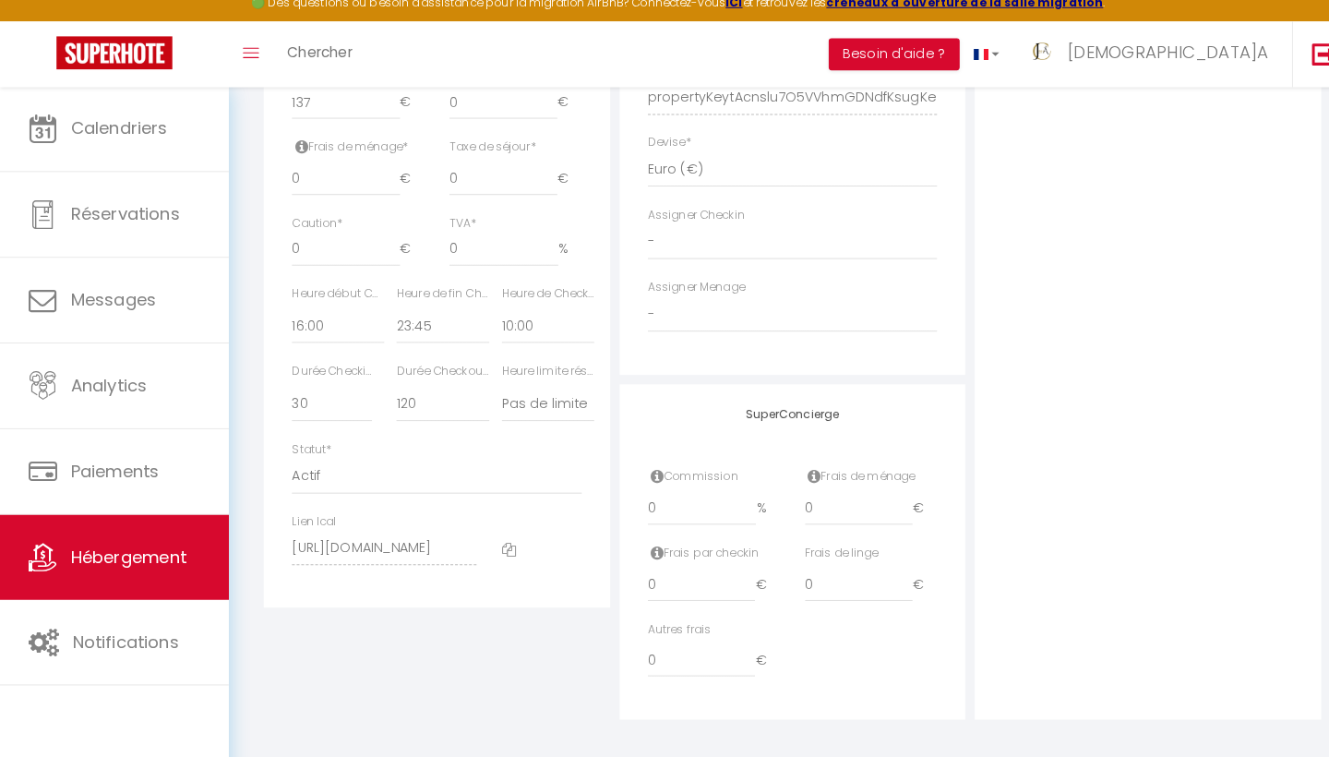
scroll to position [937, 0]
click at [498, 546] on icon at bounding box center [499, 553] width 14 height 14
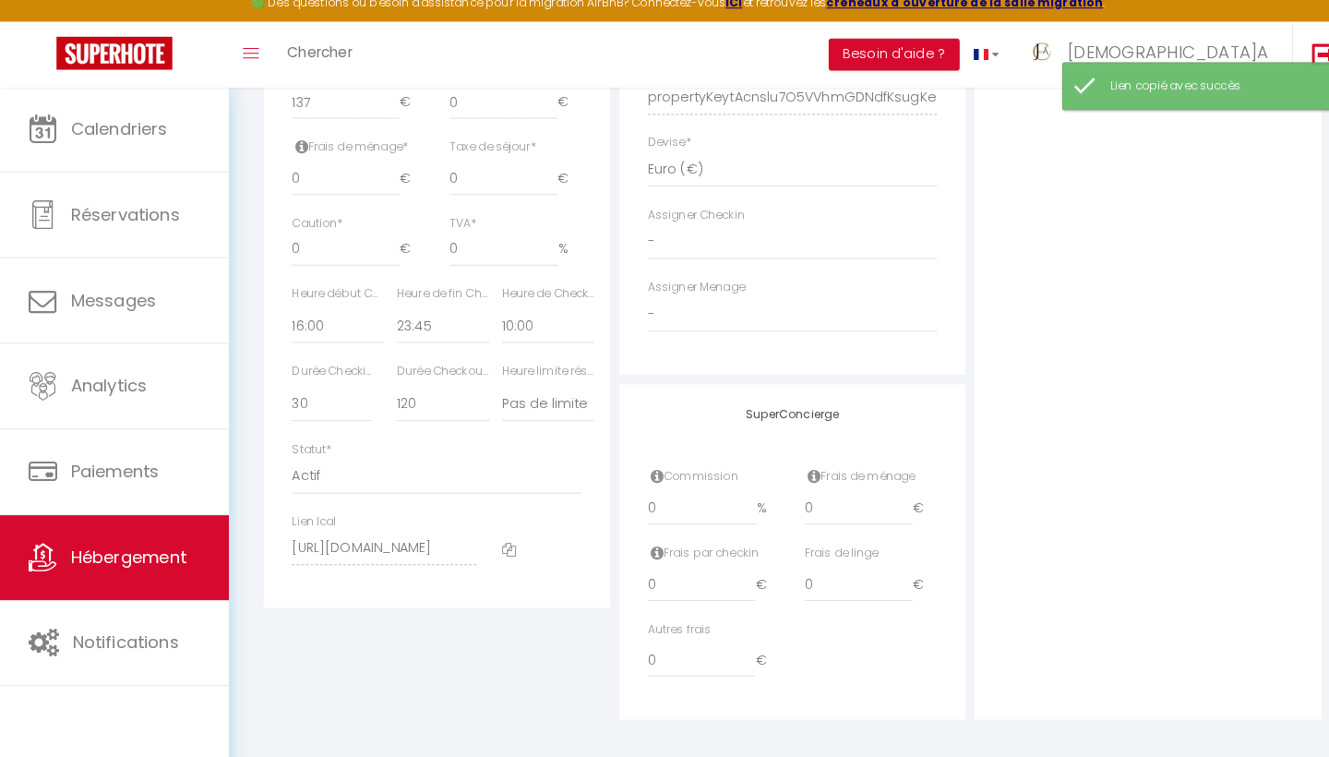
click at [126, 549] on span "Hébergement" at bounding box center [126, 560] width 114 height 23
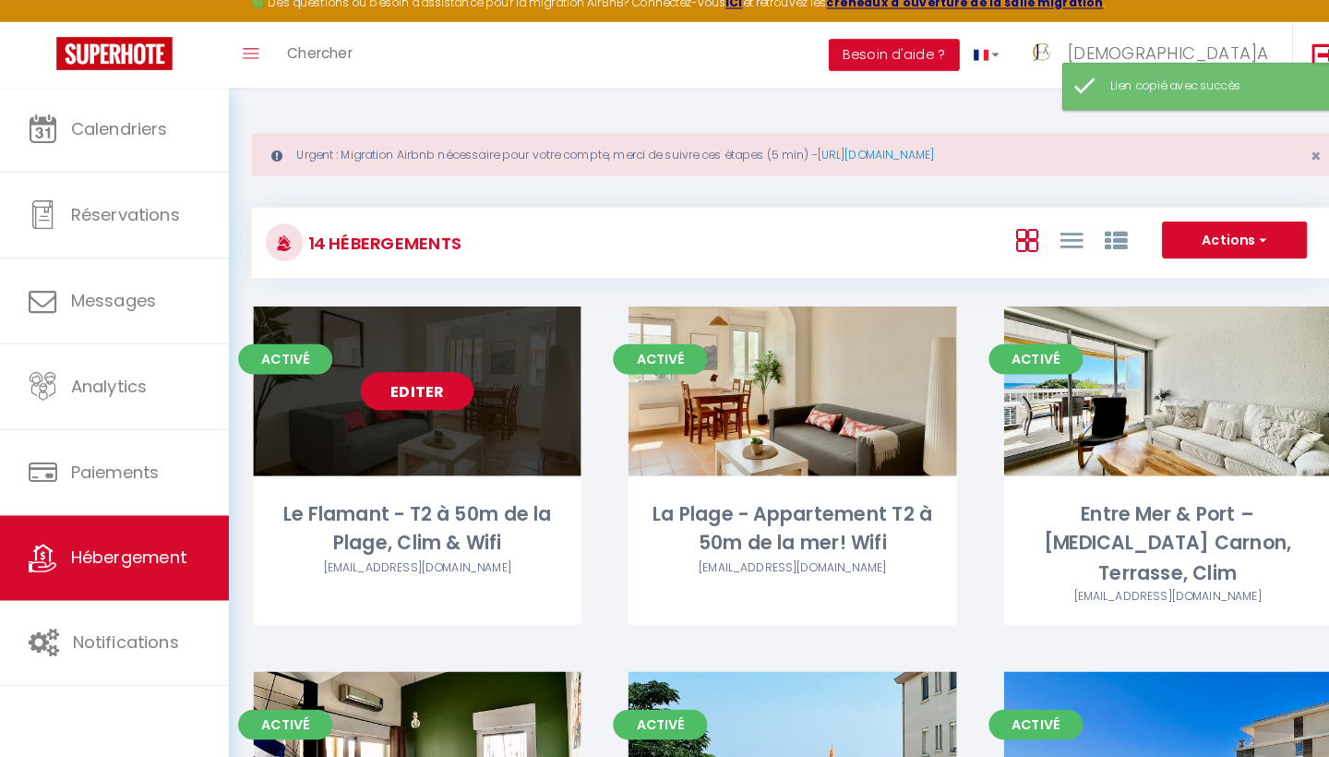
click at [420, 379] on link "Editer" at bounding box center [408, 397] width 111 height 37
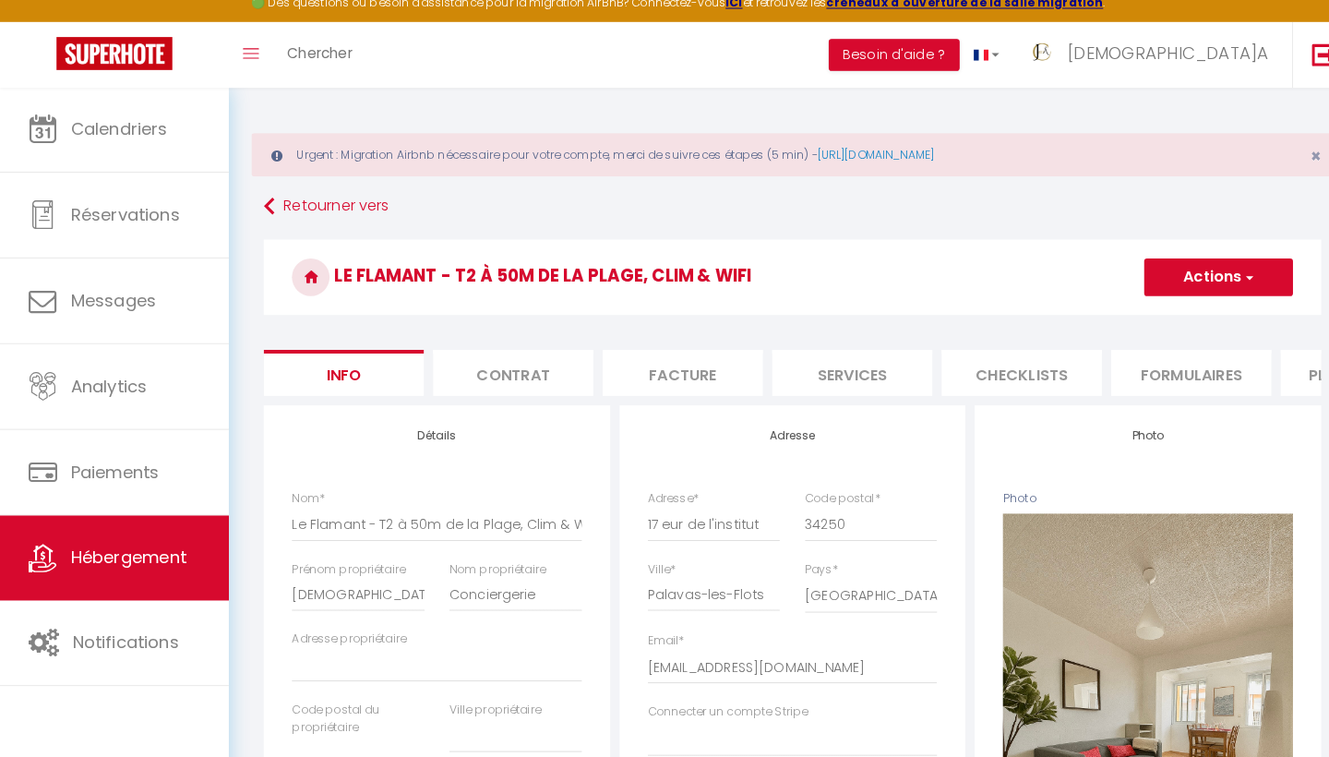
click at [1282, 376] on li "Plateformes" at bounding box center [1333, 379] width 157 height 45
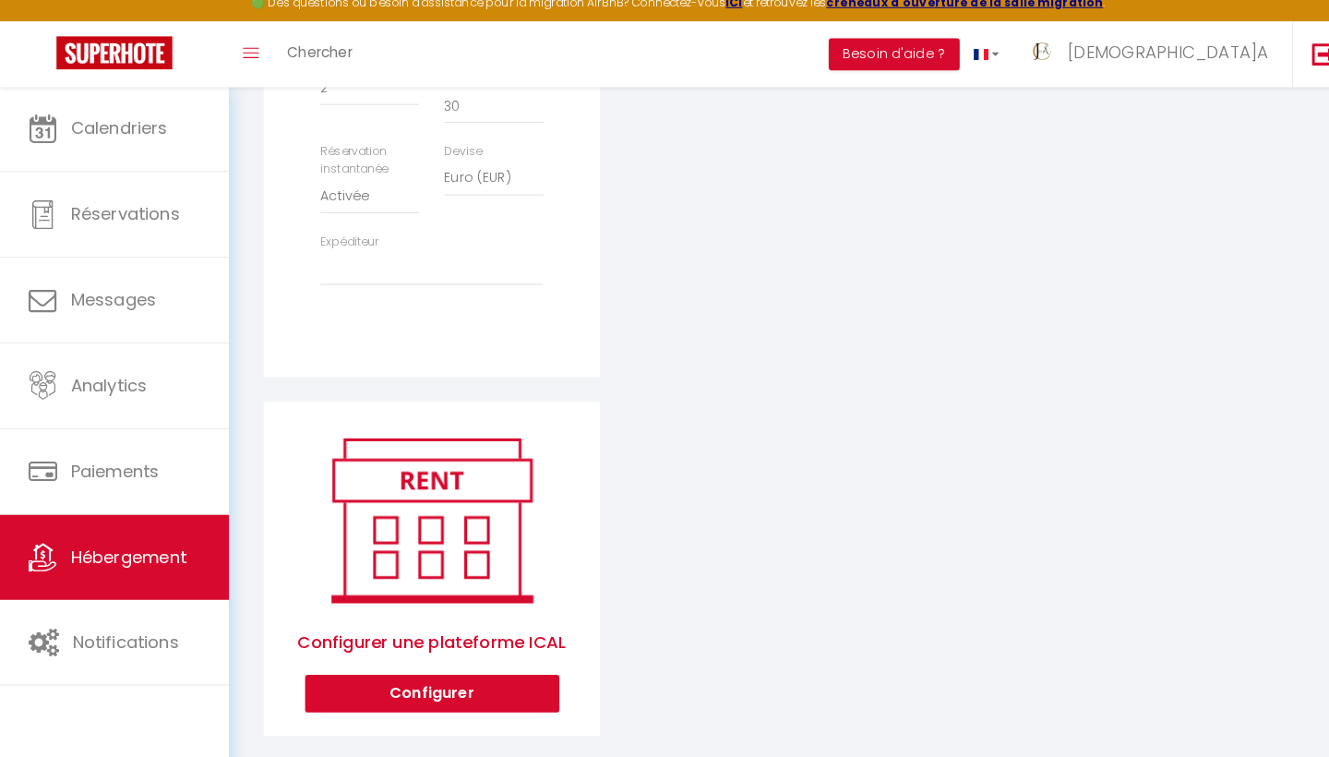
scroll to position [771, 0]
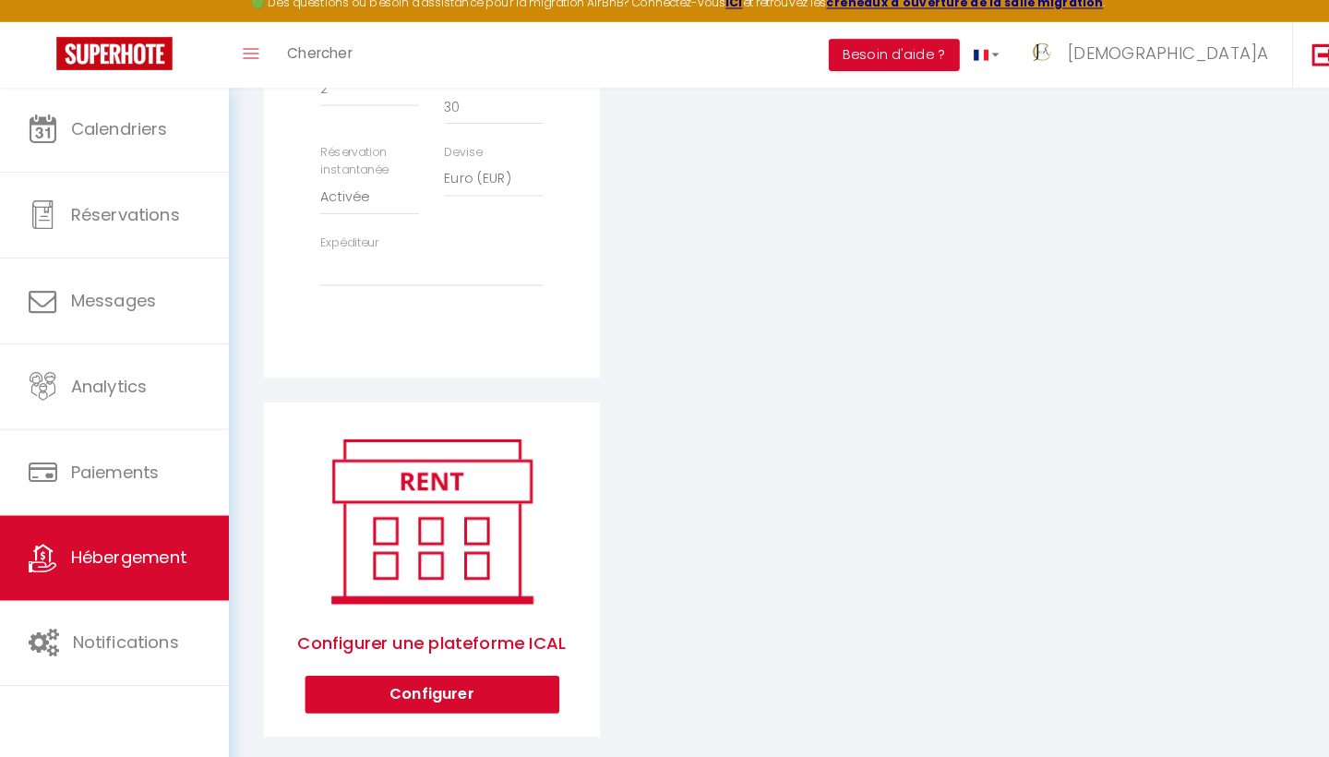
click at [414, 676] on button "Configurer" at bounding box center [423, 694] width 249 height 37
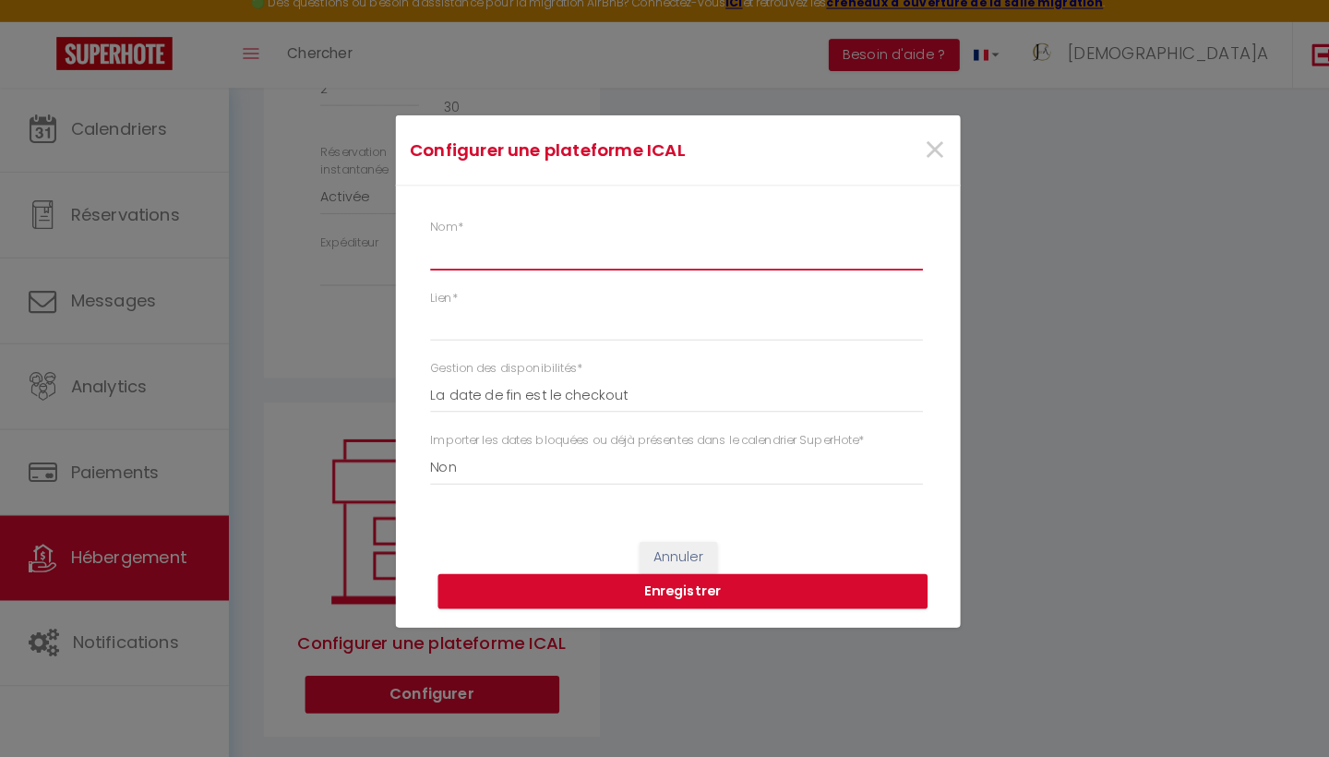
click at [470, 255] on input "Nom *" at bounding box center [663, 262] width 483 height 33
click at [500, 320] on input "Lien *" at bounding box center [663, 331] width 483 height 33
paste input "https://app.superhote.com/export-ics/8cBIfEJnHn"
click at [605, 577] on button "Enregistrer" at bounding box center [669, 594] width 480 height 35
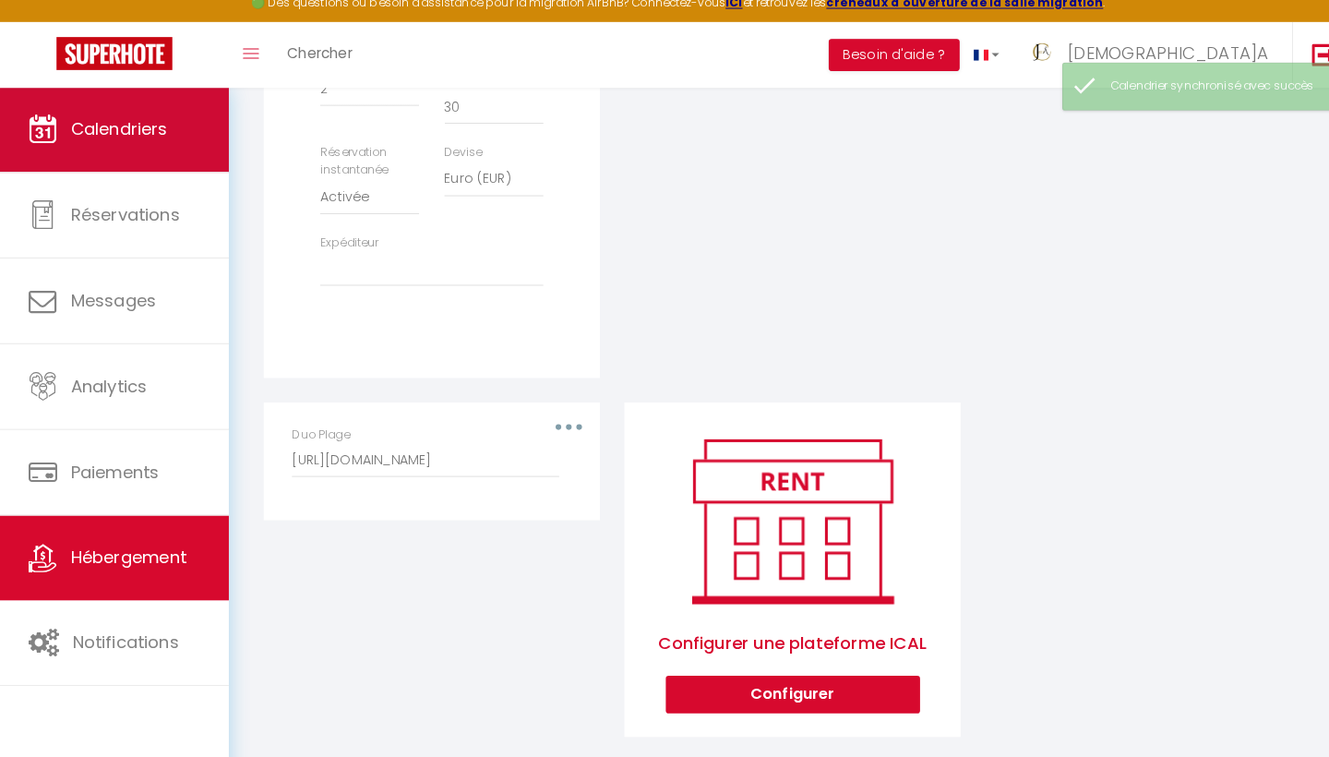
click at [148, 139] on link "Calendriers" at bounding box center [112, 141] width 224 height 83
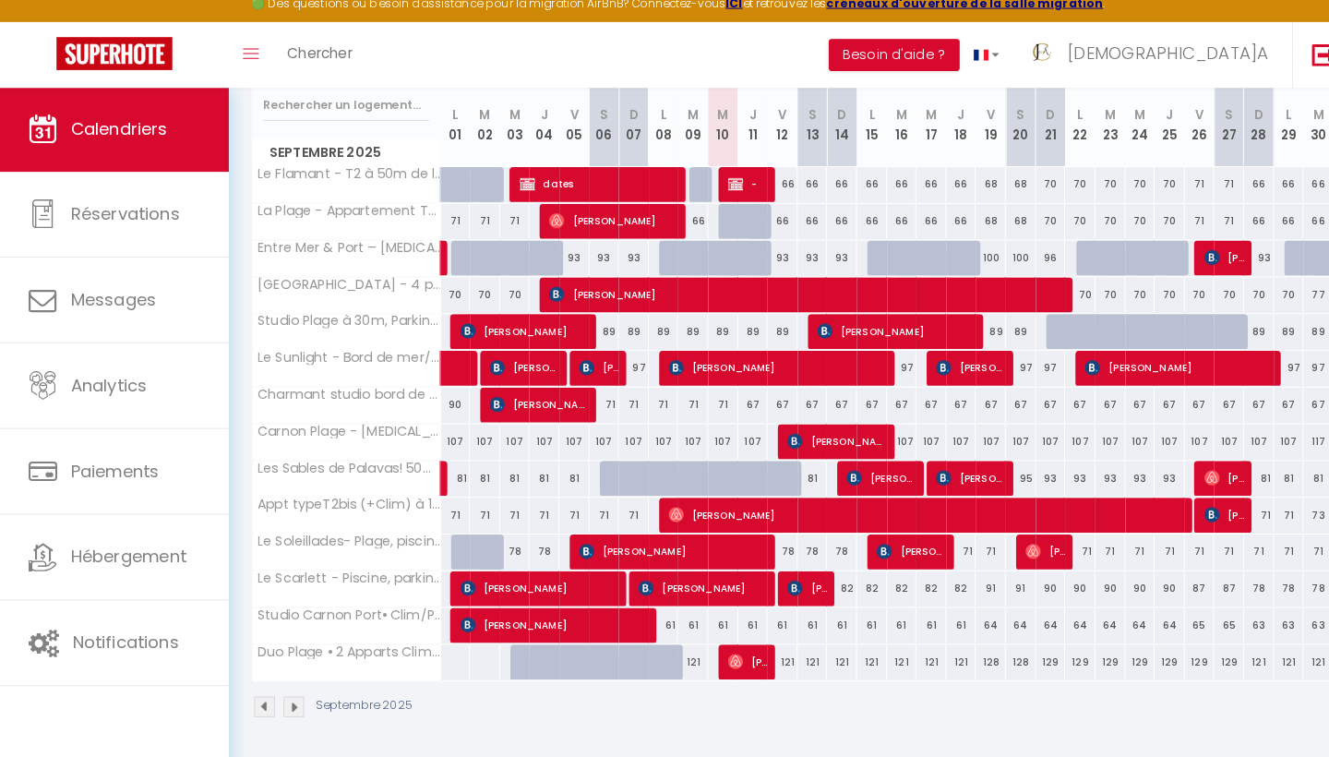
scroll to position [317, 0]
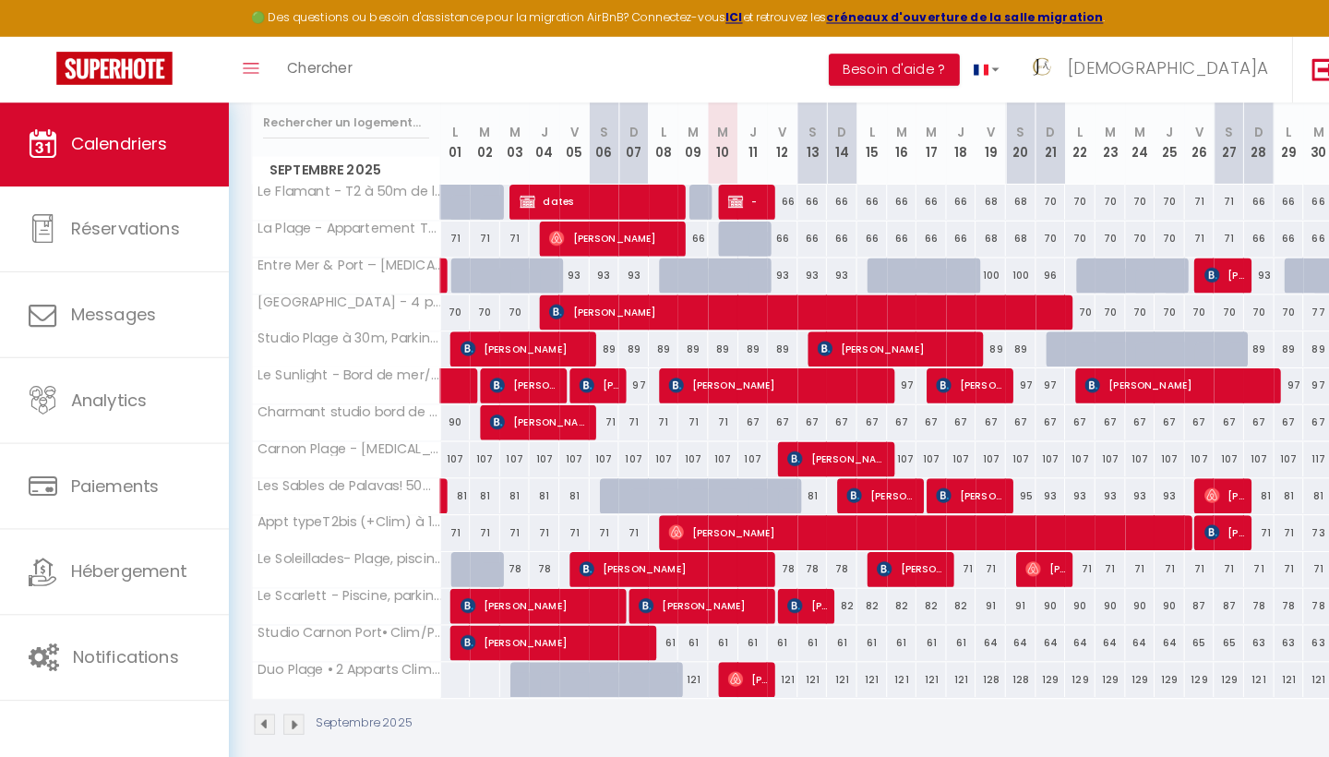
click at [608, 188] on span "dates" at bounding box center [588, 197] width 158 height 35
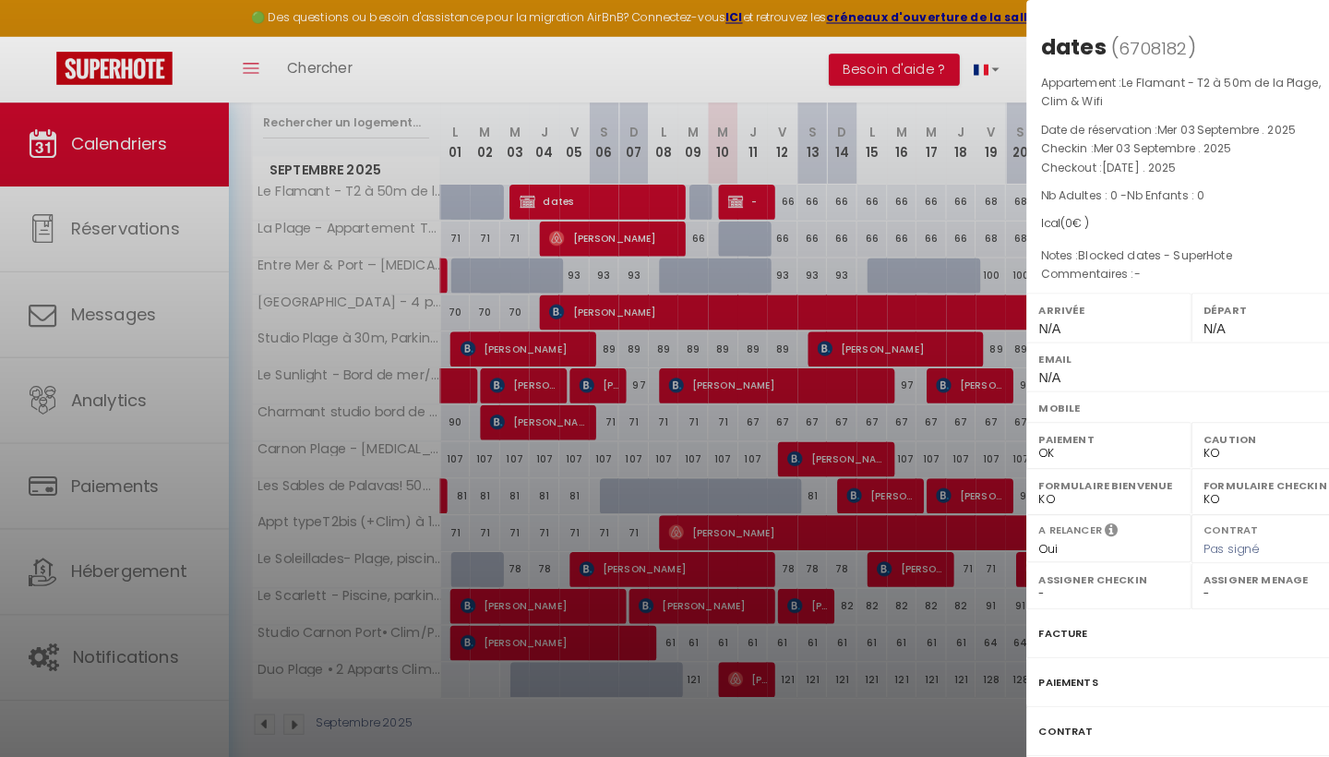
click at [87, 552] on div at bounding box center [664, 378] width 1329 height 757
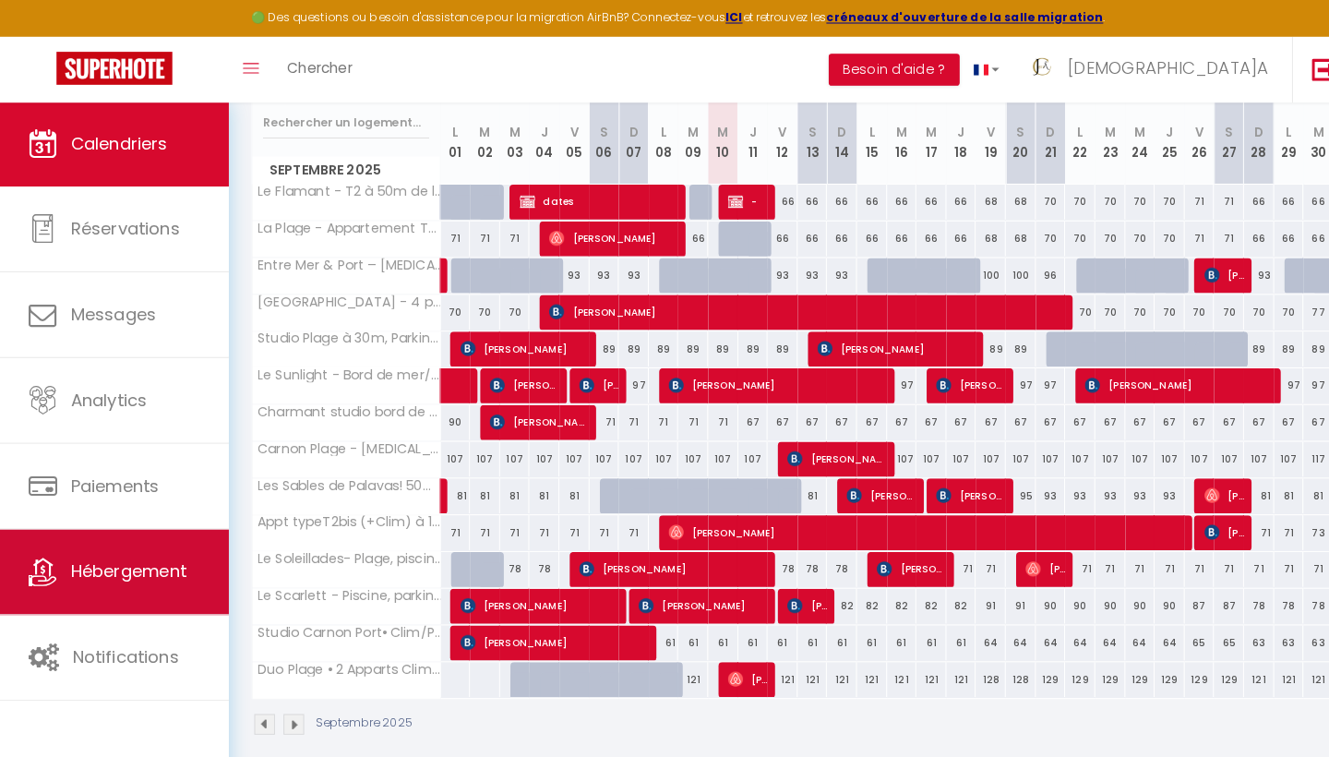
click at [90, 560] on span "Hébergement" at bounding box center [126, 559] width 114 height 23
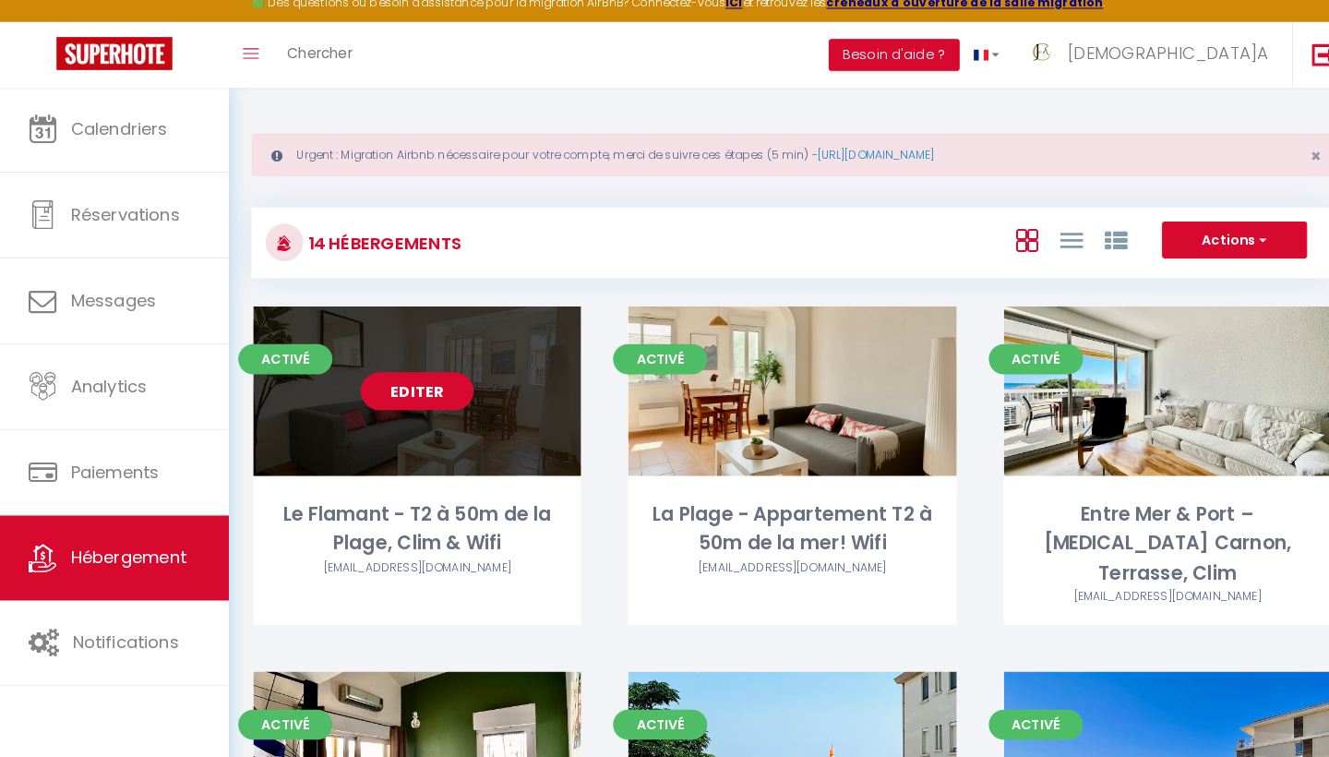
click at [413, 386] on link "Editer" at bounding box center [408, 397] width 111 height 37
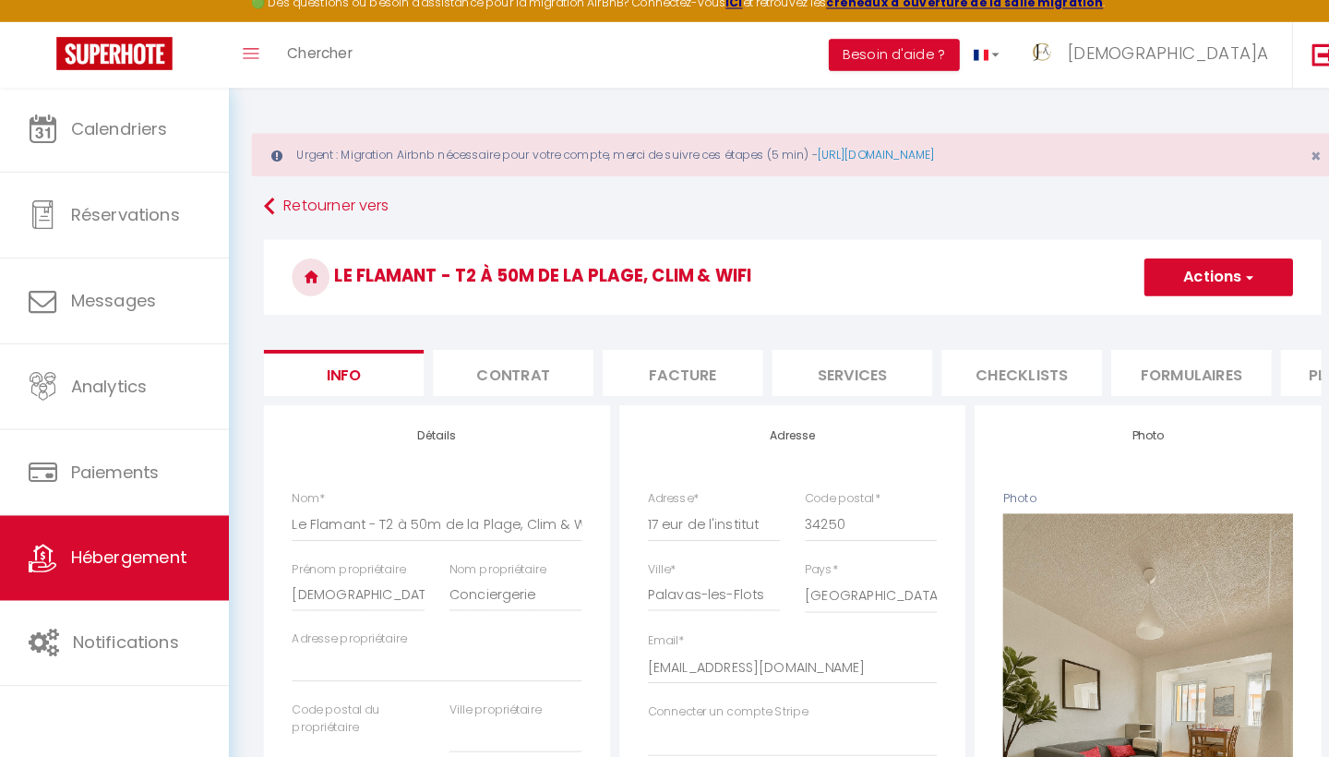
click at [1284, 367] on li "Plateformes" at bounding box center [1333, 379] width 157 height 45
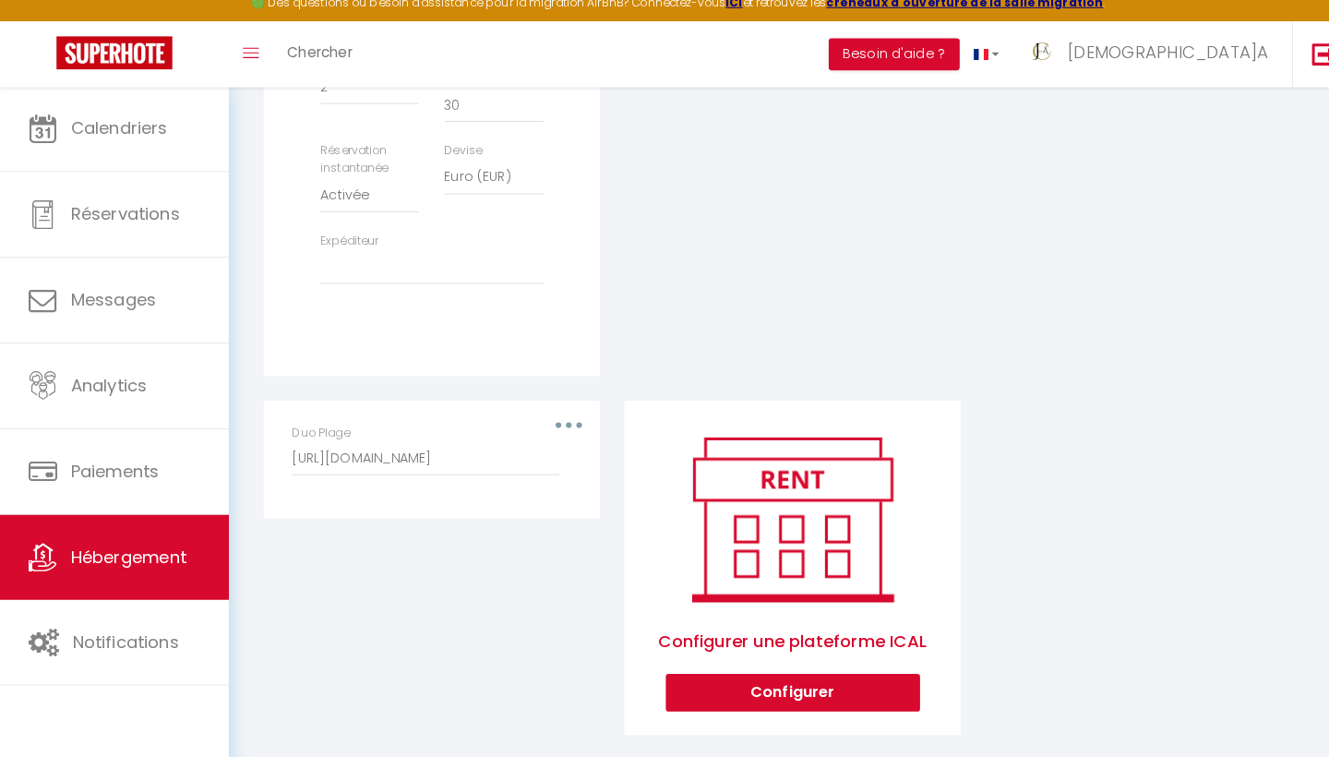
scroll to position [771, 0]
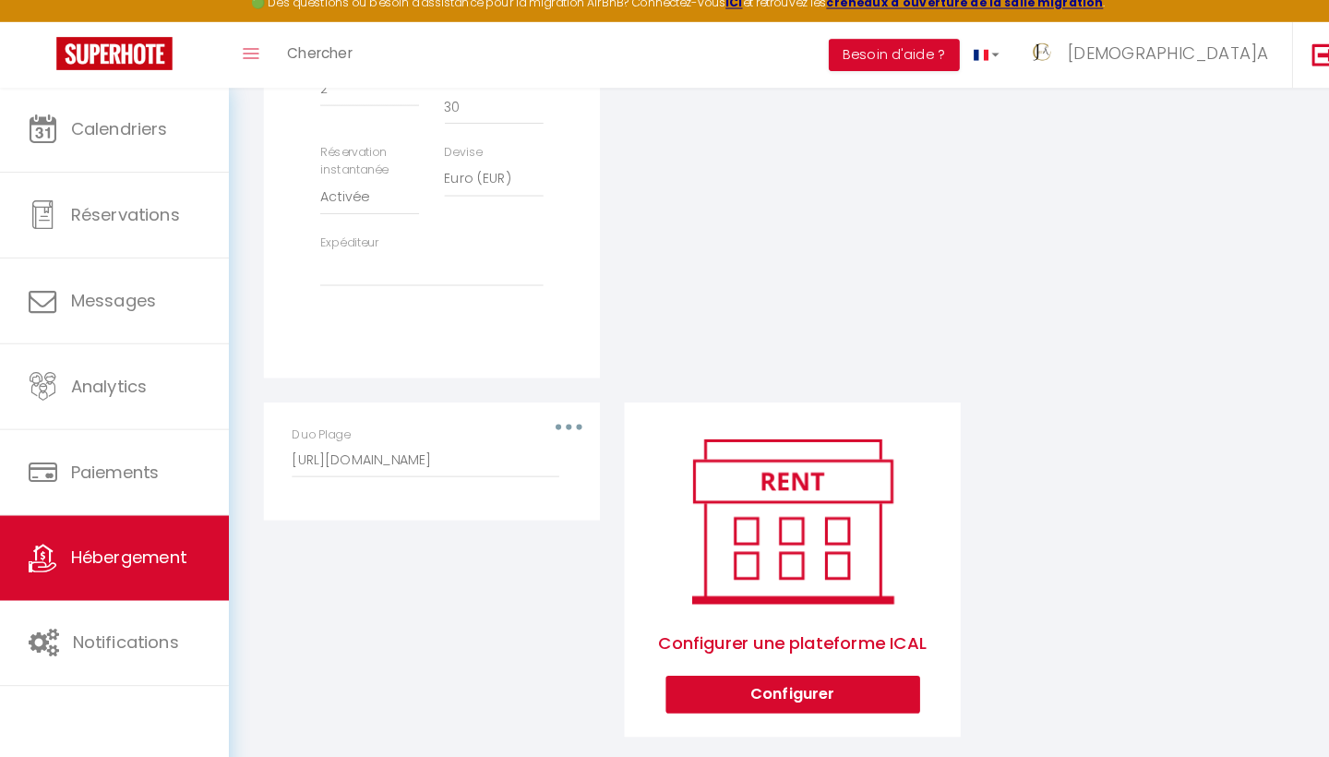
click at [562, 432] on div "Duo Plage https://app.superhote.com/export-ics/8cBIfEJnHn" at bounding box center [423, 466] width 298 height 69
click at [550, 432] on div "Duo Plage https://app.superhote.com/export-ics/8cBIfEJnHn" at bounding box center [423, 457] width 274 height 51
click at [553, 432] on div "Duo Plage https://app.superhote.com/export-ics/8cBIfEJnHn" at bounding box center [423, 457] width 274 height 51
click at [558, 430] on icon "button" at bounding box center [558, 433] width 6 height 6
click at [501, 492] on button "Supprimer" at bounding box center [509, 507] width 137 height 31
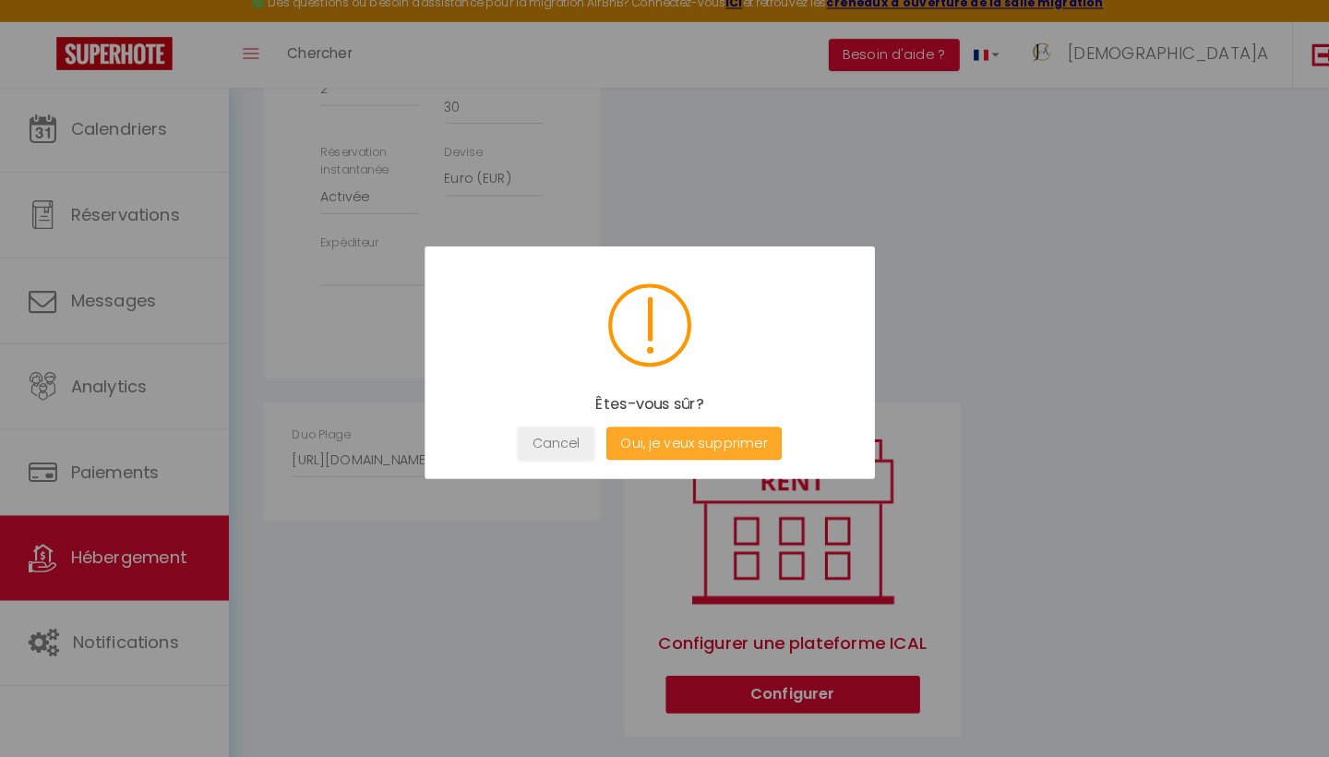
click at [657, 433] on button "Oui, je veux supprimer" at bounding box center [680, 449] width 172 height 32
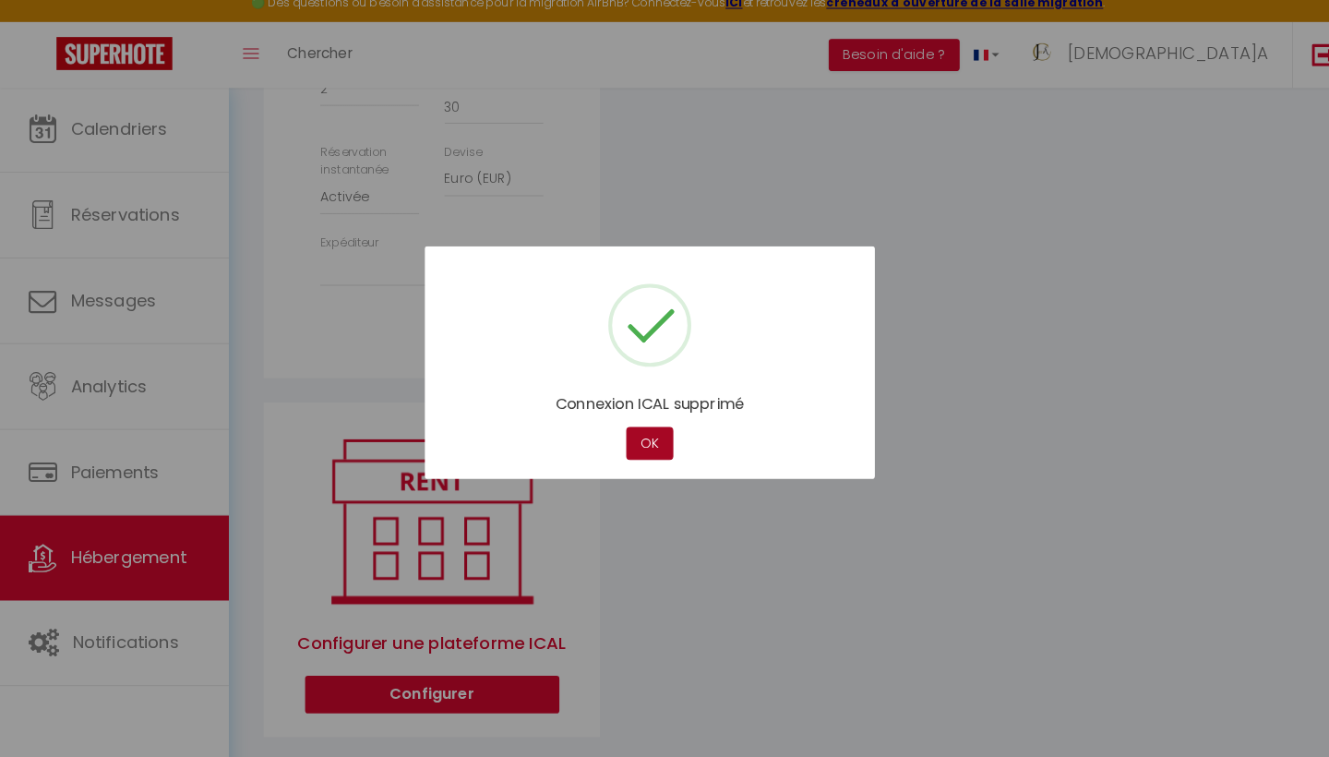
click at [642, 433] on button "OK" at bounding box center [637, 449] width 46 height 32
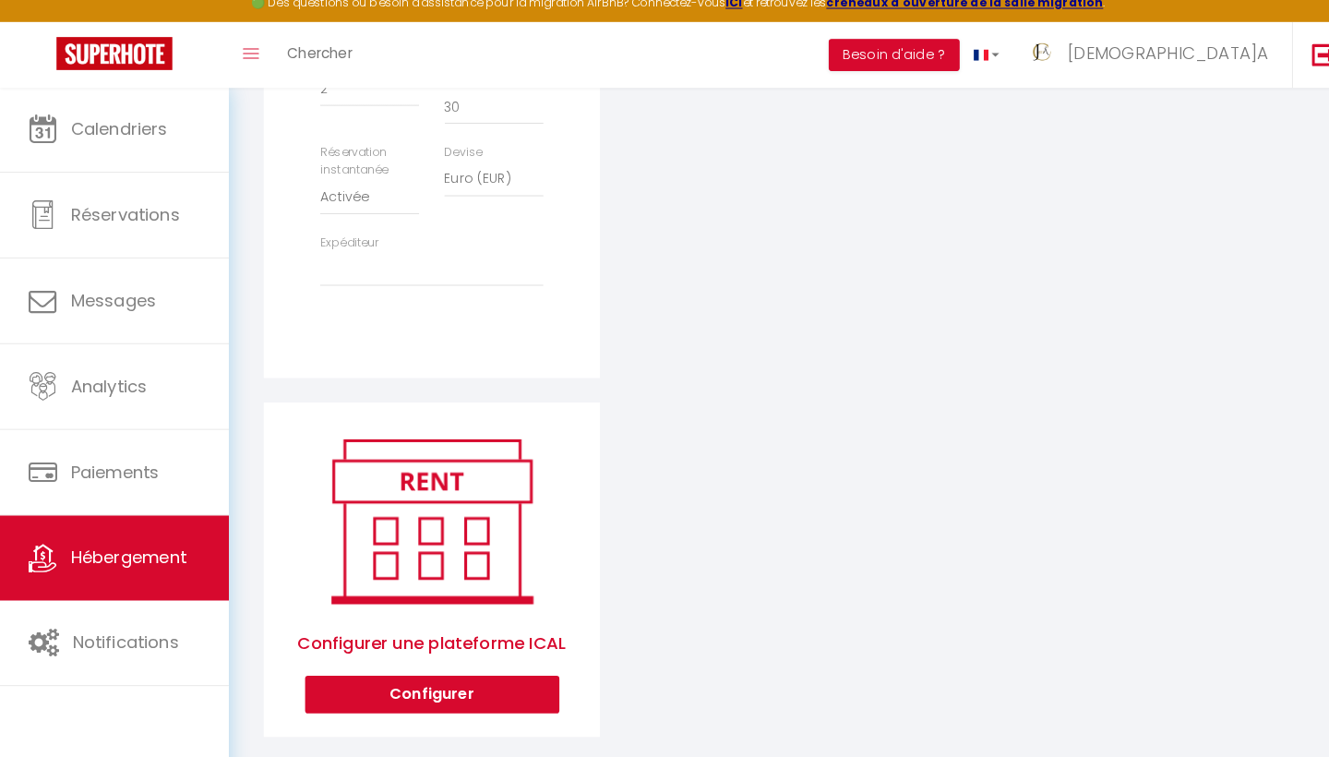
click at [126, 549] on span "Hébergement" at bounding box center [126, 560] width 114 height 23
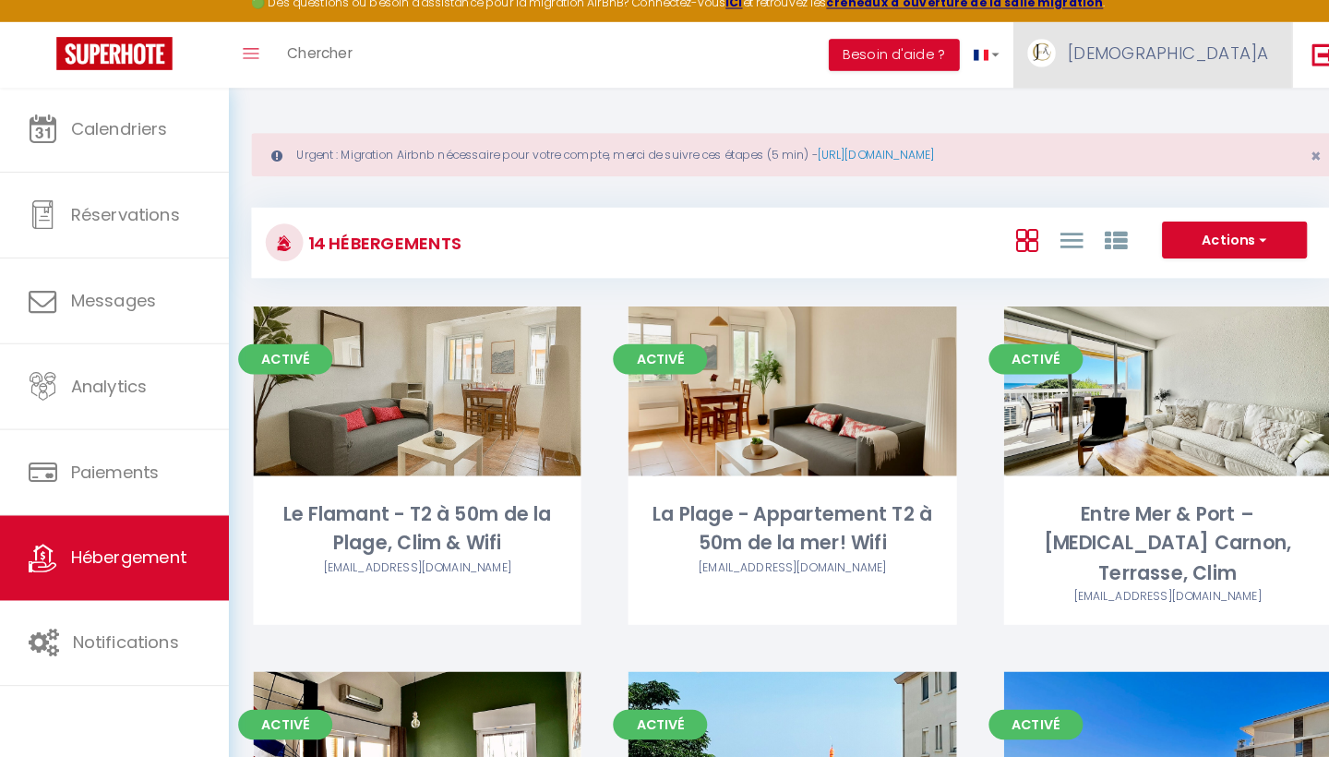
click at [1226, 63] on link "[DEMOGRAPHIC_DATA]" at bounding box center [1129, 68] width 273 height 65
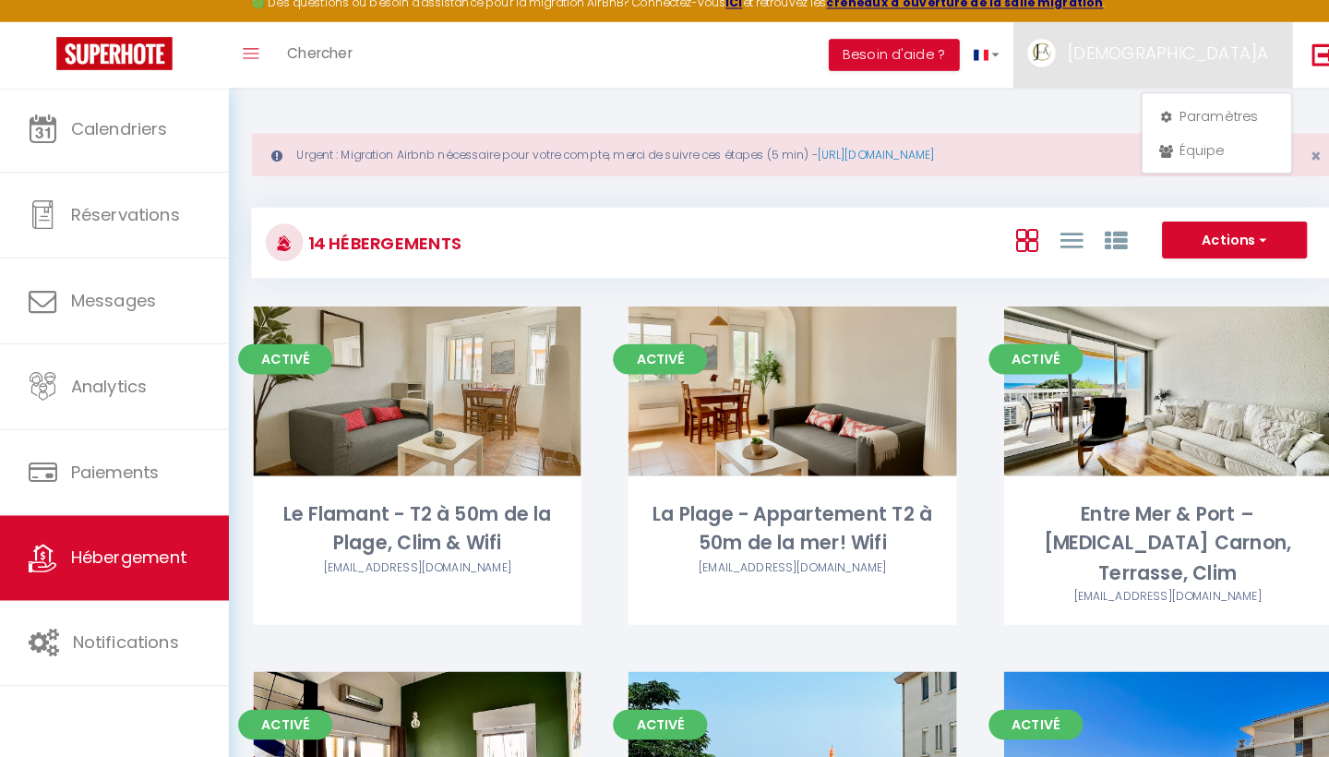
click at [1161, 129] on div "Paramètres Équipe" at bounding box center [1193, 144] width 148 height 79
click at [1174, 130] on div "Paramètres Équipe" at bounding box center [1193, 144] width 148 height 79
click at [1181, 125] on link "Paramètres" at bounding box center [1192, 128] width 137 height 31
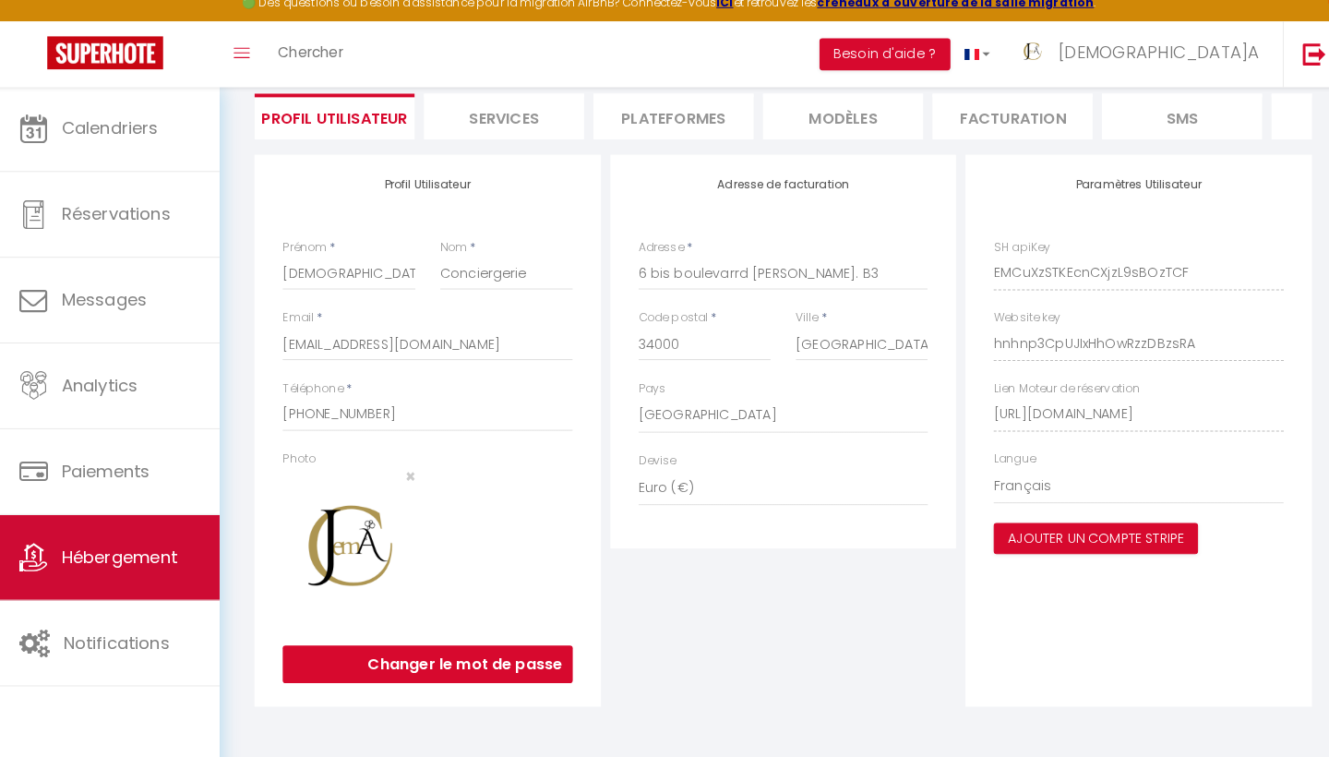
scroll to position [133, 0]
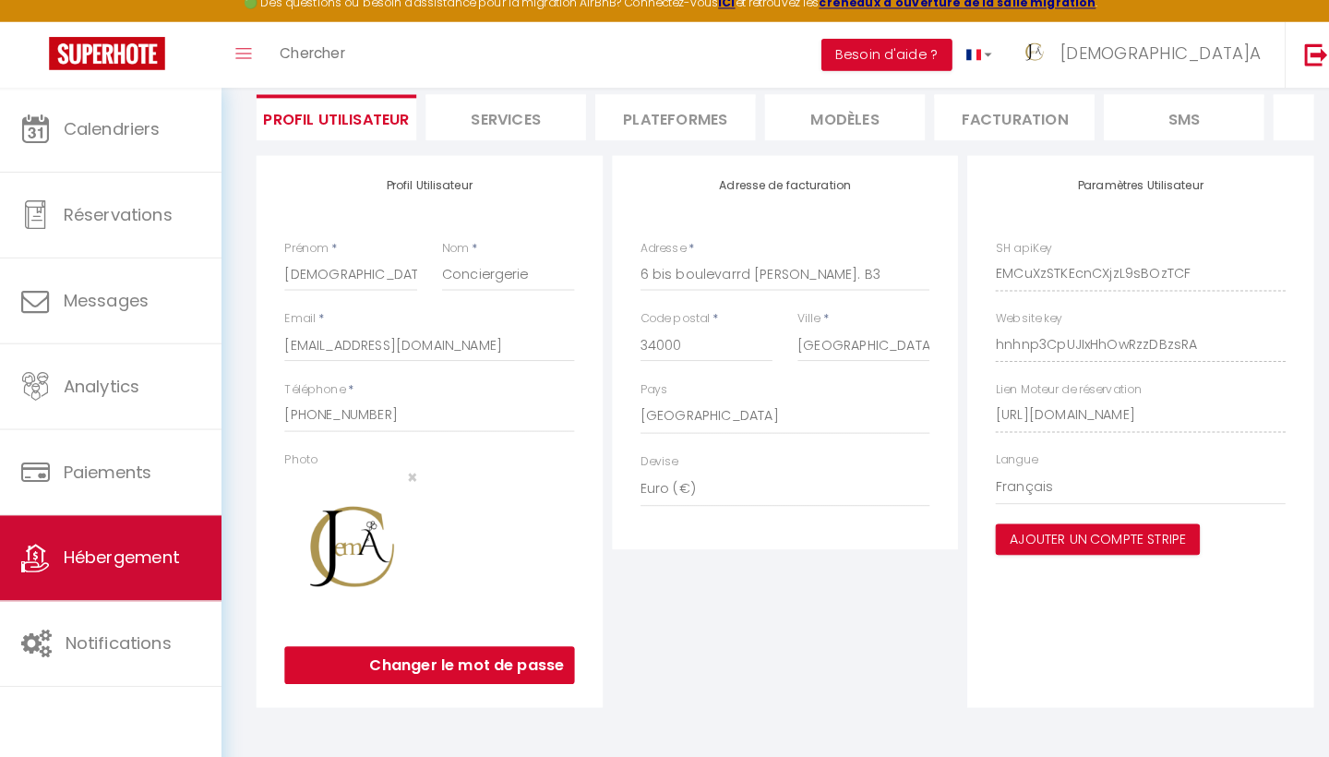
click at [126, 549] on span "Hébergement" at bounding box center [126, 560] width 114 height 23
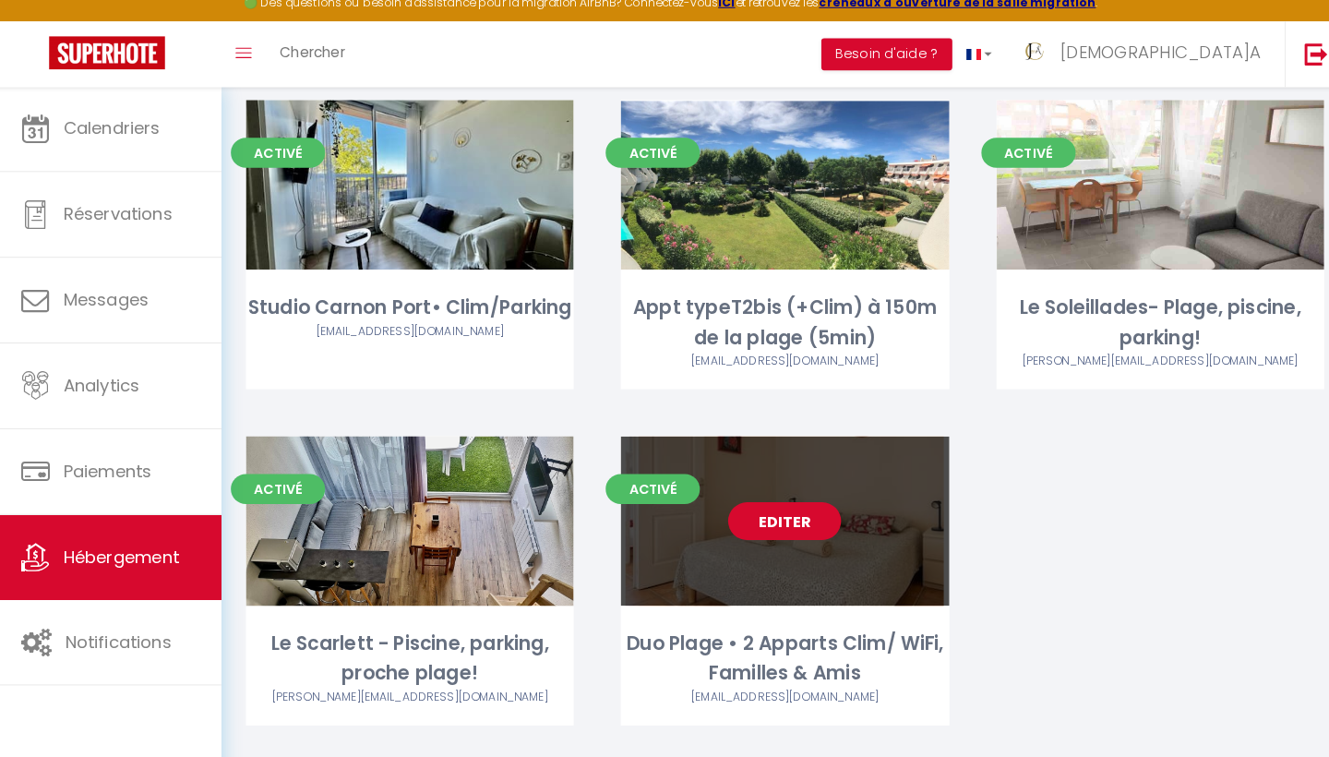
scroll to position [1217, 0]
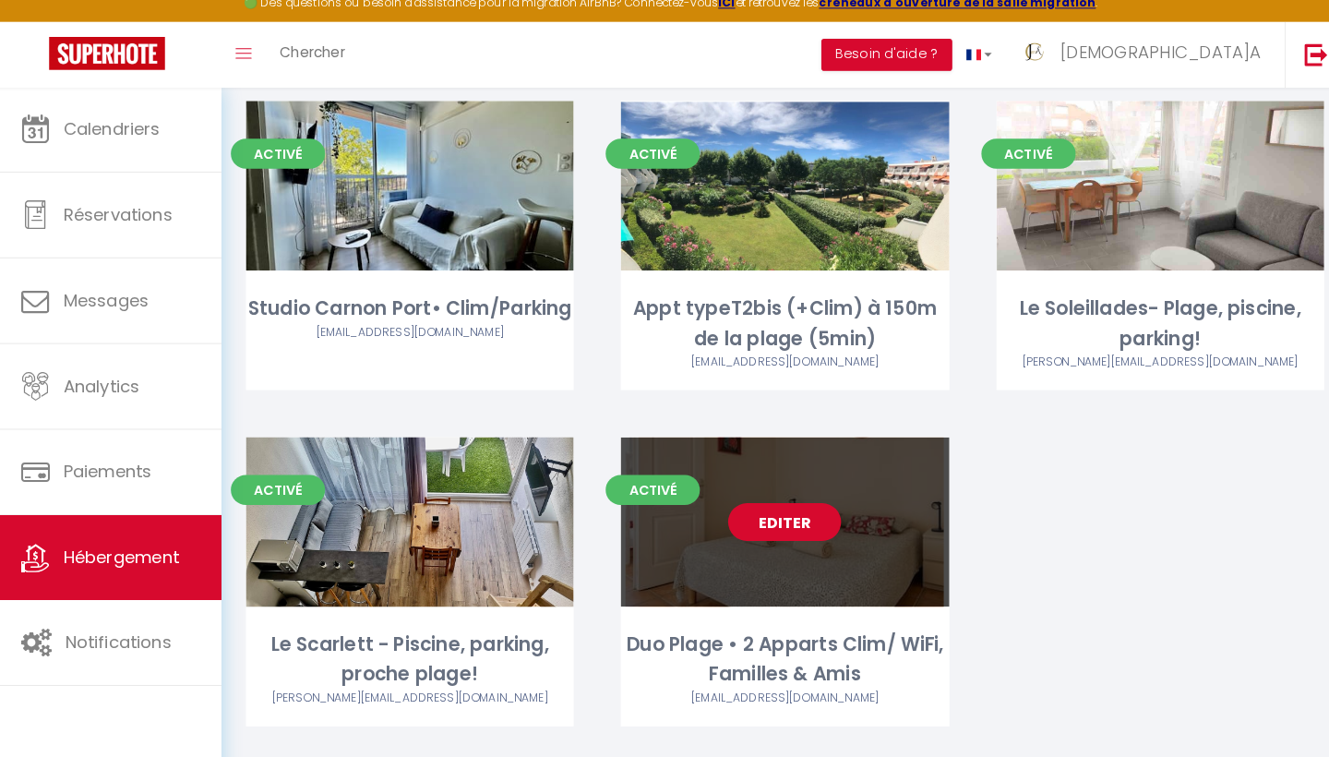
click at [779, 508] on link "Editer" at bounding box center [776, 526] width 111 height 37
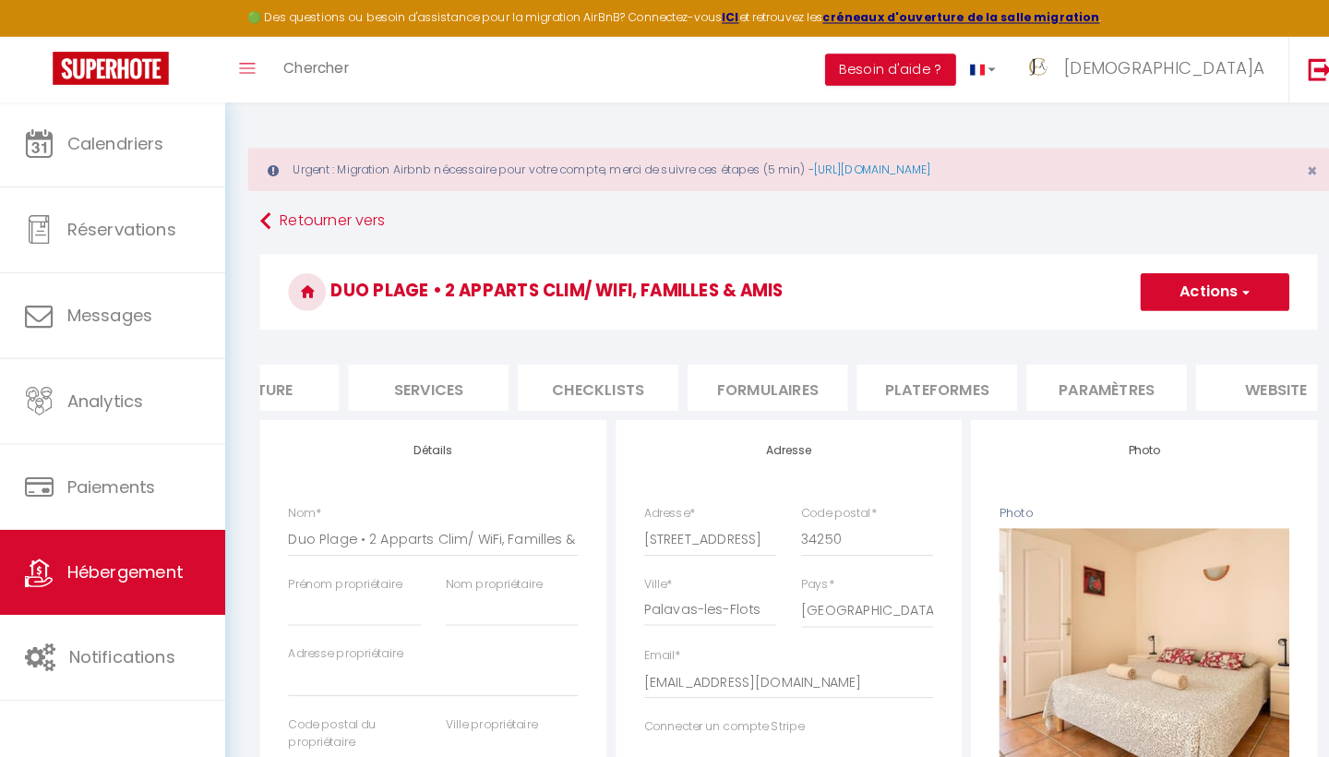
scroll to position [0, 434]
click at [1064, 366] on li "Paramètres" at bounding box center [1066, 379] width 157 height 45
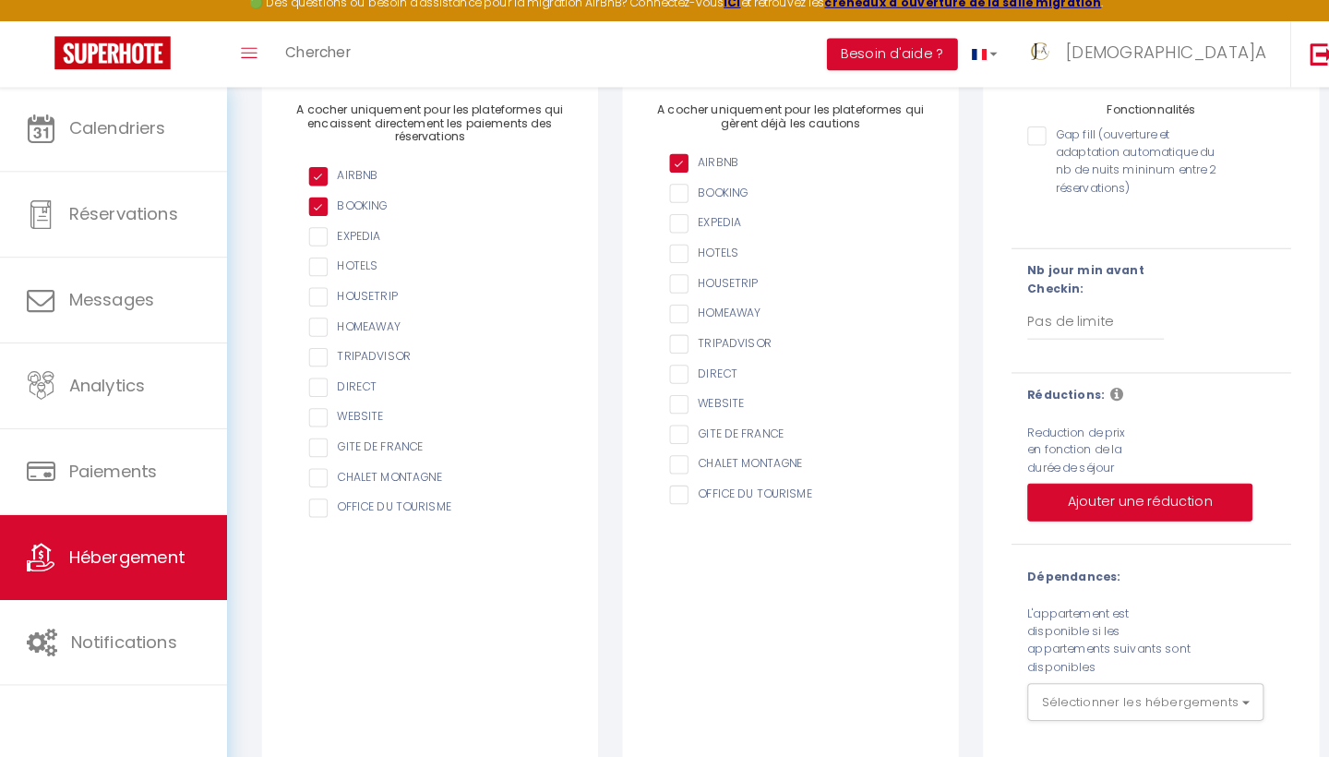
scroll to position [318, 0]
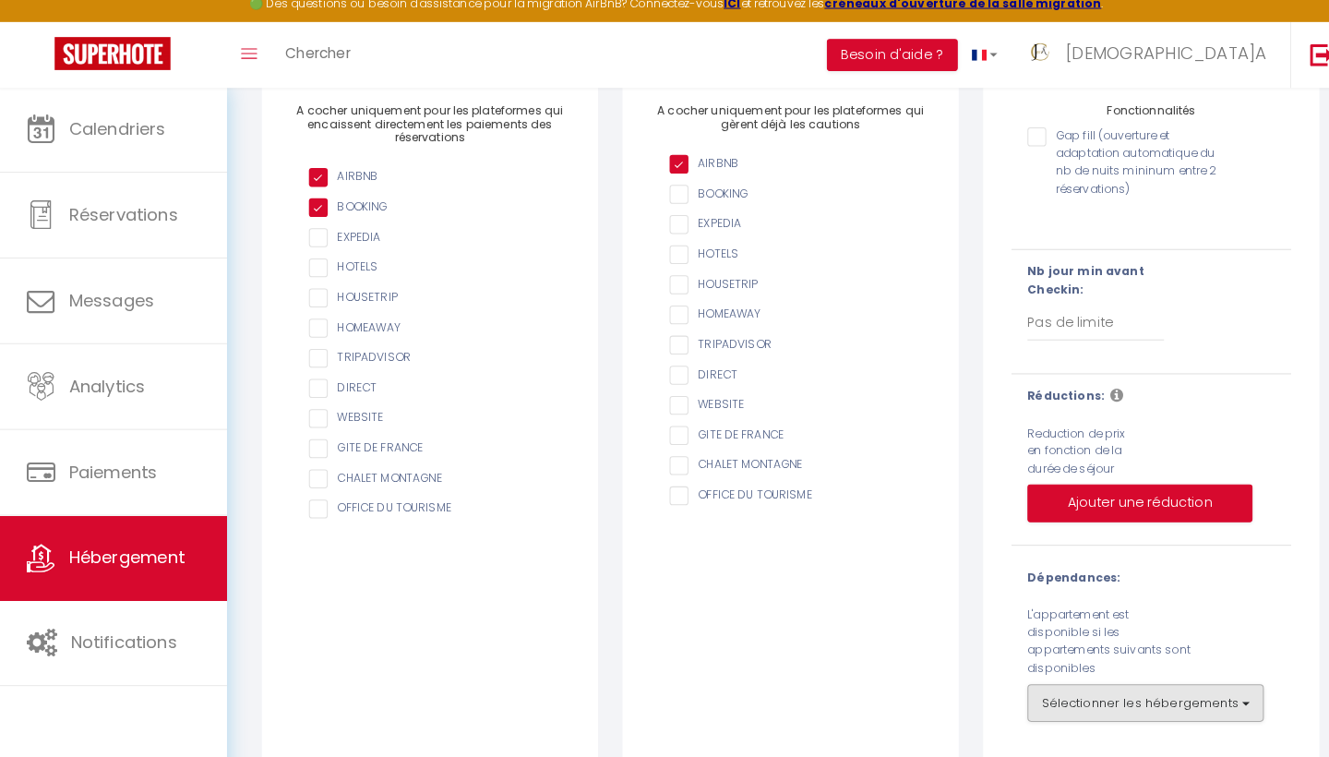
click at [1202, 685] on button "Sélectionner les hébergements" at bounding box center [1125, 703] width 232 height 37
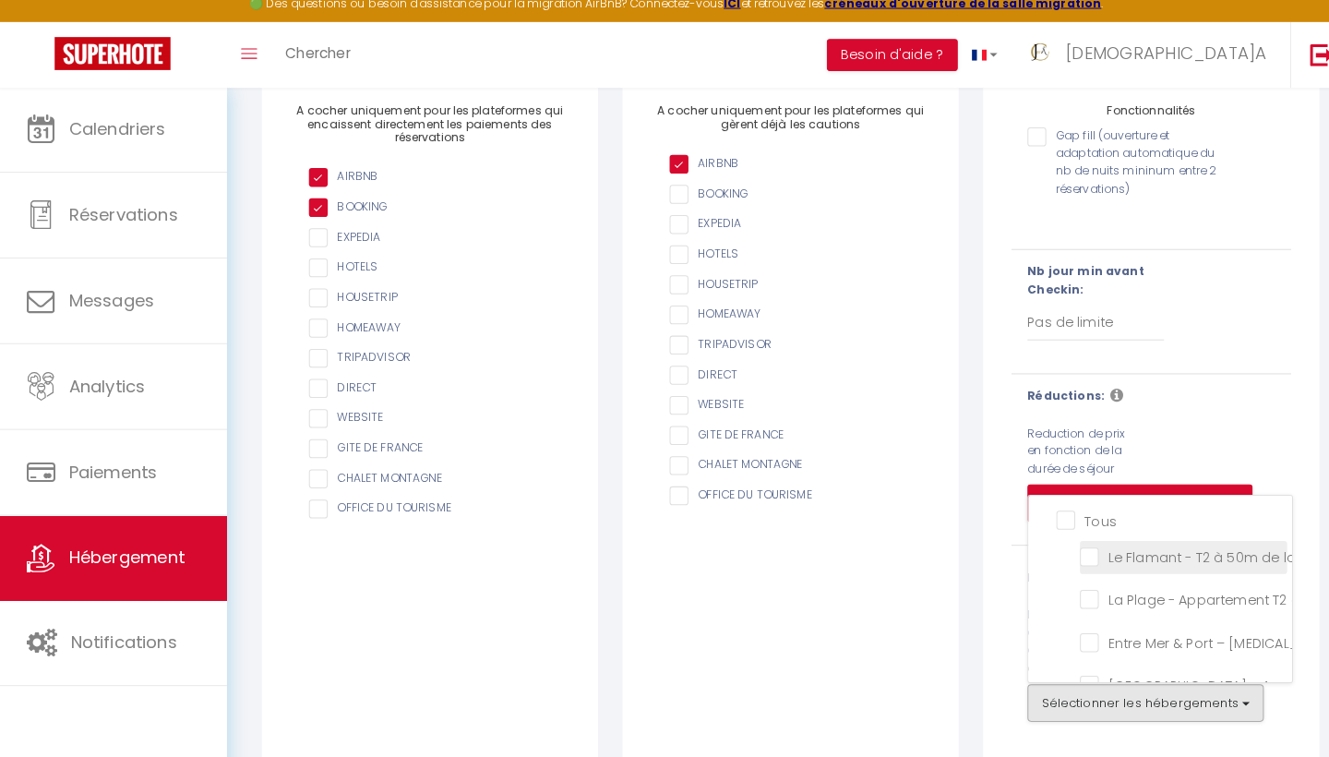
click at [1068, 550] on Wifi "Le Flamant - T2 à 50m de la Plage, Clim & Wifi" at bounding box center [1161, 559] width 203 height 18
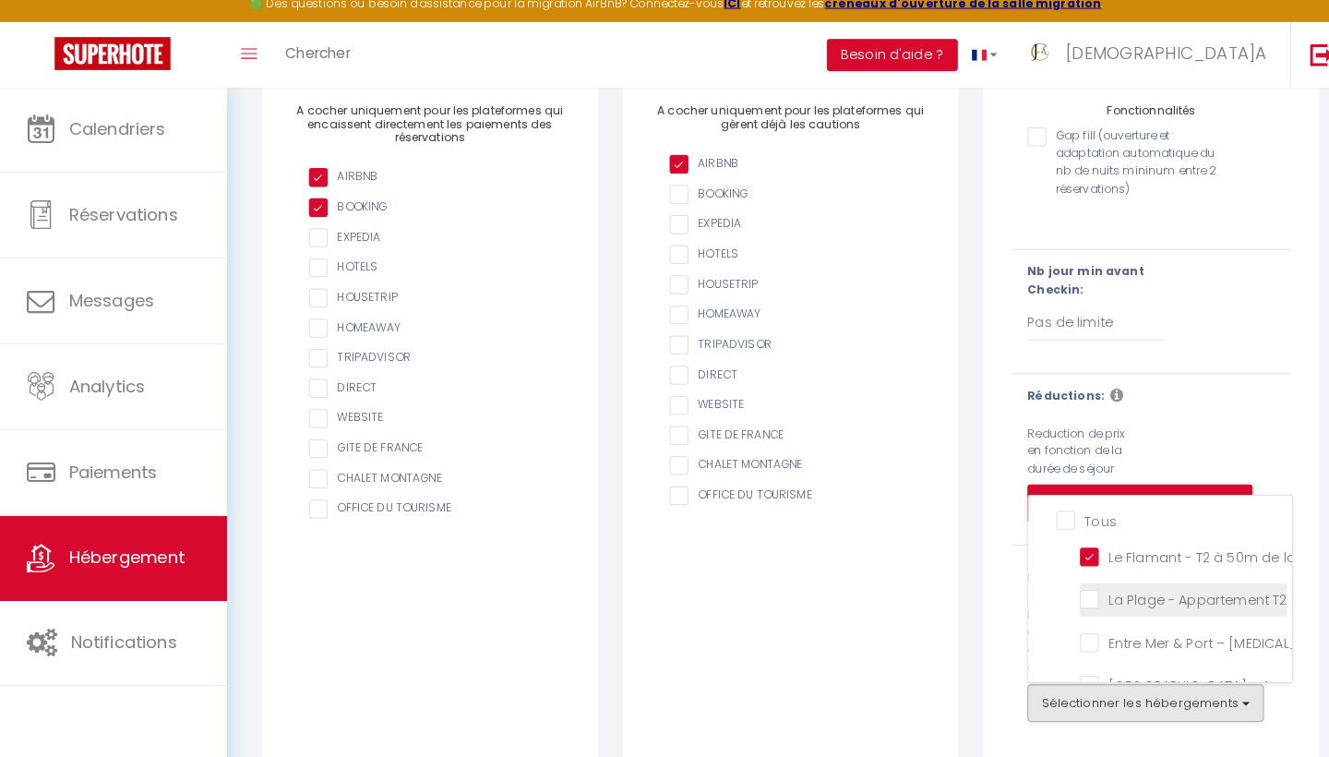
click at [1067, 592] on Wifi "La Plage - Appartement T2 à 50m de la mer! Wifi" at bounding box center [1161, 601] width 203 height 18
click at [663, 196] on input "AIRBNB" at bounding box center [786, 205] width 256 height 18
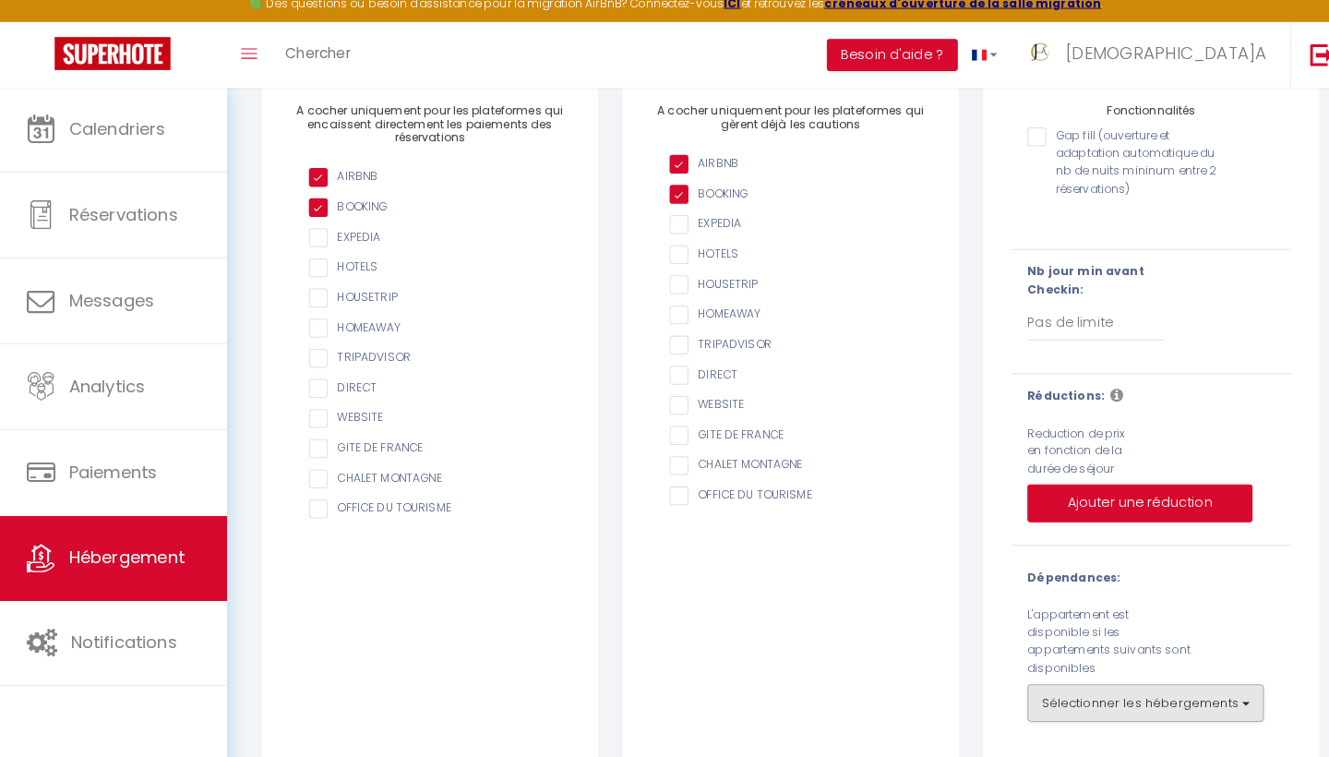
click at [1197, 685] on button "Sélectionner les hébergements" at bounding box center [1125, 703] width 232 height 37
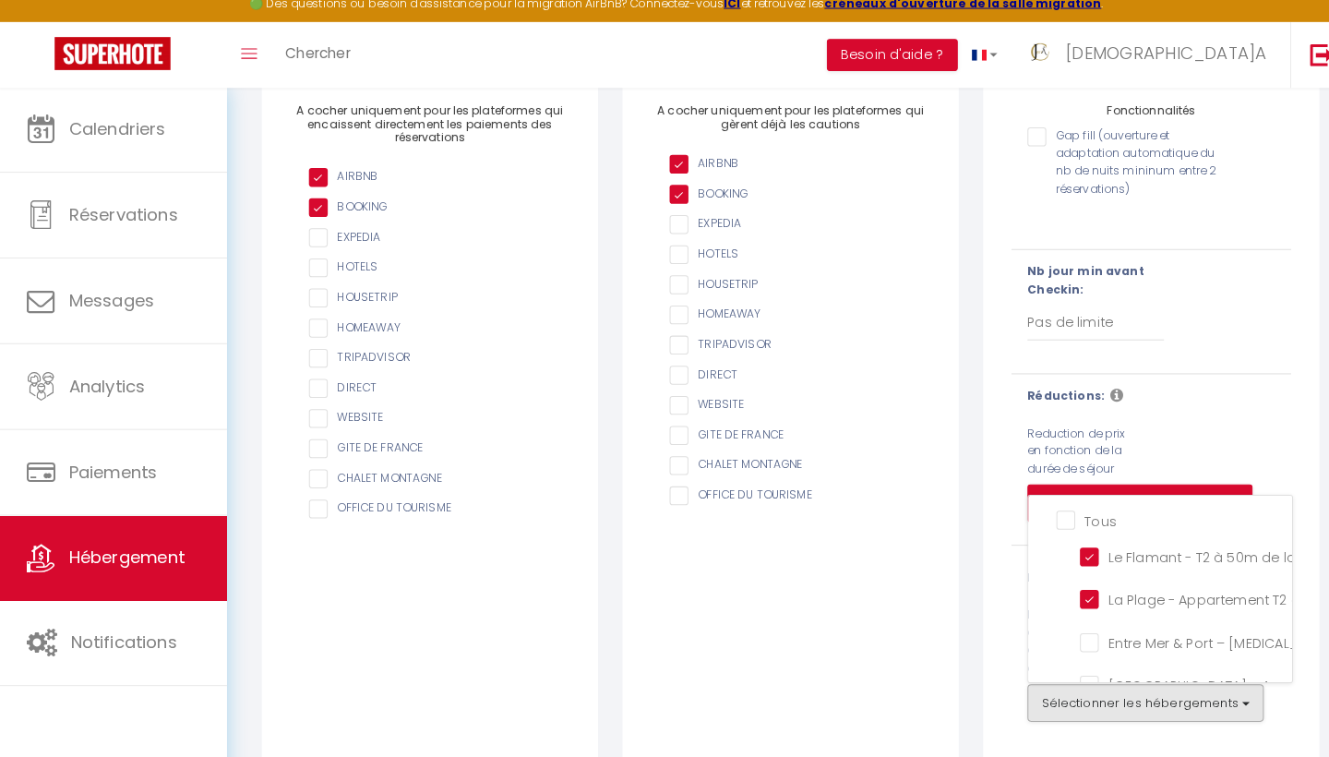
click at [1259, 353] on div "Gap fill (ouverture et adaptation automatique du nb de nuits mininum entre 2 ré…" at bounding box center [1130, 339] width 274 height 419
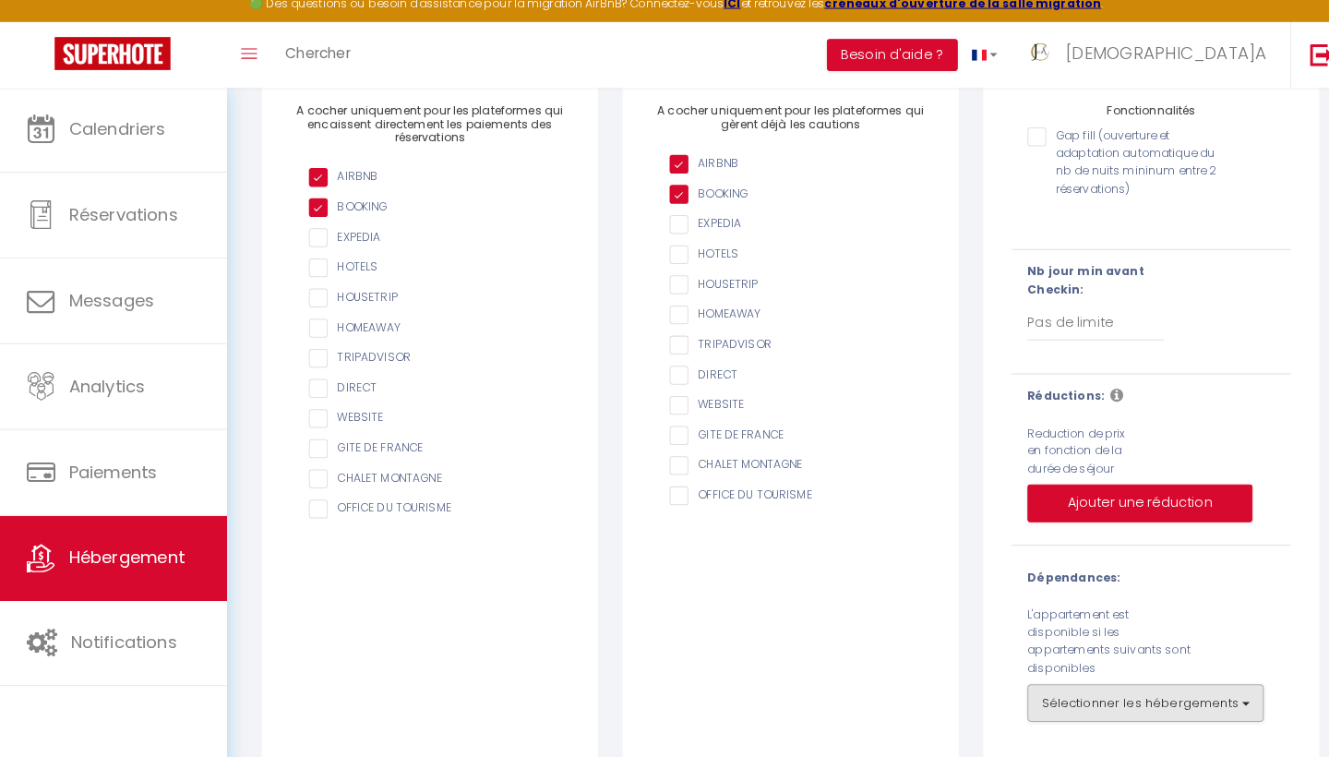
click at [1203, 685] on button "Sélectionner les hébergements" at bounding box center [1125, 703] width 232 height 37
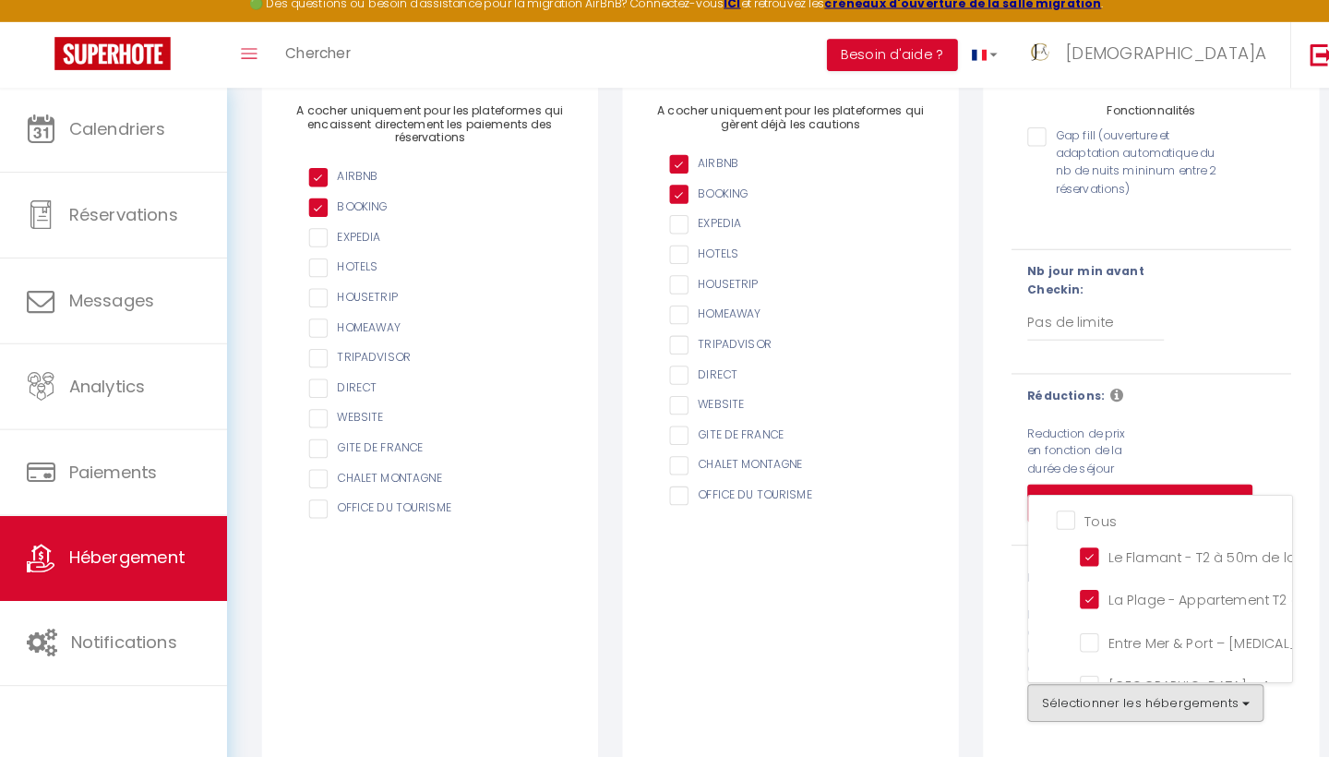
click at [1226, 302] on div "Nb jour min avant Checkin: Pas de limite 1 2 3 4 5 6 7" at bounding box center [1130, 319] width 298 height 95
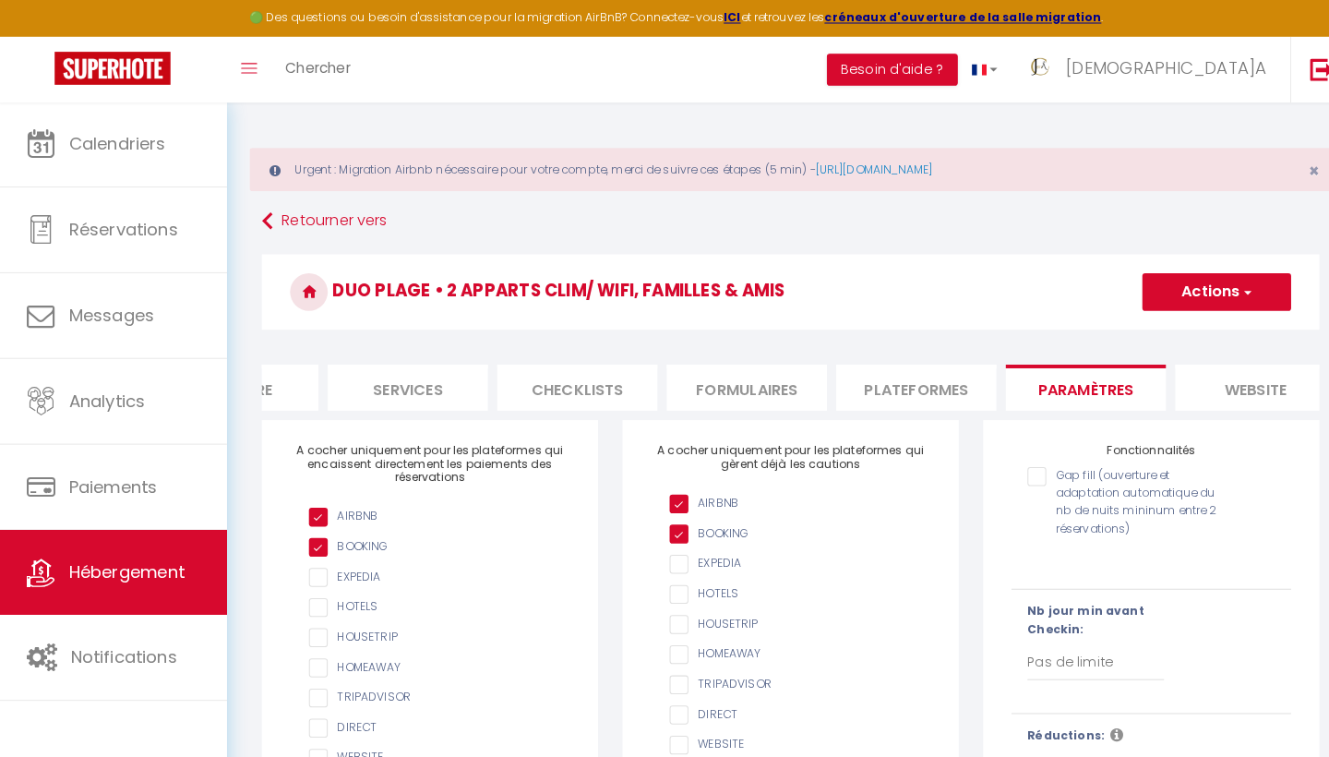
scroll to position [0, 0]
click at [1217, 281] on span "button" at bounding box center [1223, 286] width 12 height 18
click at [1176, 326] on input "Enregistrer" at bounding box center [1173, 326] width 68 height 18
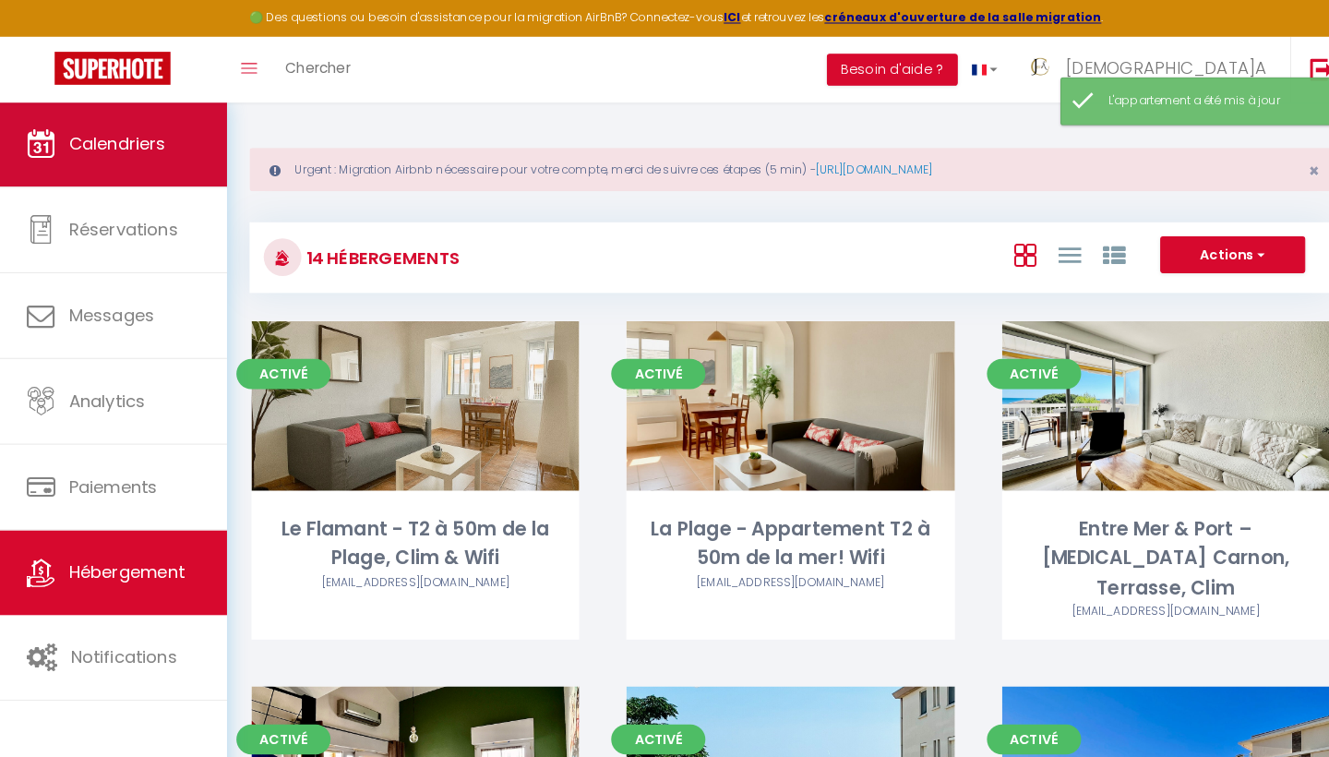
click at [147, 151] on span "Calendriers" at bounding box center [116, 140] width 95 height 23
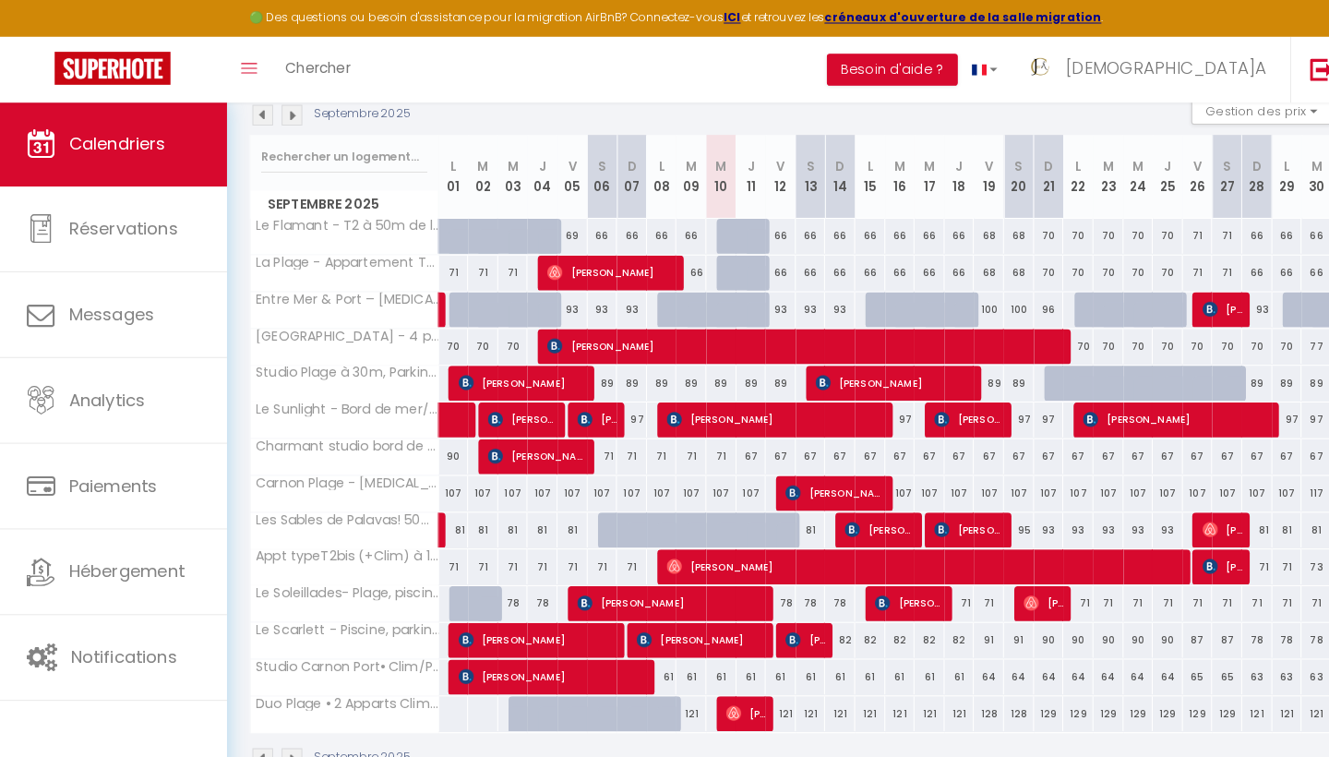
scroll to position [248, 0]
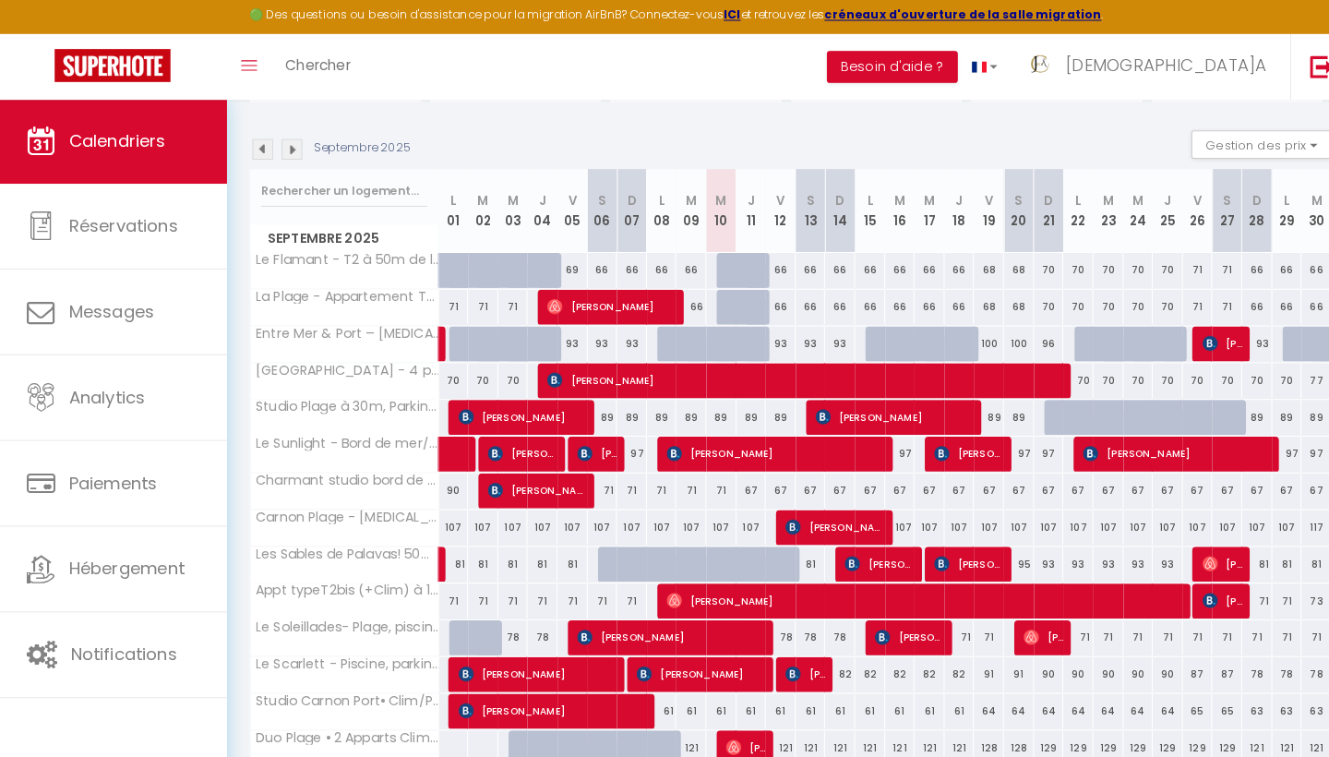
click at [712, 263] on div at bounding box center [719, 267] width 30 height 35
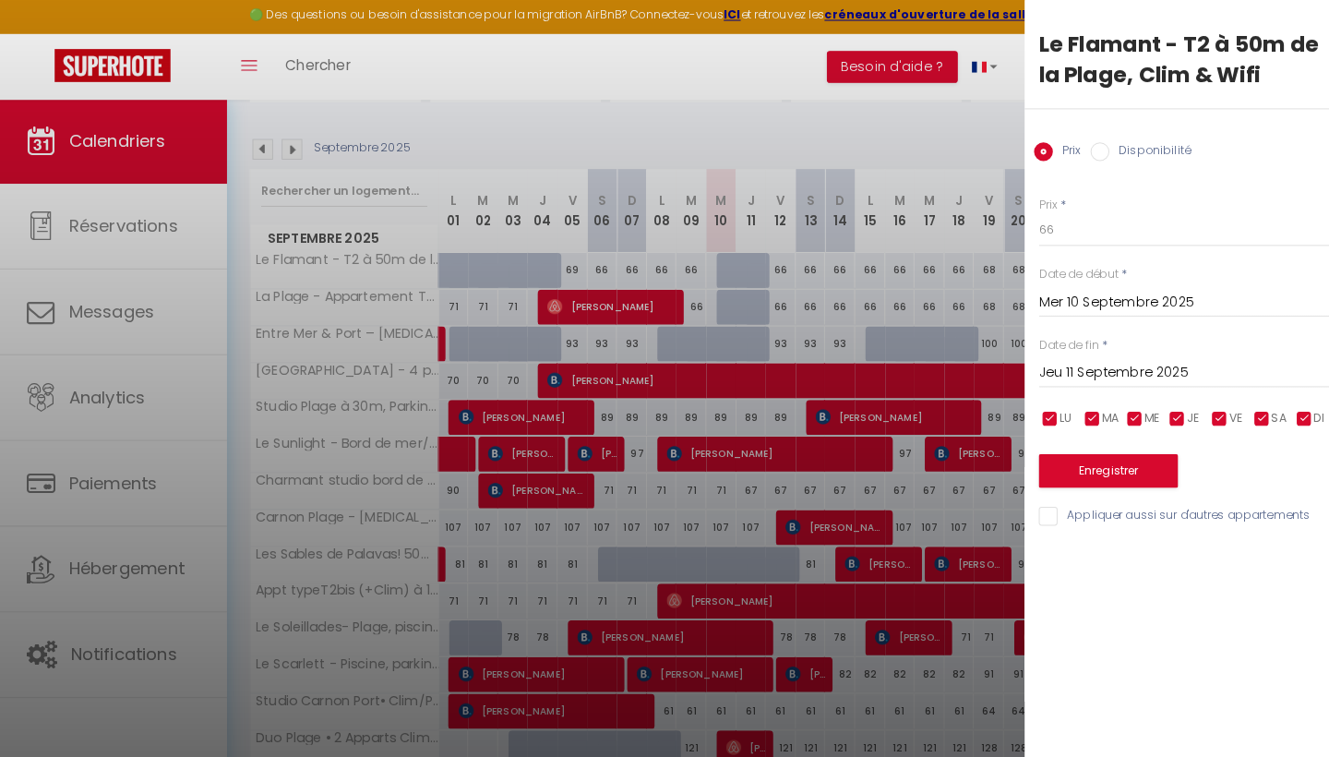
click at [1097, 370] on input "Jeu 11 Septembre 2025" at bounding box center [1174, 368] width 309 height 24
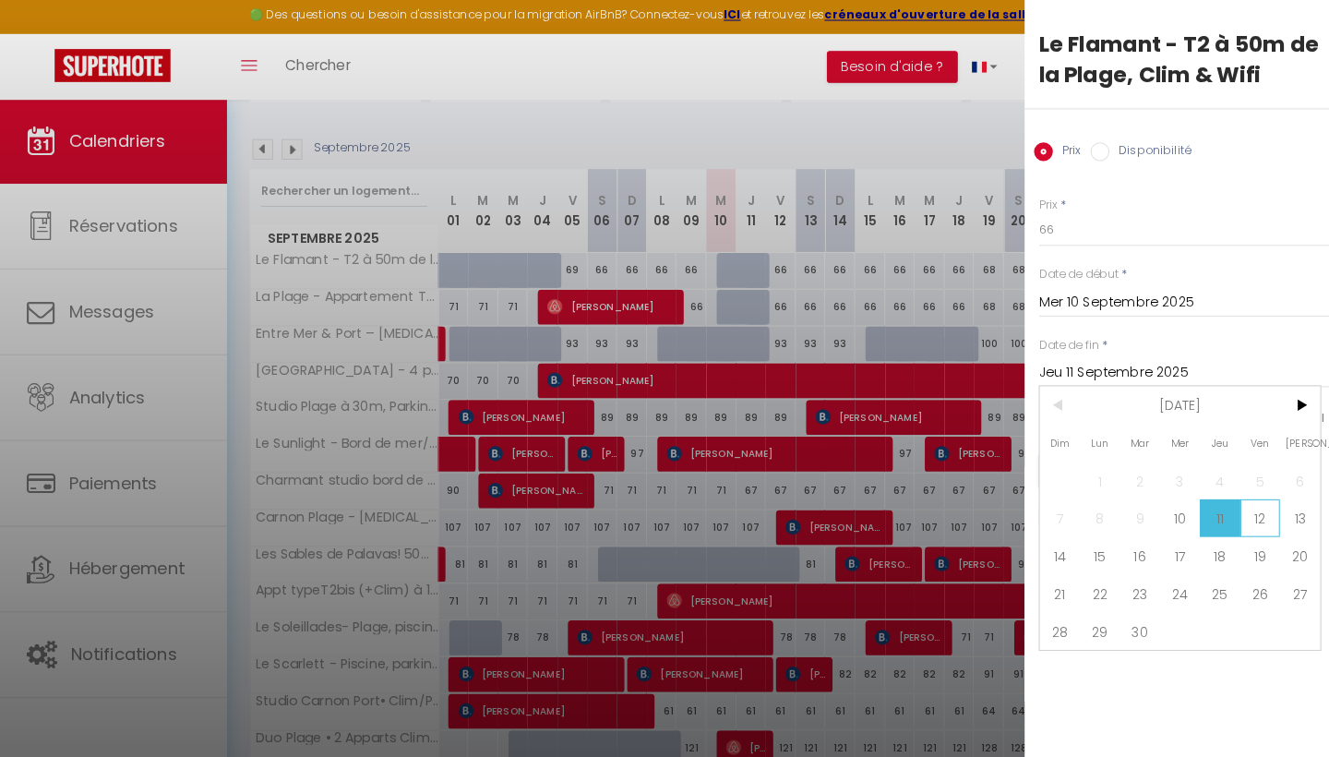
click at [1237, 508] on span "12" at bounding box center [1237, 510] width 40 height 37
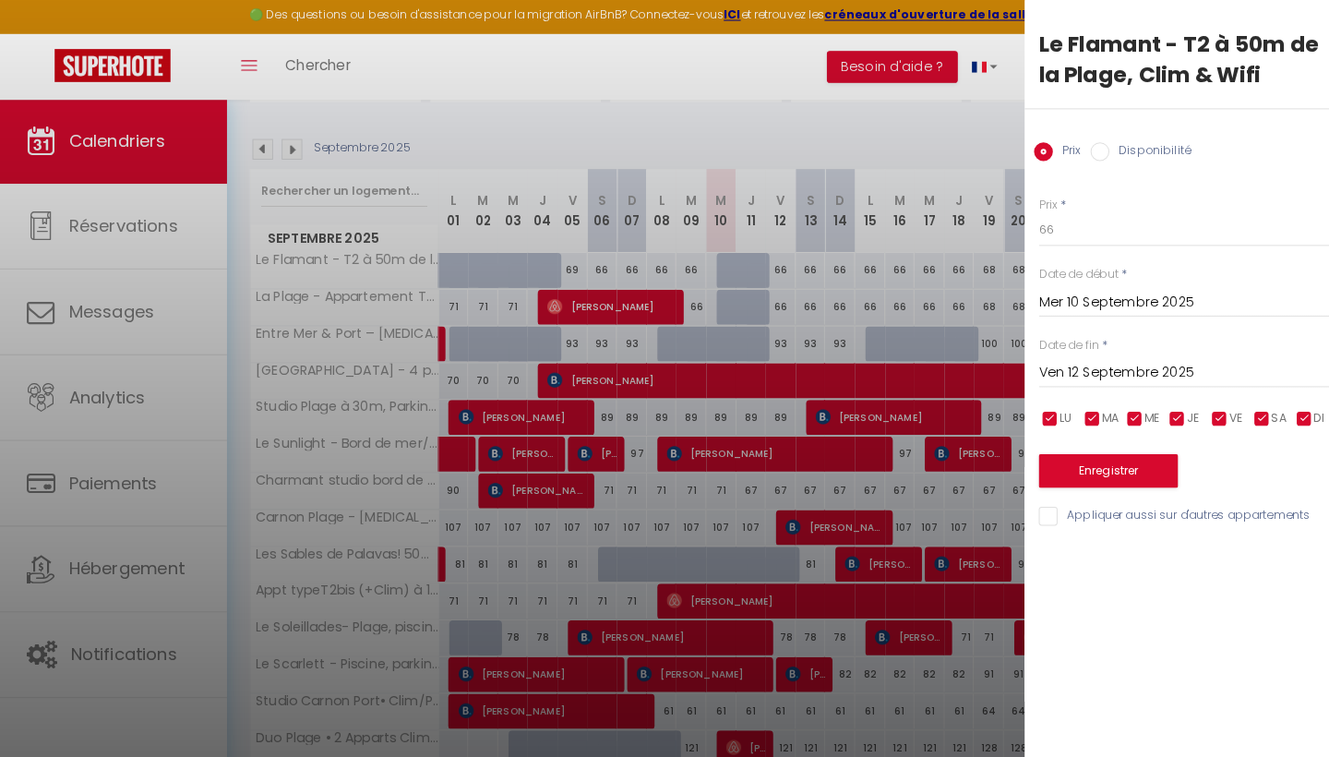
click at [1107, 142] on label "Disponibilité" at bounding box center [1128, 152] width 79 height 20
click at [1089, 142] on input "Disponibilité" at bounding box center [1080, 151] width 18 height 18
click at [1071, 466] on button "Enregistrer" at bounding box center [1088, 465] width 137 height 33
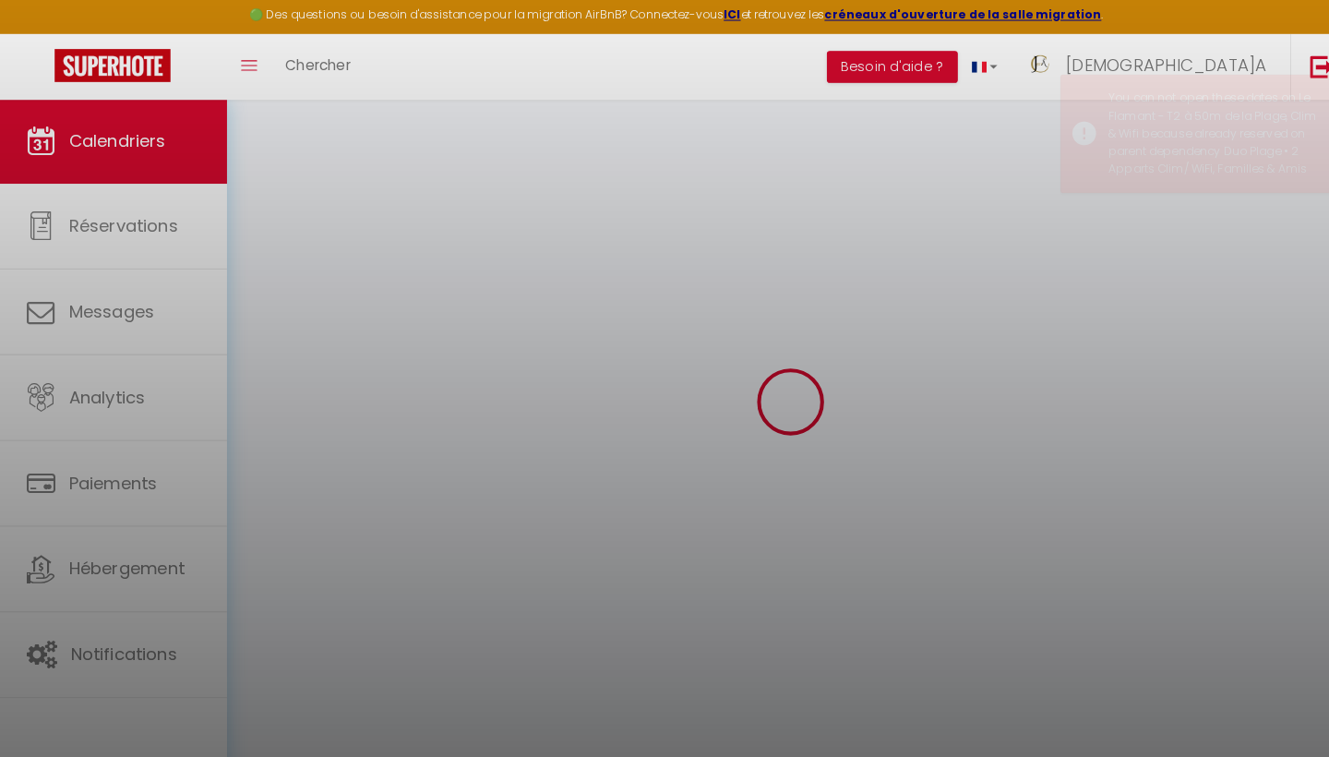
scroll to position [100, 0]
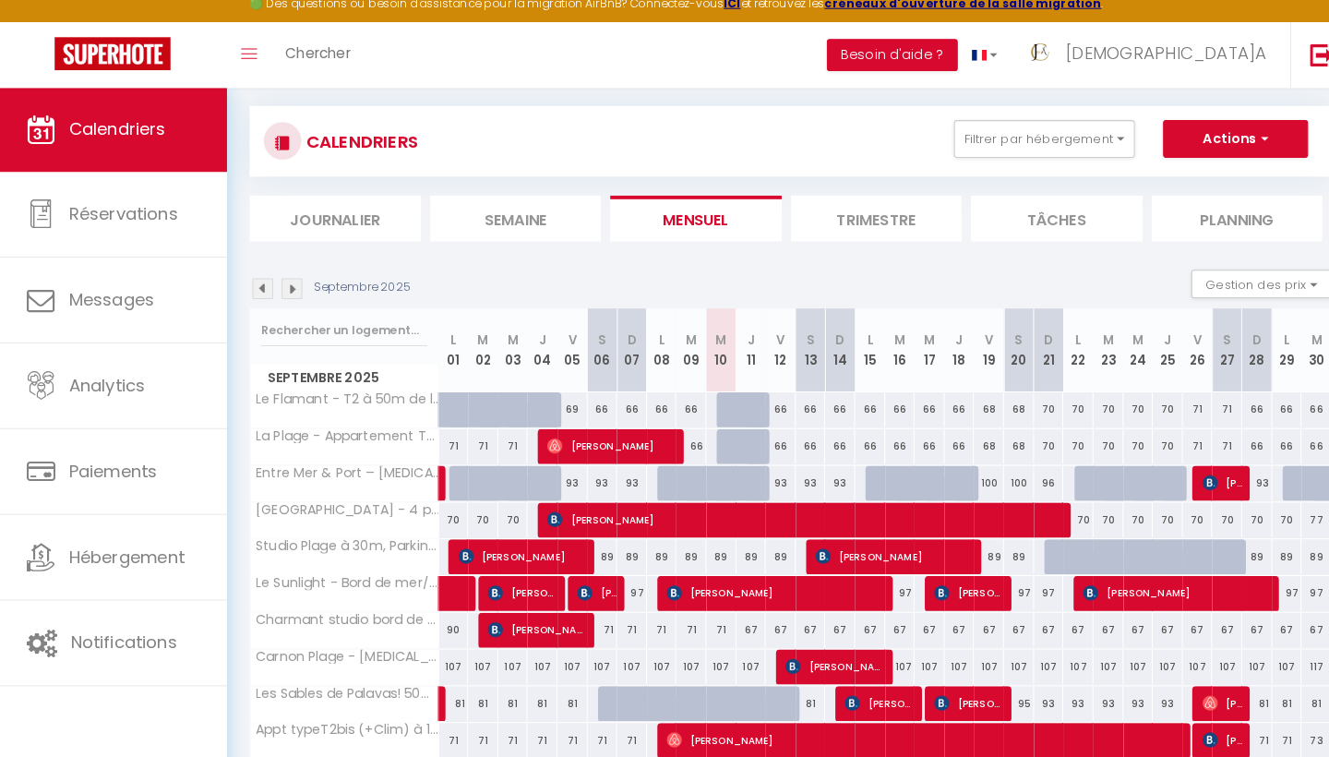
click at [712, 399] on div at bounding box center [719, 416] width 30 height 35
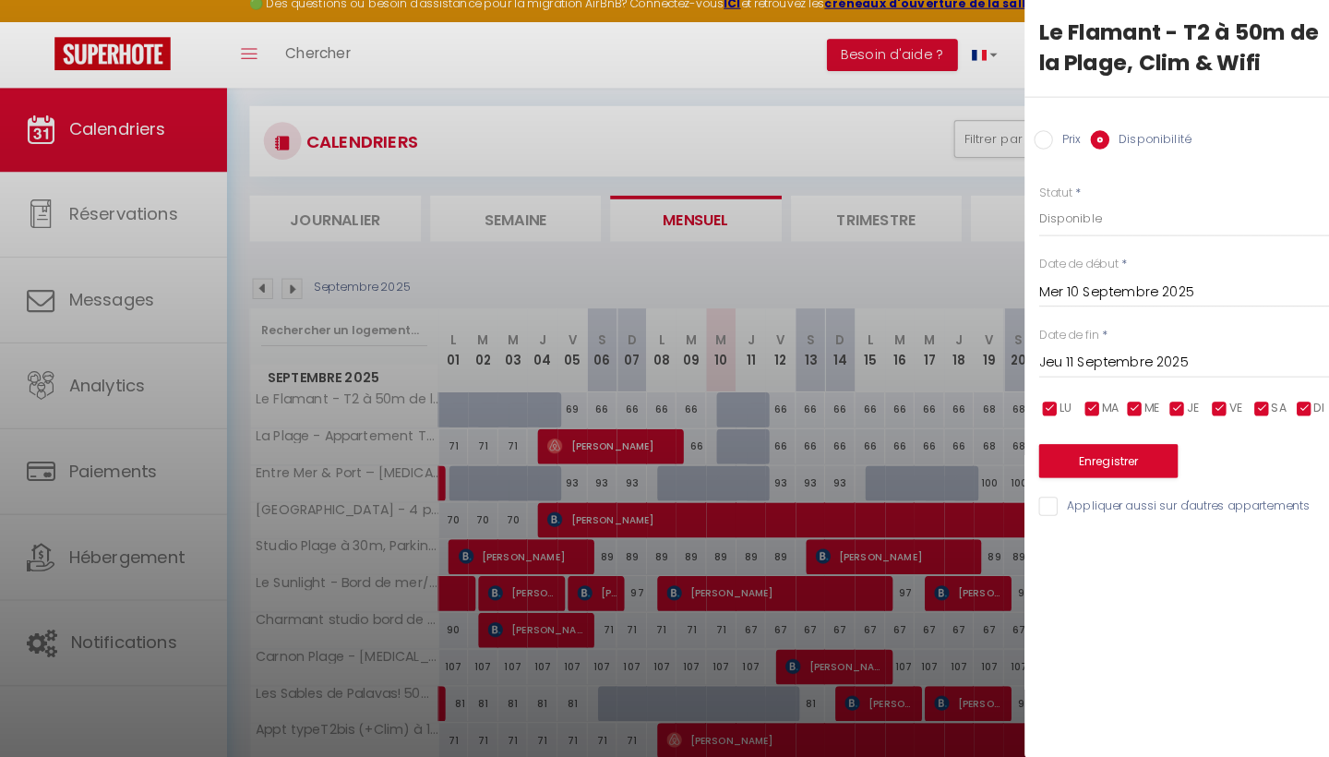
click at [762, 137] on div at bounding box center [664, 378] width 1329 height 757
